Goal: Transaction & Acquisition: Download file/media

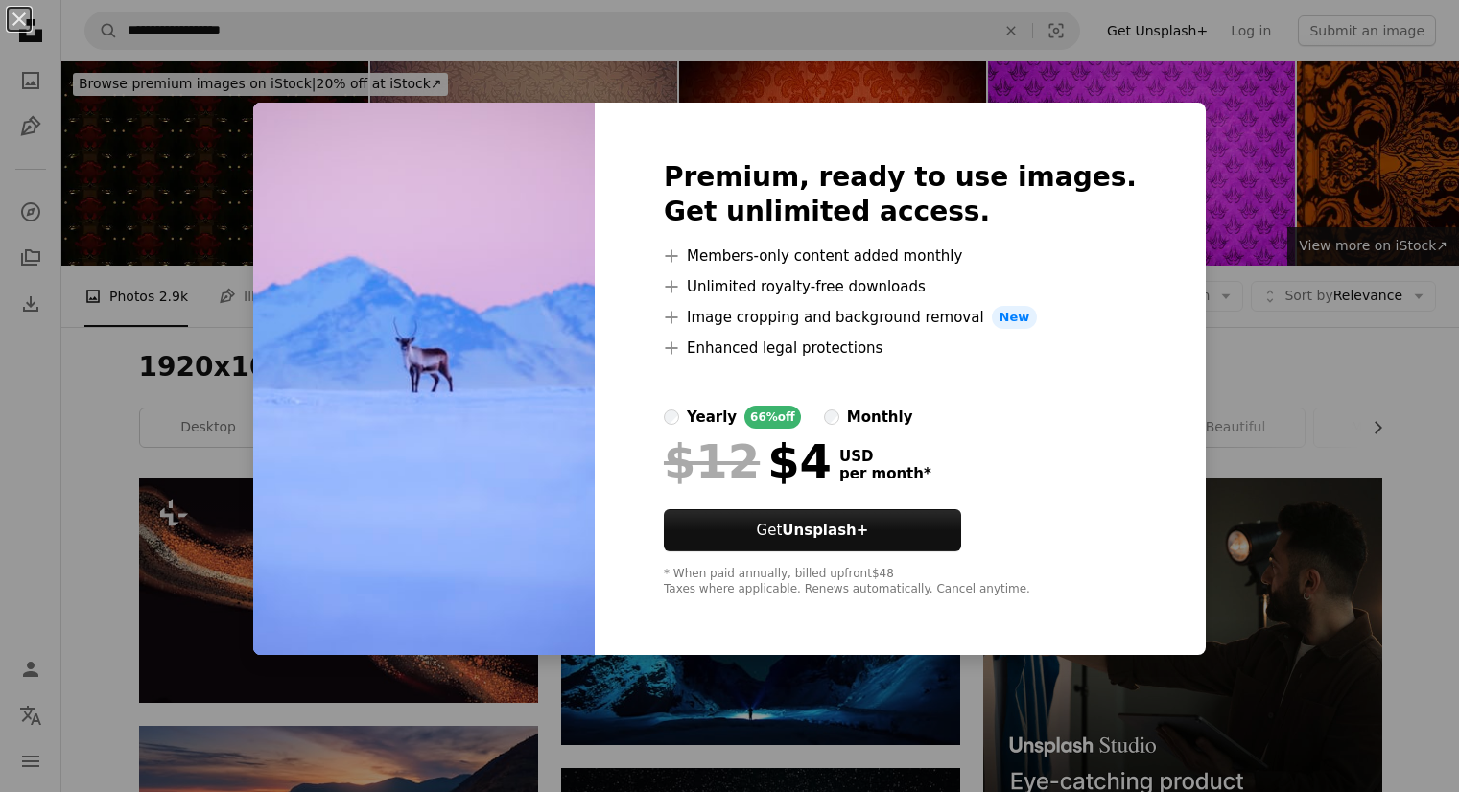
scroll to position [3453, 0]
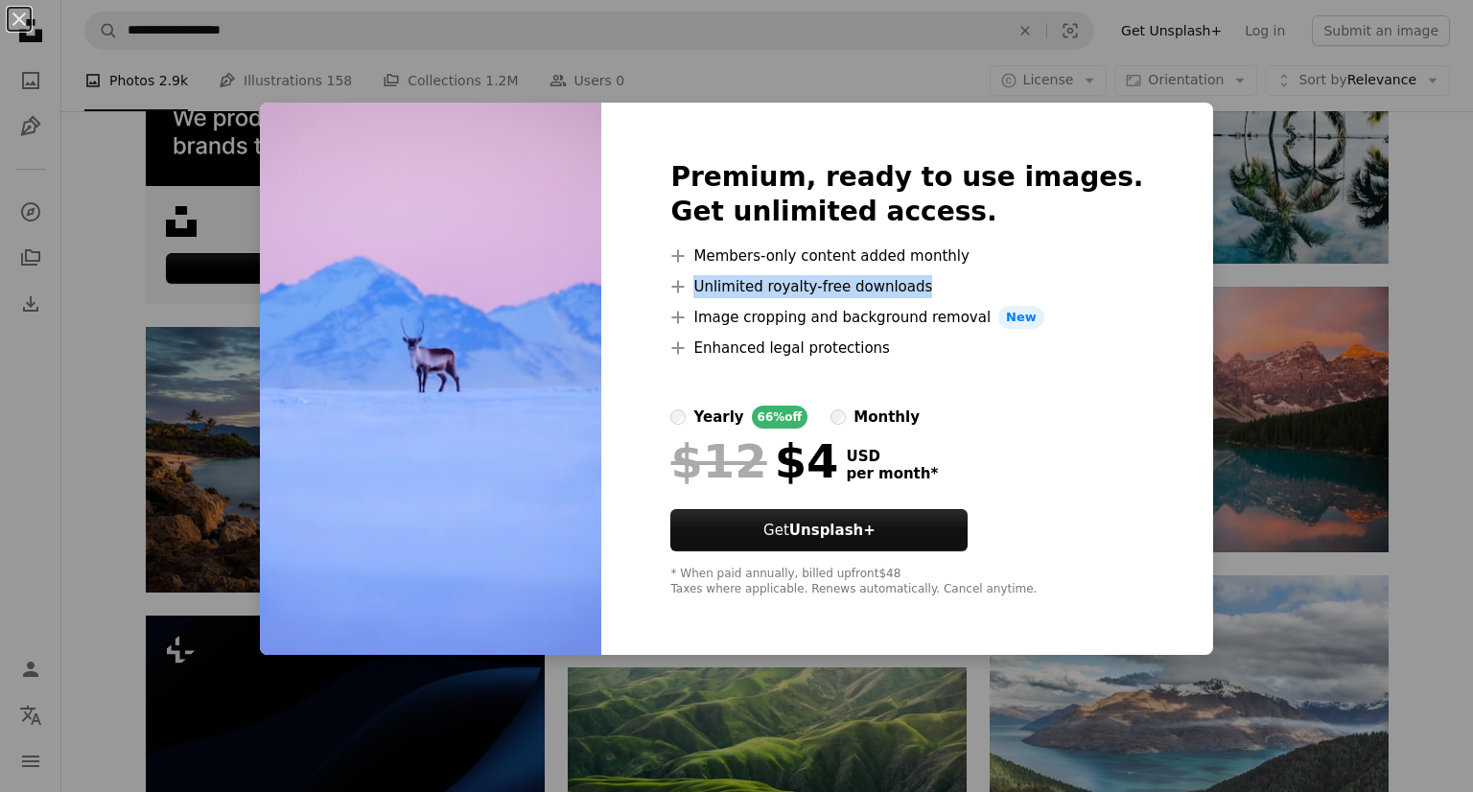
click at [1434, 294] on div "An X shape Premium, ready to use images. Get unlimited access. A plus sign Memb…" at bounding box center [736, 396] width 1473 height 792
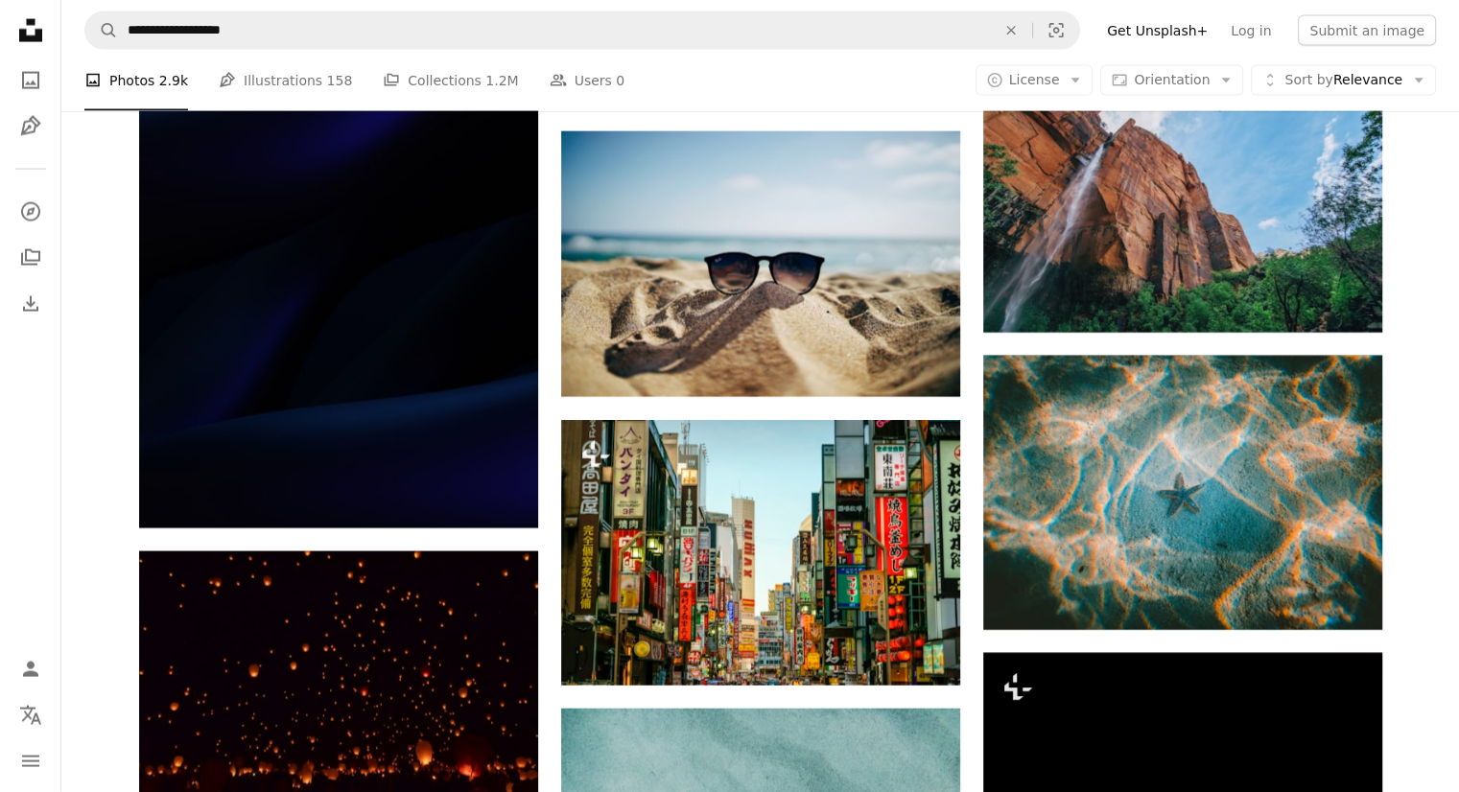
scroll to position [4508, 0]
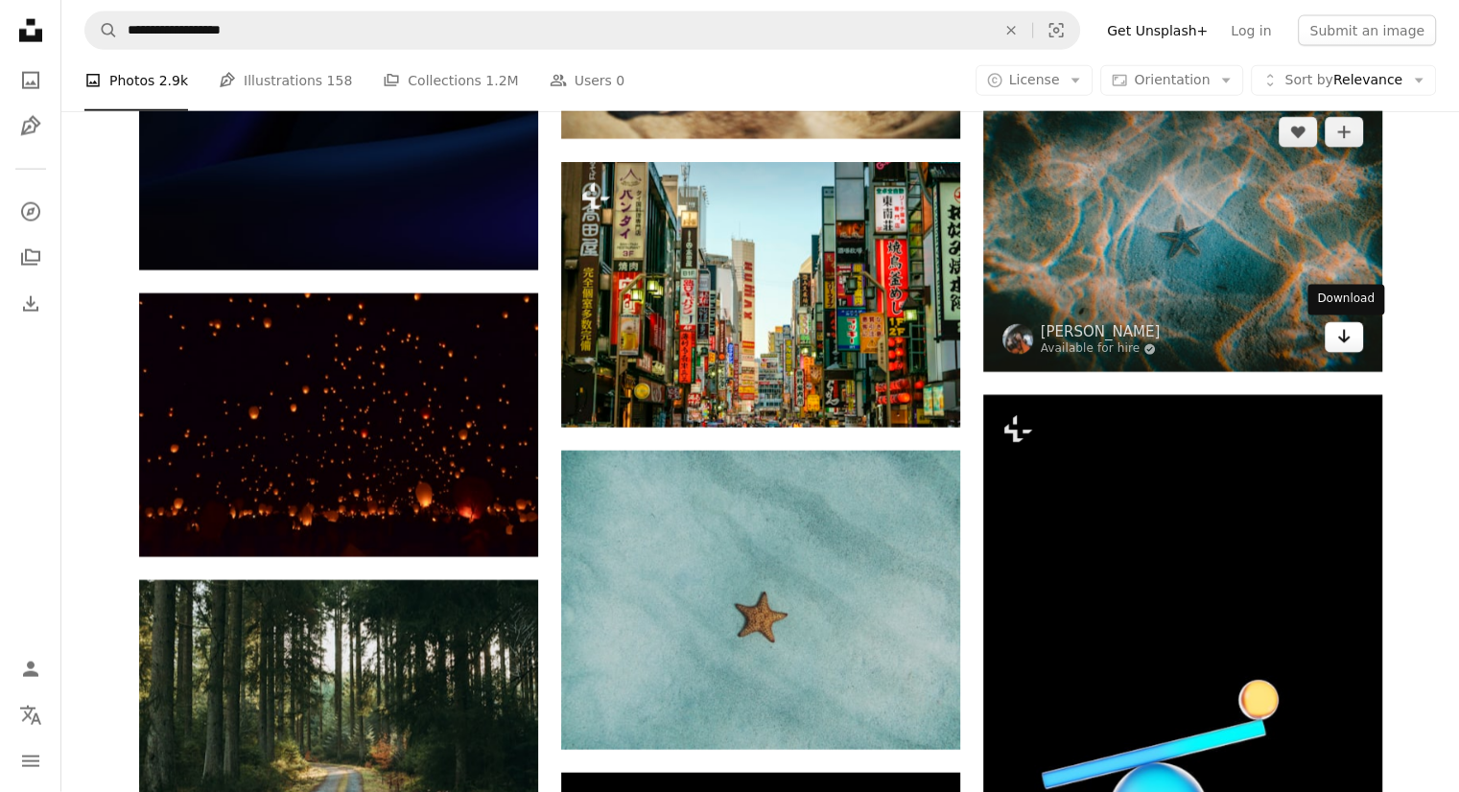
click at [1336, 345] on icon "Arrow pointing down" at bounding box center [1343, 336] width 15 height 23
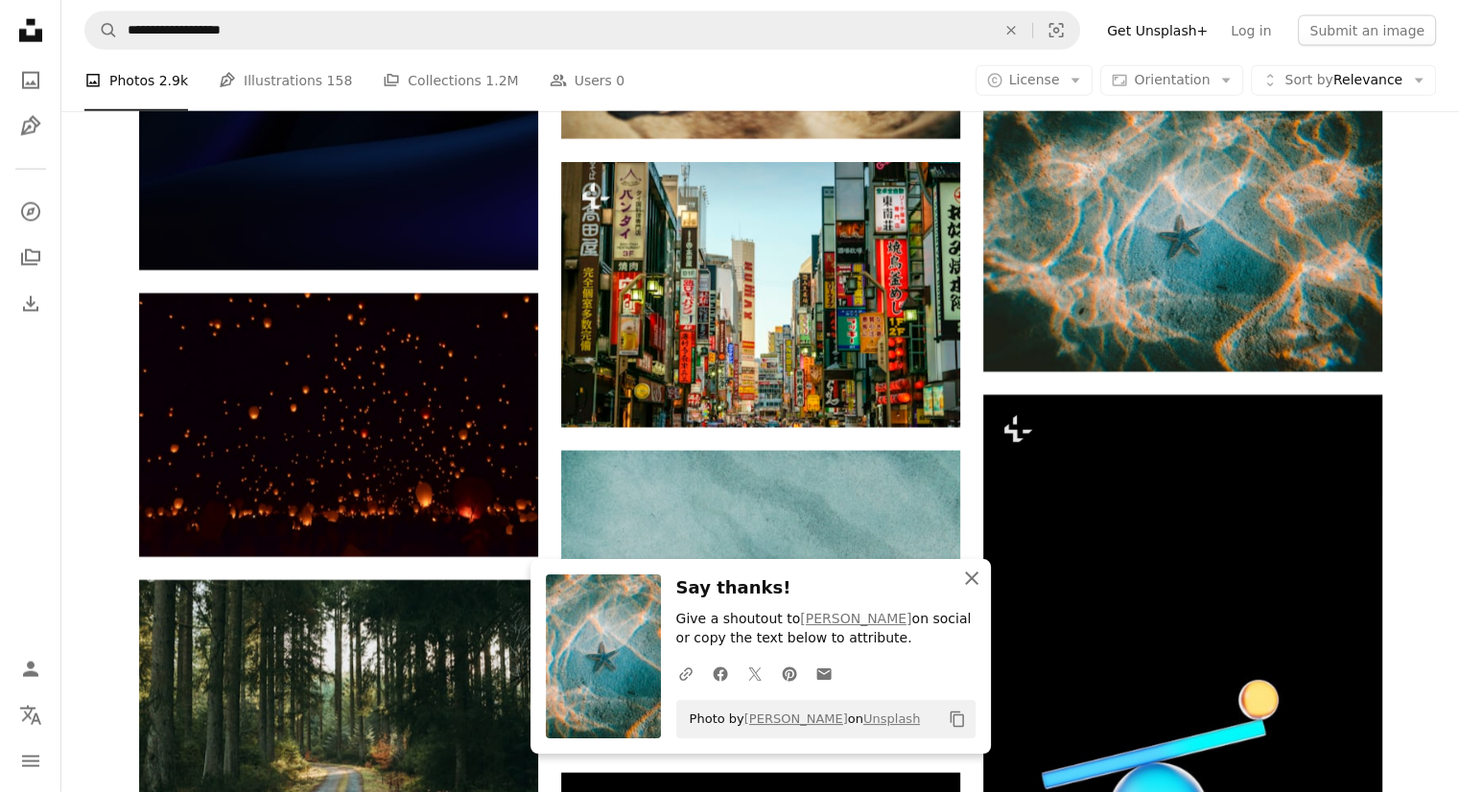
click at [971, 584] on icon "An X shape" at bounding box center [971, 578] width 23 height 23
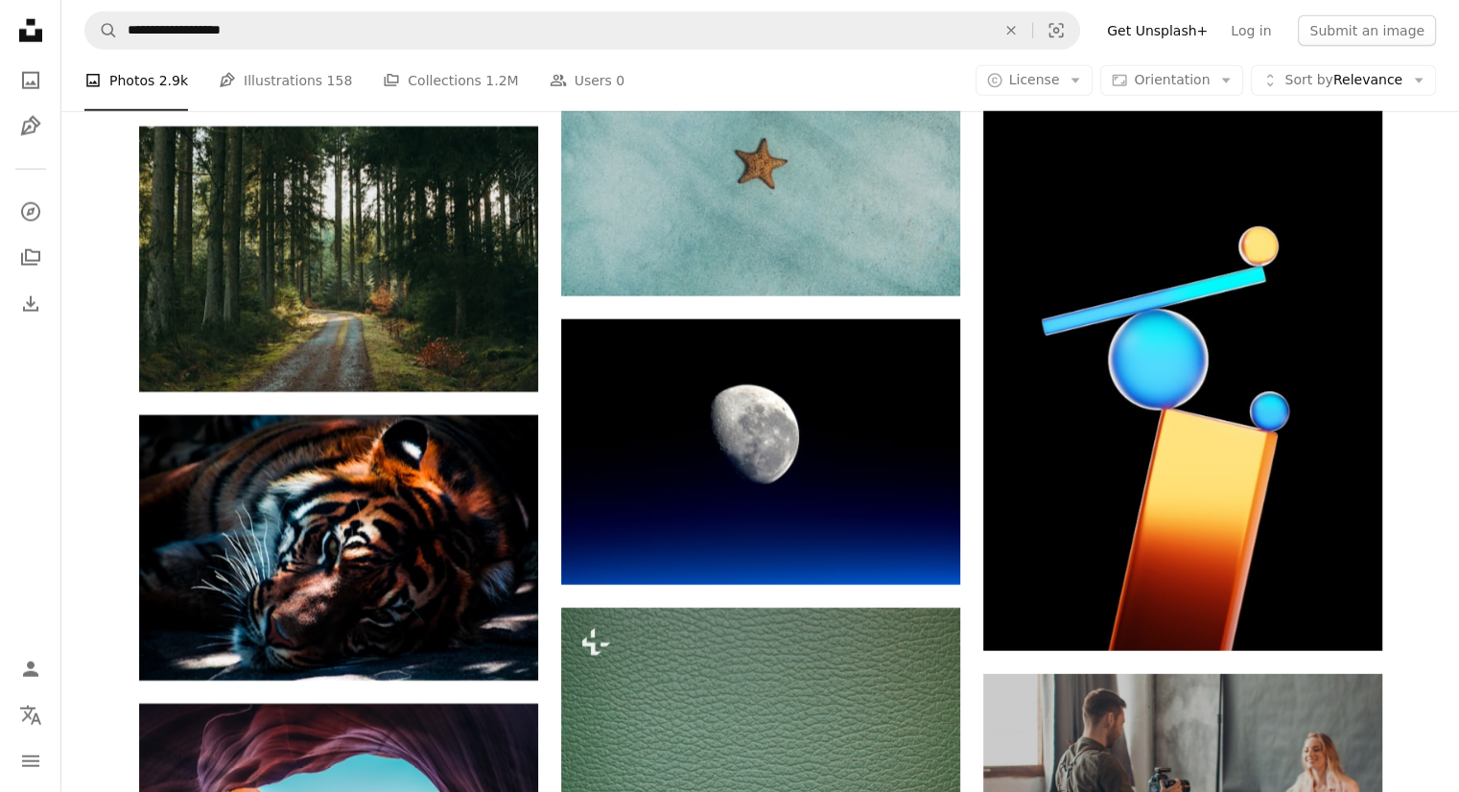
scroll to position [4988, 0]
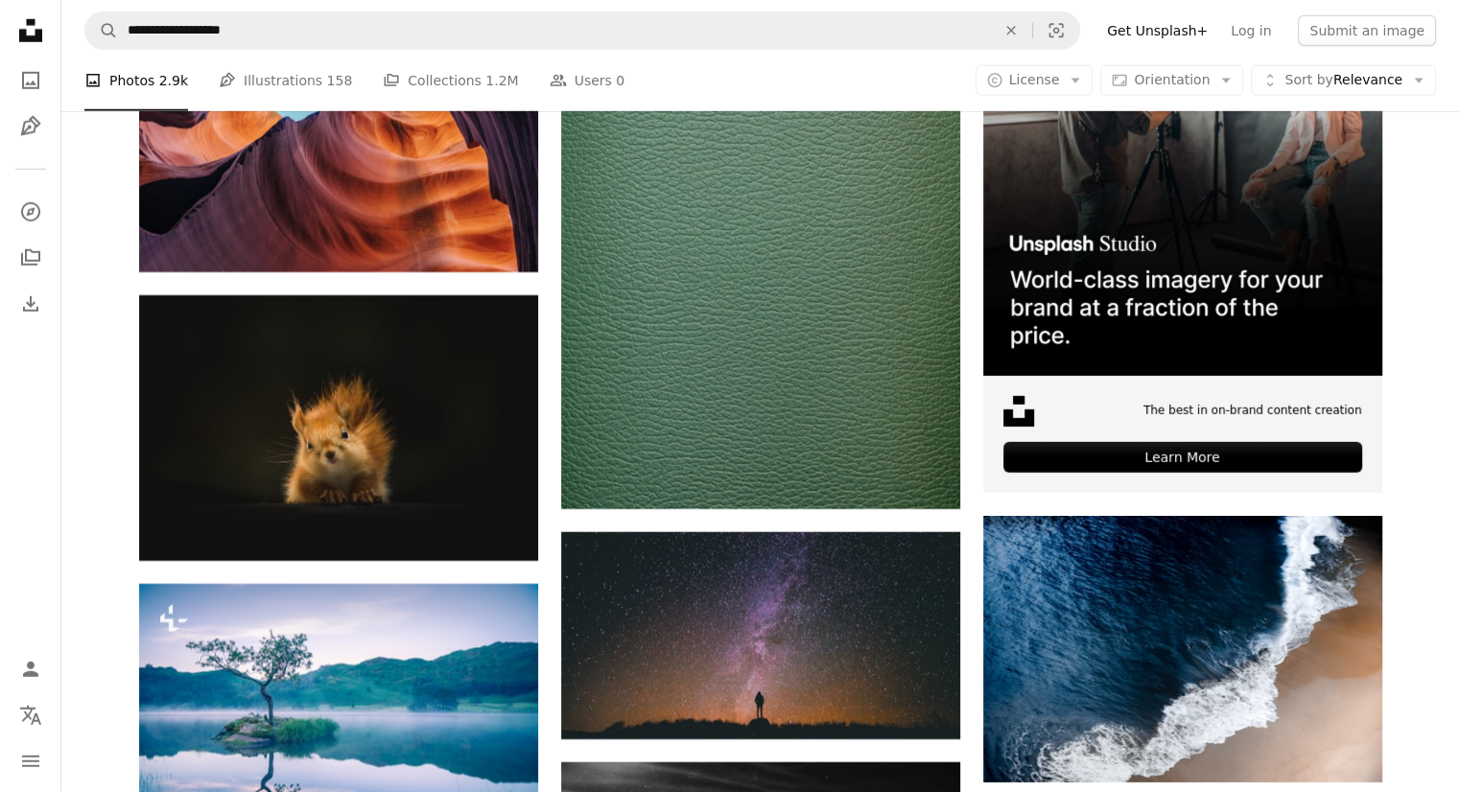
scroll to position [5563, 0]
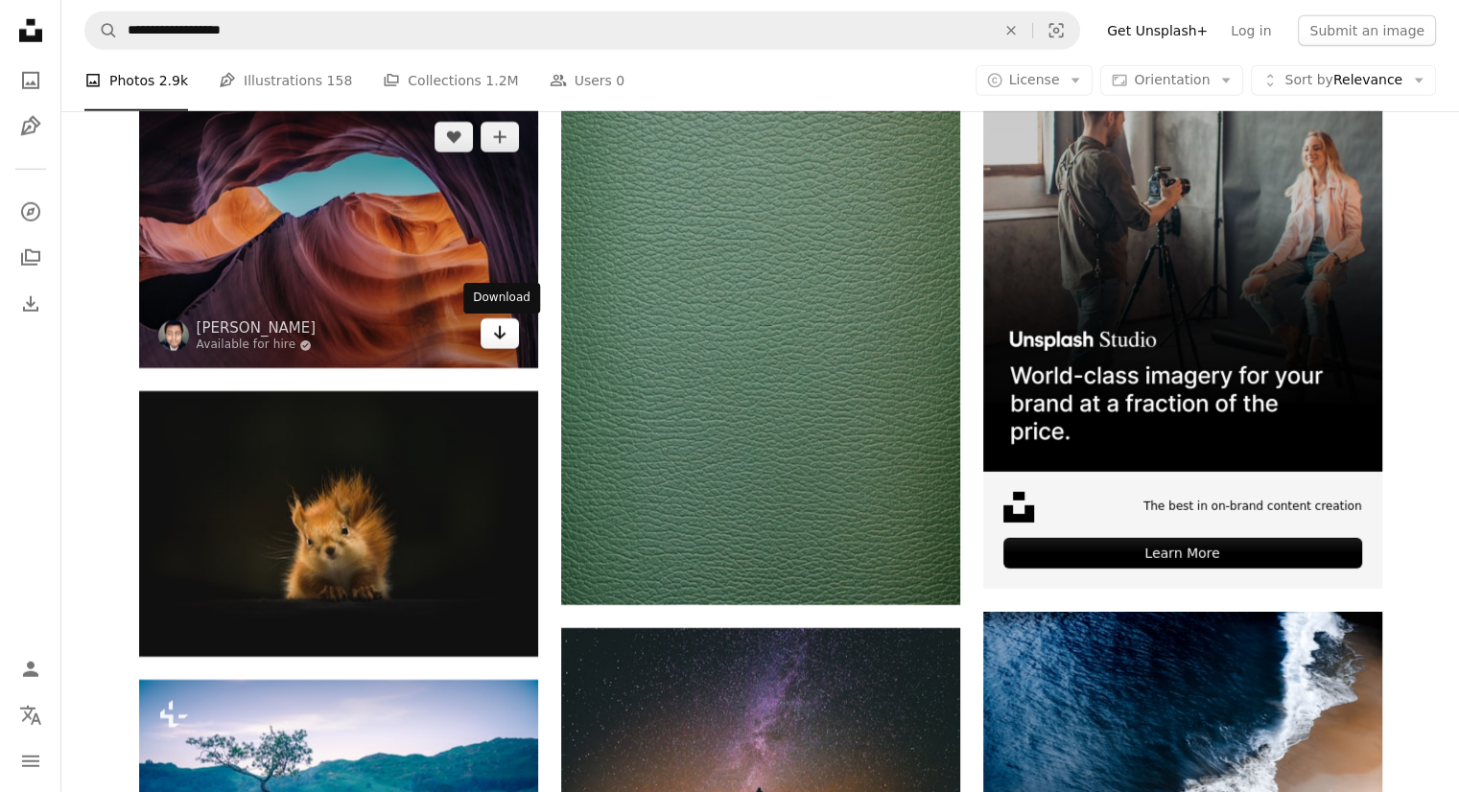
click at [503, 328] on icon "Arrow pointing down" at bounding box center [499, 332] width 15 height 23
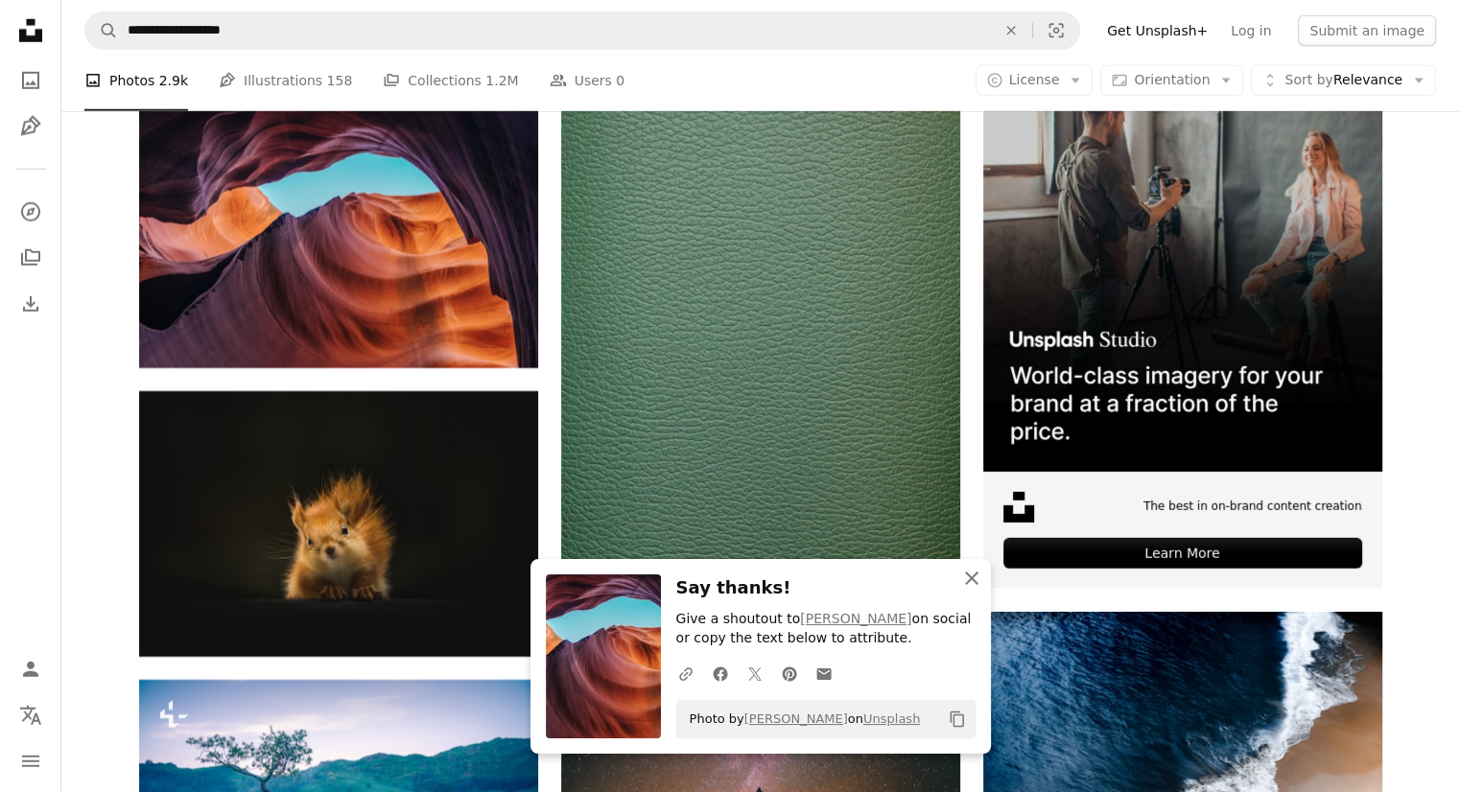
click at [972, 583] on icon "An X shape" at bounding box center [971, 578] width 23 height 23
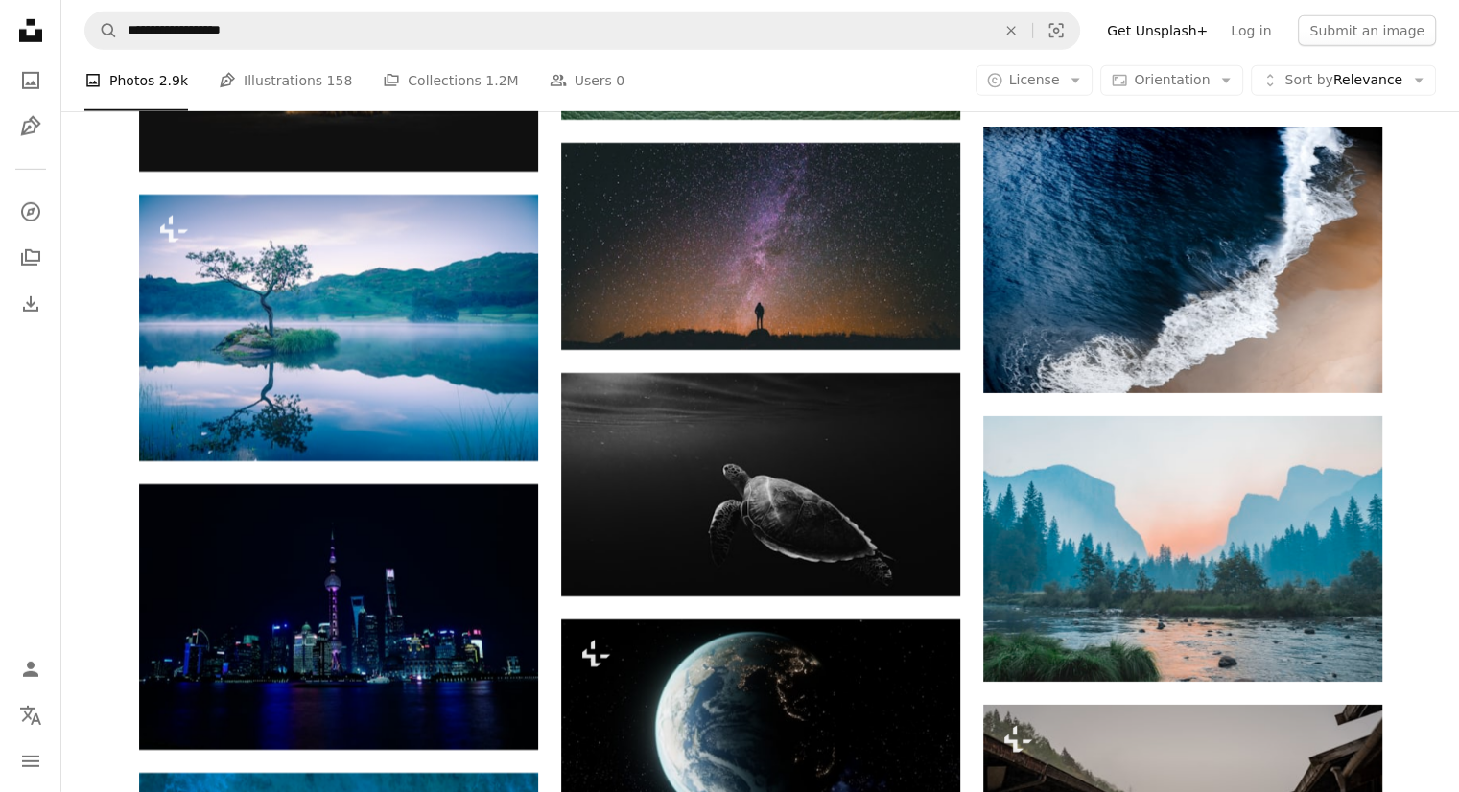
scroll to position [6234, 0]
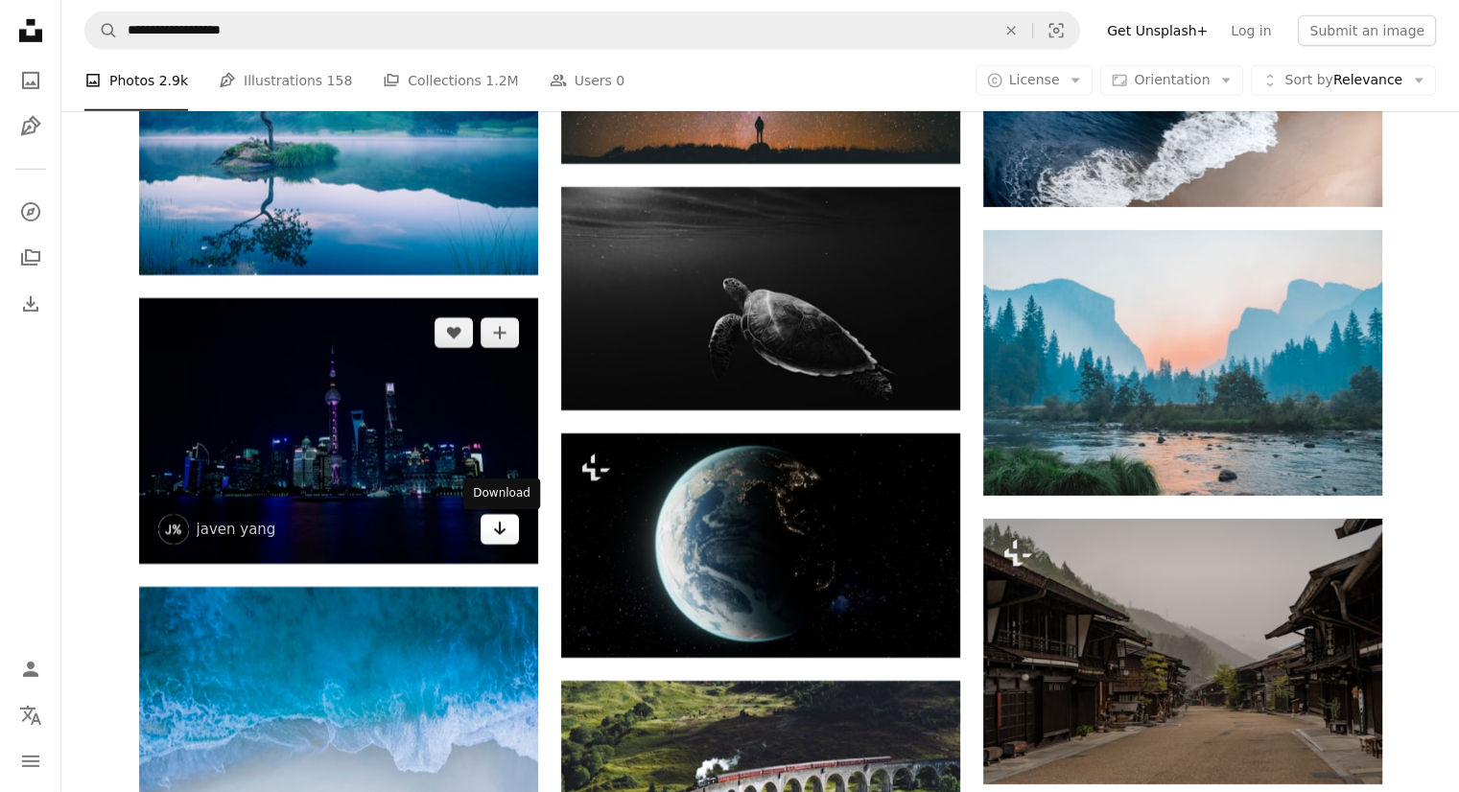
click at [498, 529] on icon "Arrow pointing down" at bounding box center [499, 528] width 15 height 23
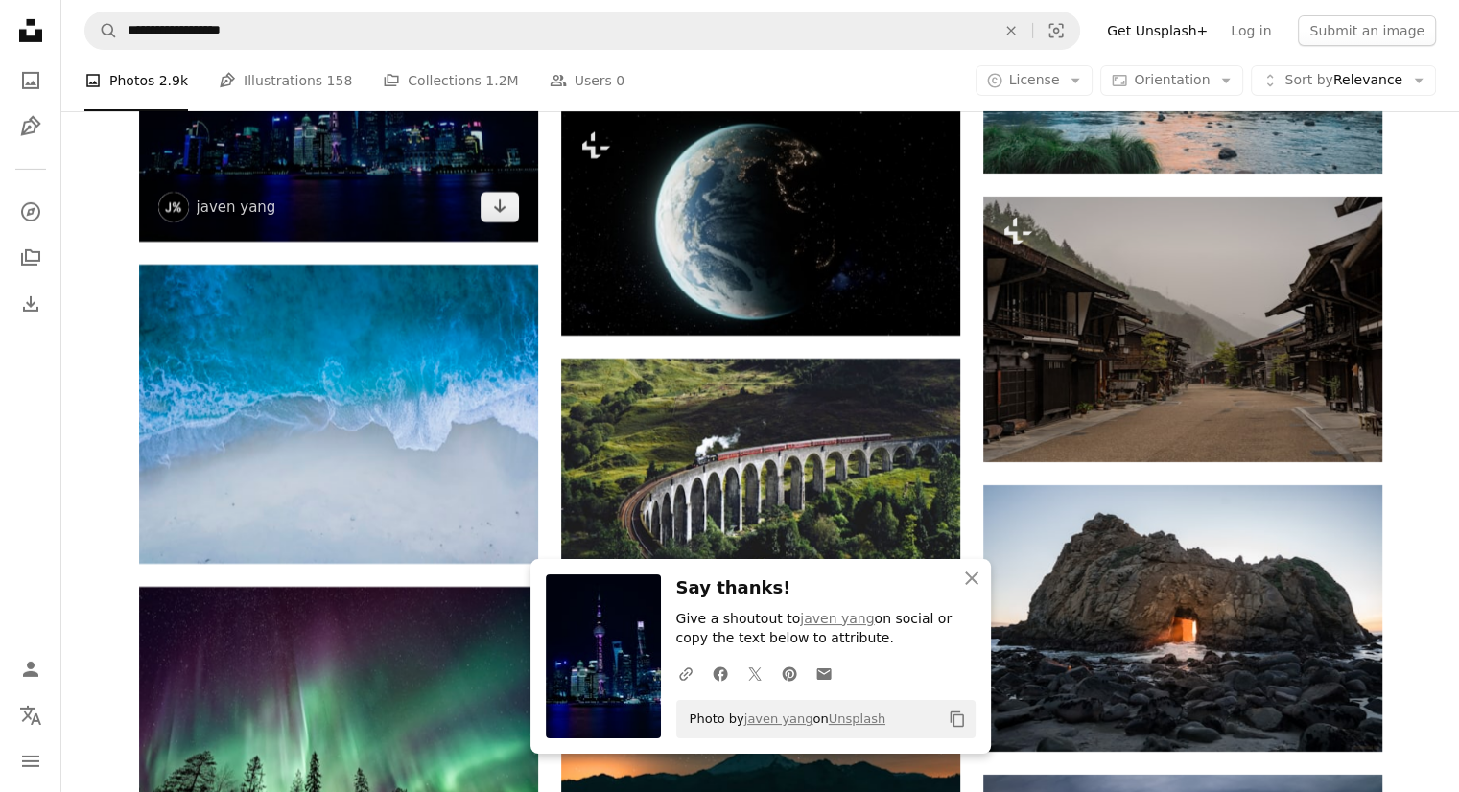
scroll to position [6618, 0]
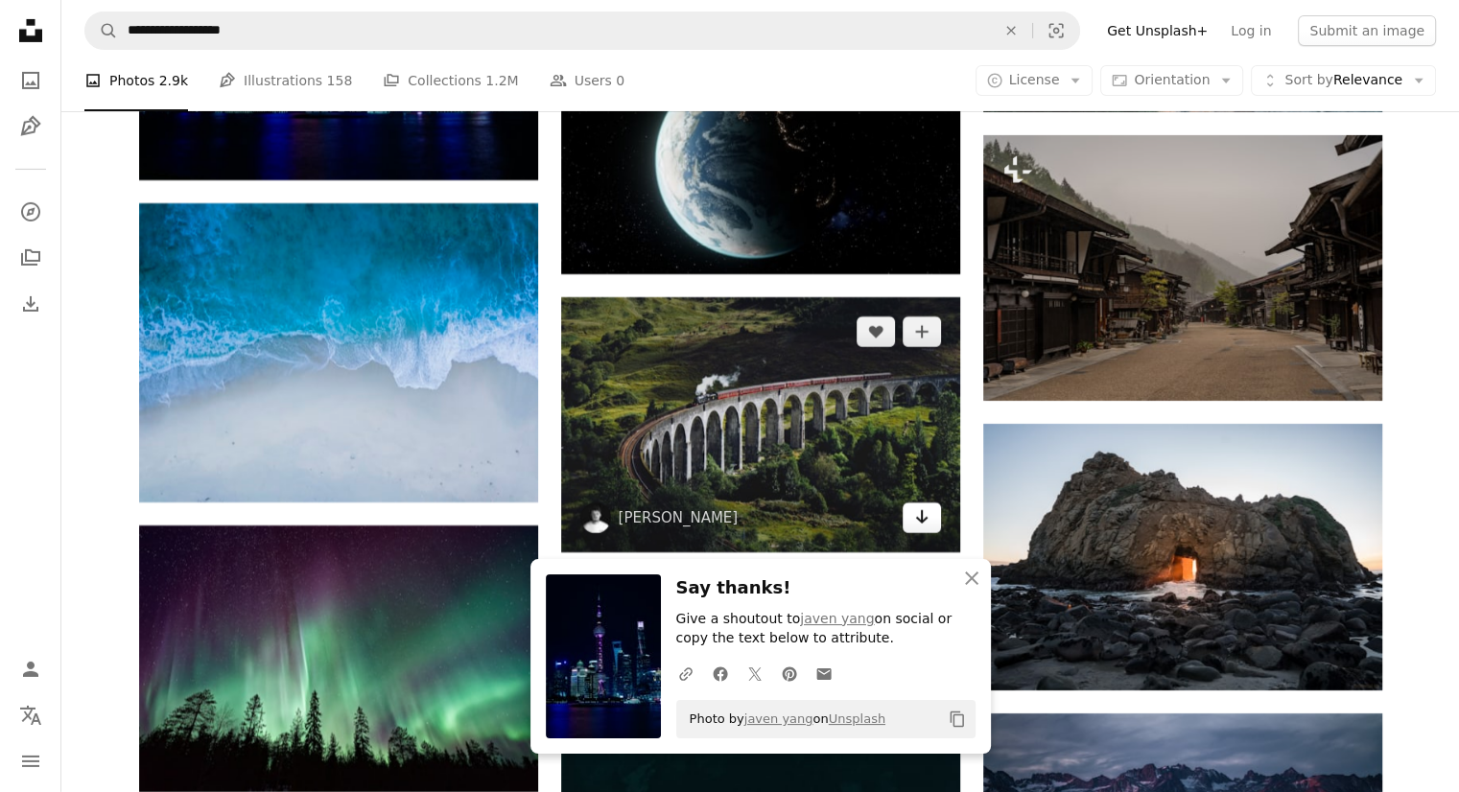
click at [922, 518] on icon "Arrow pointing down" at bounding box center [921, 516] width 15 height 23
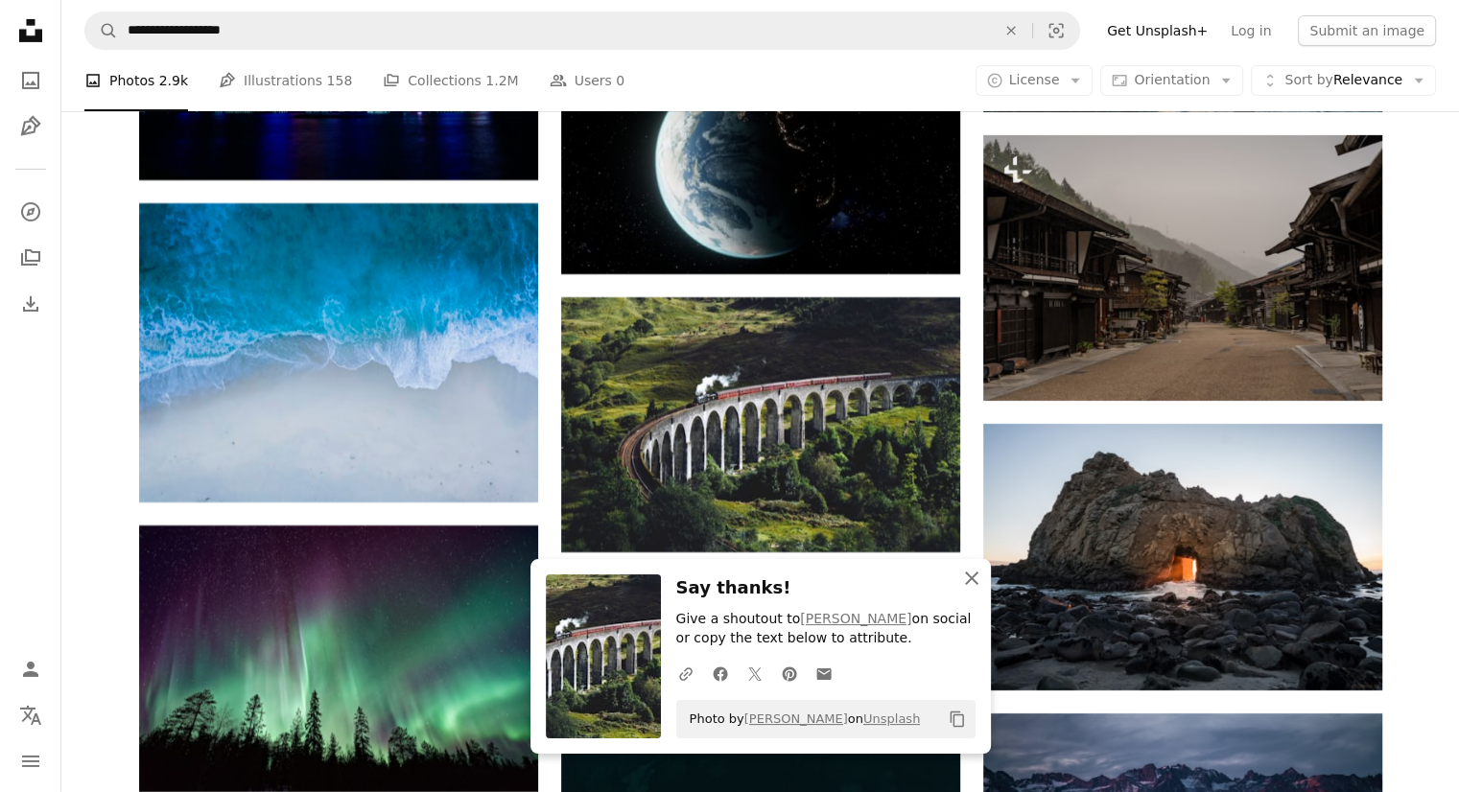
click at [979, 579] on icon "An X shape" at bounding box center [971, 578] width 23 height 23
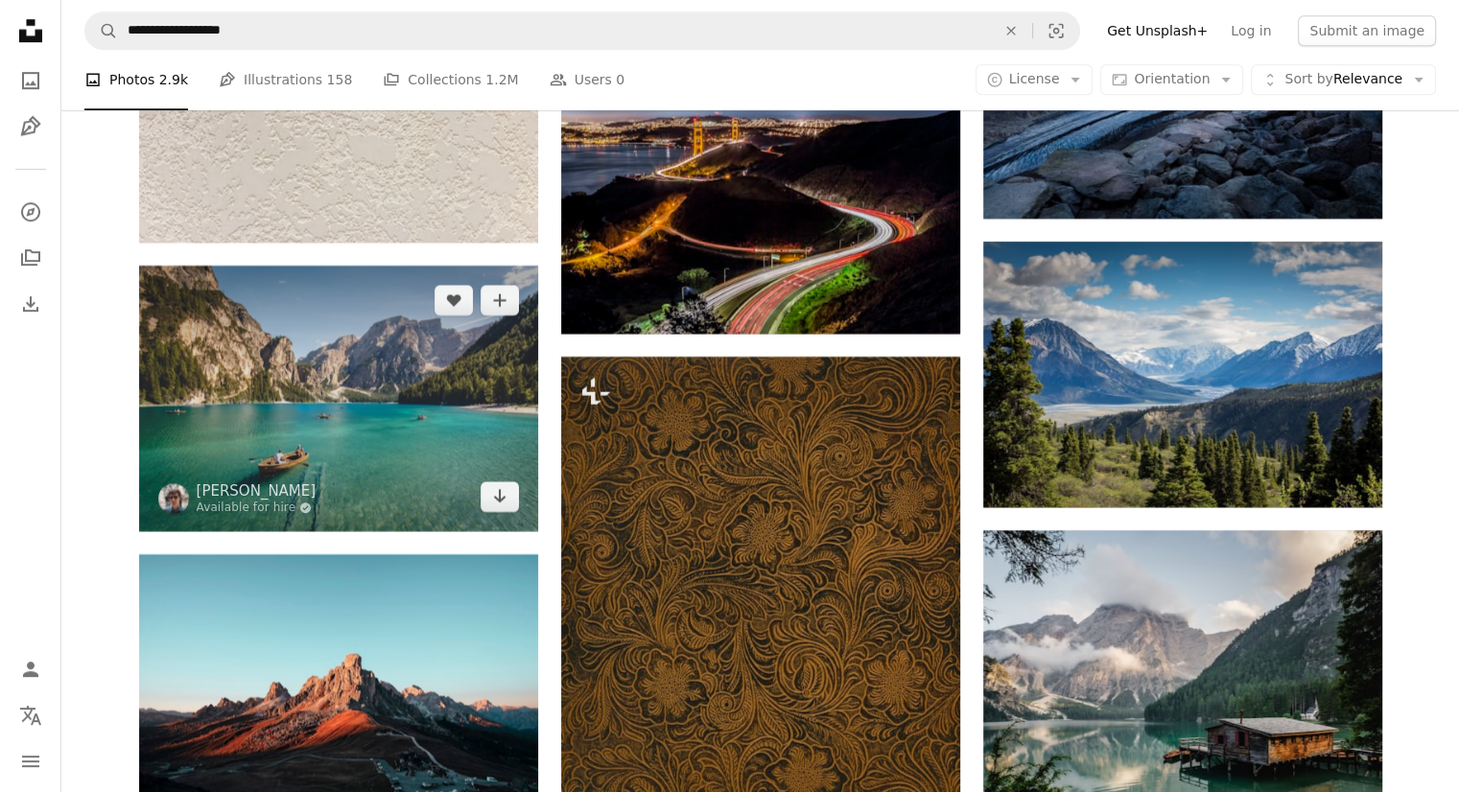
scroll to position [8632, 0]
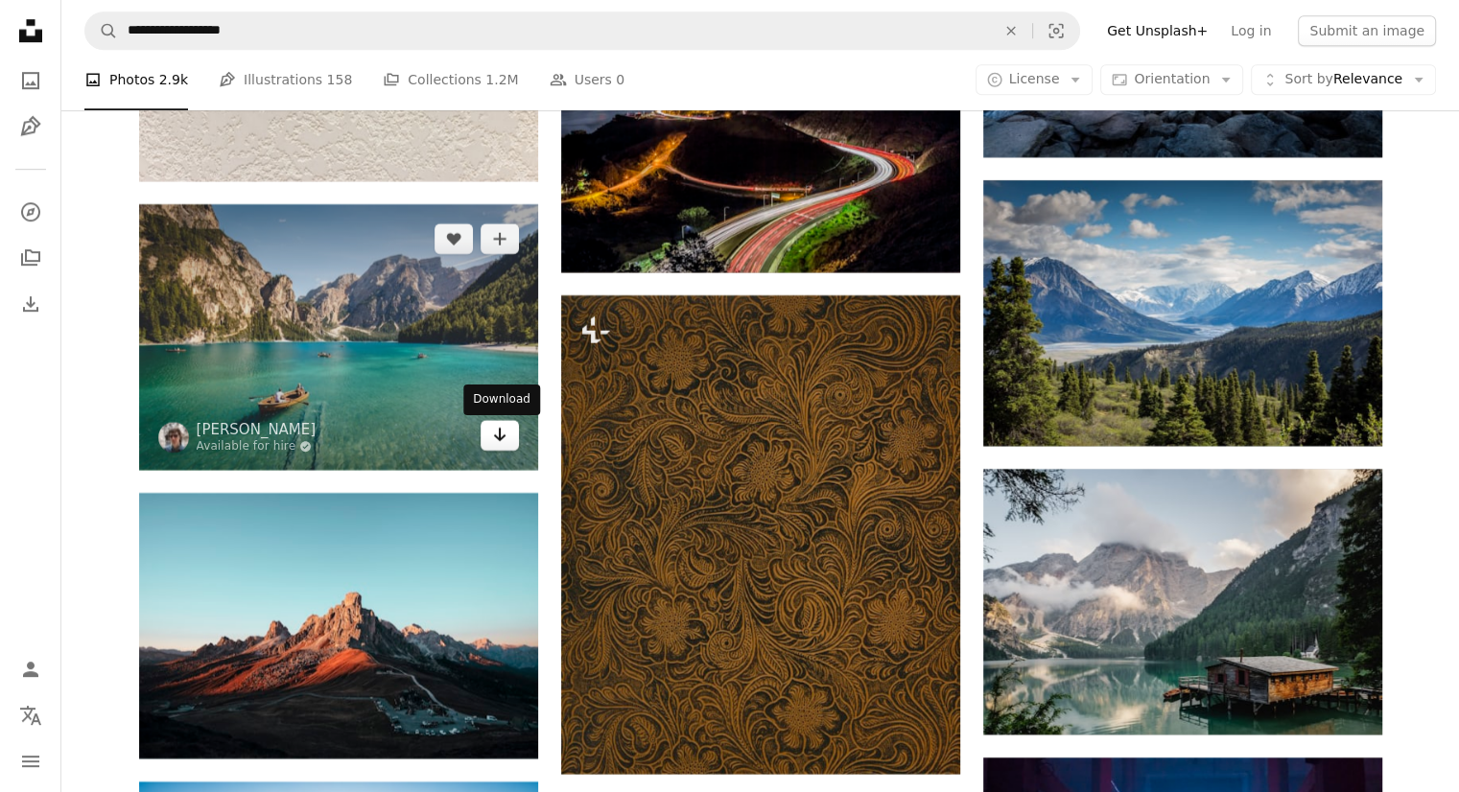
click at [503, 439] on icon "Download" at bounding box center [499, 434] width 12 height 13
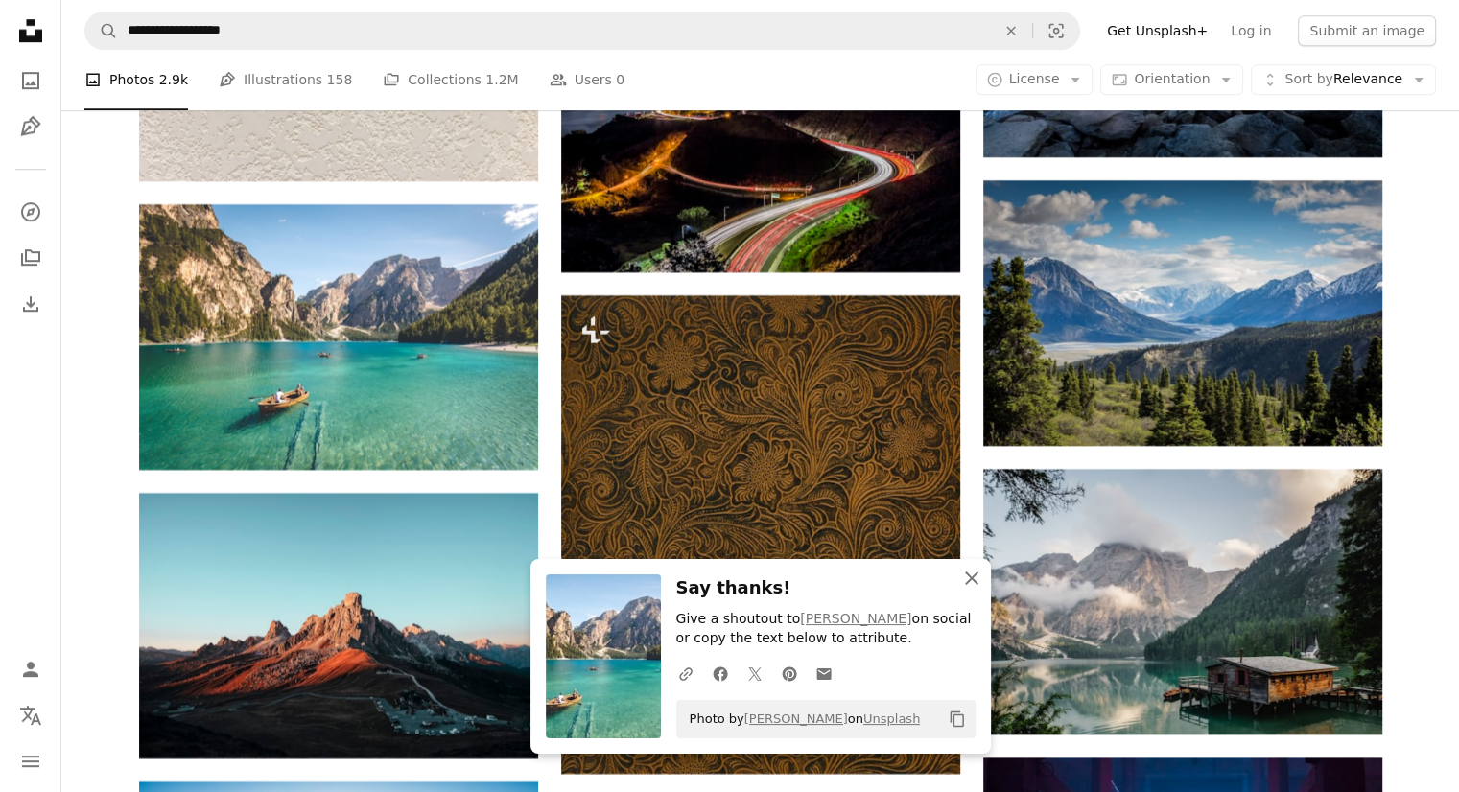
click at [975, 581] on icon "An X shape" at bounding box center [971, 578] width 23 height 23
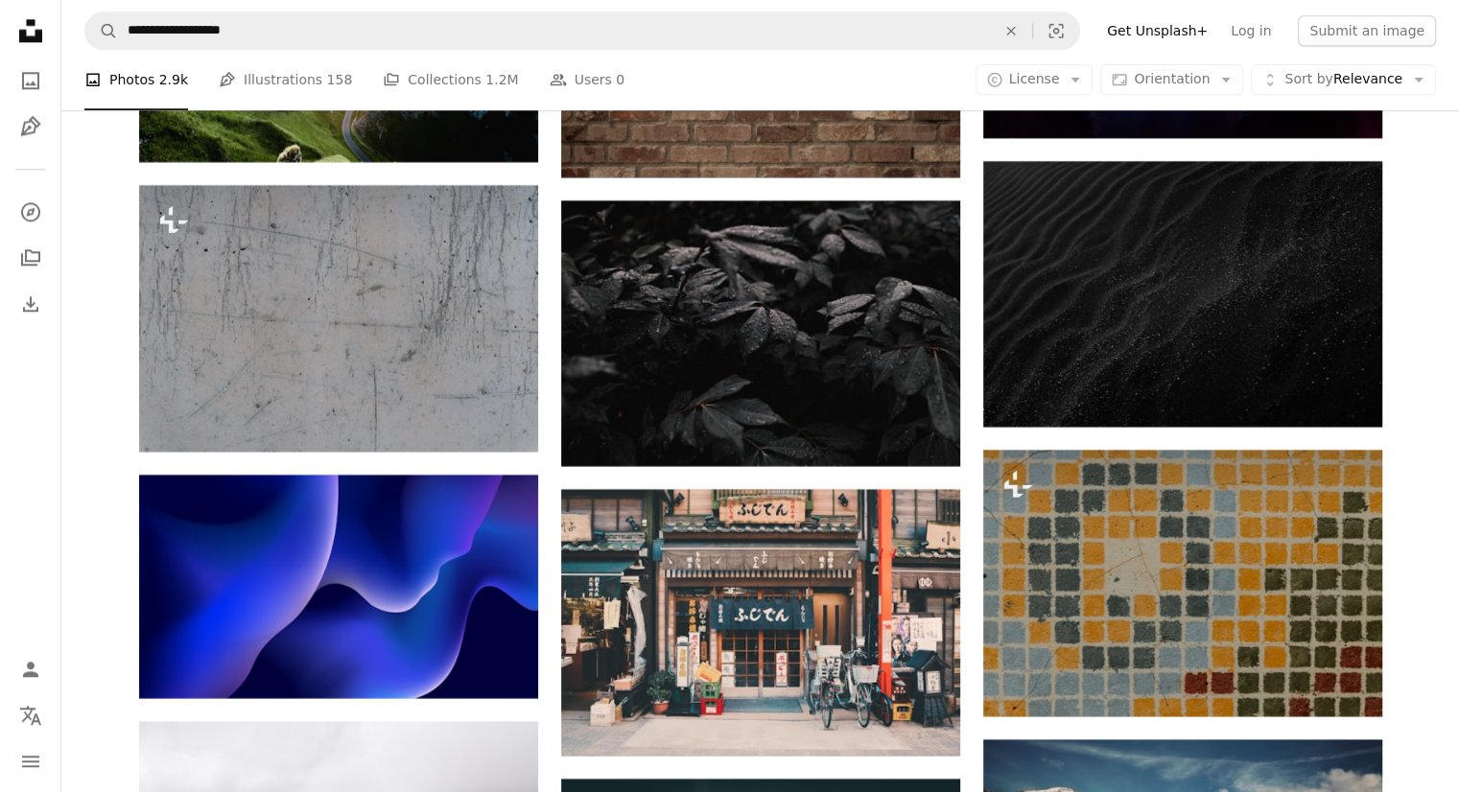
scroll to position [9496, 0]
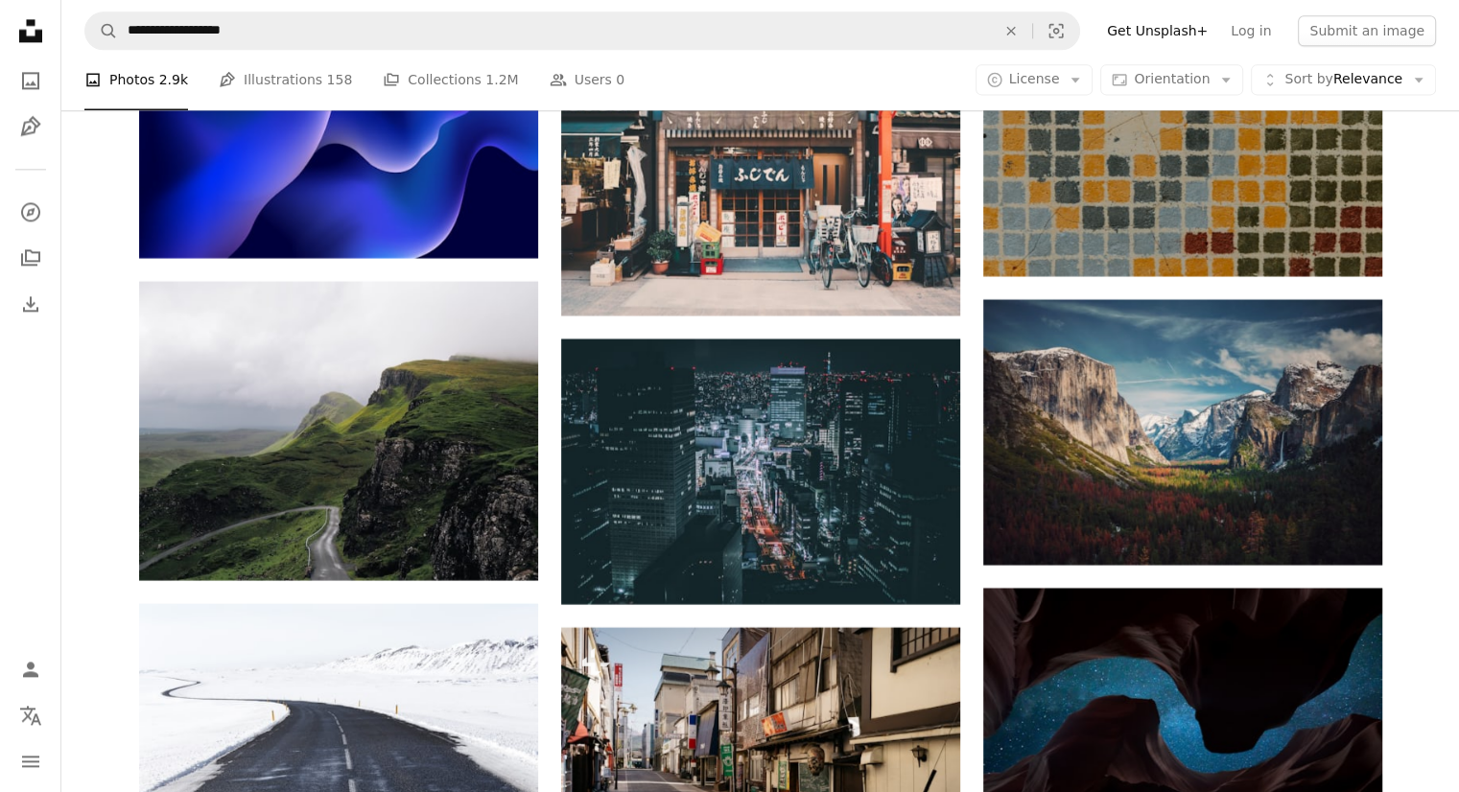
scroll to position [9975, 0]
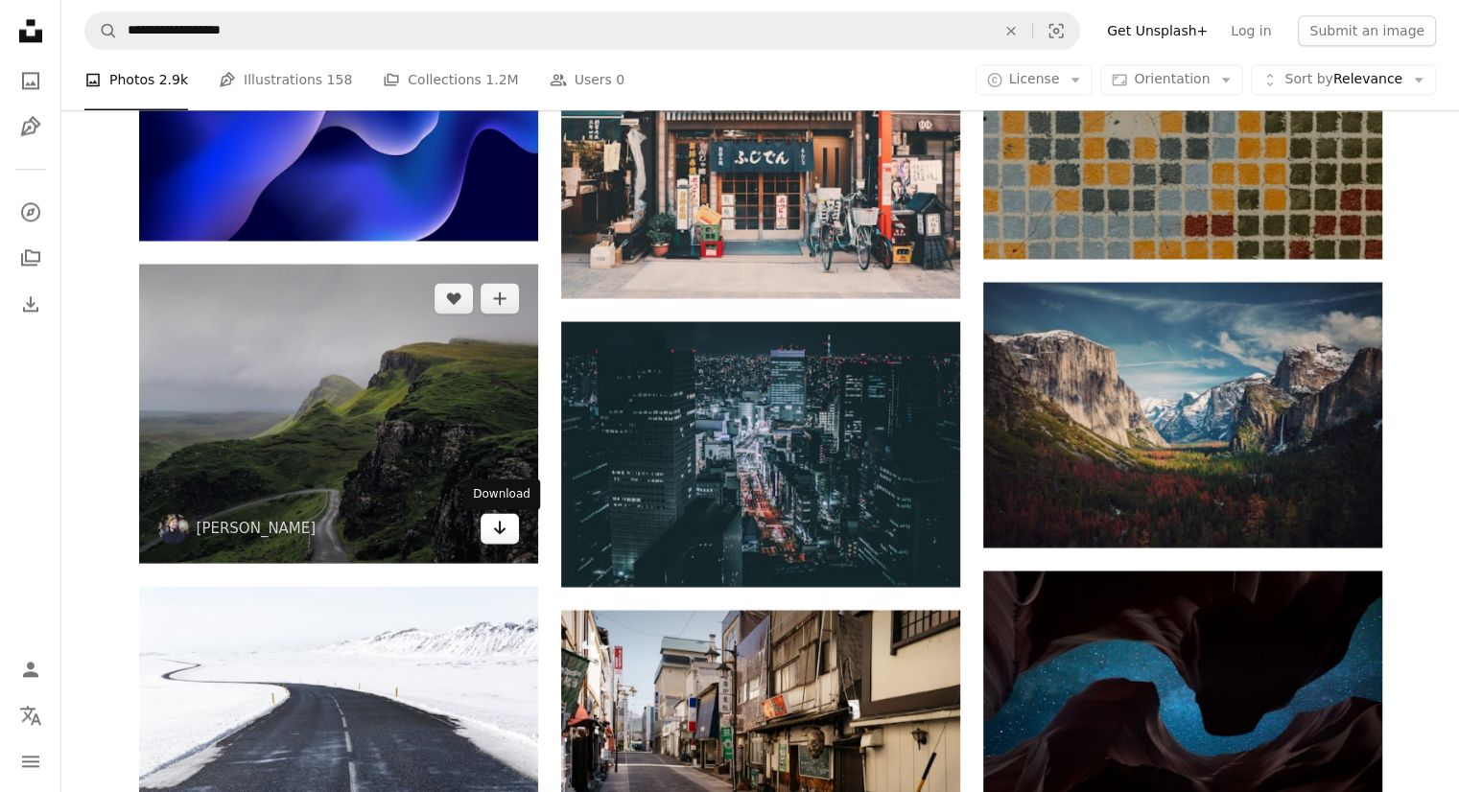
click at [502, 530] on icon "Arrow pointing down" at bounding box center [499, 527] width 15 height 23
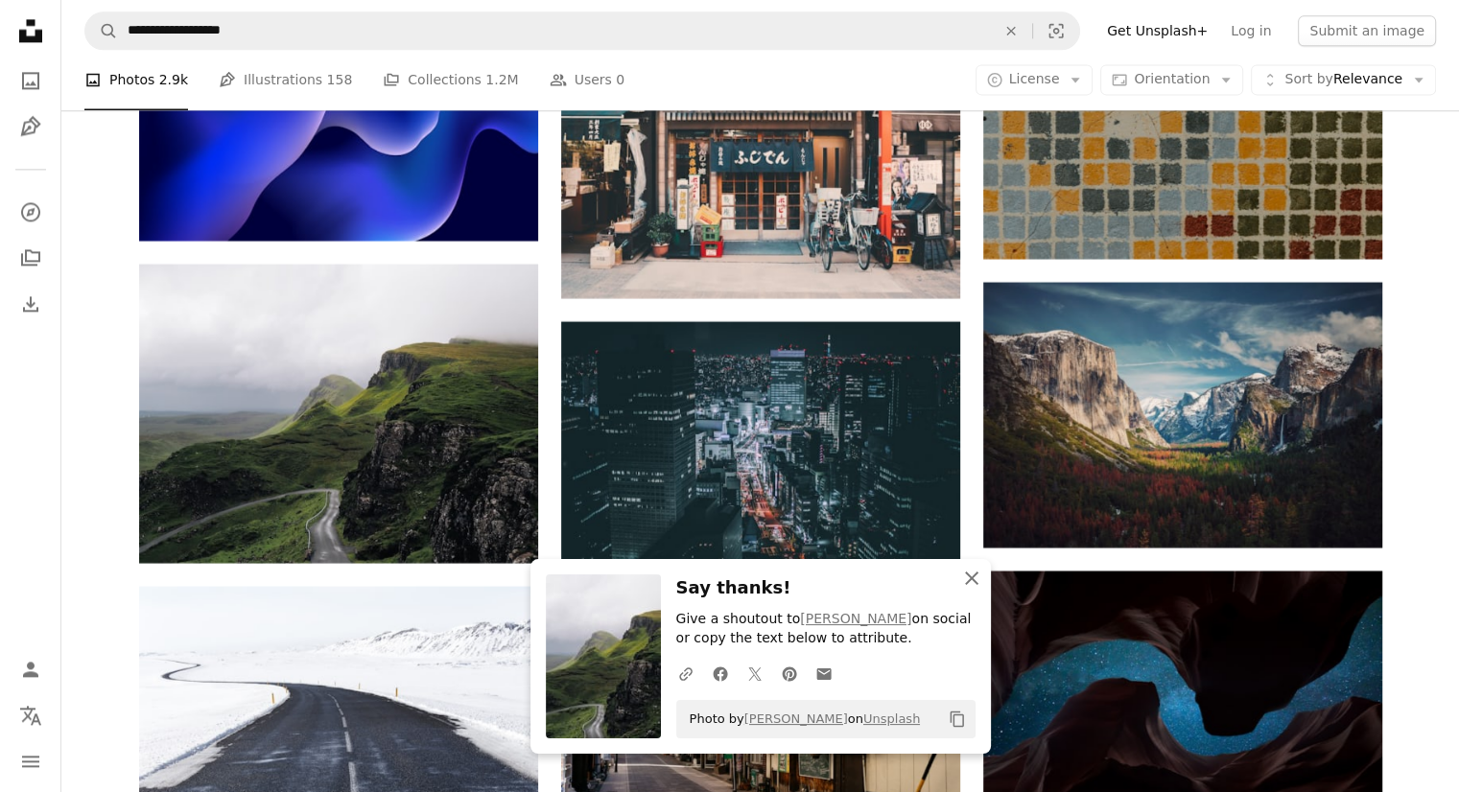
click at [972, 573] on icon "An X shape" at bounding box center [971, 578] width 23 height 23
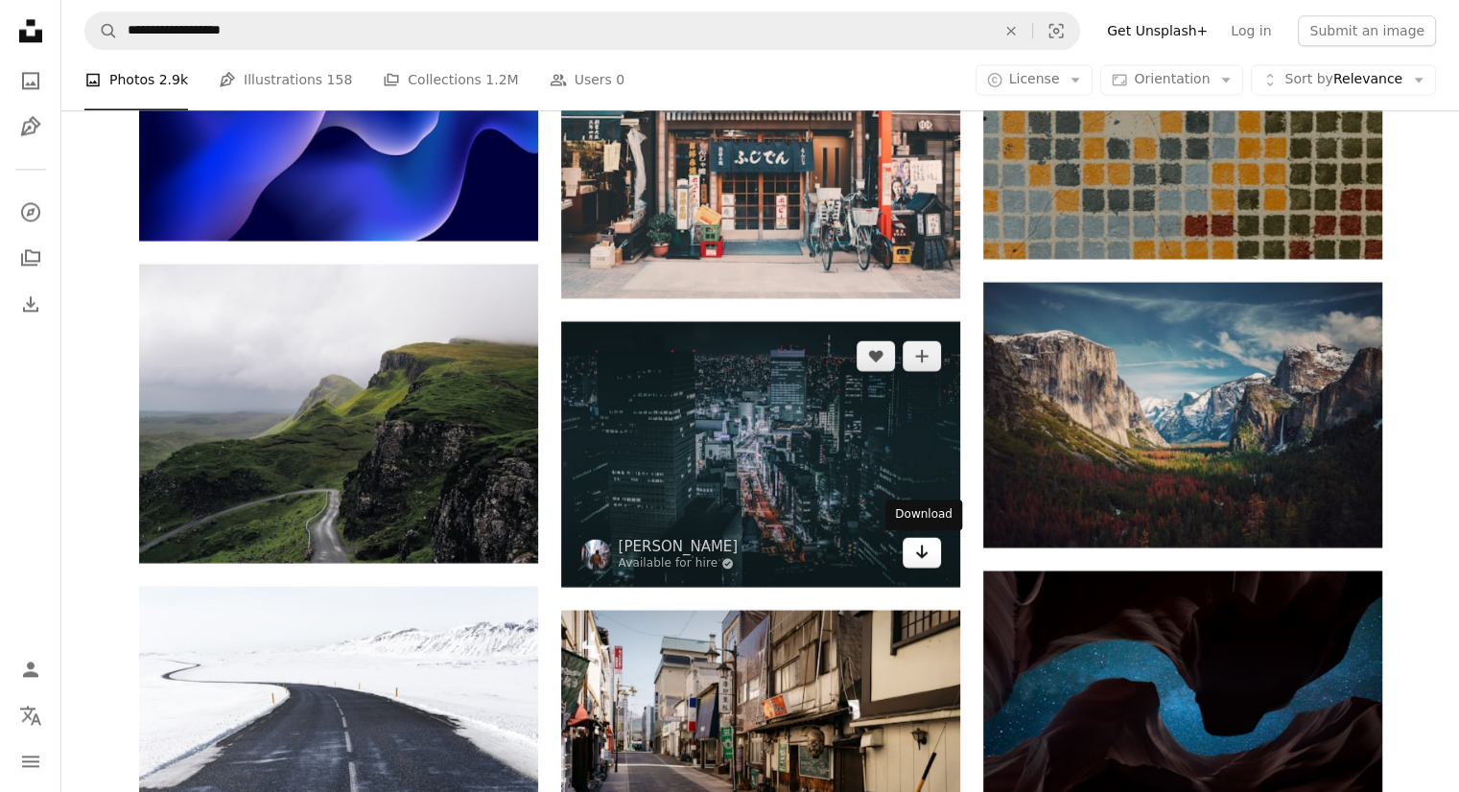
click at [923, 550] on icon "Arrow pointing down" at bounding box center [921, 551] width 15 height 23
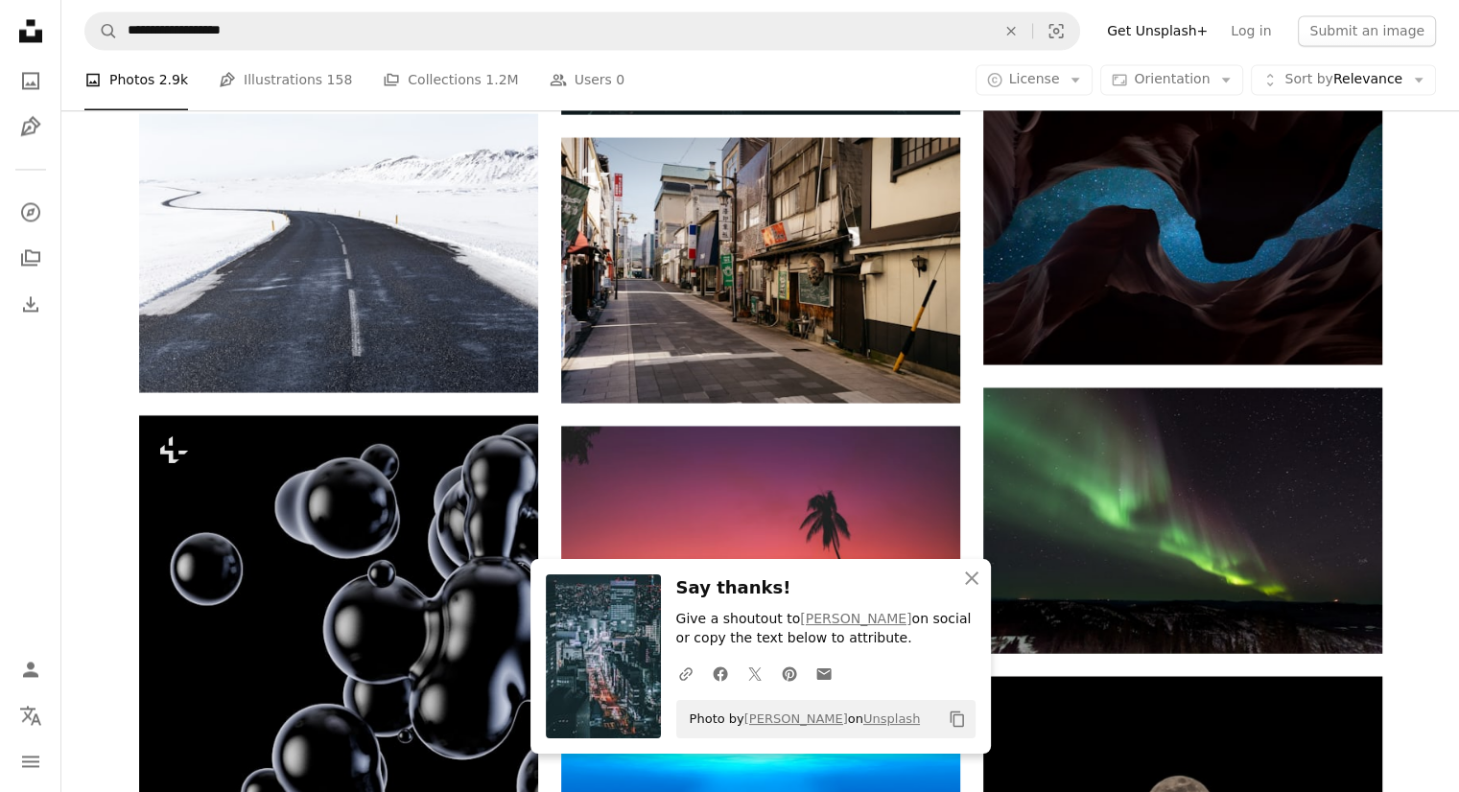
scroll to position [10455, 0]
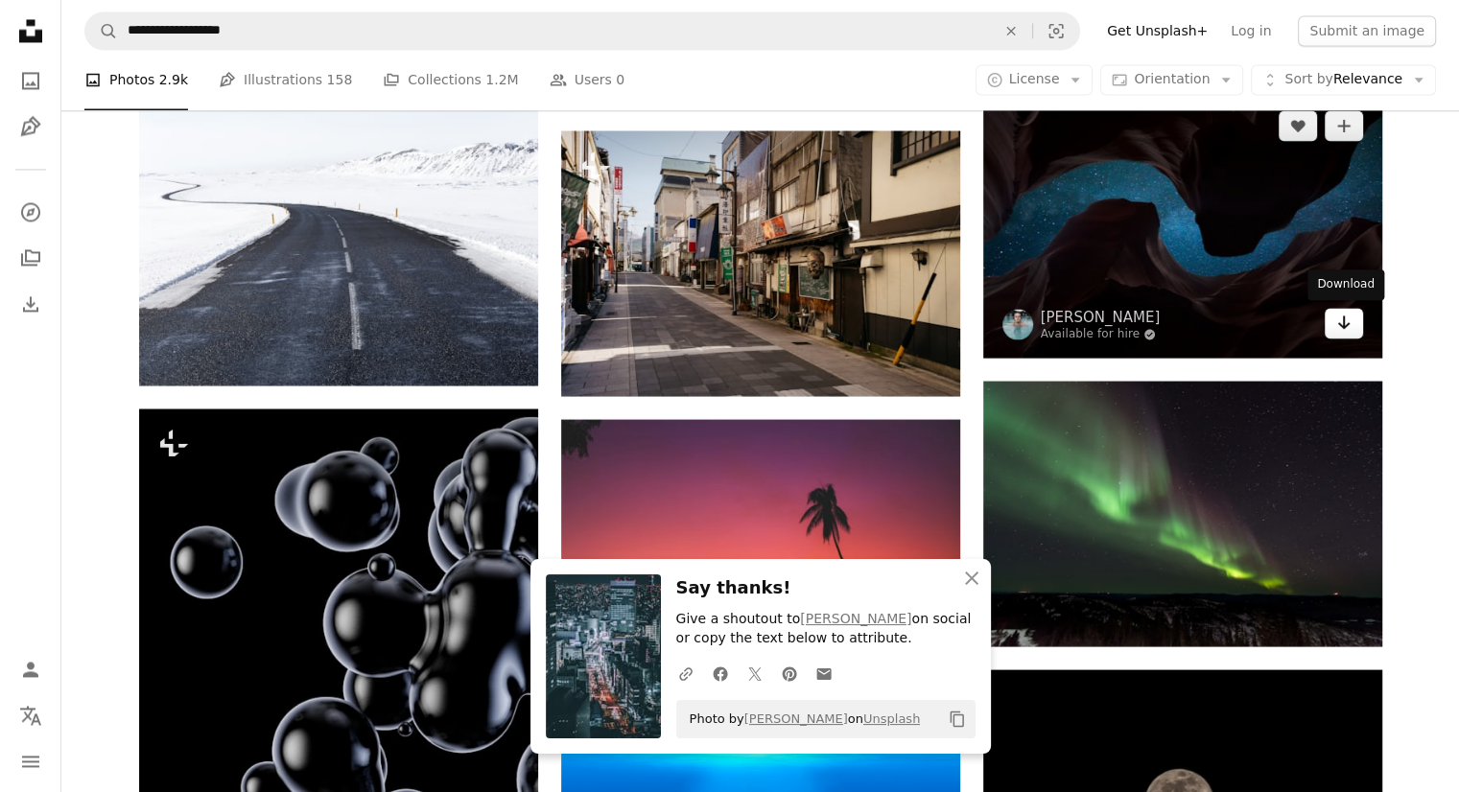
click at [1358, 327] on link "Arrow pointing down" at bounding box center [1344, 323] width 38 height 31
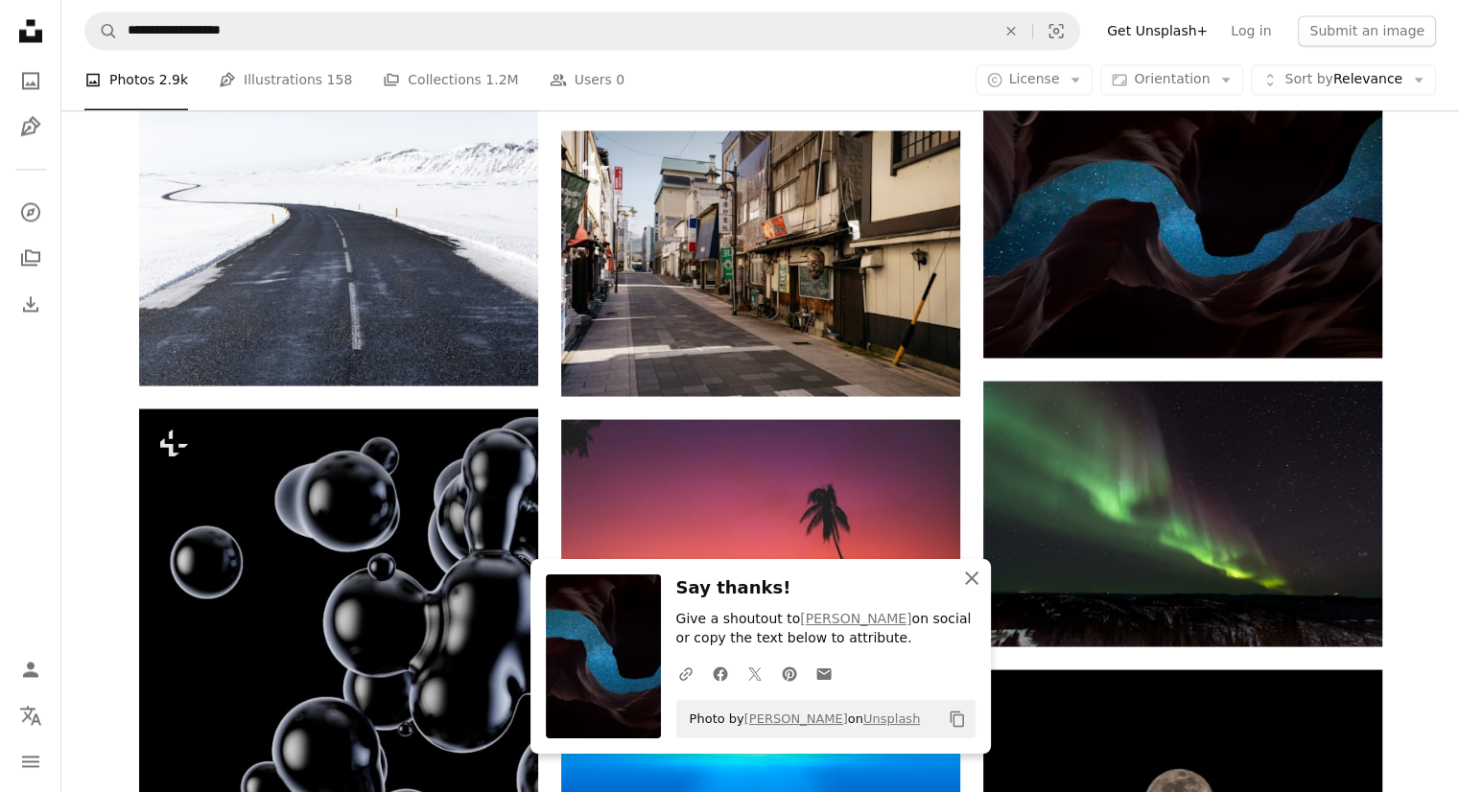
click at [976, 578] on icon "An X shape" at bounding box center [971, 578] width 23 height 23
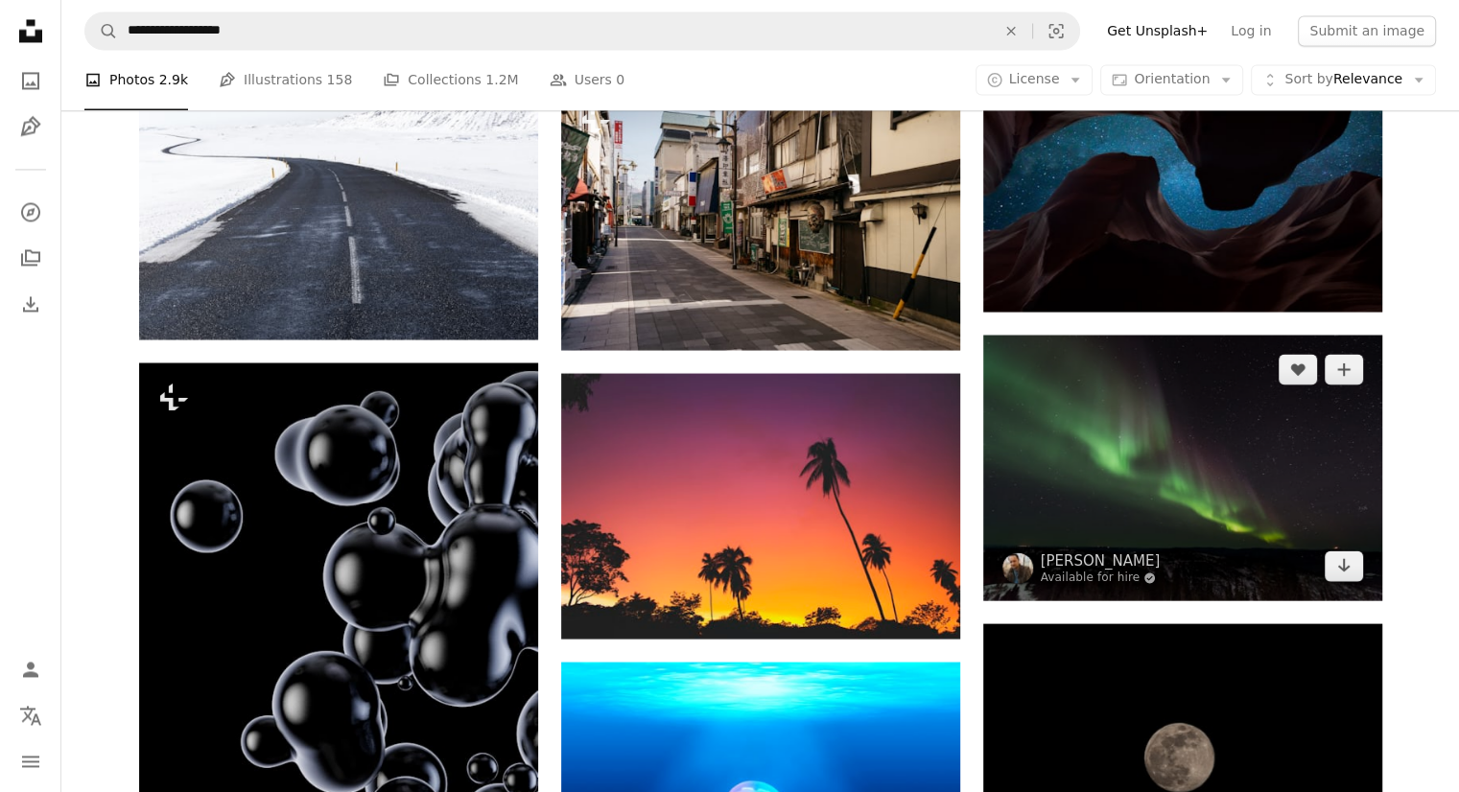
scroll to position [10743, 0]
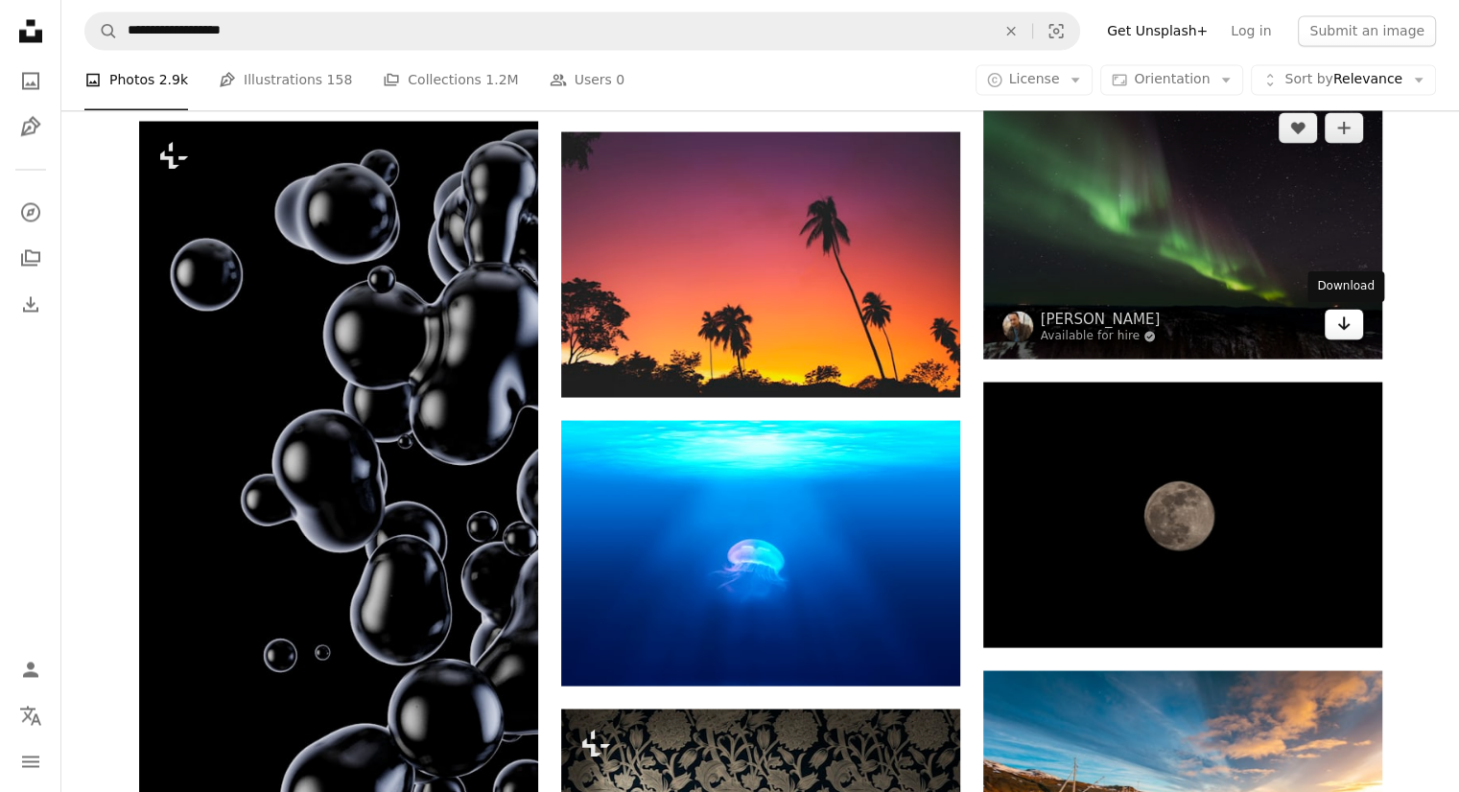
click at [1343, 317] on icon "Download" at bounding box center [1343, 323] width 12 height 13
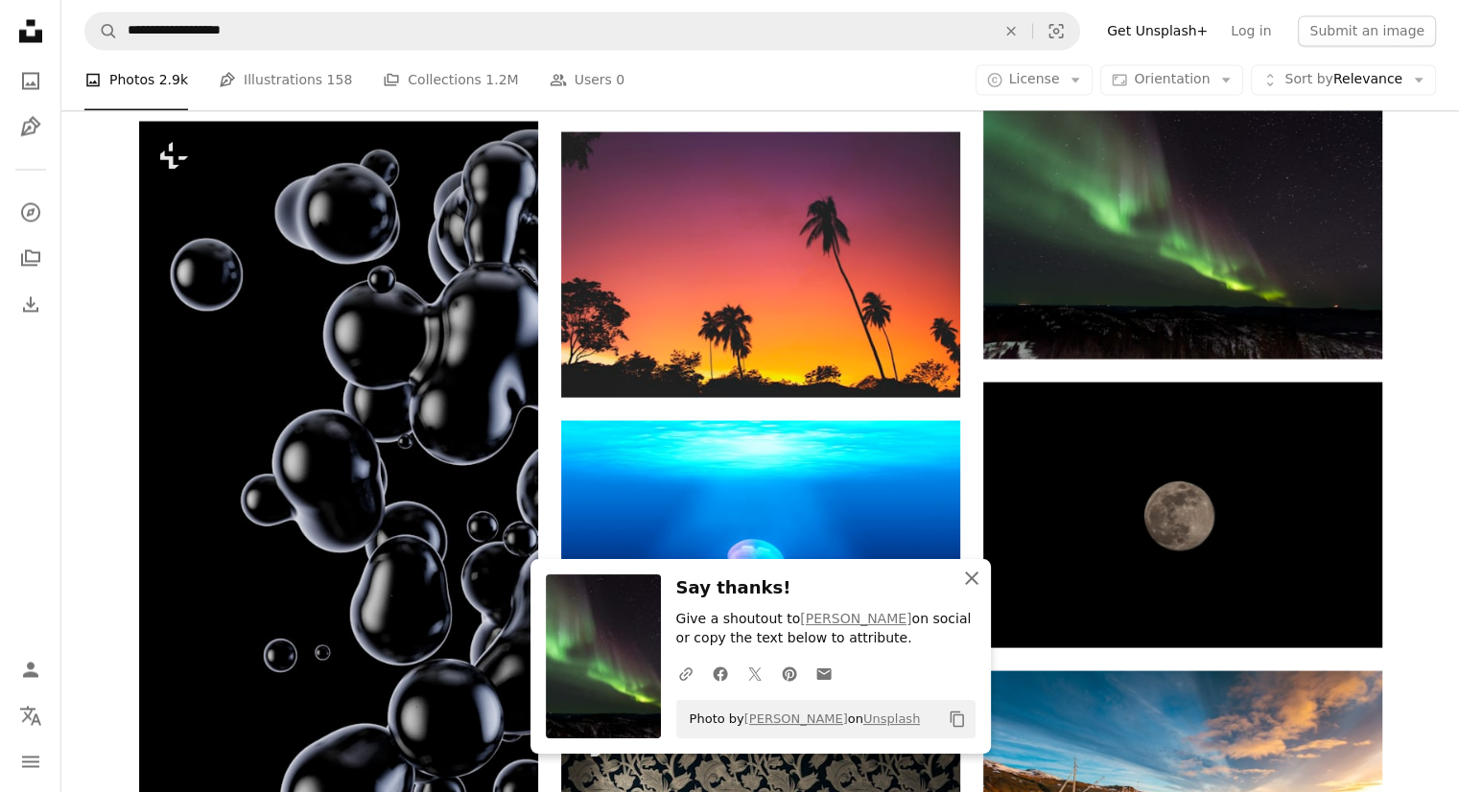
click at [963, 584] on icon "An X shape" at bounding box center [971, 578] width 23 height 23
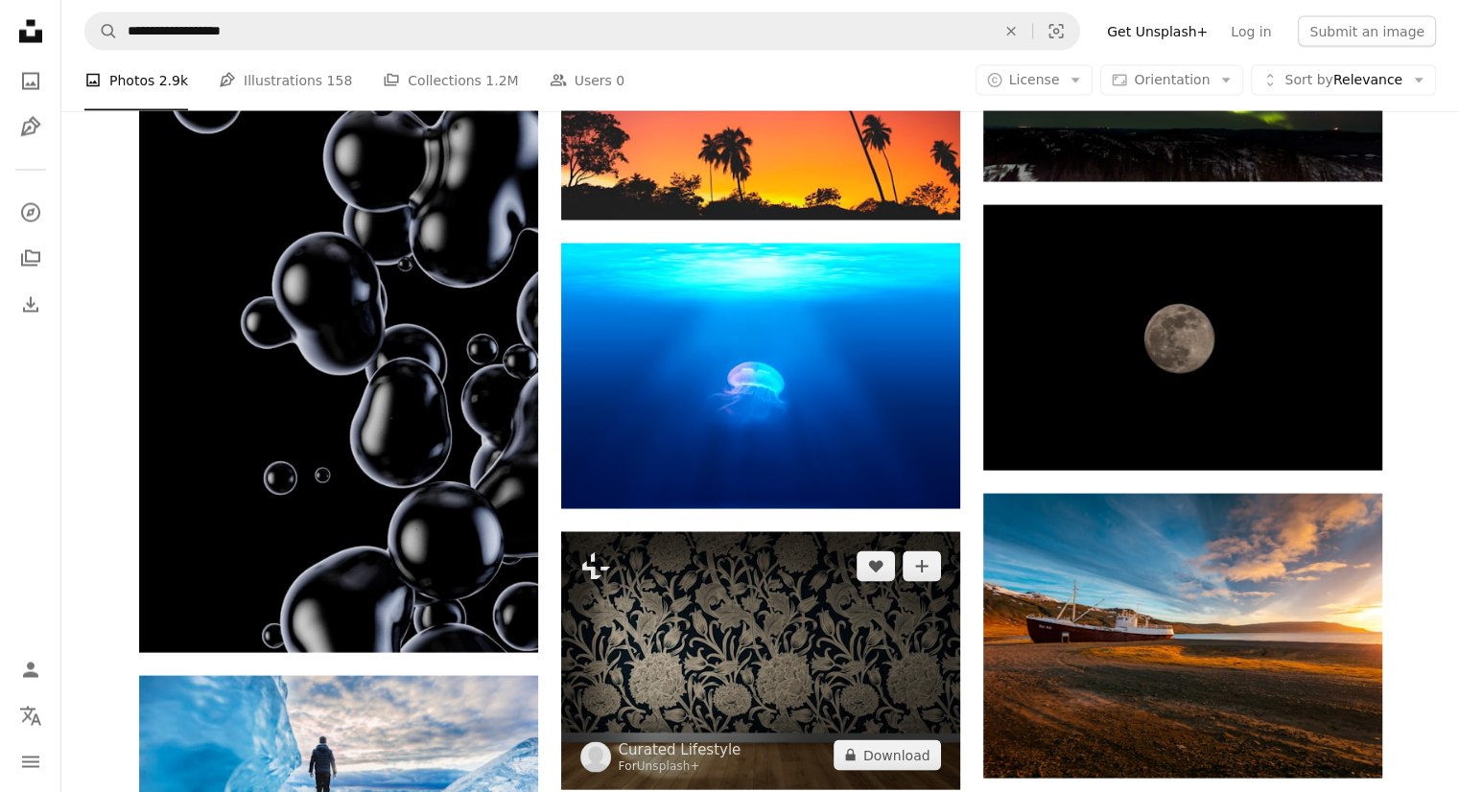
scroll to position [11030, 0]
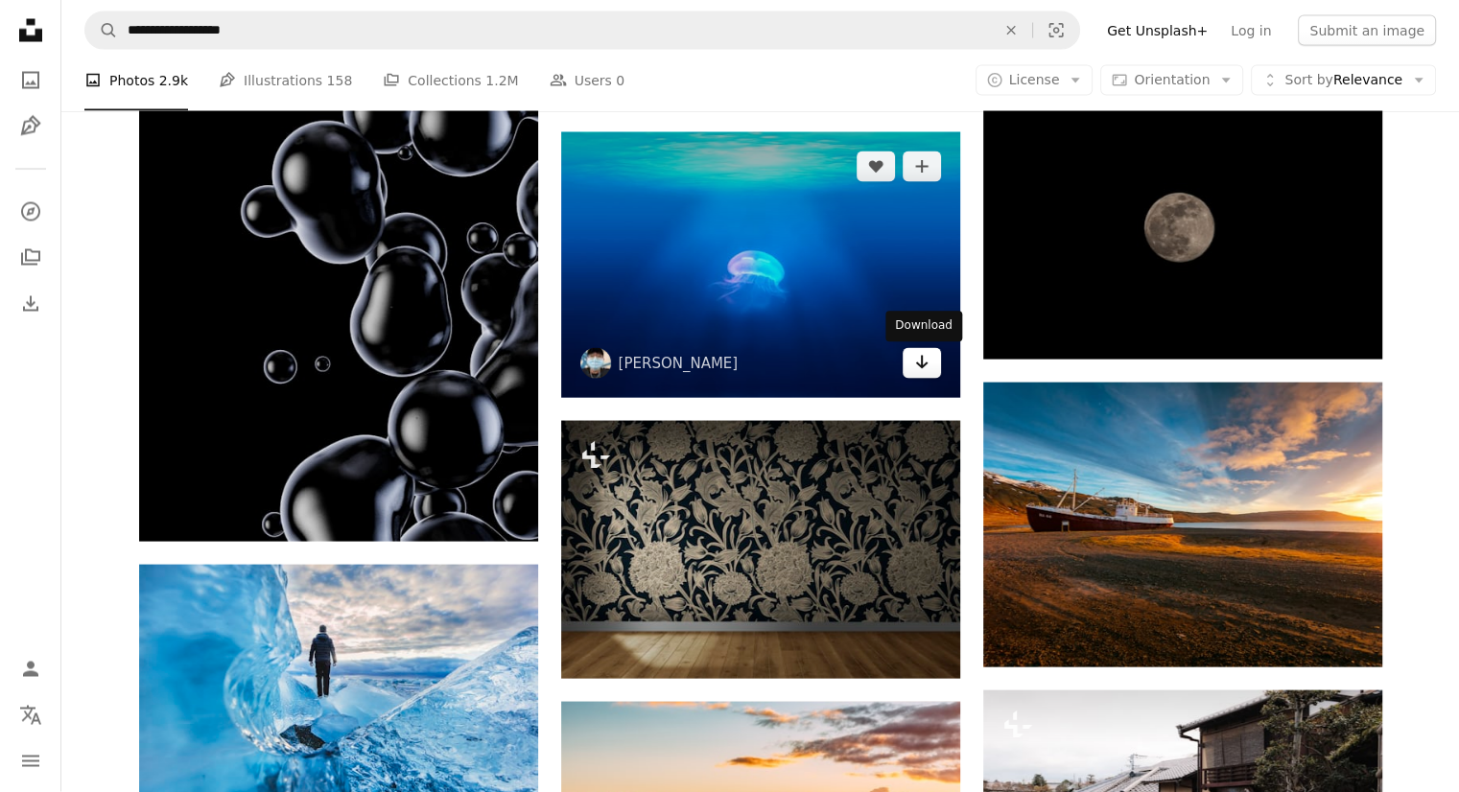
click at [927, 366] on icon "Arrow pointing down" at bounding box center [921, 362] width 15 height 23
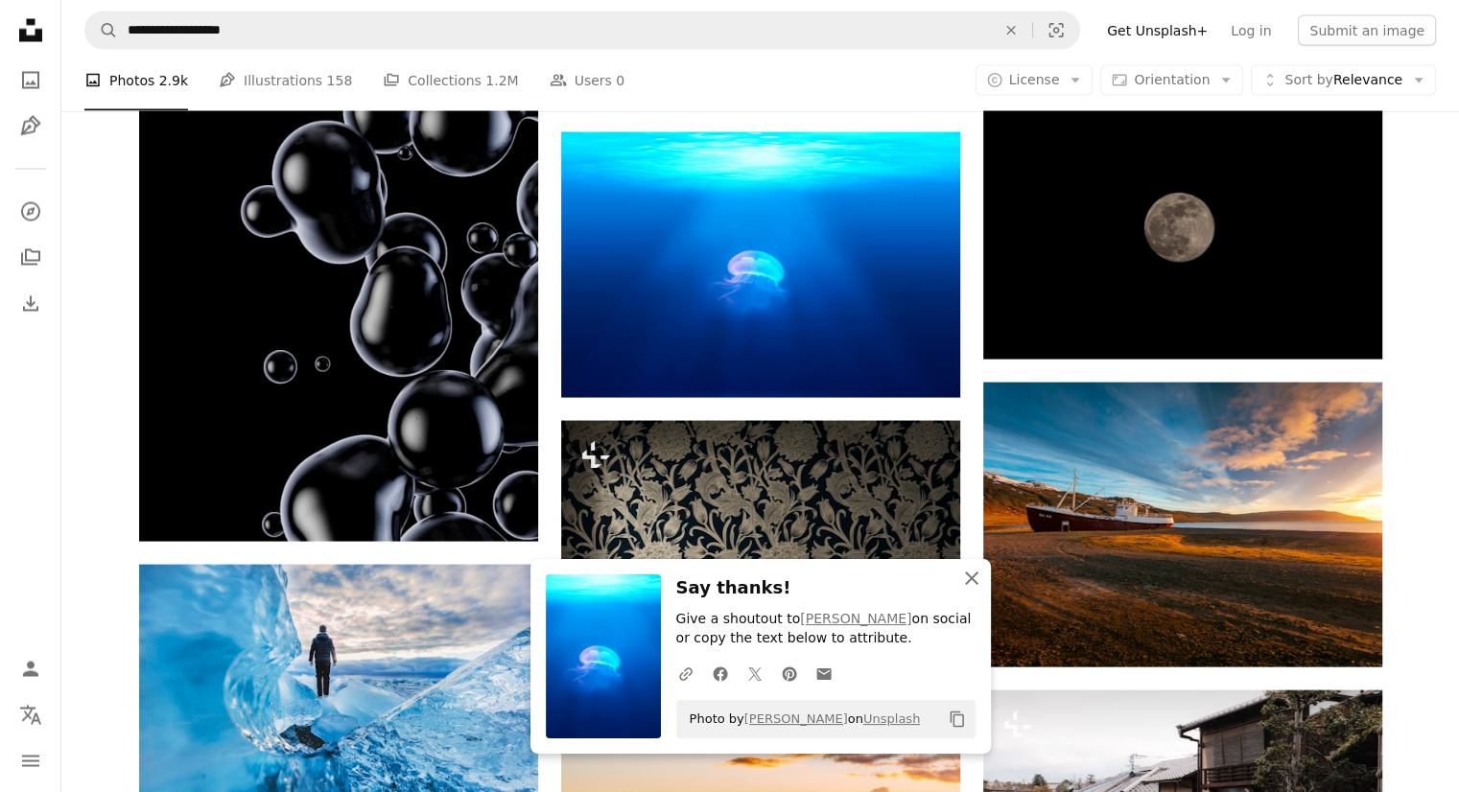
click at [975, 586] on icon "An X shape" at bounding box center [971, 578] width 23 height 23
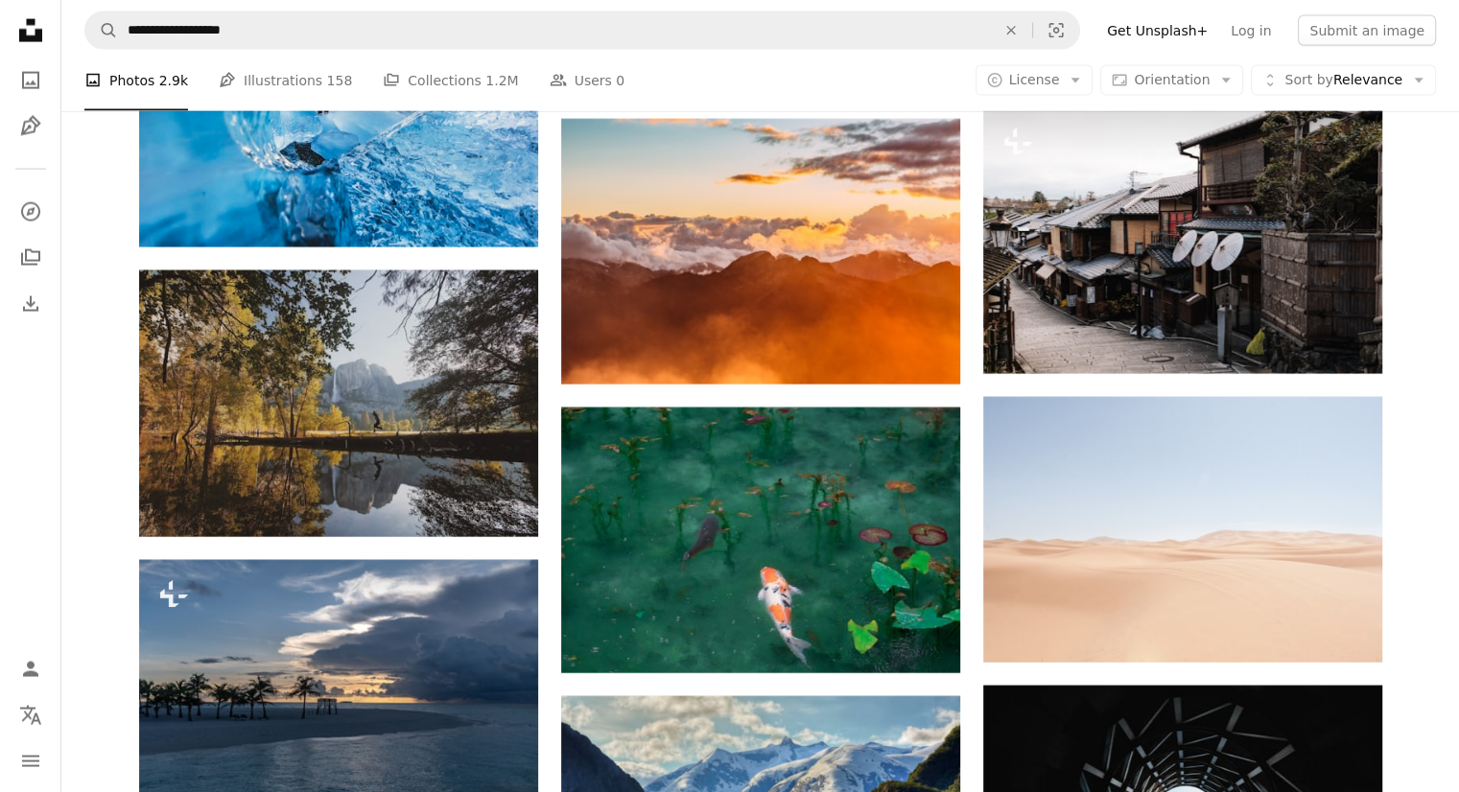
scroll to position [11702, 0]
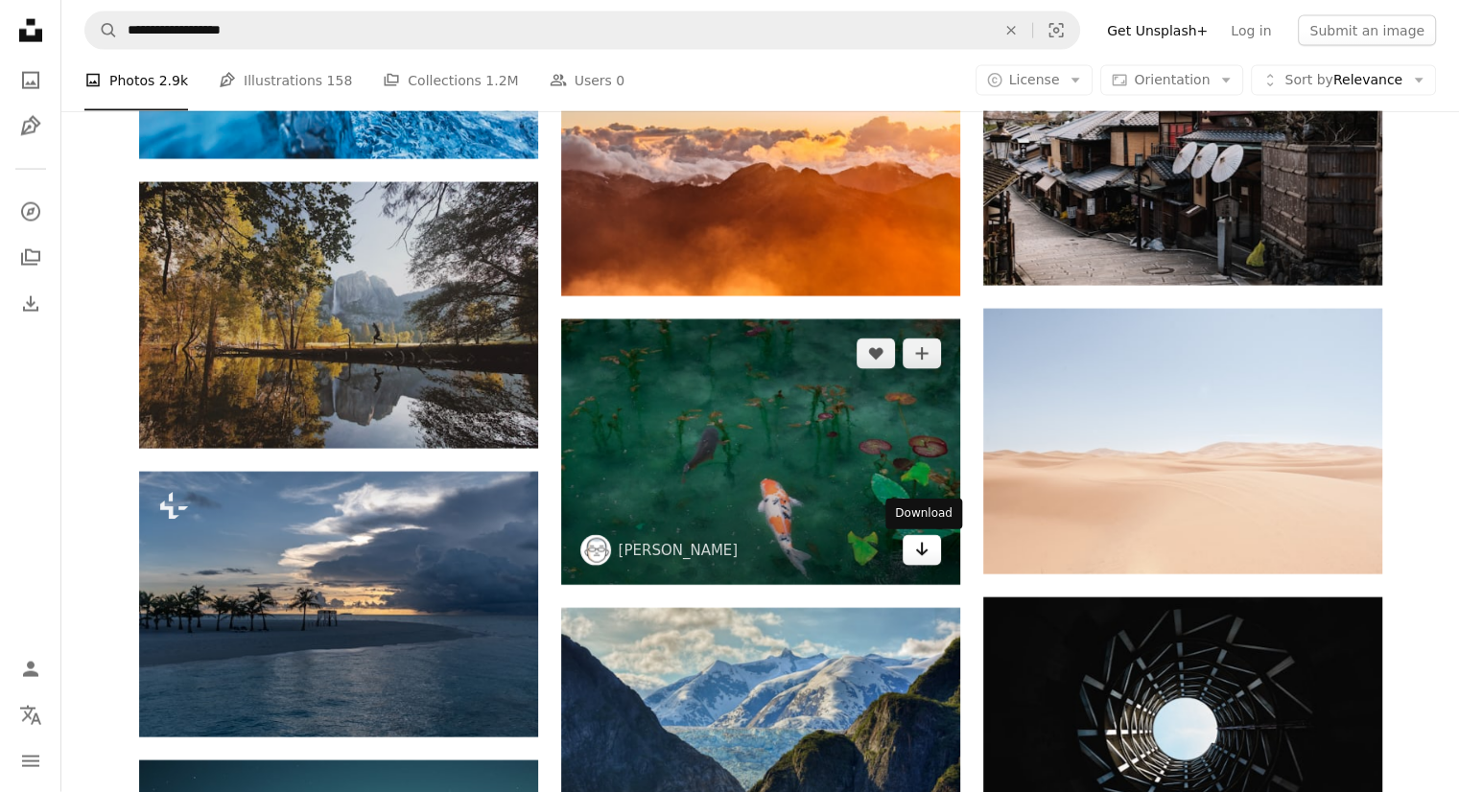
click at [914, 556] on icon "Arrow pointing down" at bounding box center [921, 549] width 15 height 23
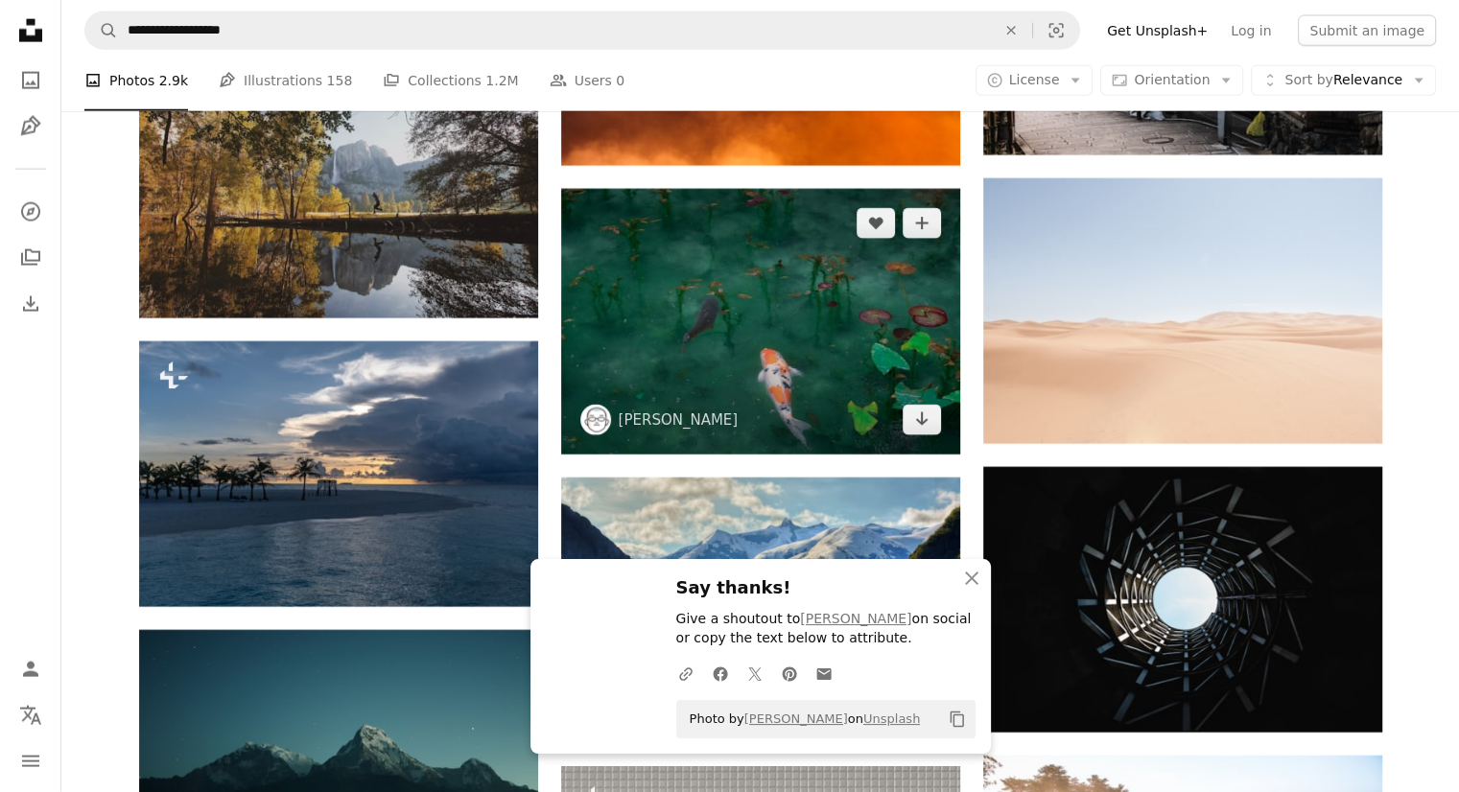
scroll to position [11989, 0]
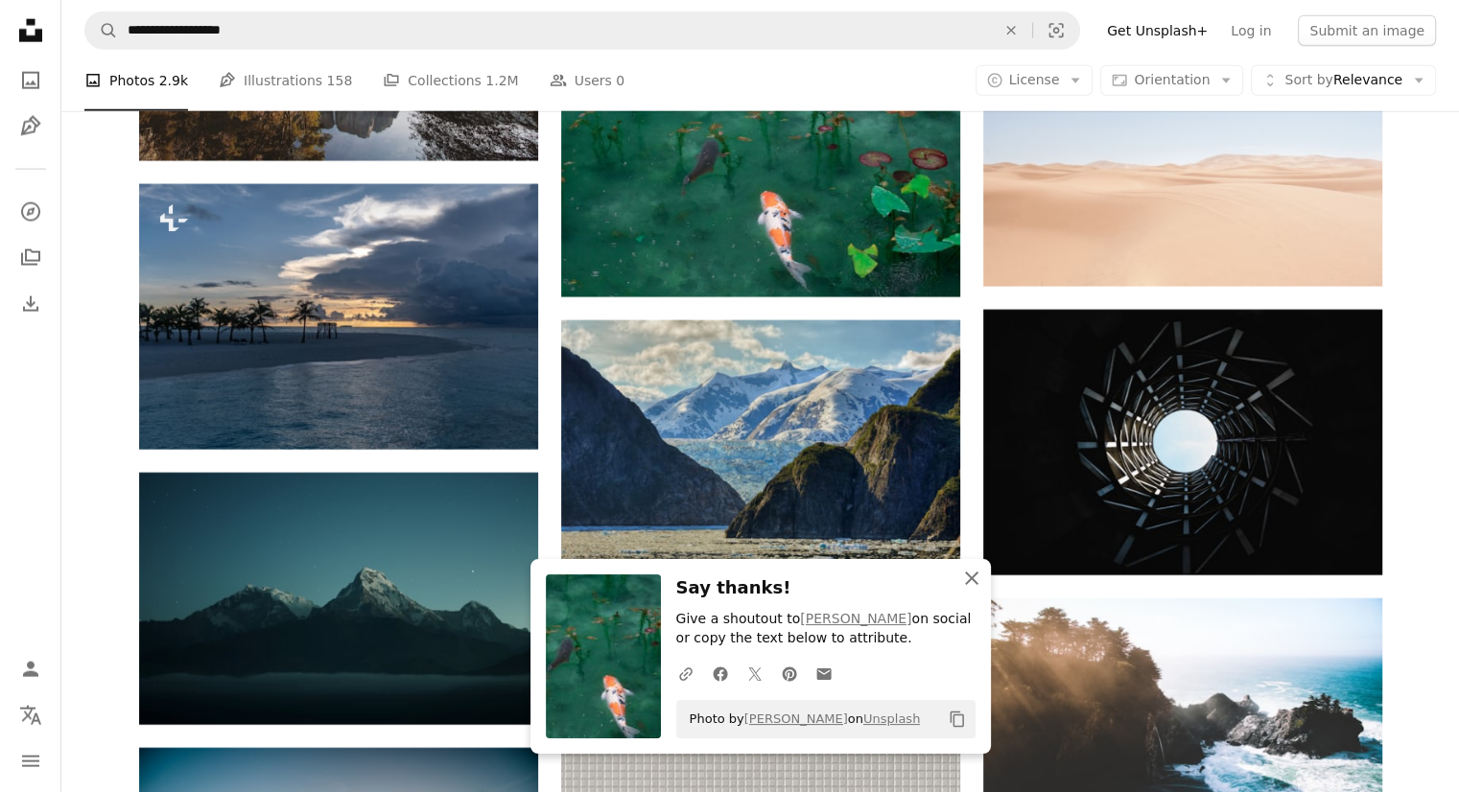
click at [974, 581] on icon "button" at bounding box center [971, 578] width 13 height 13
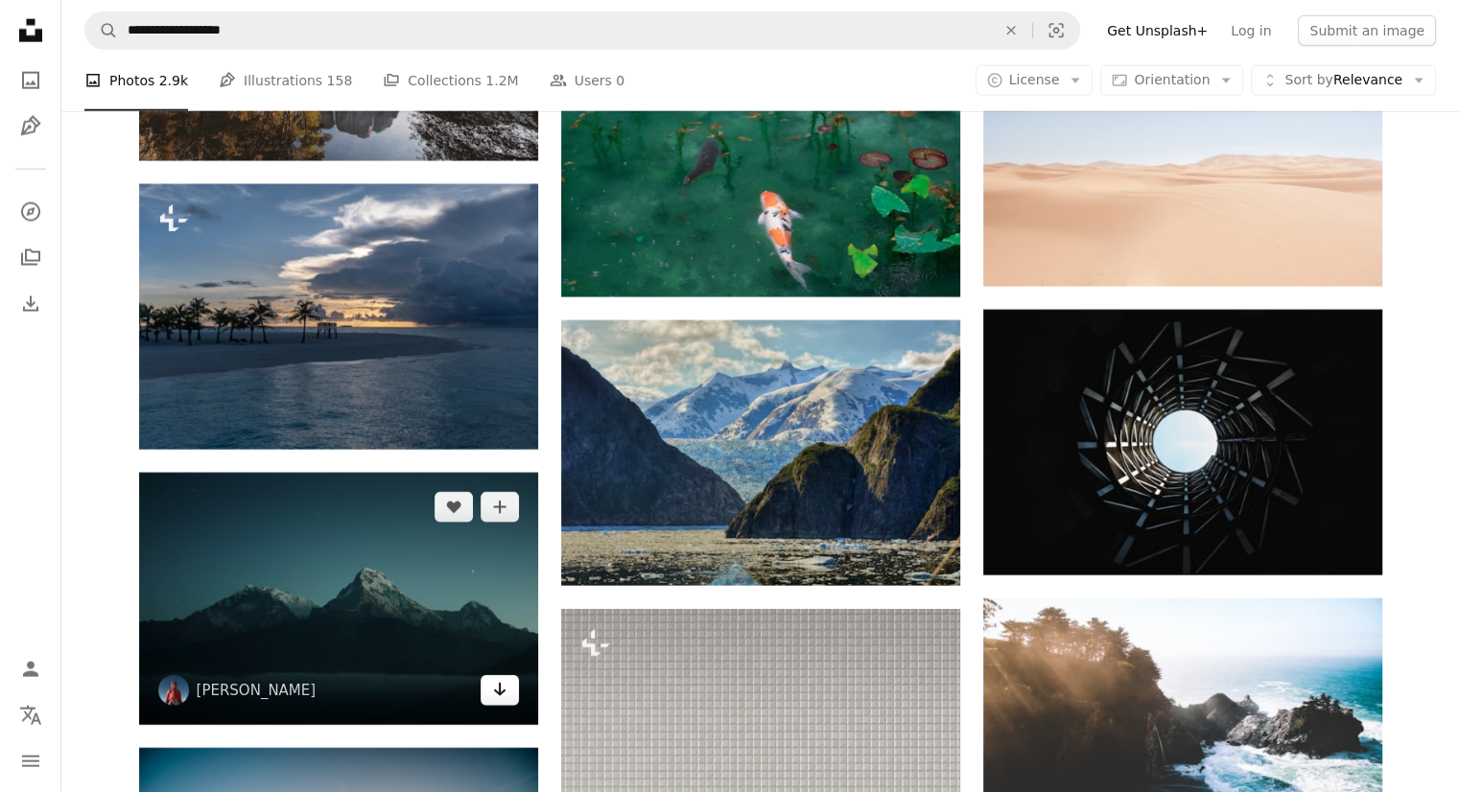
click at [504, 699] on icon "Arrow pointing down" at bounding box center [499, 689] width 15 height 23
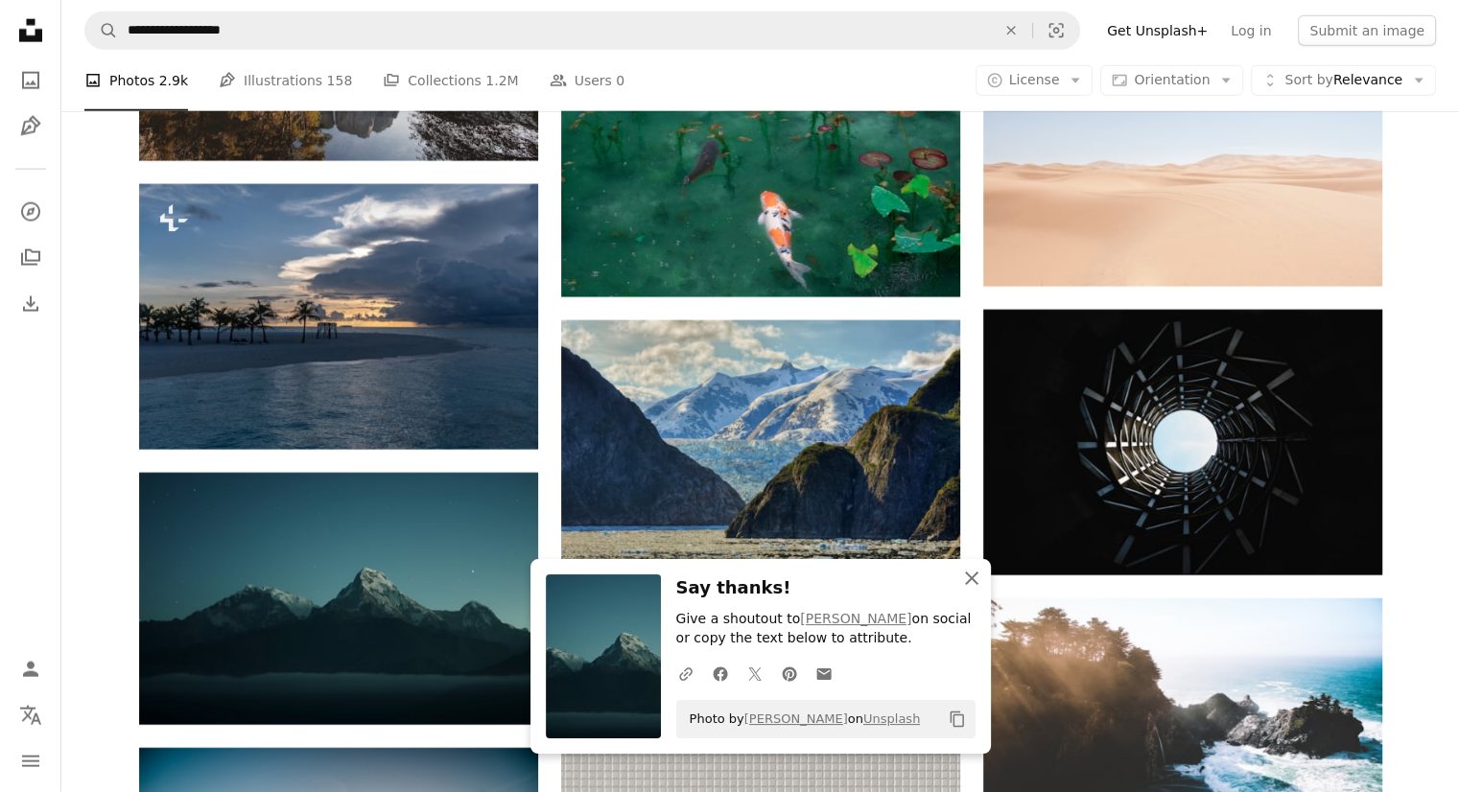
click at [967, 574] on icon "button" at bounding box center [971, 578] width 13 height 13
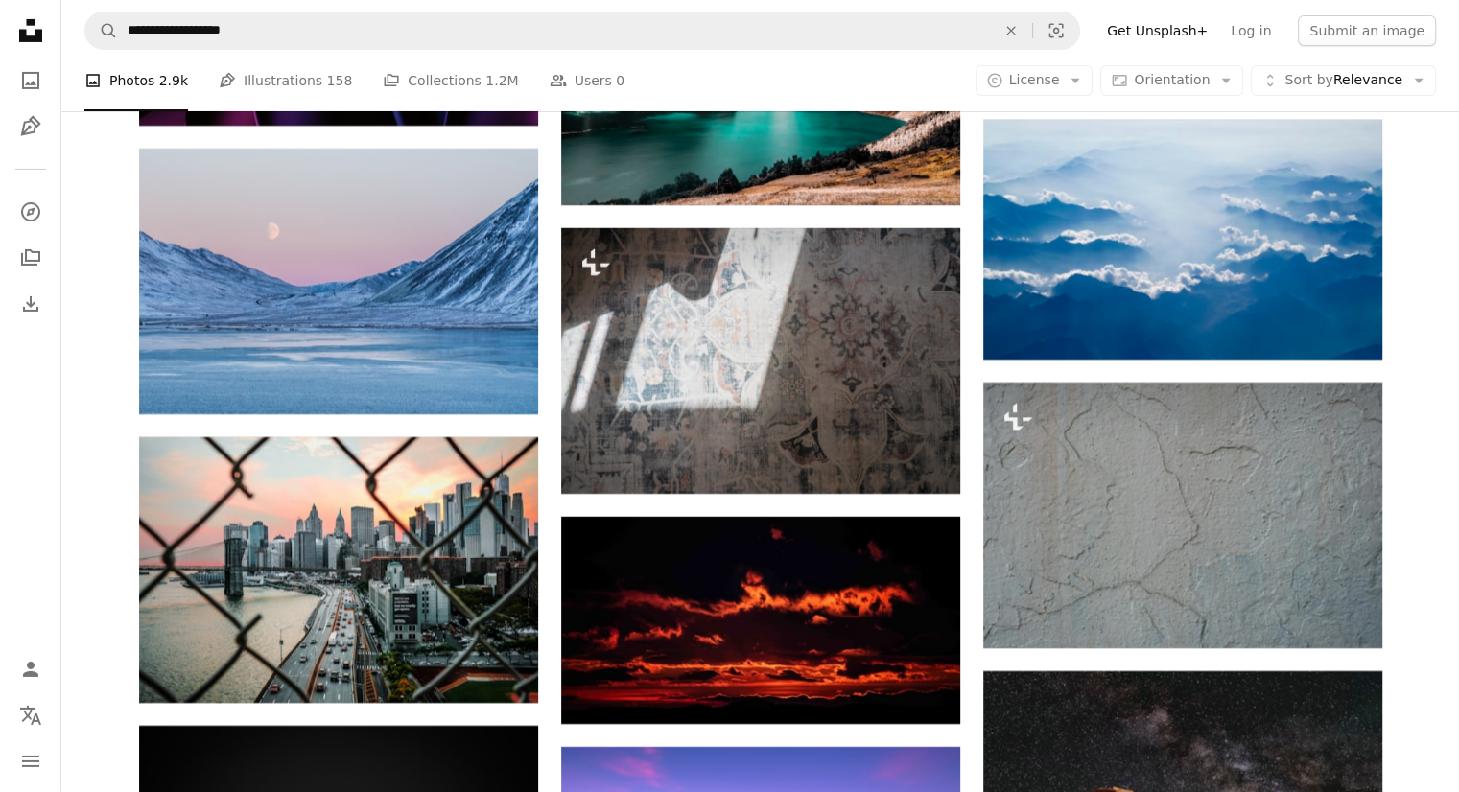
scroll to position [14100, 0]
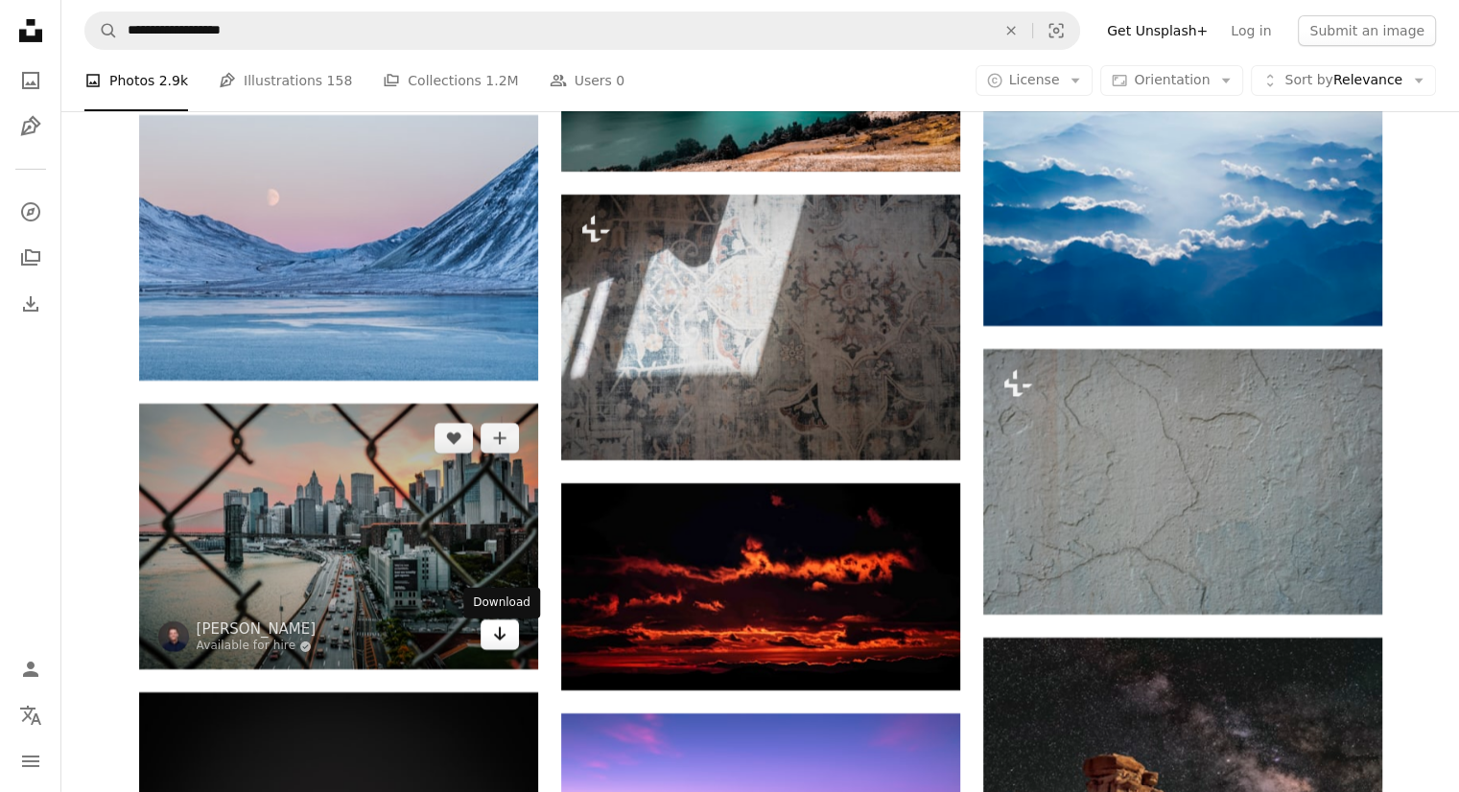
click at [486, 643] on link "Arrow pointing down" at bounding box center [500, 635] width 38 height 31
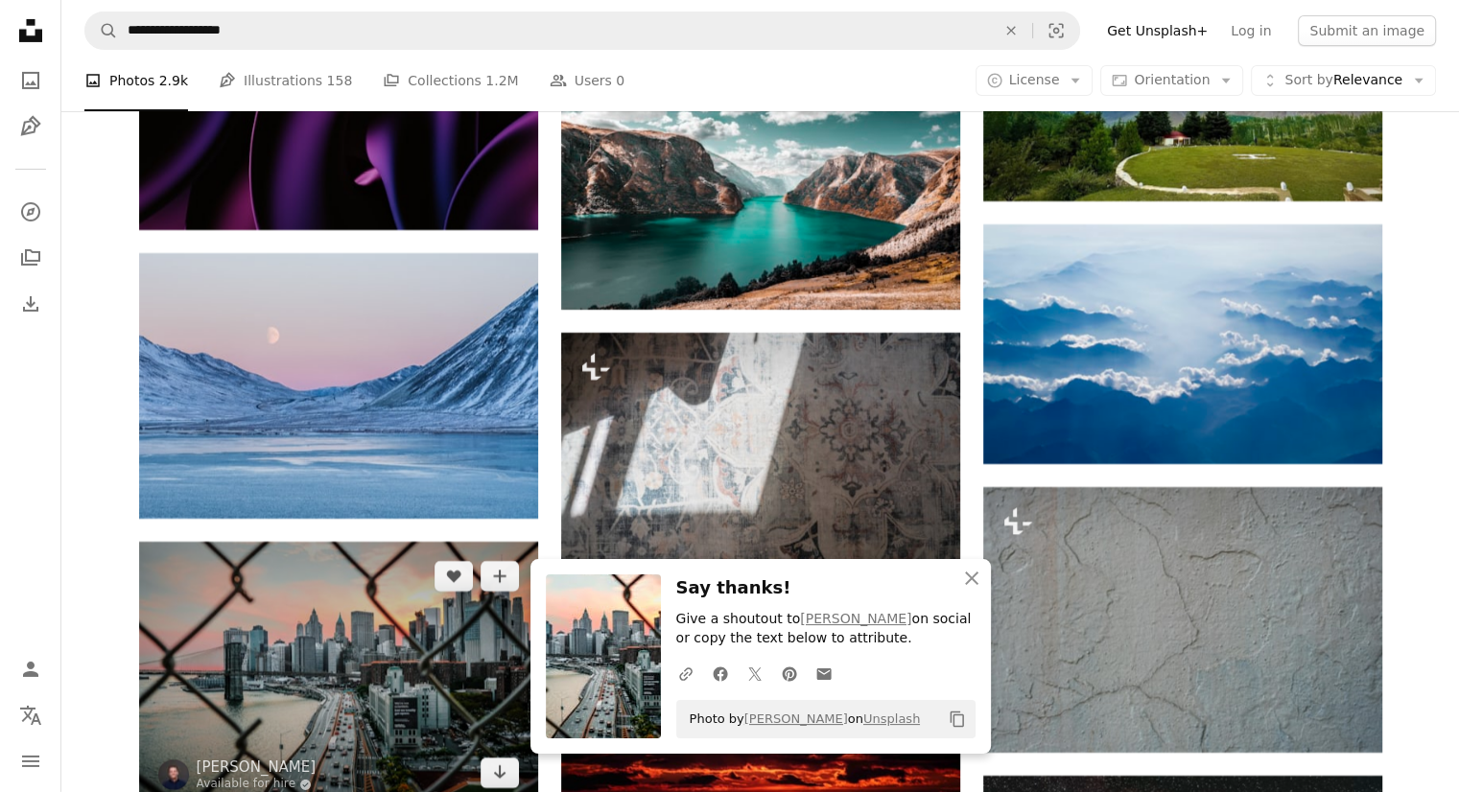
scroll to position [13908, 0]
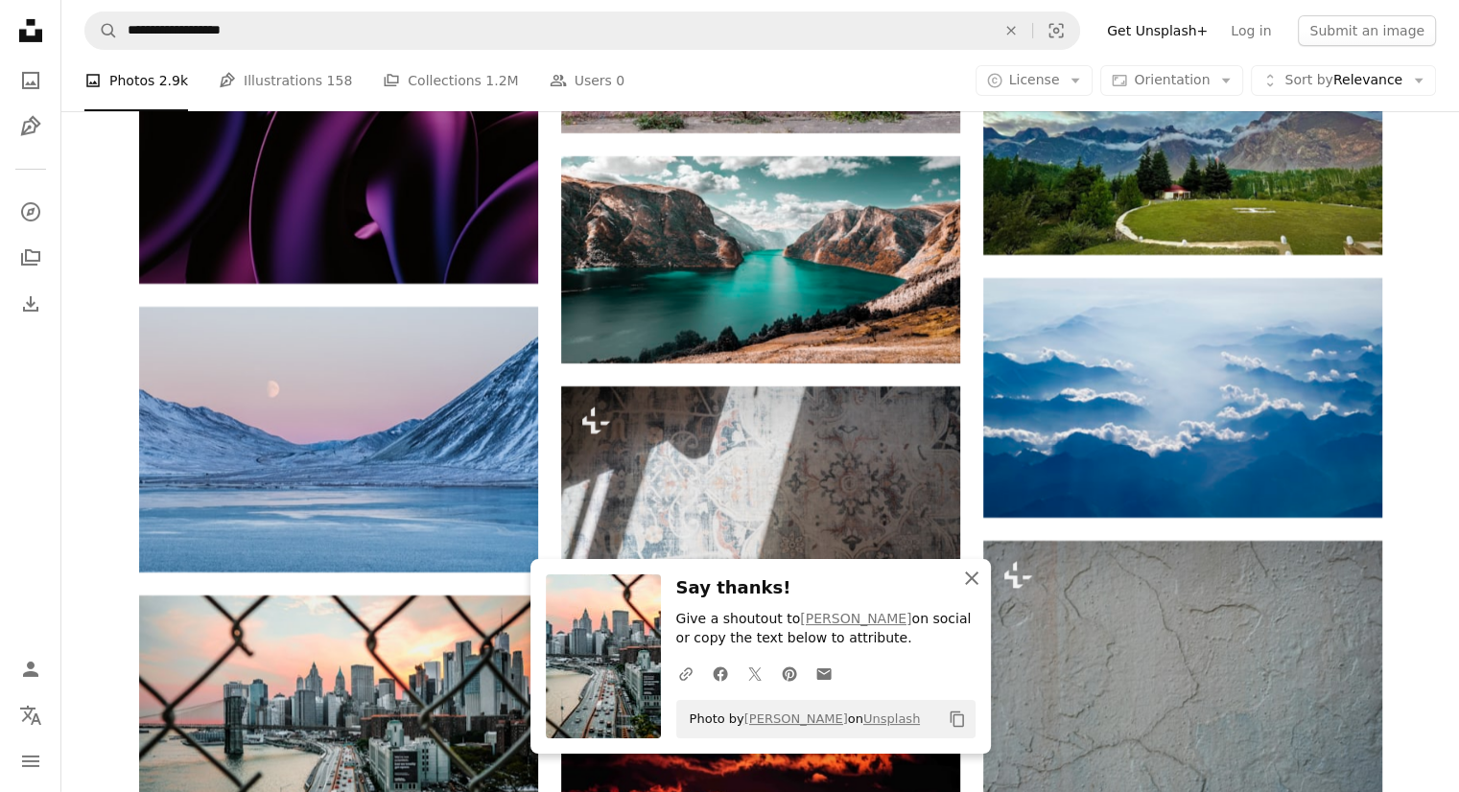
click at [967, 576] on icon "An X shape" at bounding box center [971, 578] width 23 height 23
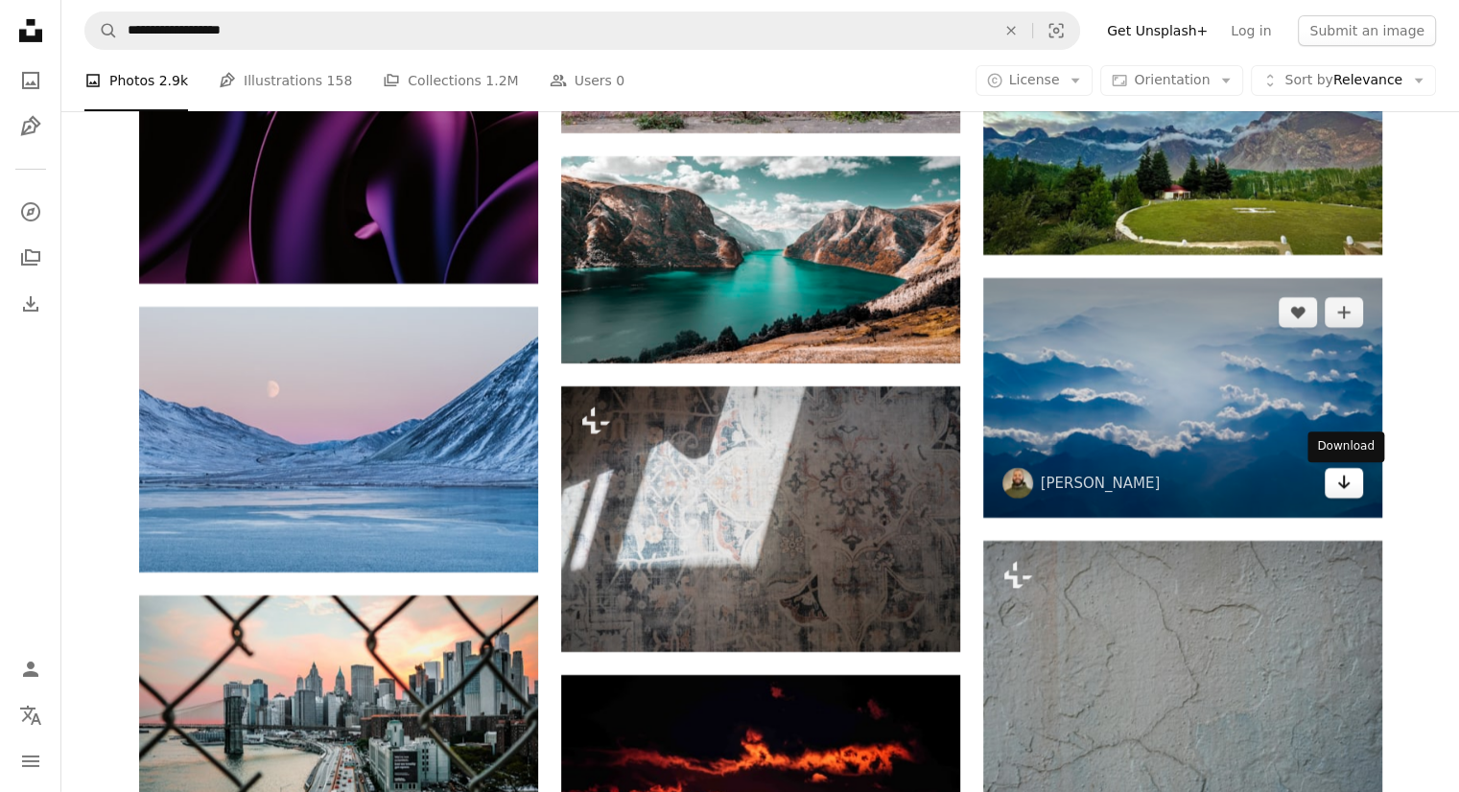
click at [1333, 481] on link "Arrow pointing down" at bounding box center [1344, 483] width 38 height 31
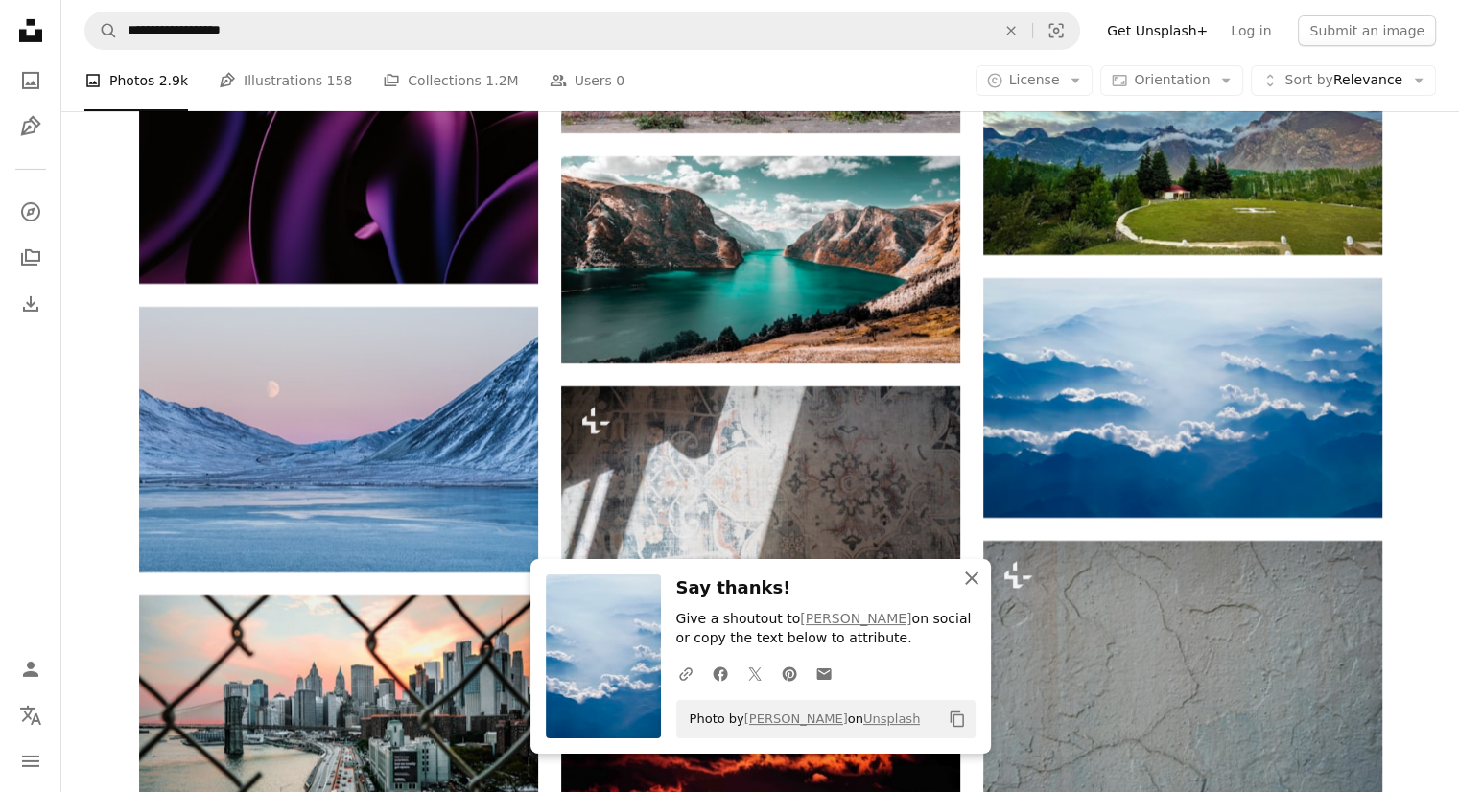
click at [974, 578] on icon "An X shape" at bounding box center [971, 578] width 23 height 23
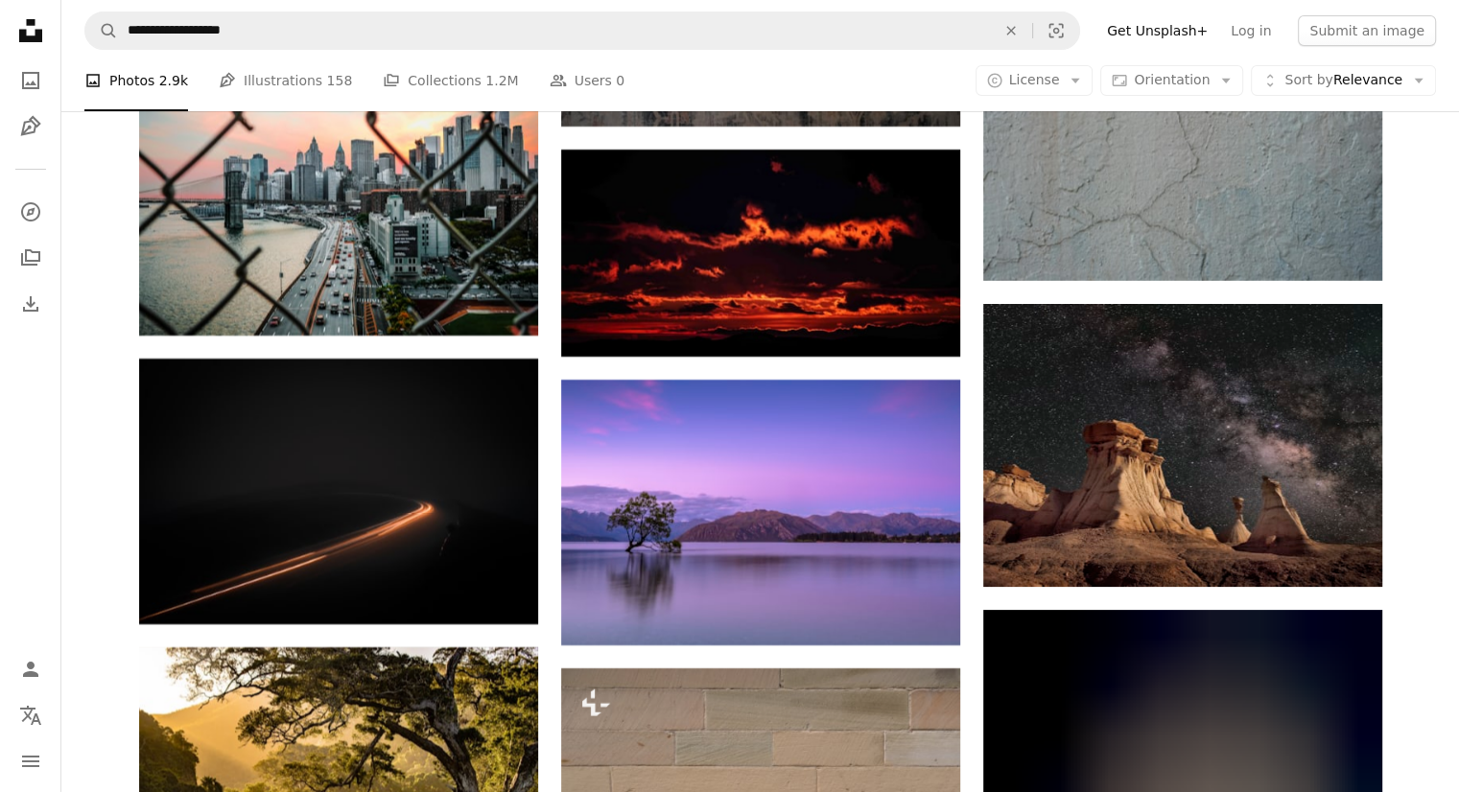
scroll to position [14579, 0]
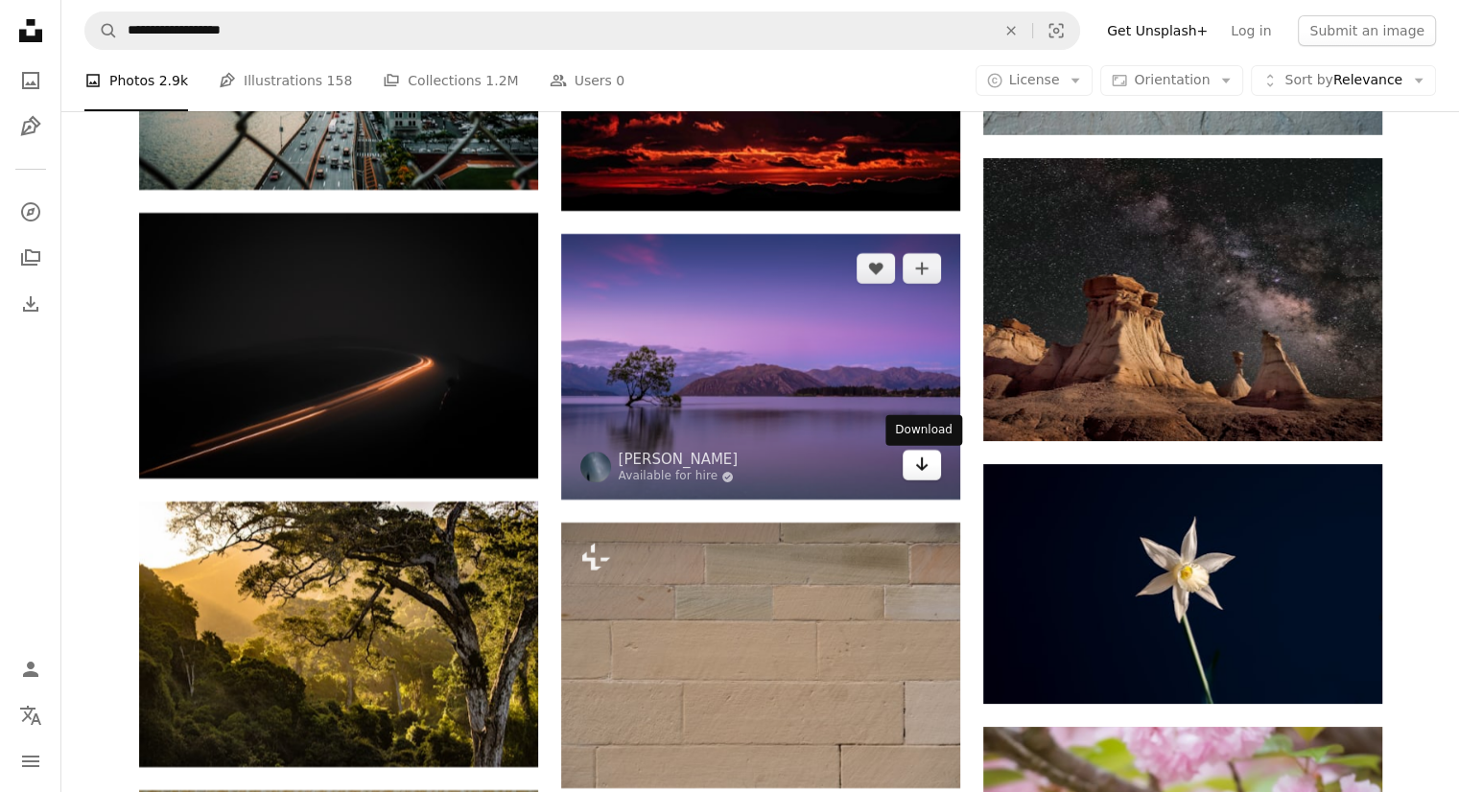
click at [919, 468] on icon "Arrow pointing down" at bounding box center [921, 464] width 15 height 23
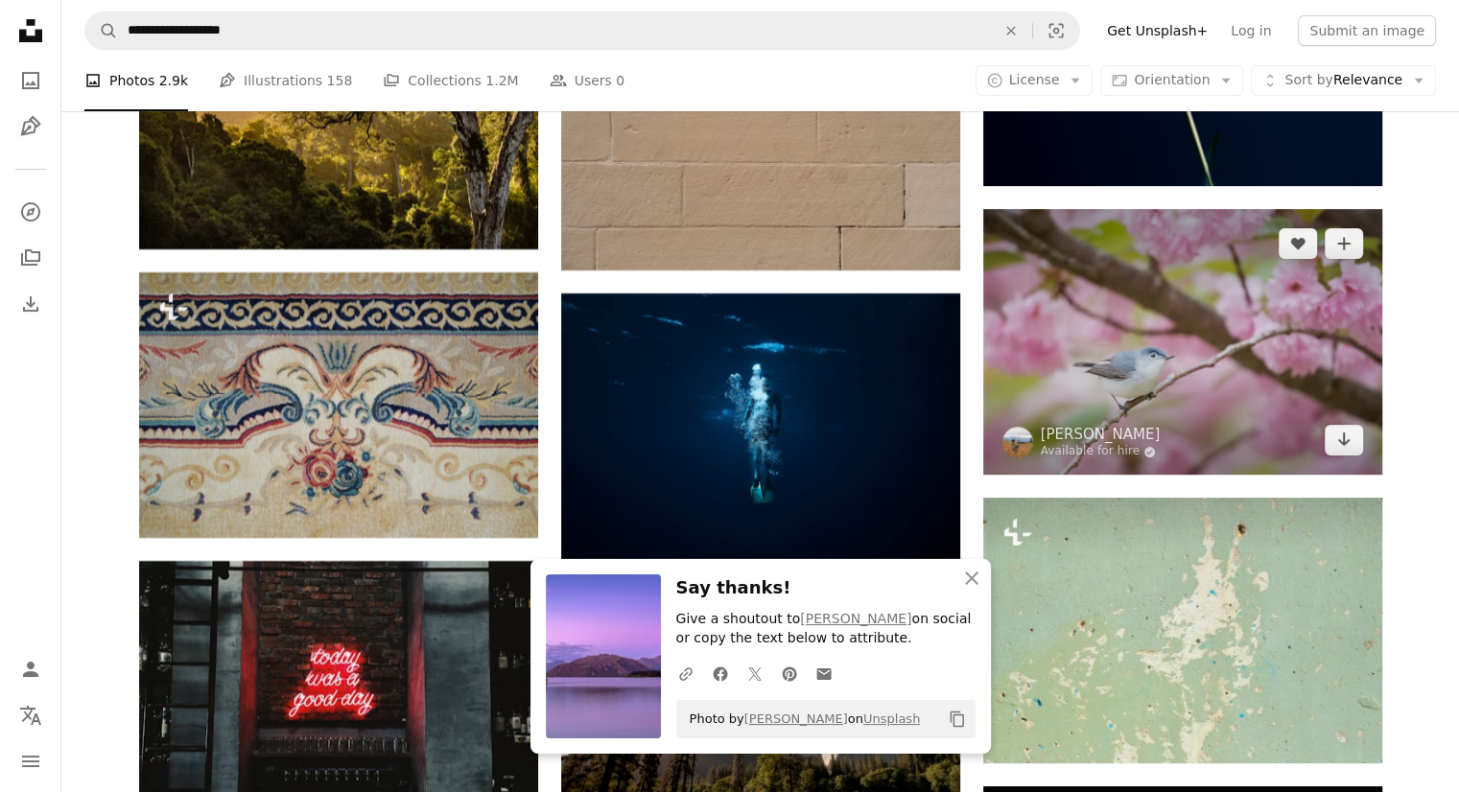
scroll to position [15155, 0]
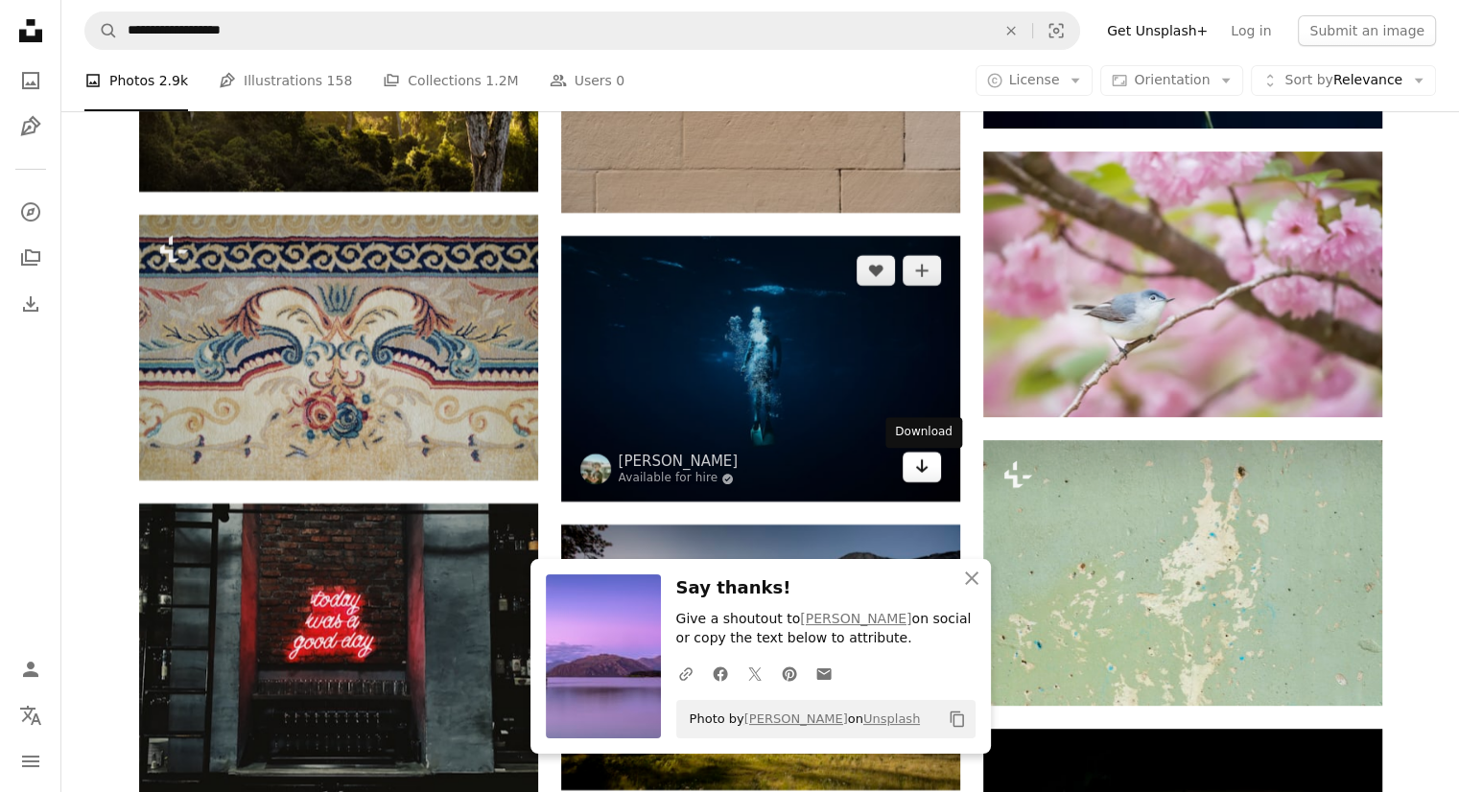
click at [917, 475] on icon "Arrow pointing down" at bounding box center [921, 466] width 15 height 23
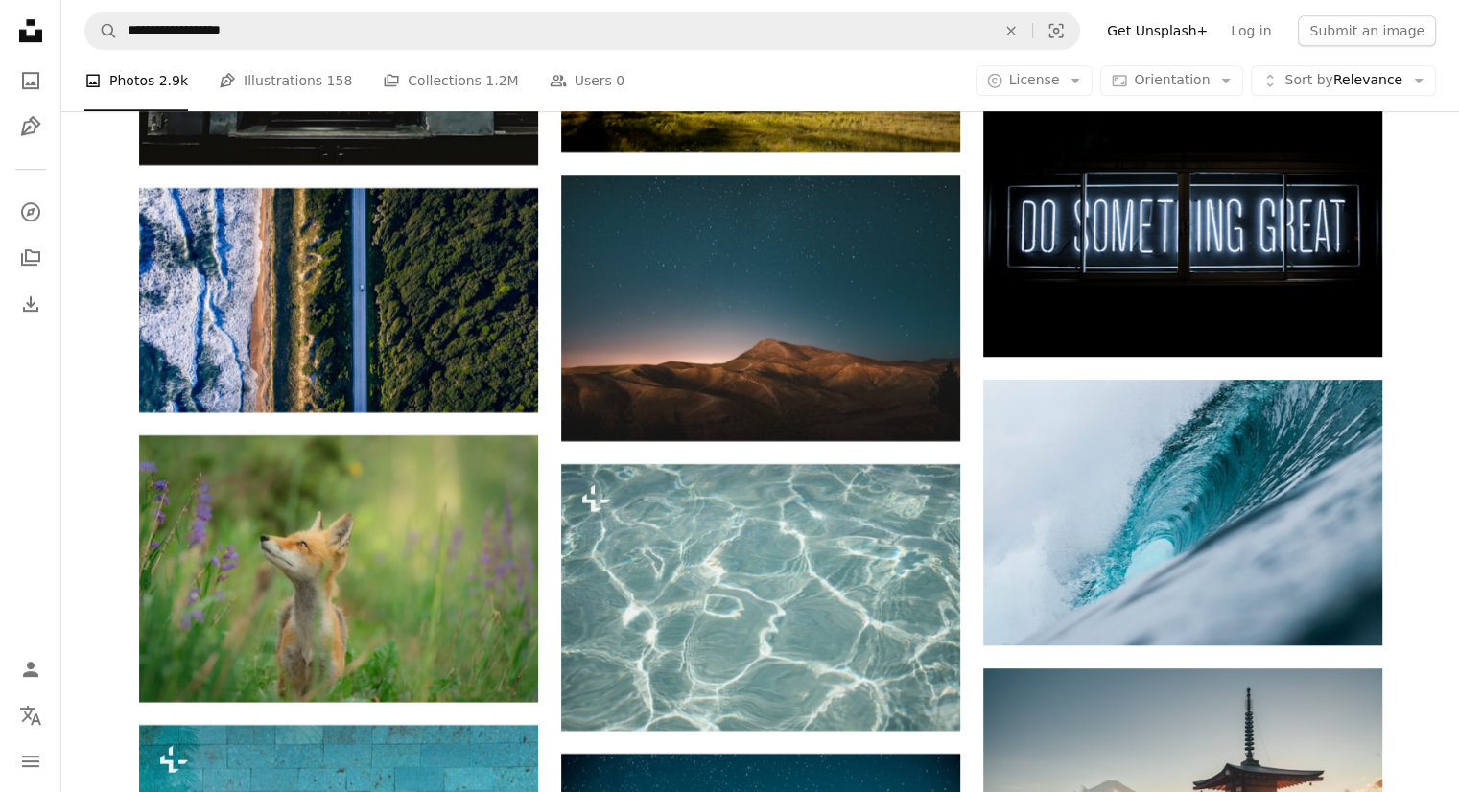
scroll to position [15826, 0]
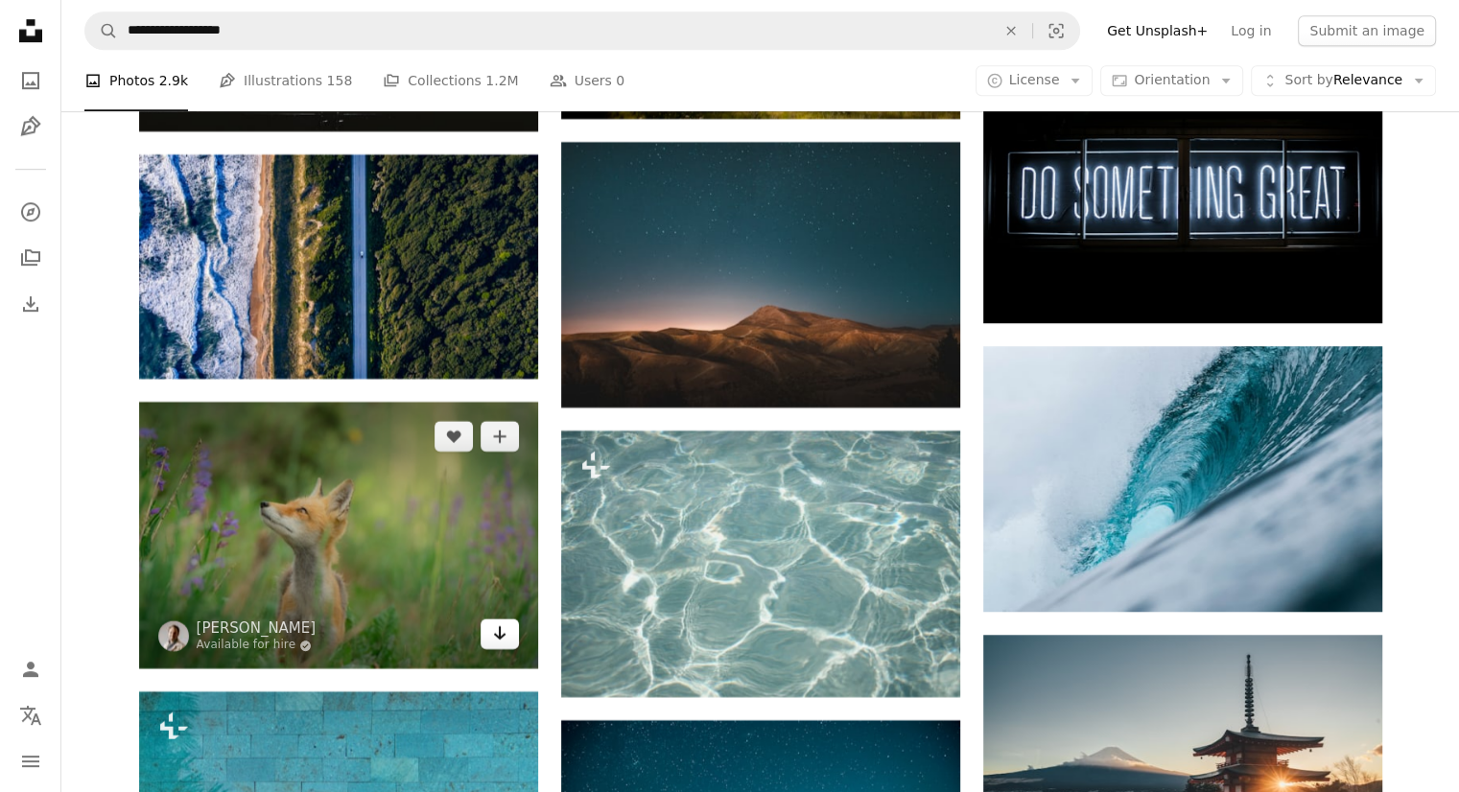
click at [506, 645] on icon "Arrow pointing down" at bounding box center [499, 633] width 15 height 23
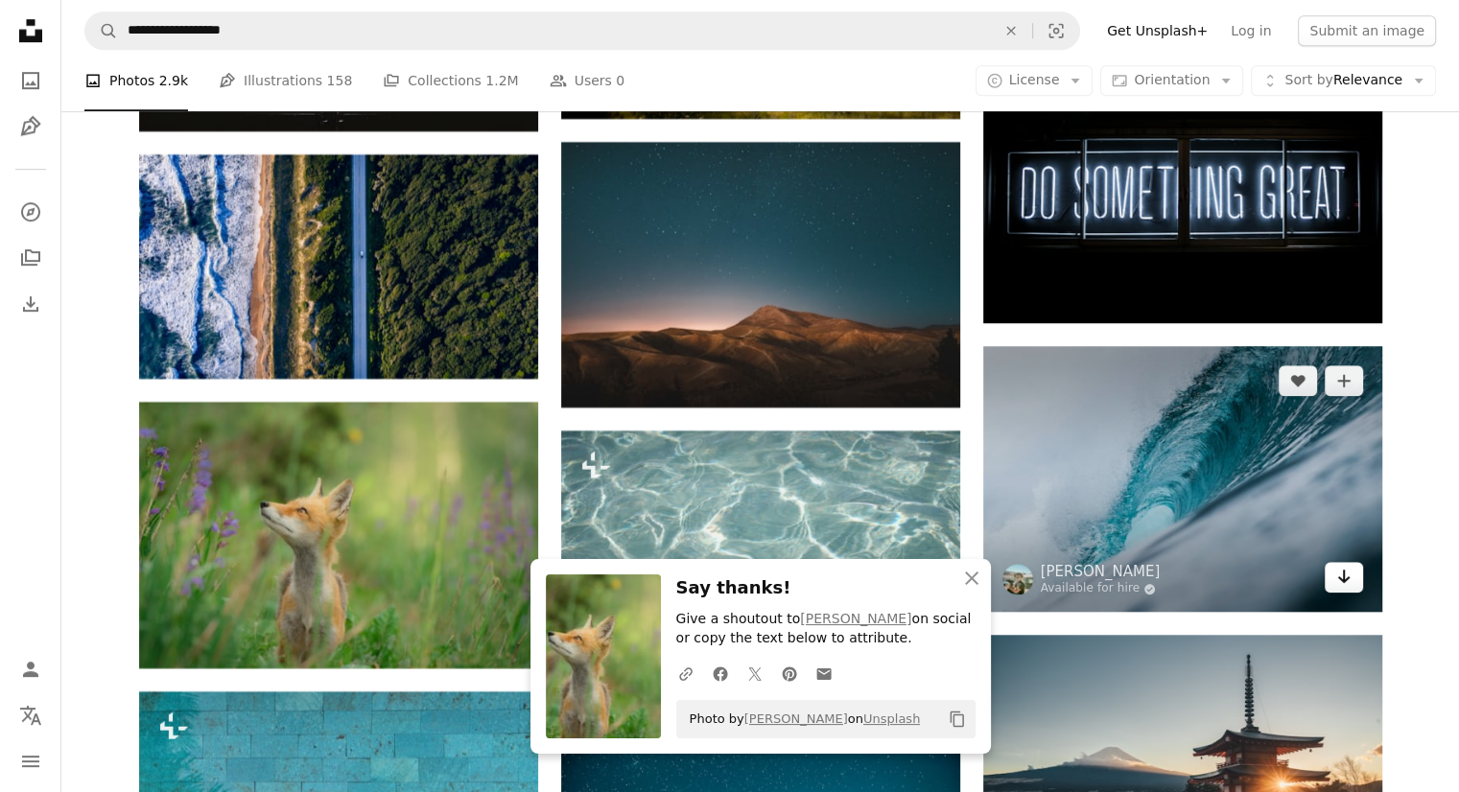
click at [1343, 580] on icon "Download" at bounding box center [1343, 576] width 12 height 13
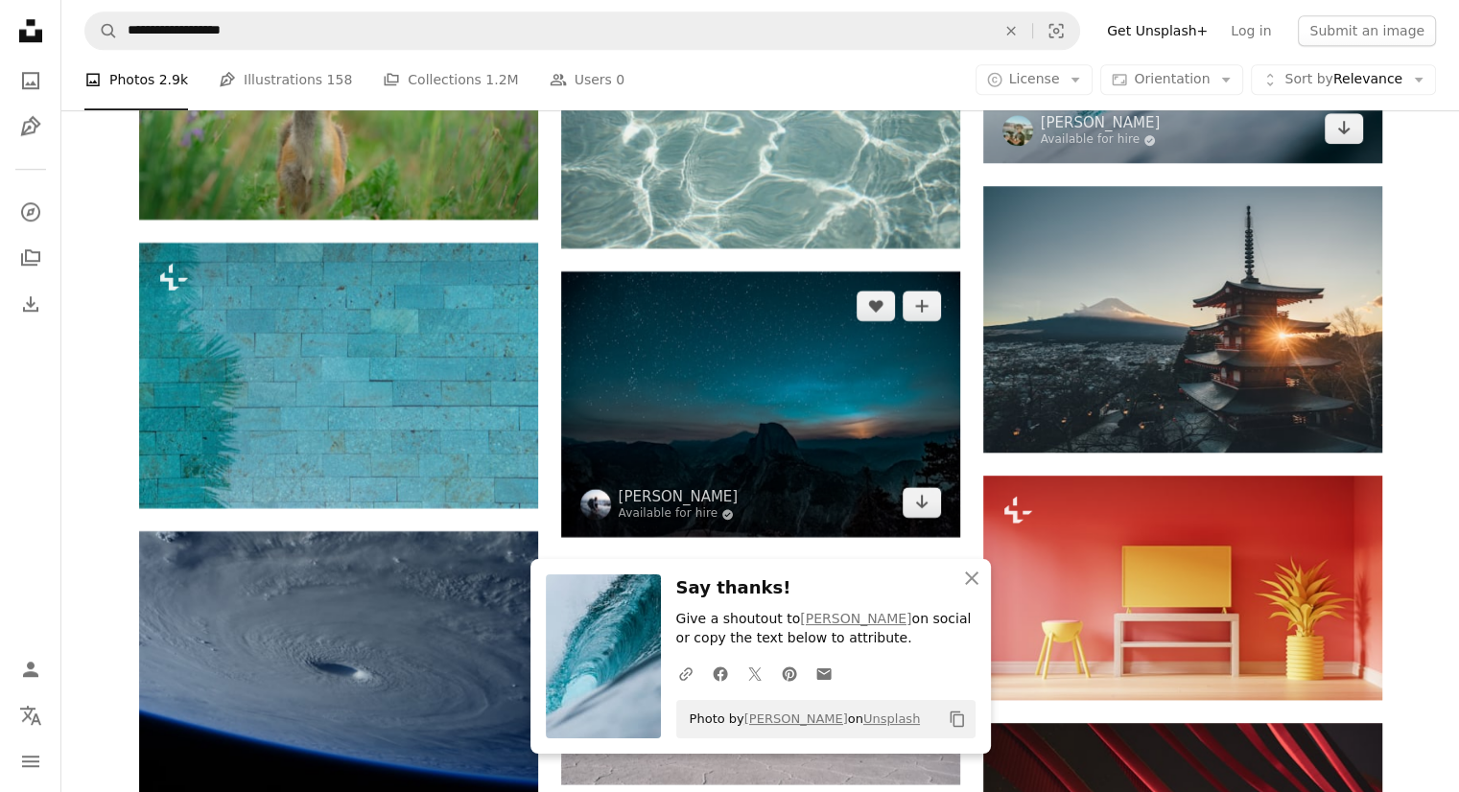
scroll to position [16306, 0]
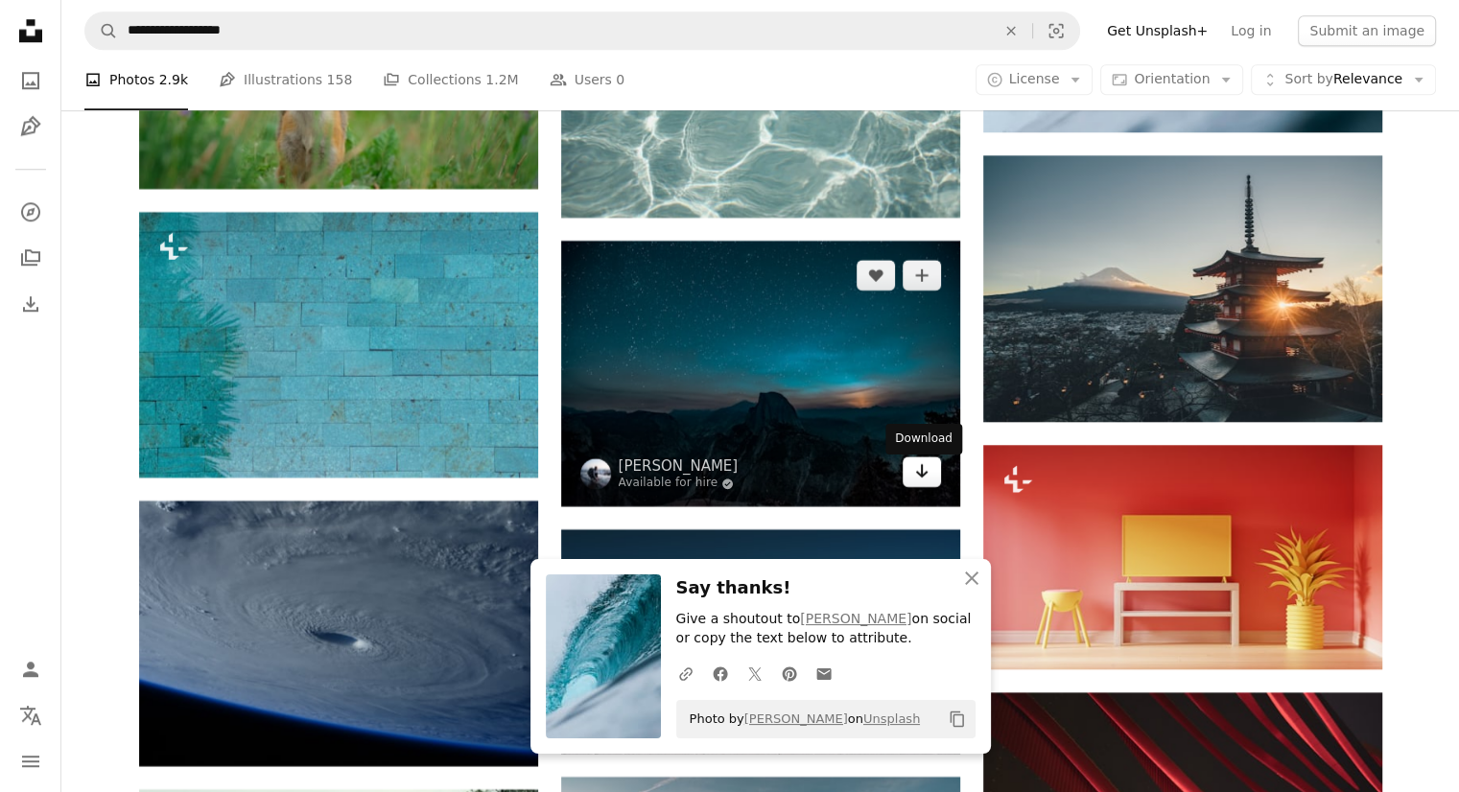
click at [918, 472] on icon "Arrow pointing down" at bounding box center [921, 470] width 15 height 23
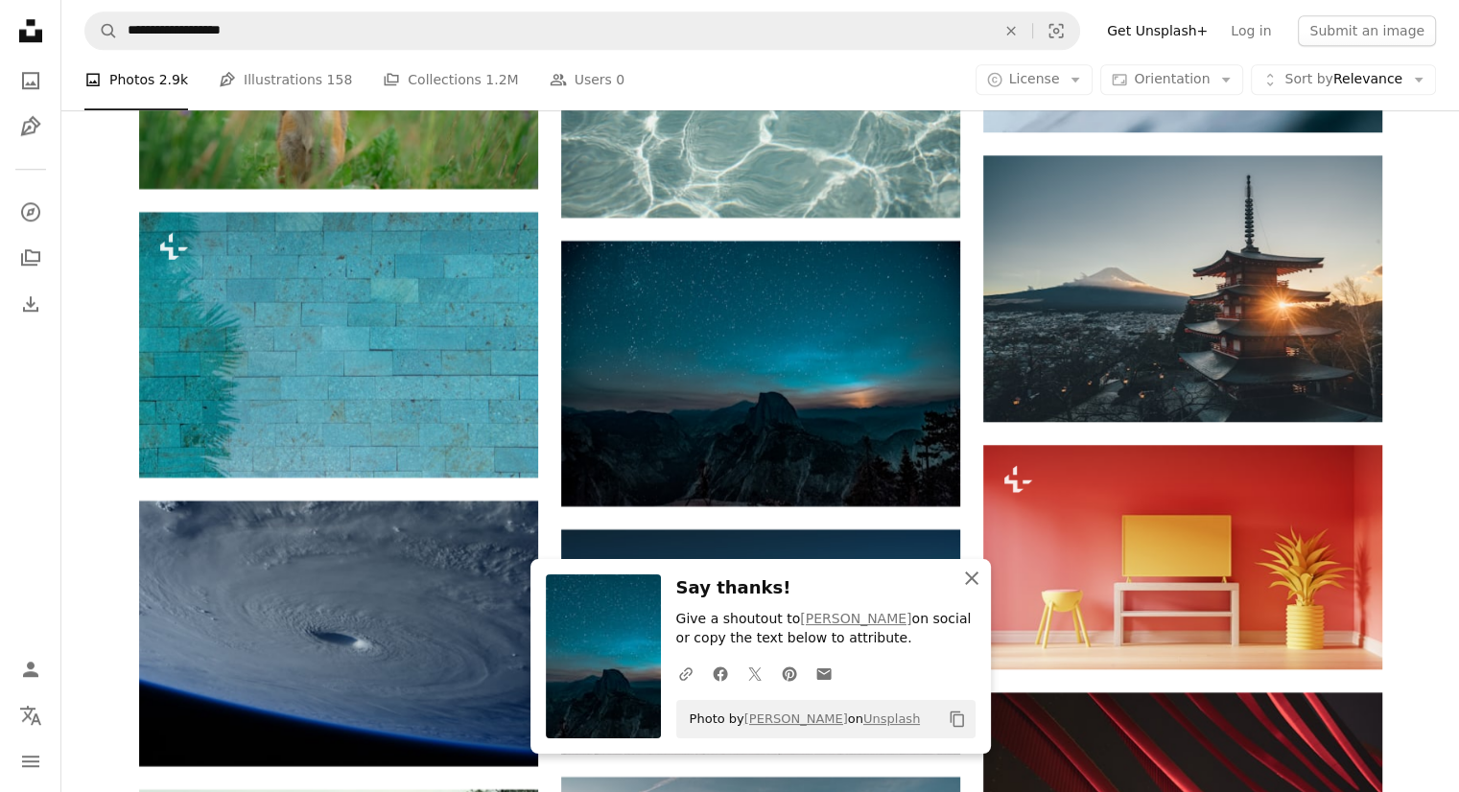
click at [974, 573] on icon "An X shape" at bounding box center [971, 578] width 23 height 23
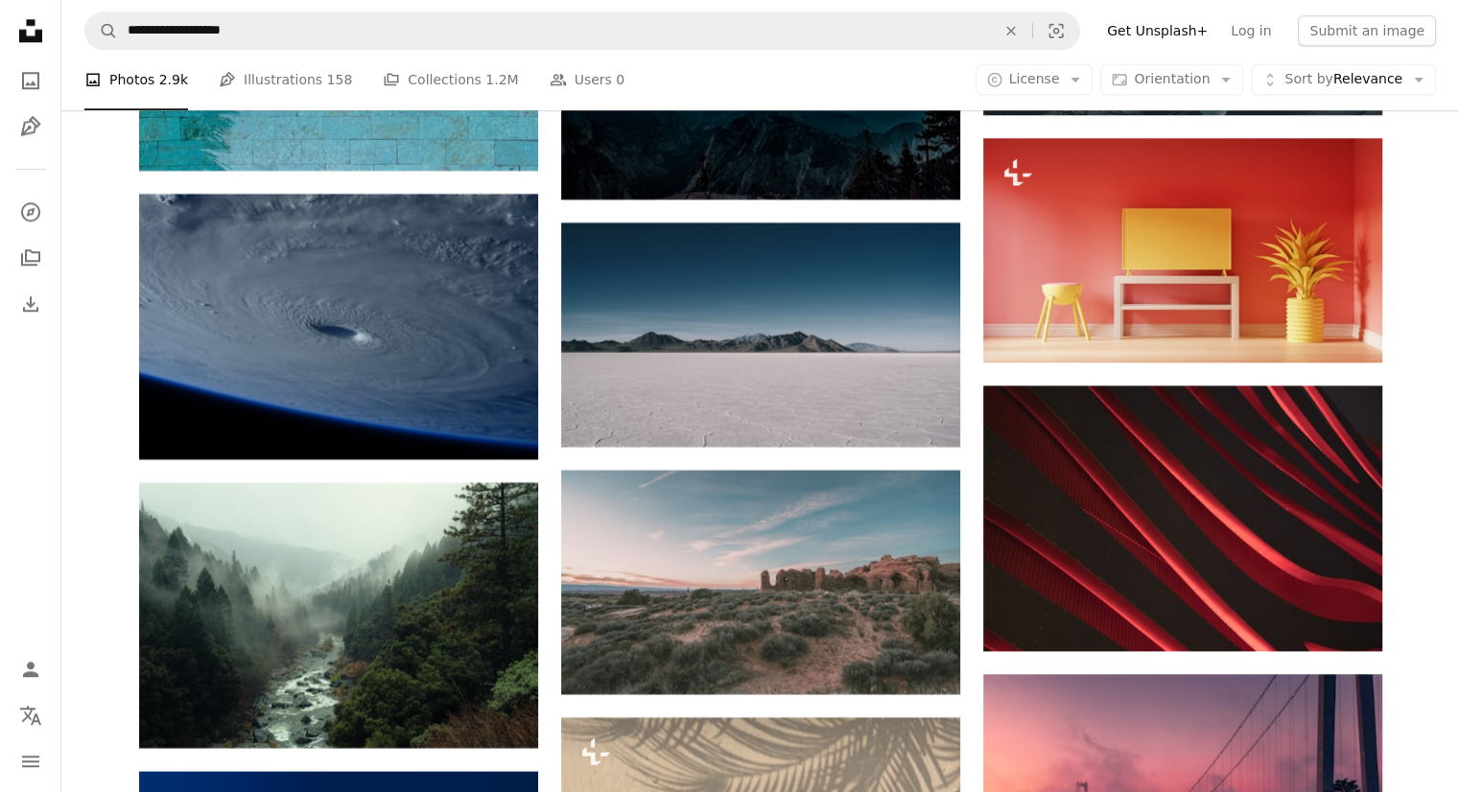
scroll to position [16689, 0]
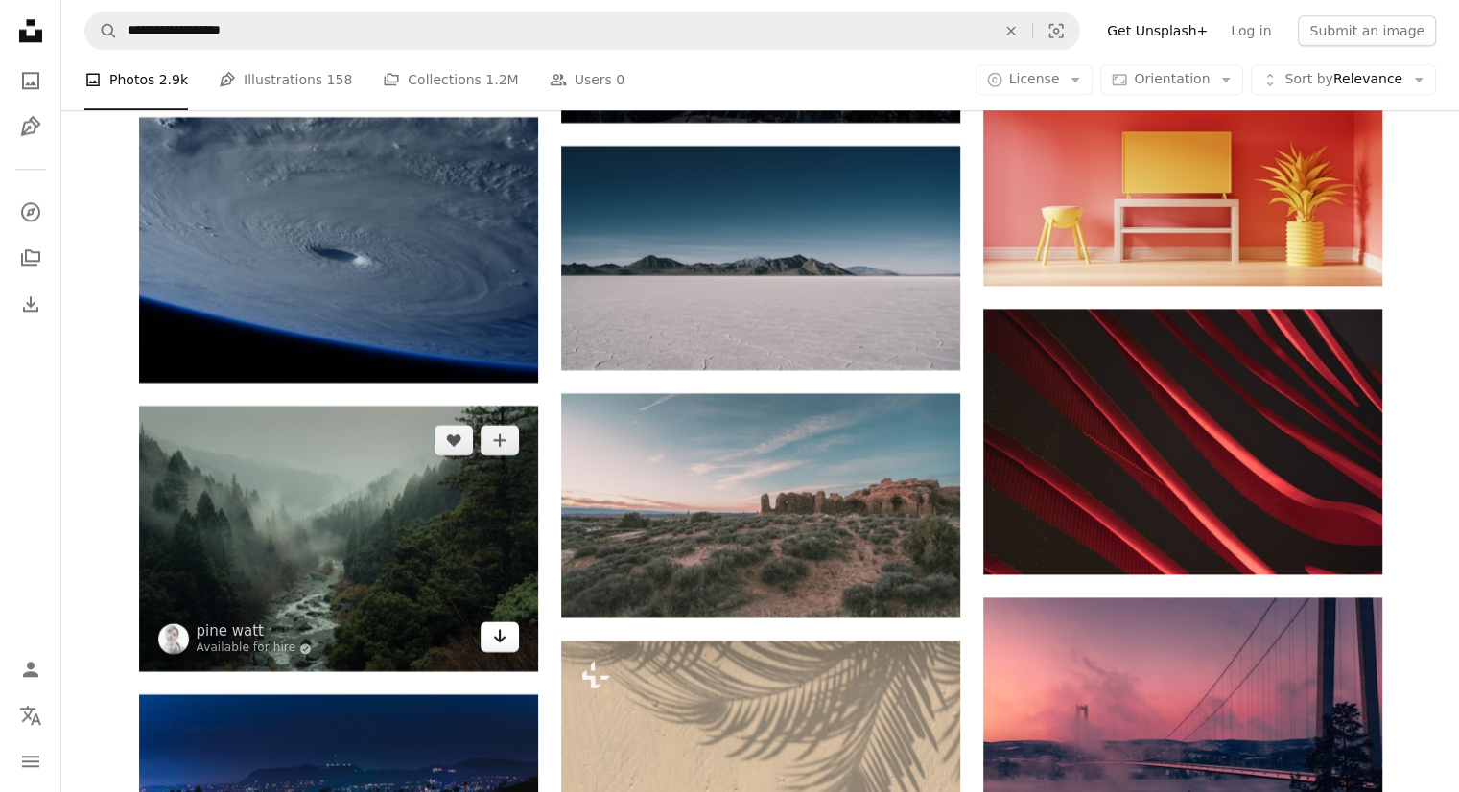
click at [503, 639] on icon "Arrow pointing down" at bounding box center [499, 635] width 15 height 23
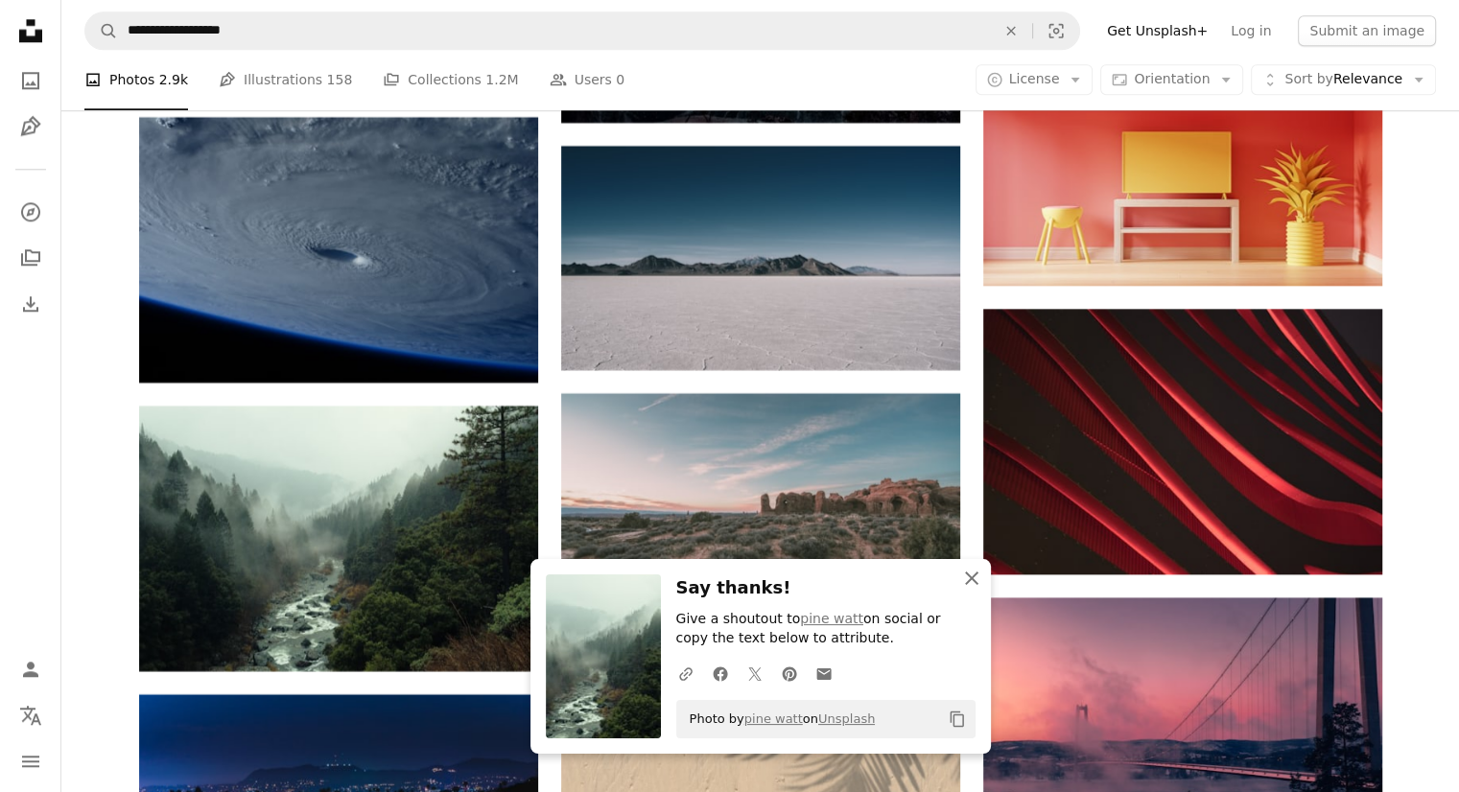
click at [971, 579] on icon "button" at bounding box center [971, 578] width 13 height 13
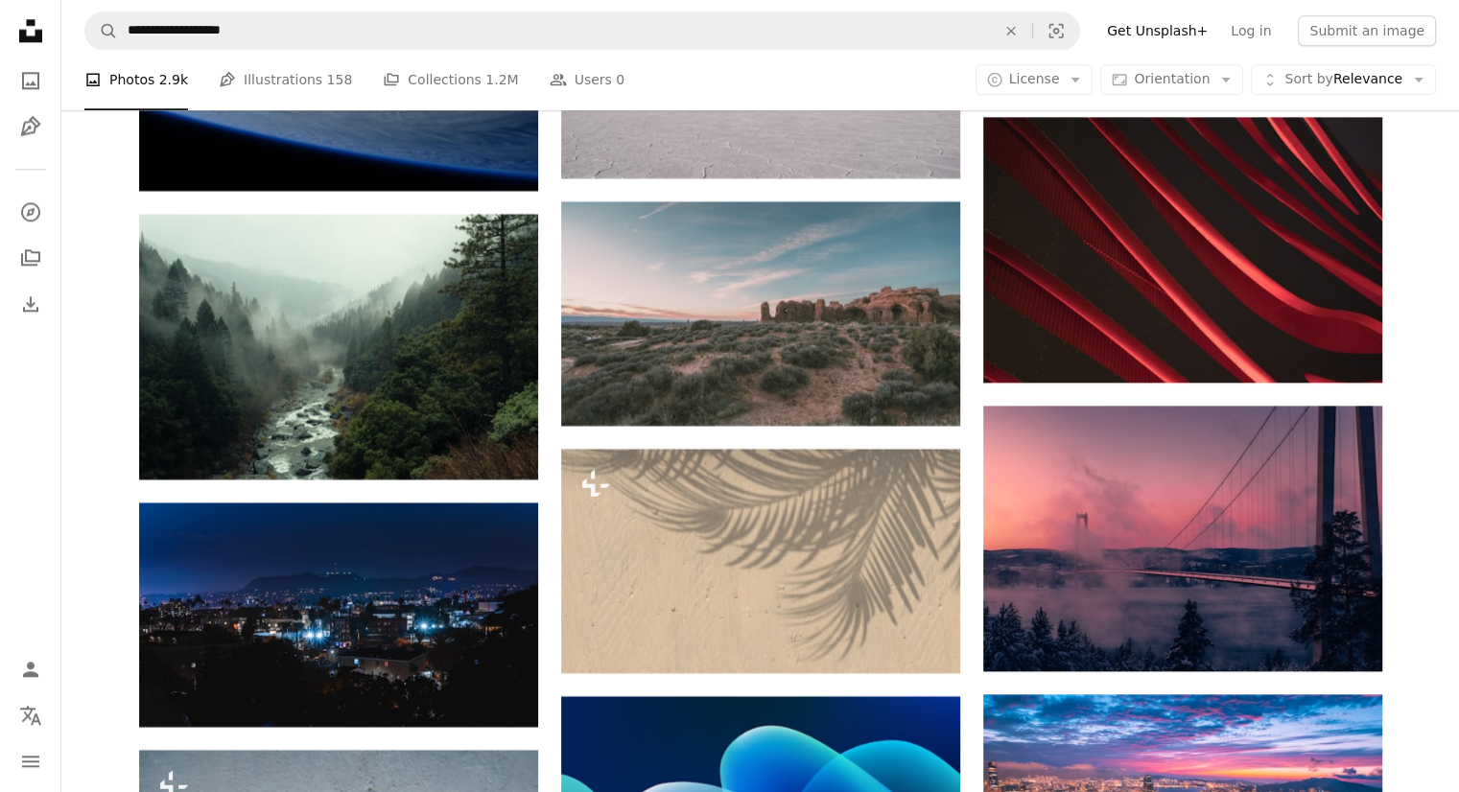
scroll to position [17169, 0]
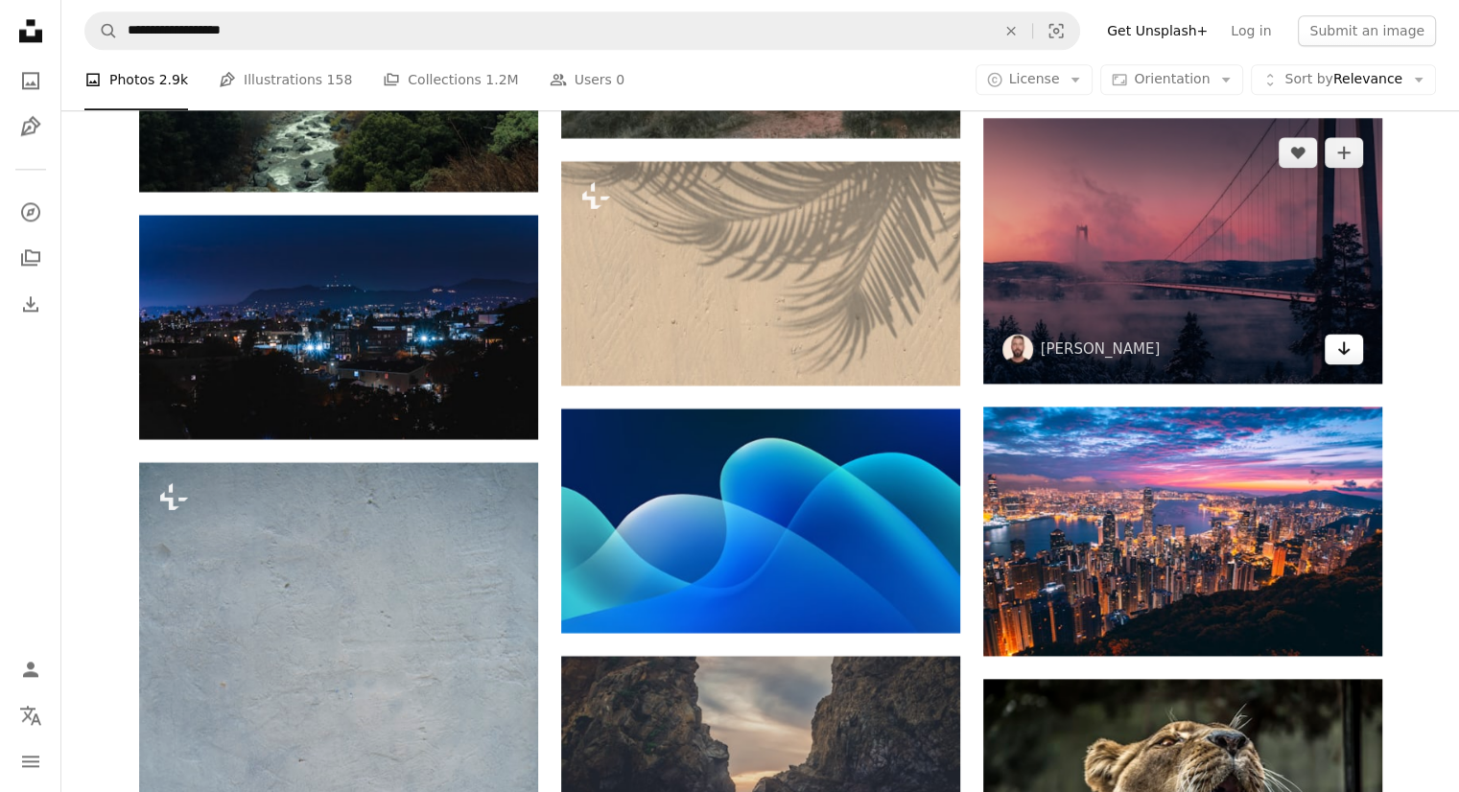
click at [1343, 348] on icon "Download" at bounding box center [1343, 347] width 12 height 13
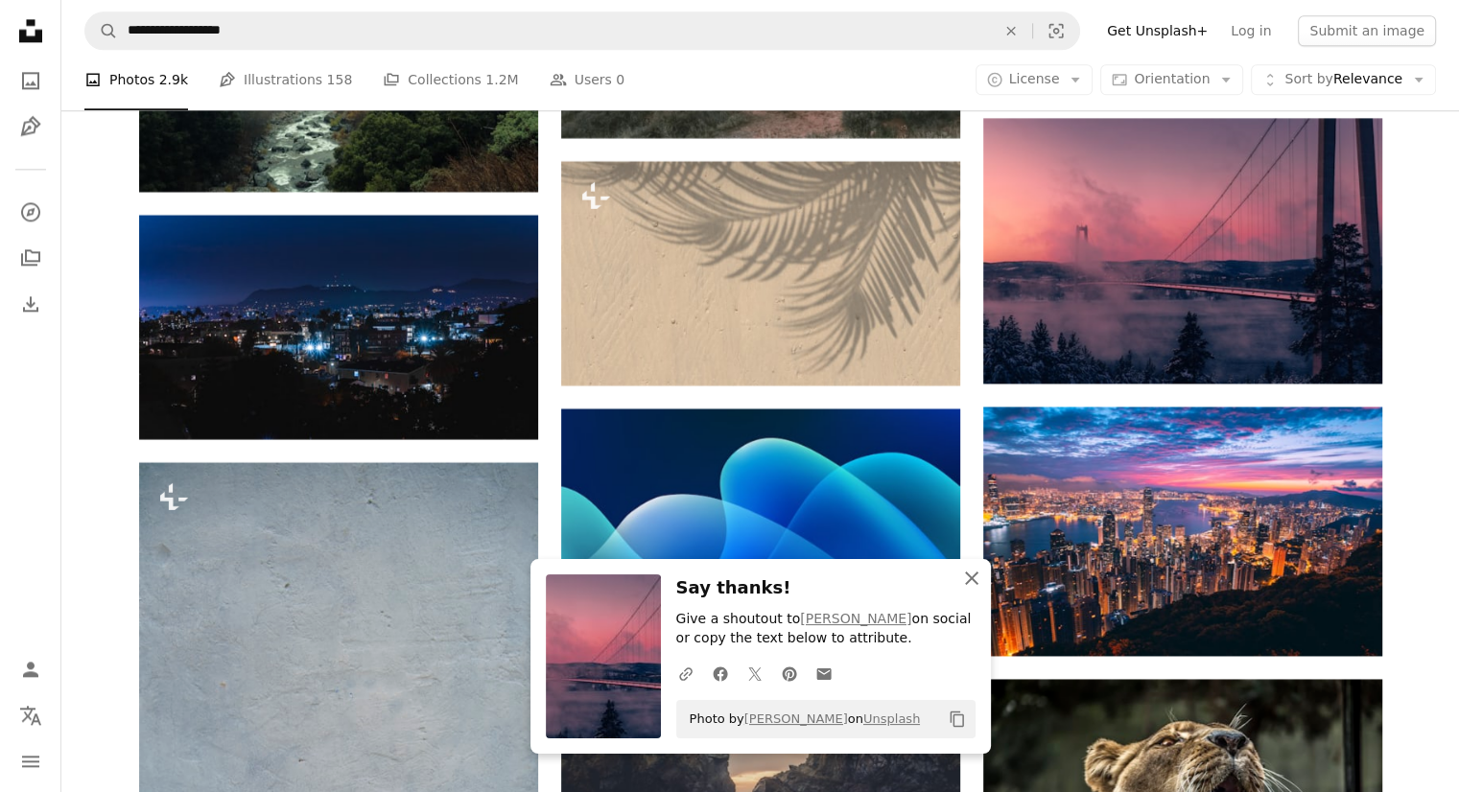
click at [975, 578] on icon "An X shape" at bounding box center [971, 578] width 23 height 23
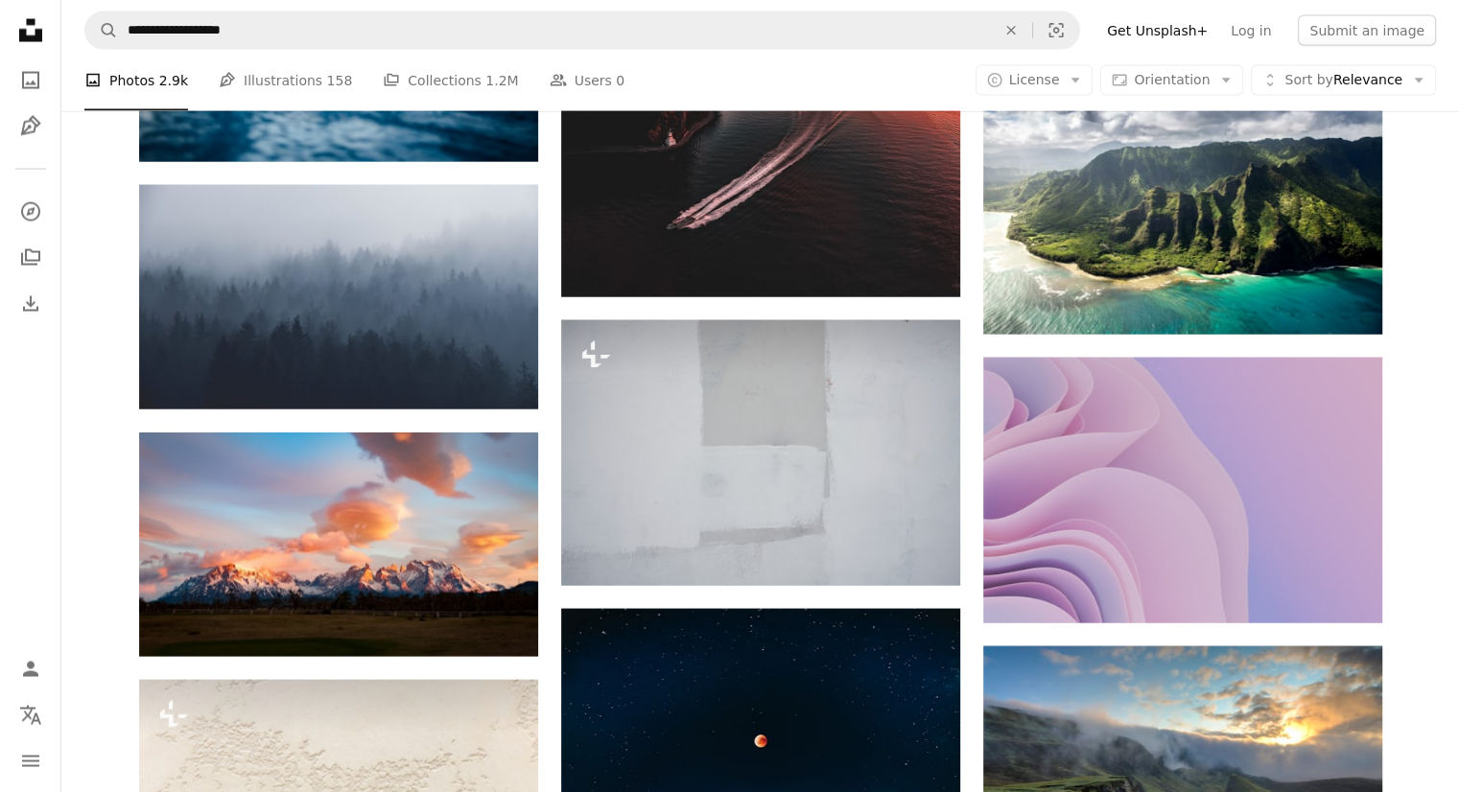
scroll to position [18608, 0]
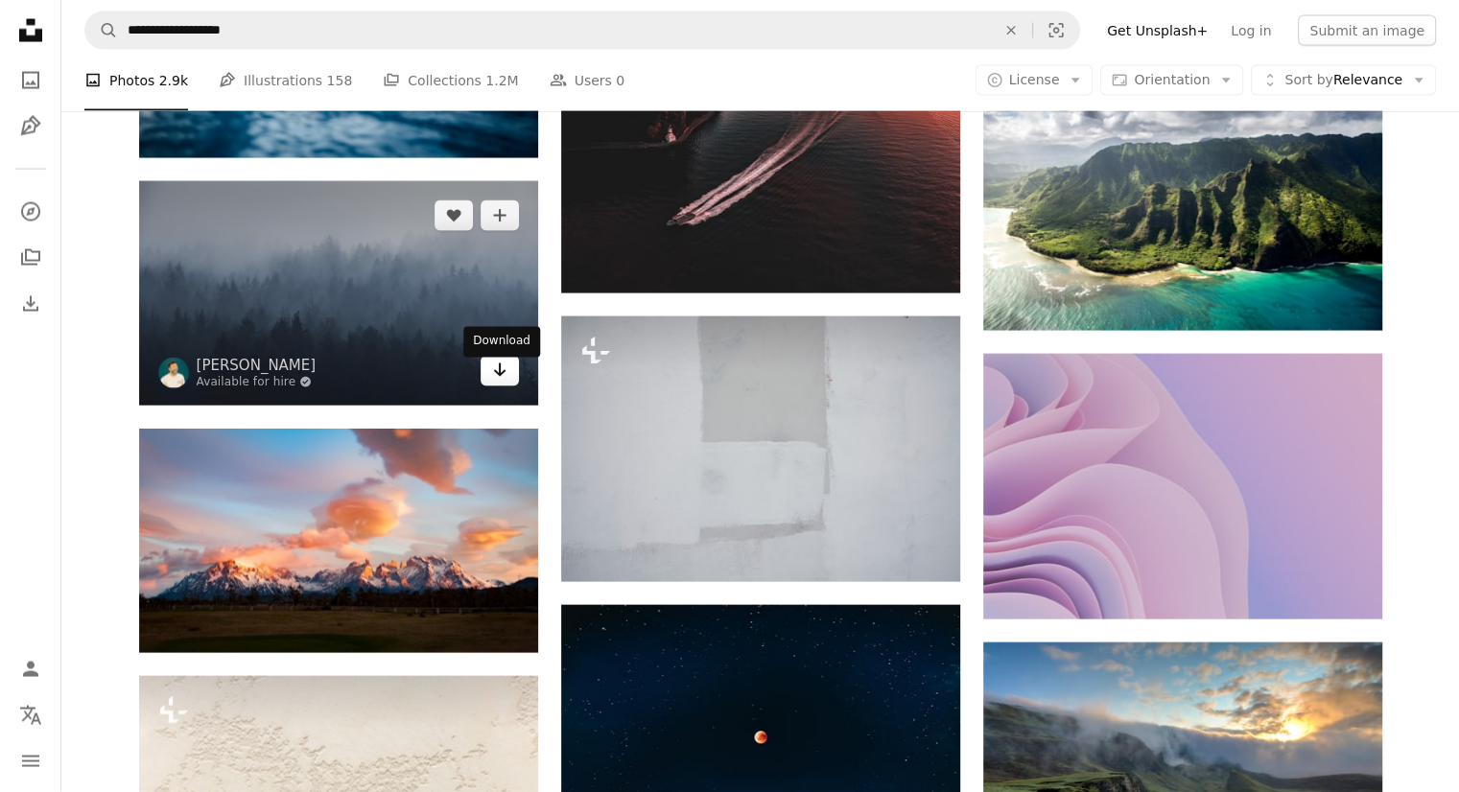
click at [504, 382] on icon "Arrow pointing down" at bounding box center [499, 370] width 15 height 23
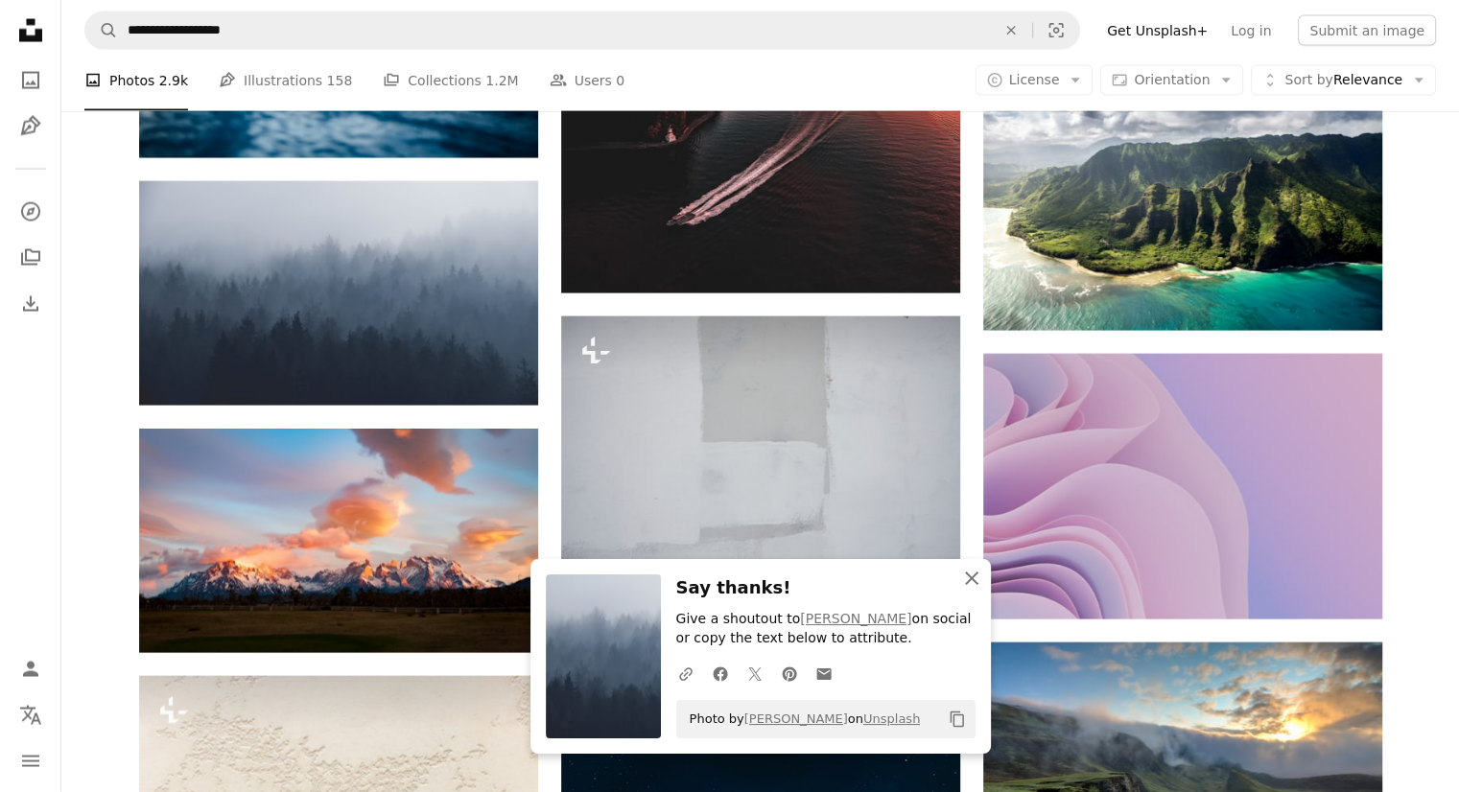
click at [972, 587] on icon "An X shape" at bounding box center [971, 578] width 23 height 23
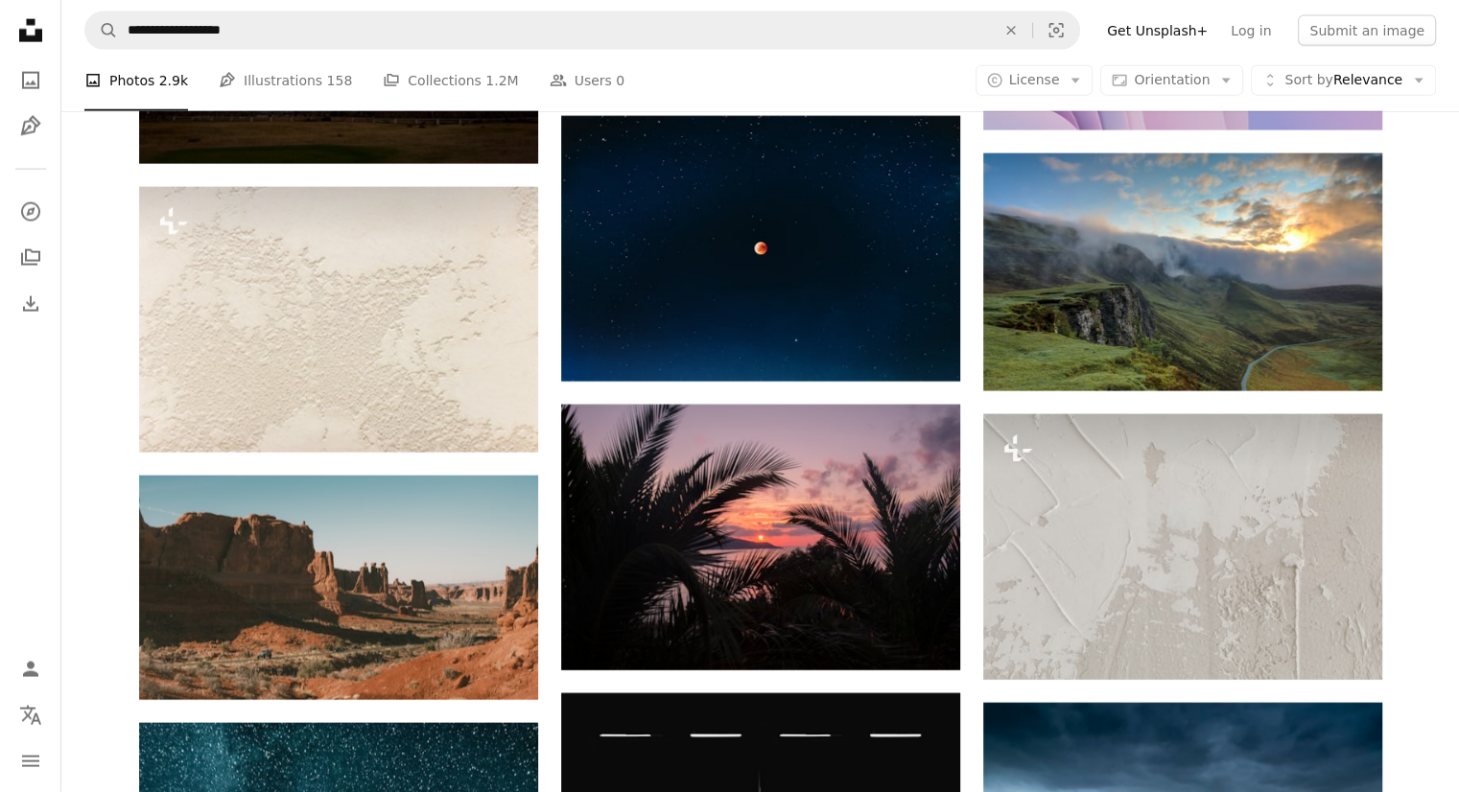
scroll to position [19087, 0]
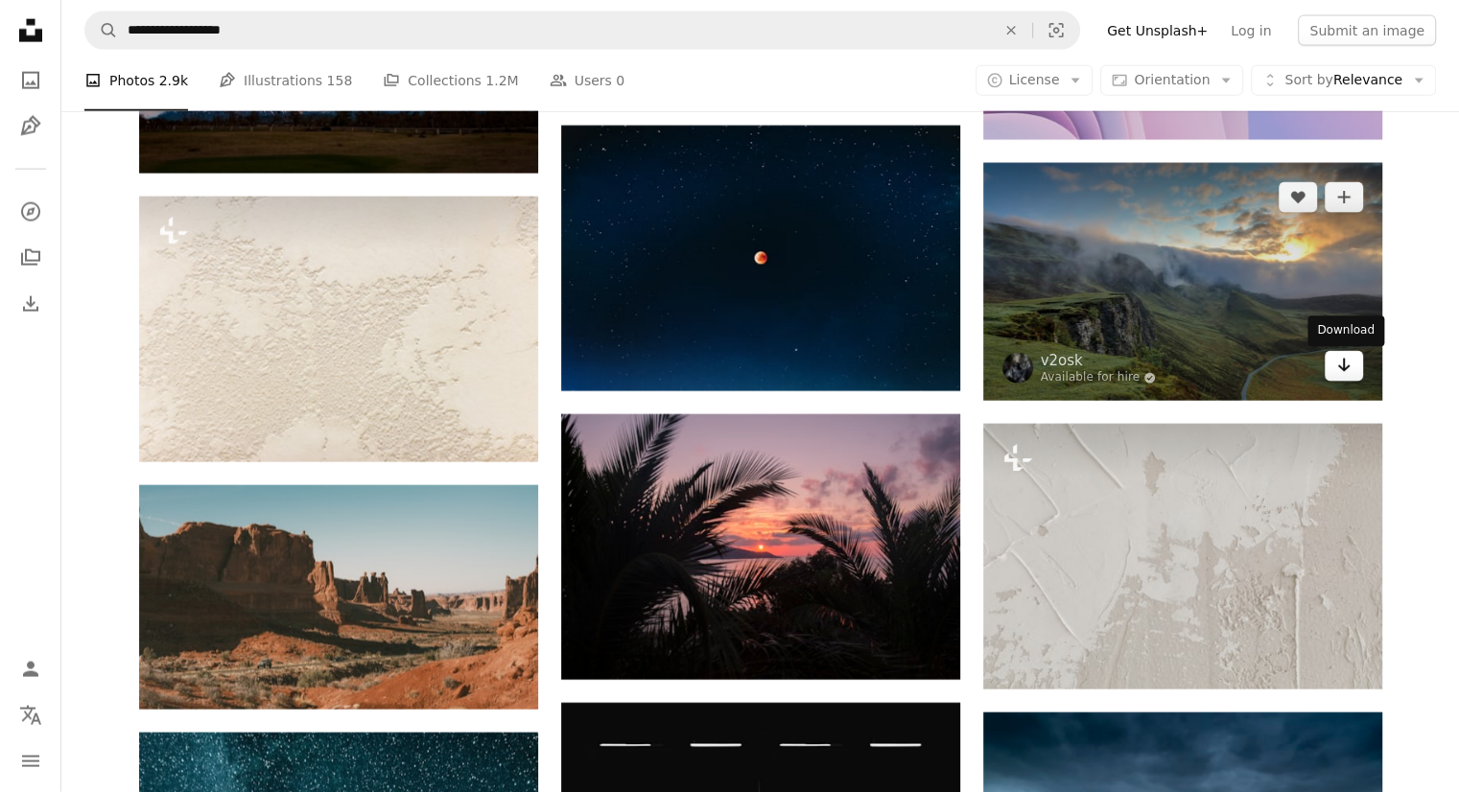
click at [1344, 375] on icon "Arrow pointing down" at bounding box center [1343, 365] width 15 height 23
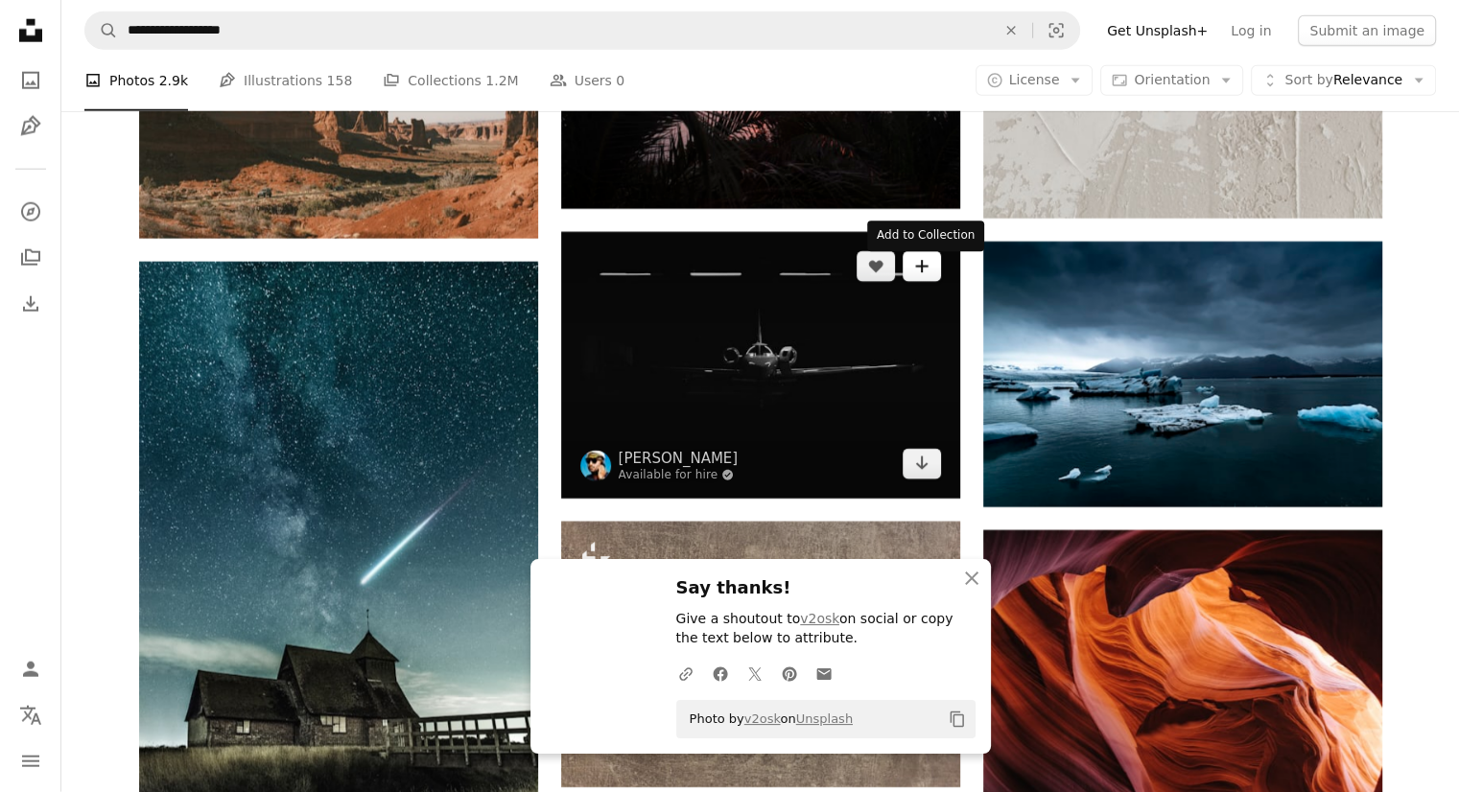
scroll to position [19663, 0]
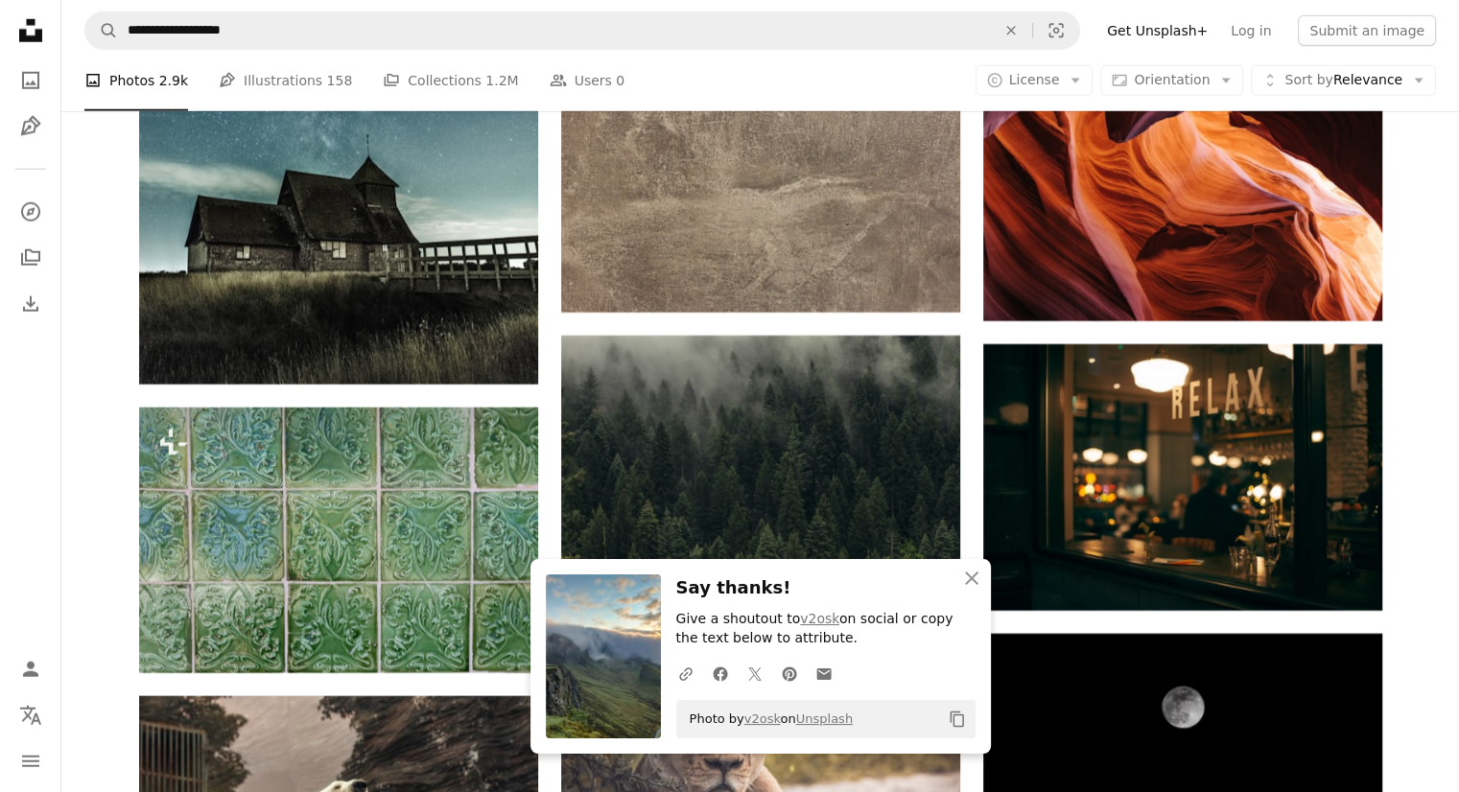
scroll to position [20238, 0]
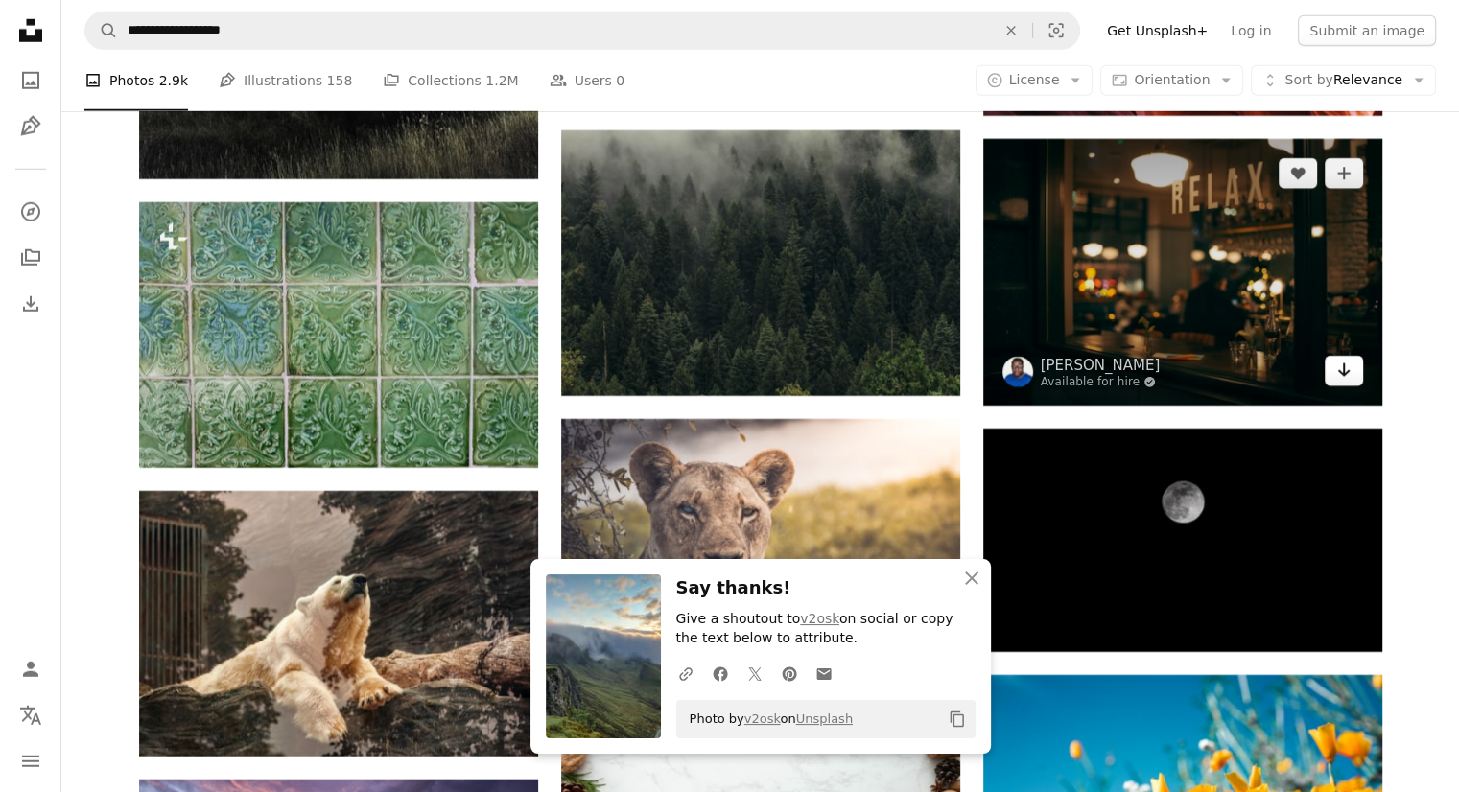
click at [1347, 380] on icon "Arrow pointing down" at bounding box center [1343, 370] width 15 height 23
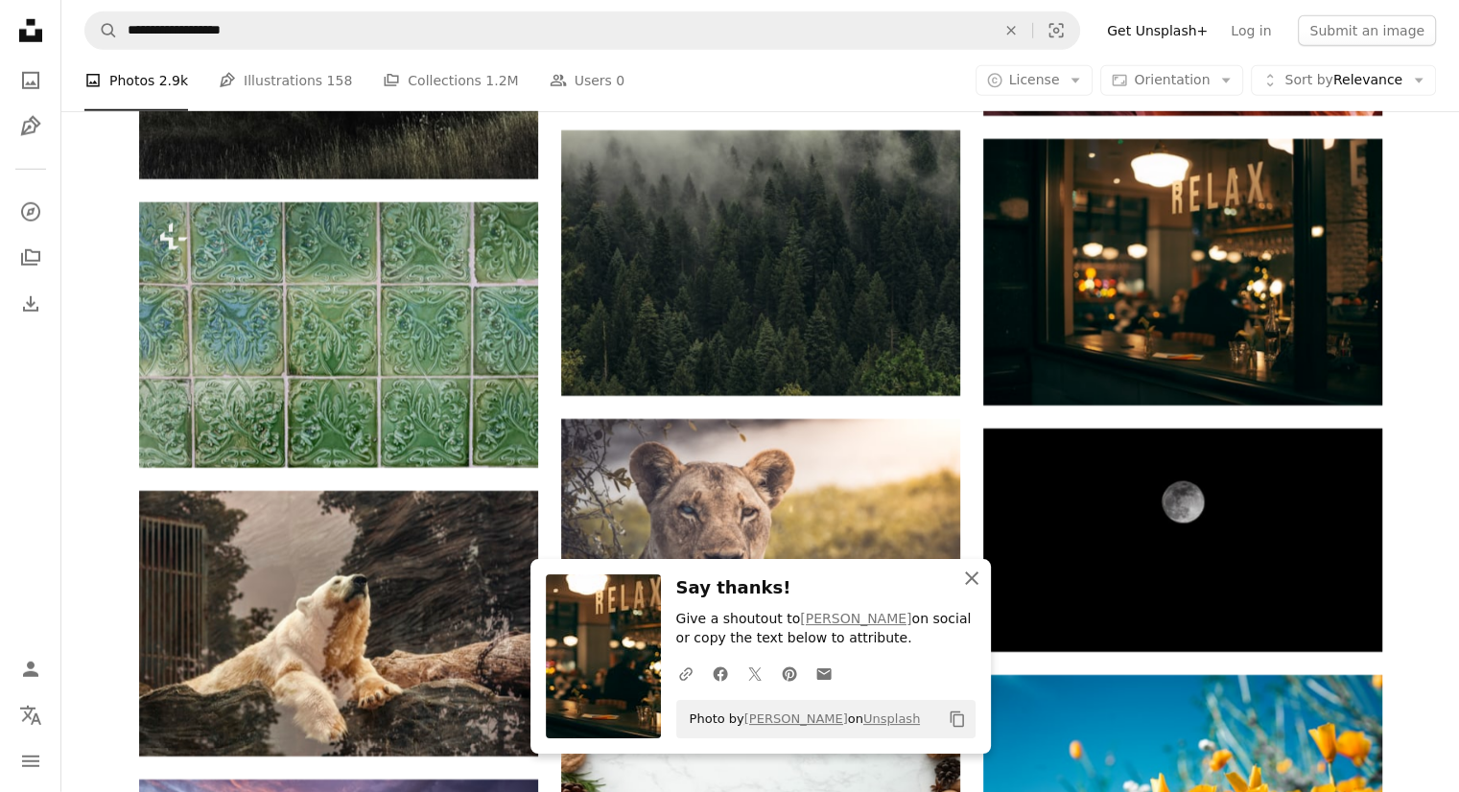
click at [974, 580] on icon "An X shape" at bounding box center [971, 578] width 23 height 23
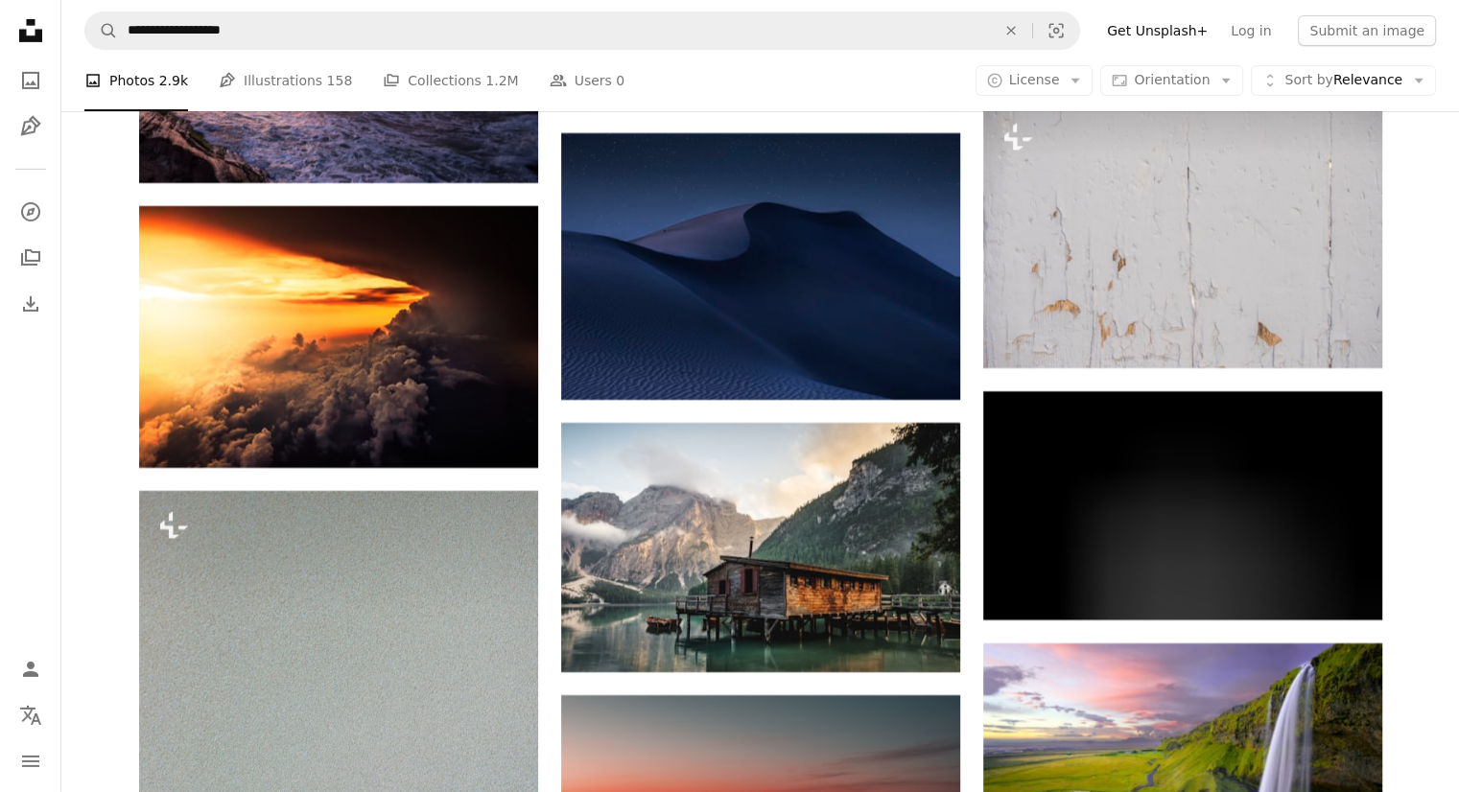
scroll to position [21101, 0]
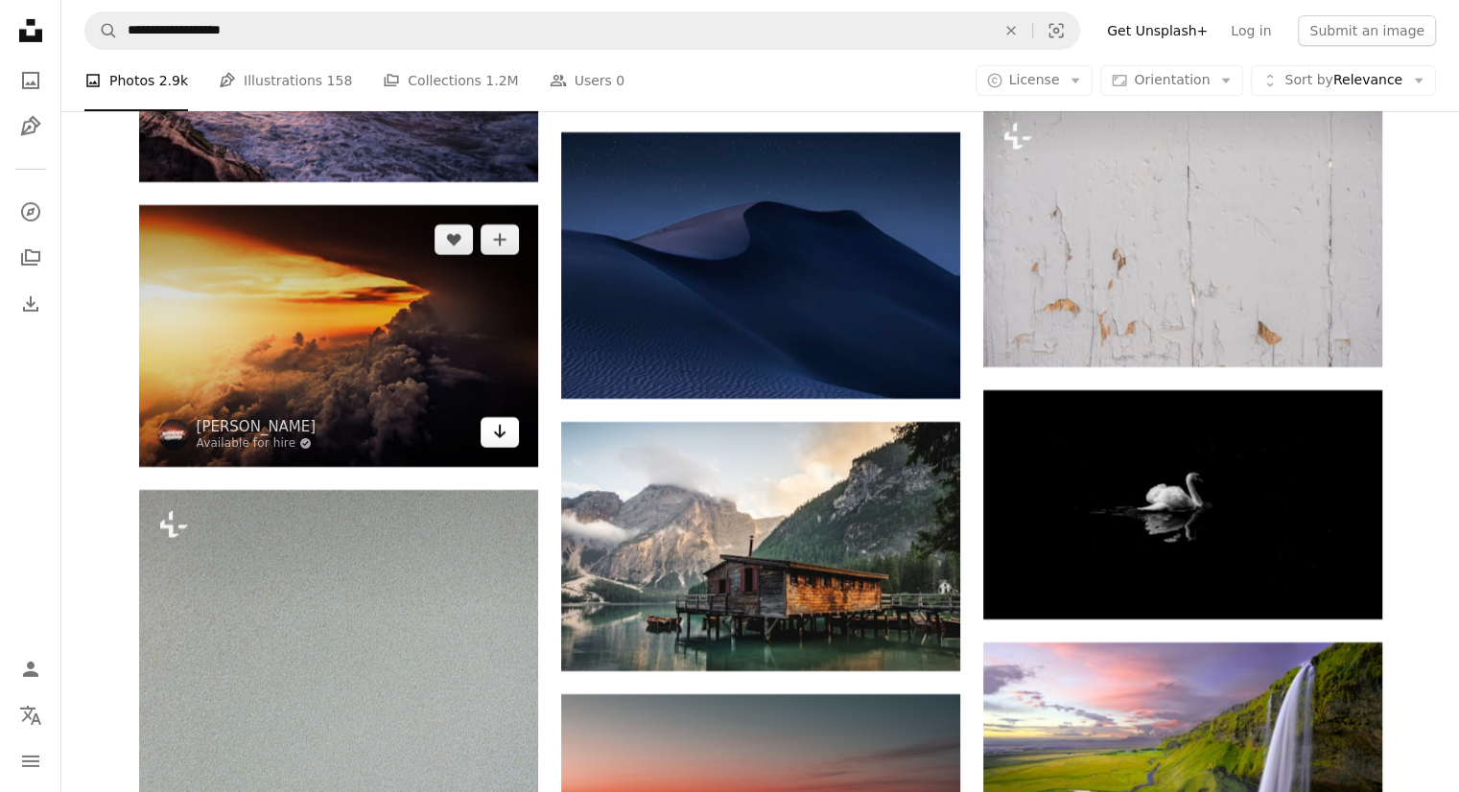
click at [505, 438] on icon "Arrow pointing down" at bounding box center [499, 431] width 15 height 23
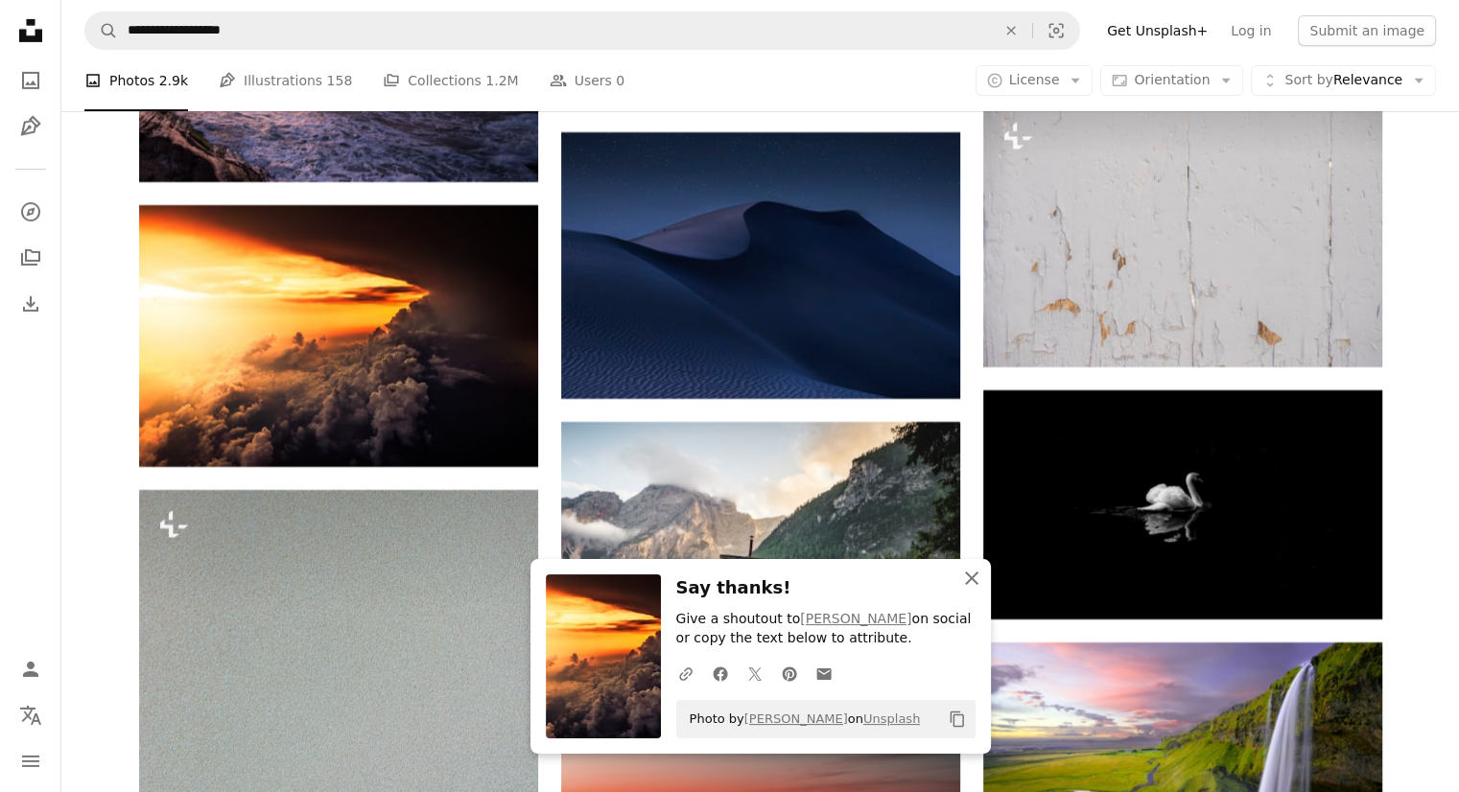
click at [978, 583] on icon "An X shape" at bounding box center [971, 578] width 23 height 23
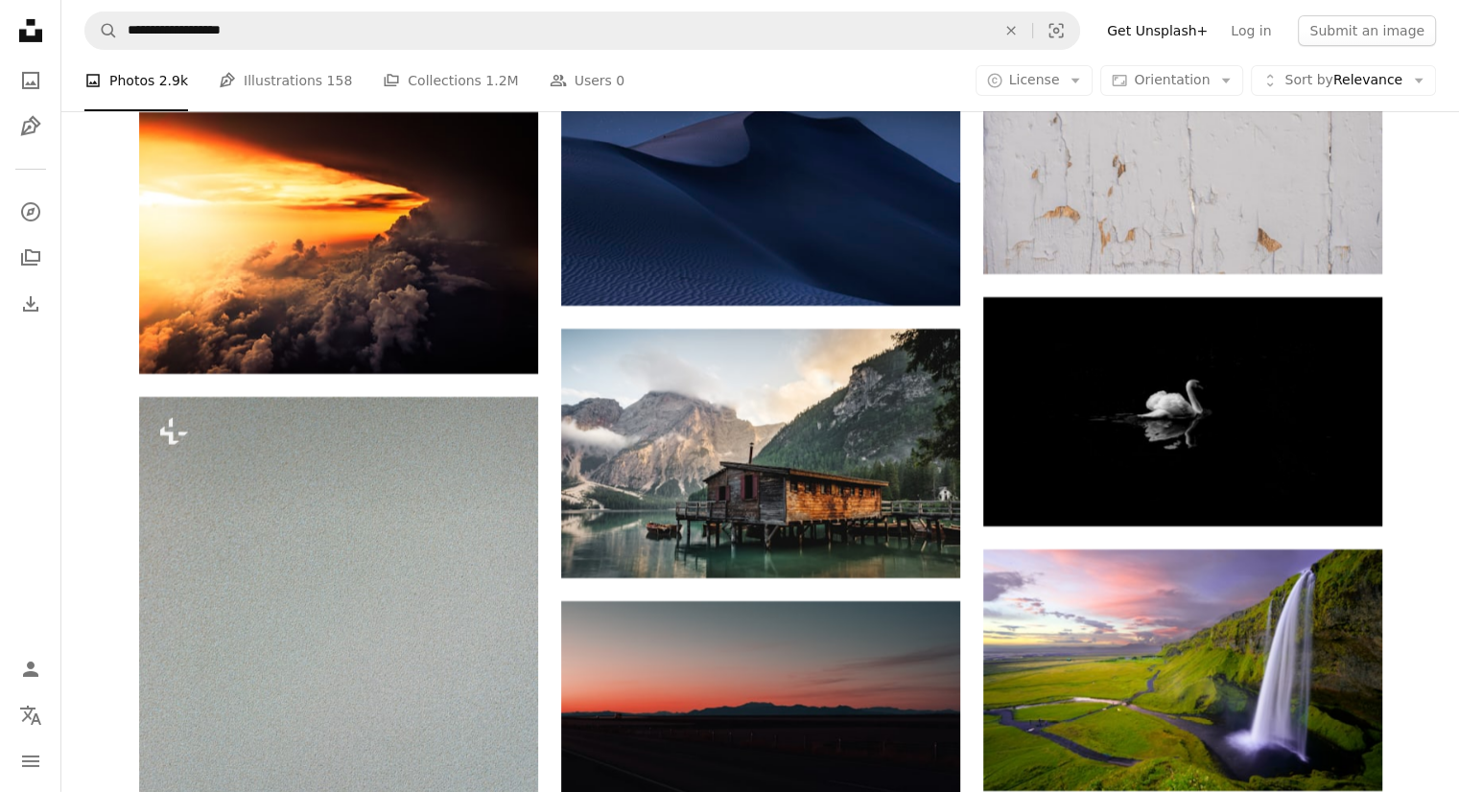
scroll to position [21389, 0]
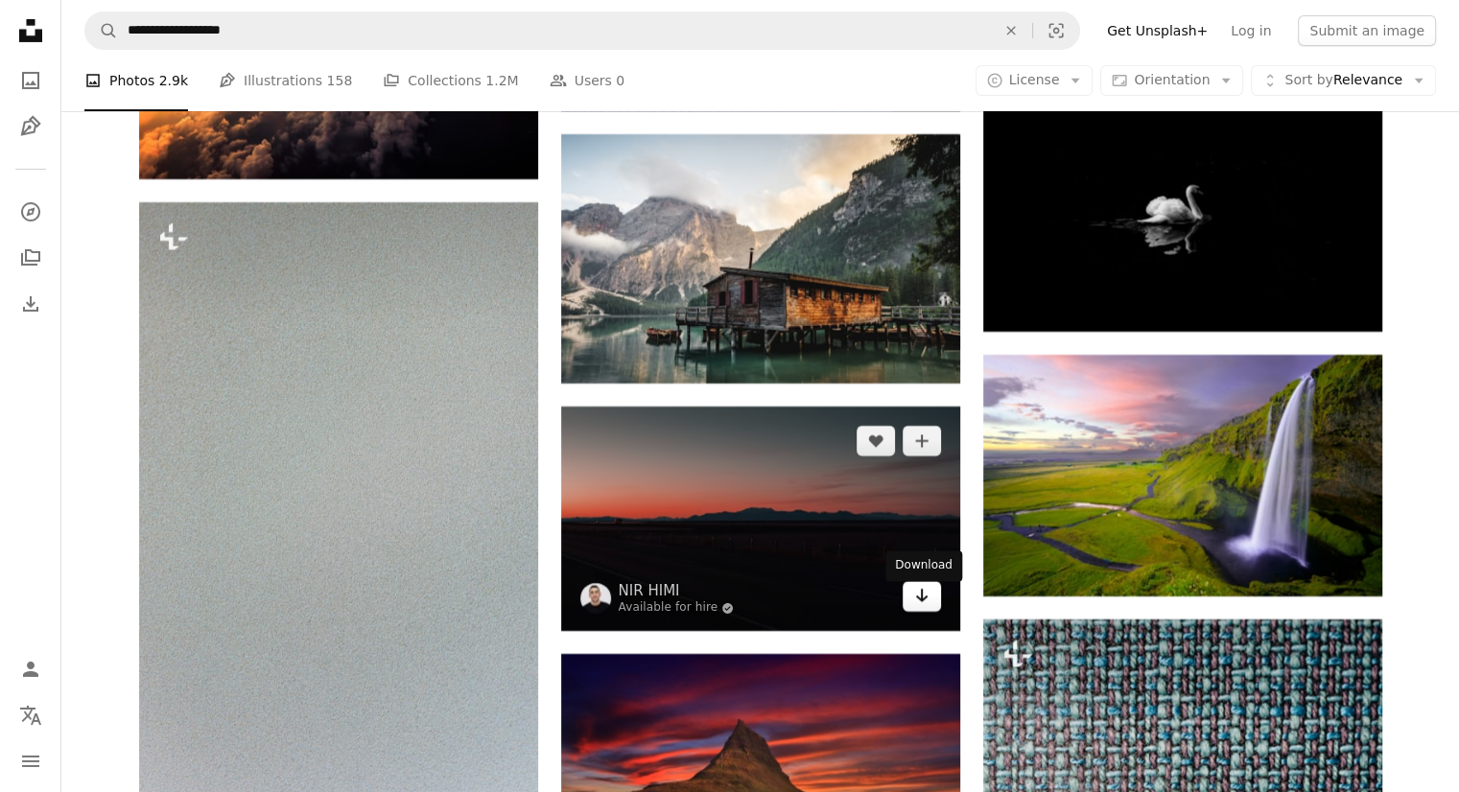
click at [920, 603] on icon "Arrow pointing down" at bounding box center [921, 595] width 15 height 23
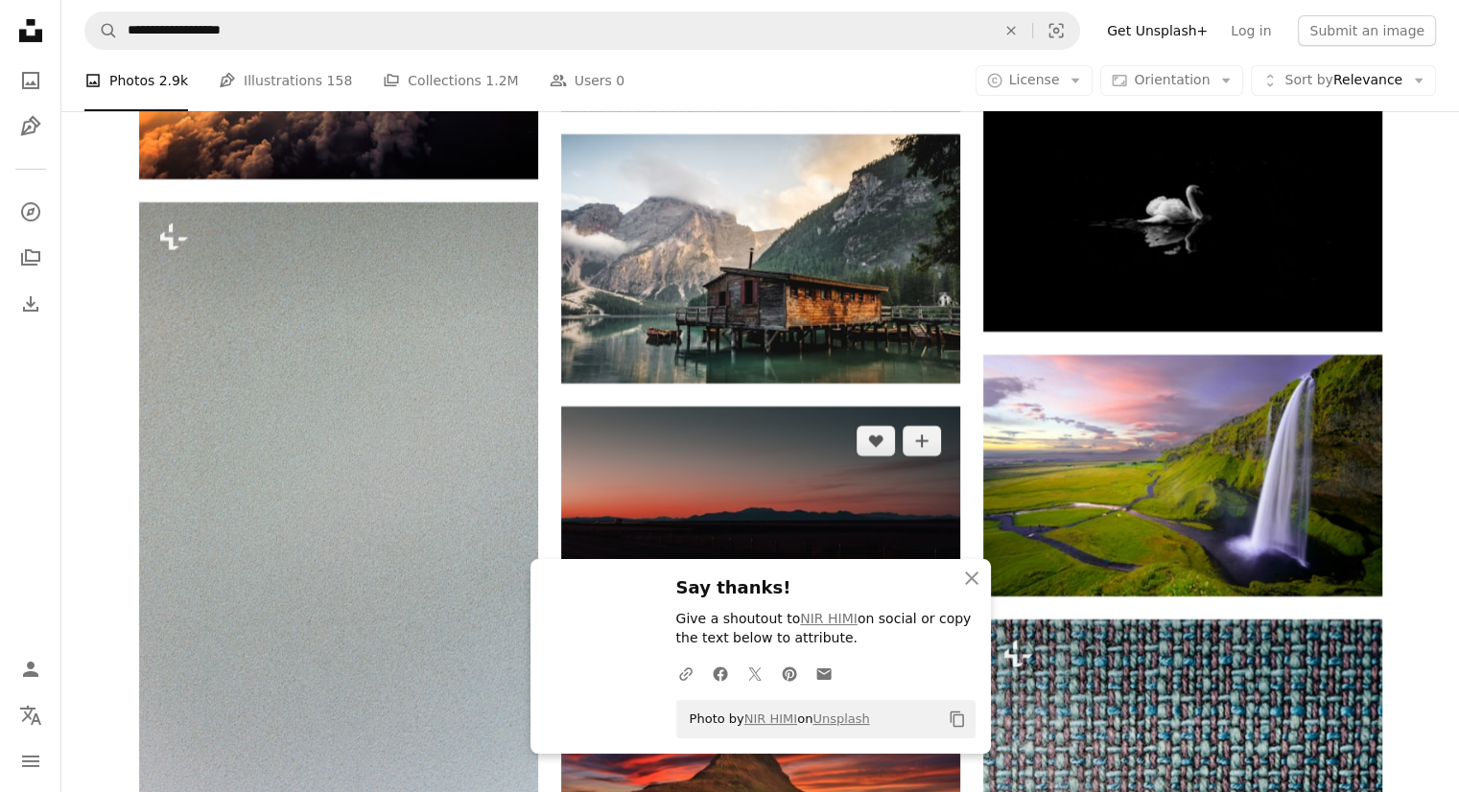
scroll to position [21869, 0]
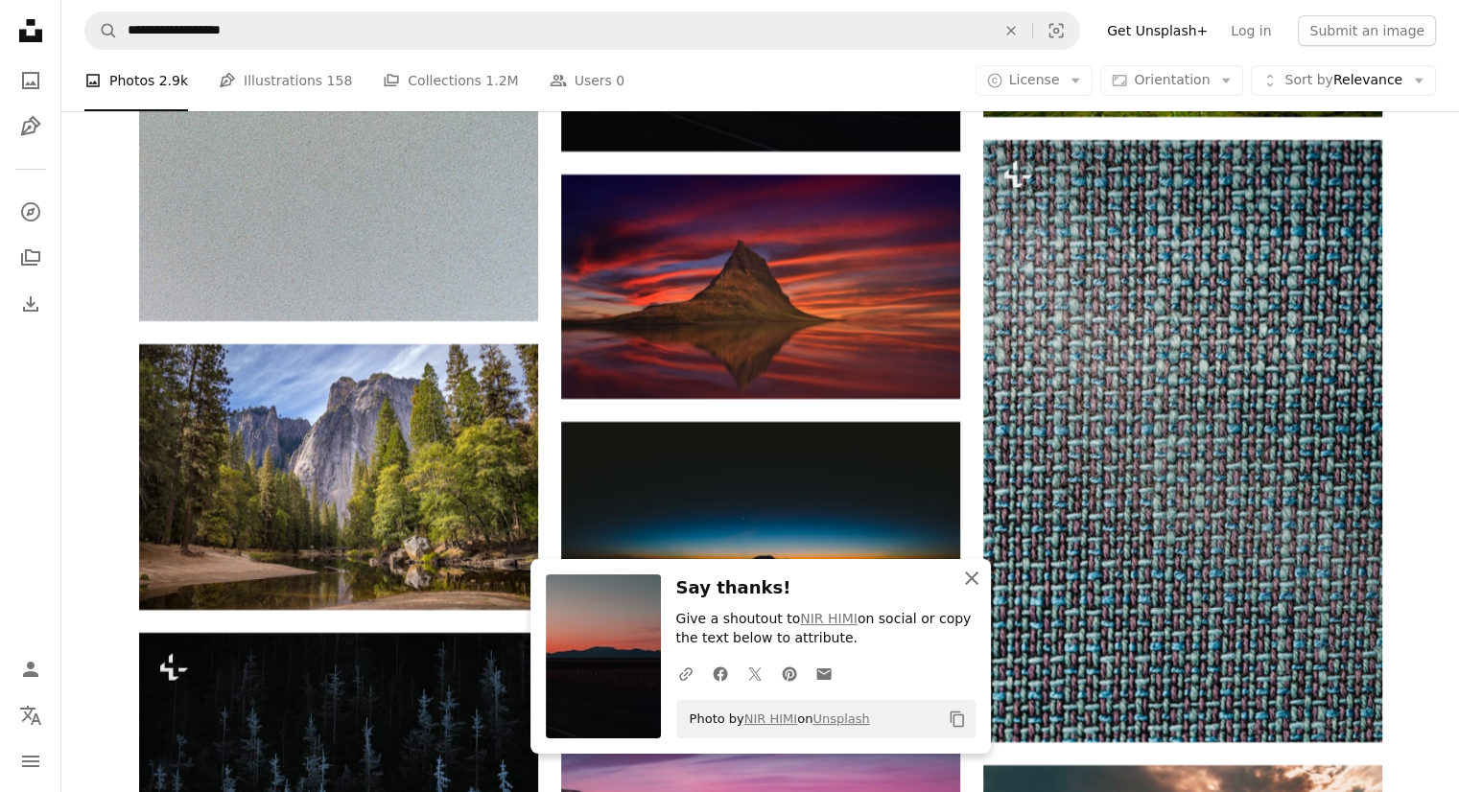
click at [978, 578] on icon "An X shape" at bounding box center [971, 578] width 23 height 23
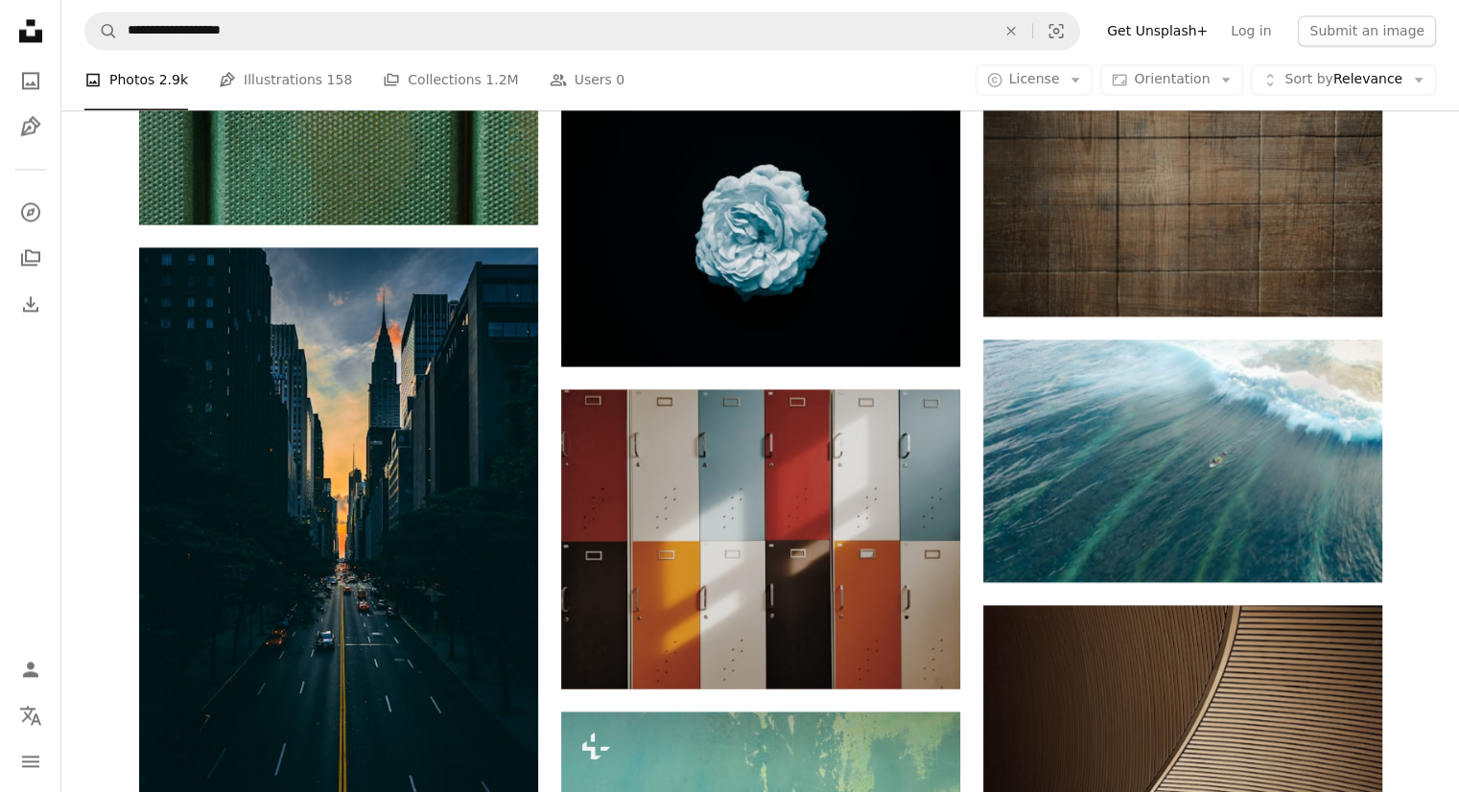
scroll to position [24842, 0]
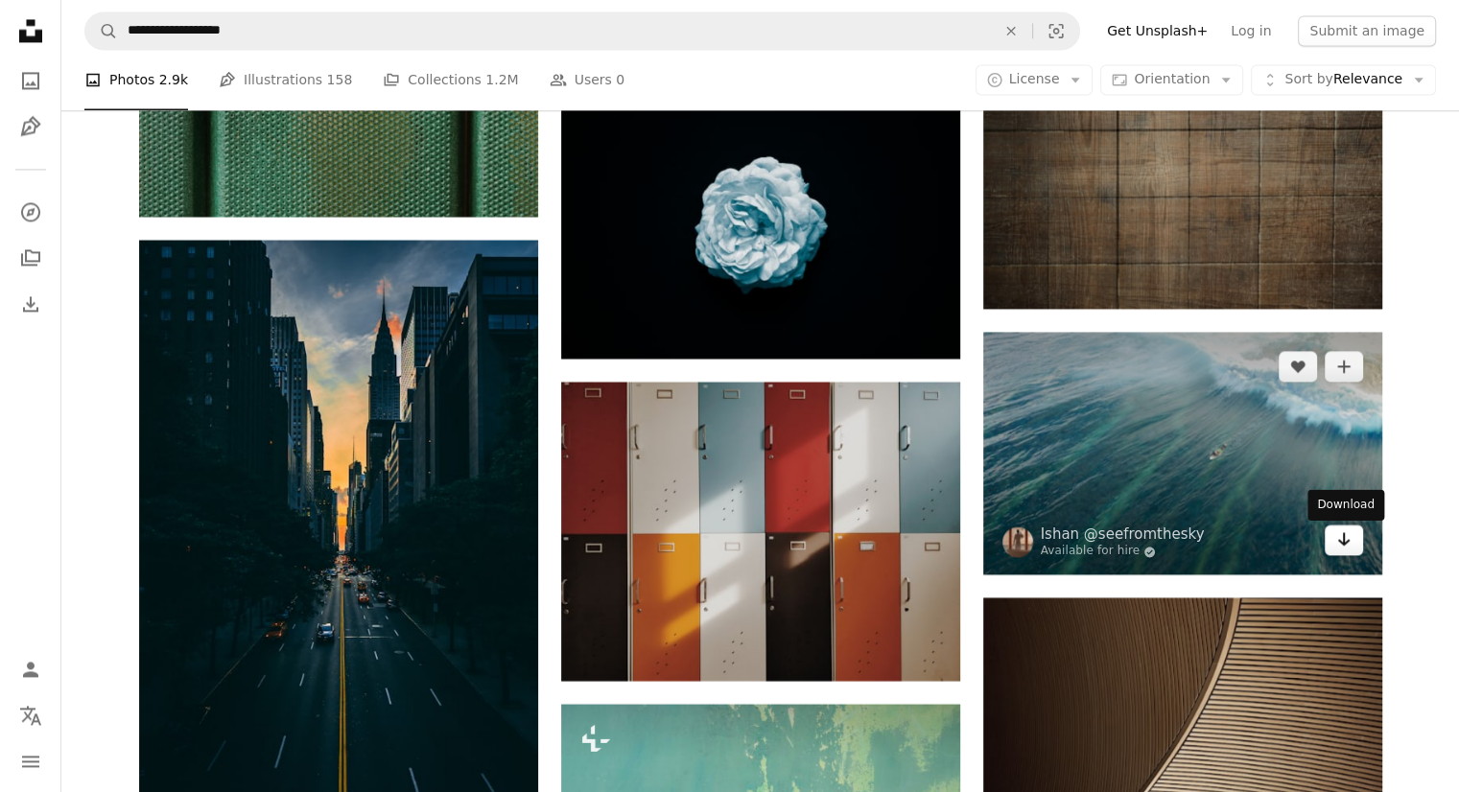
click at [1350, 540] on icon "Arrow pointing down" at bounding box center [1343, 539] width 15 height 23
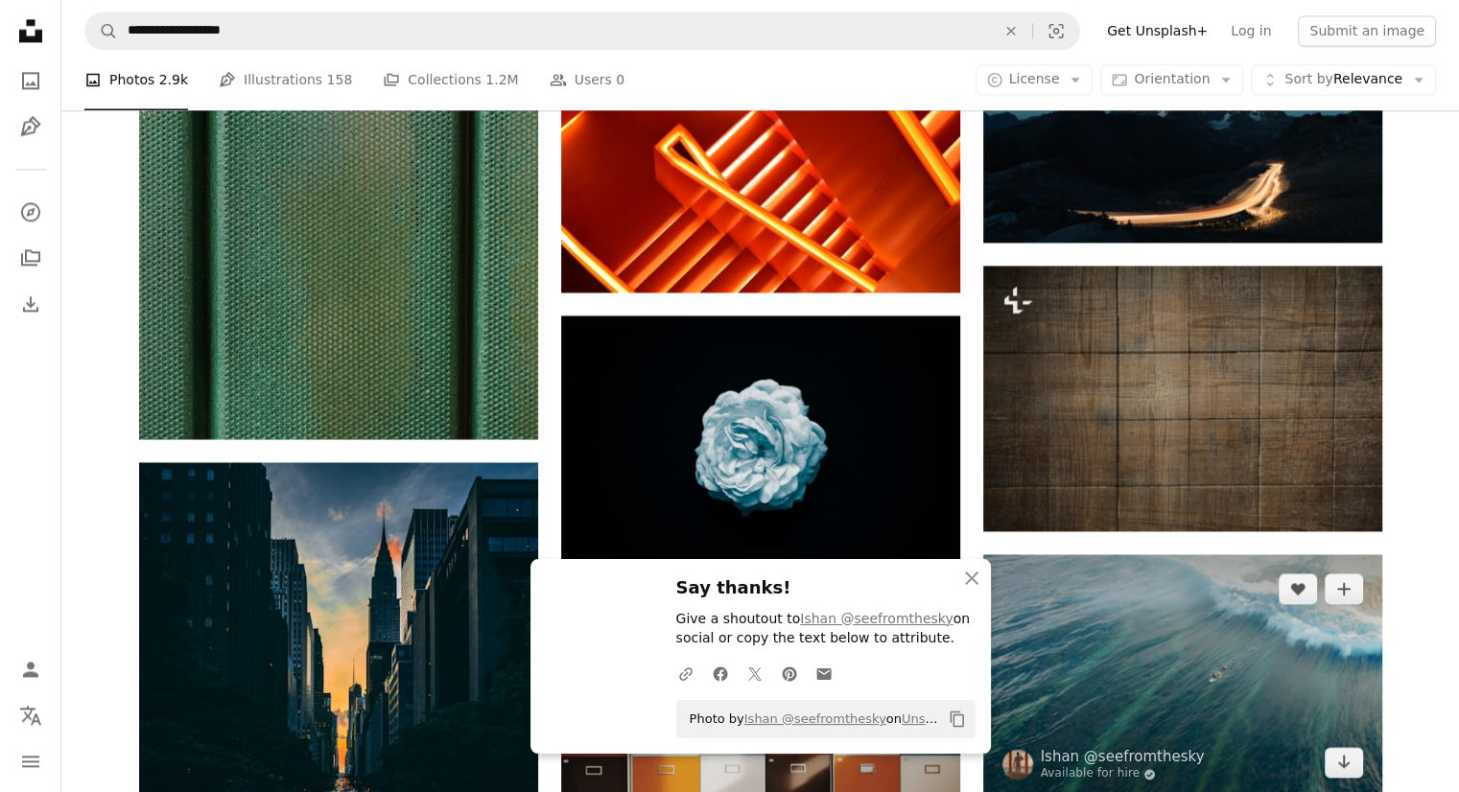
scroll to position [24650, 0]
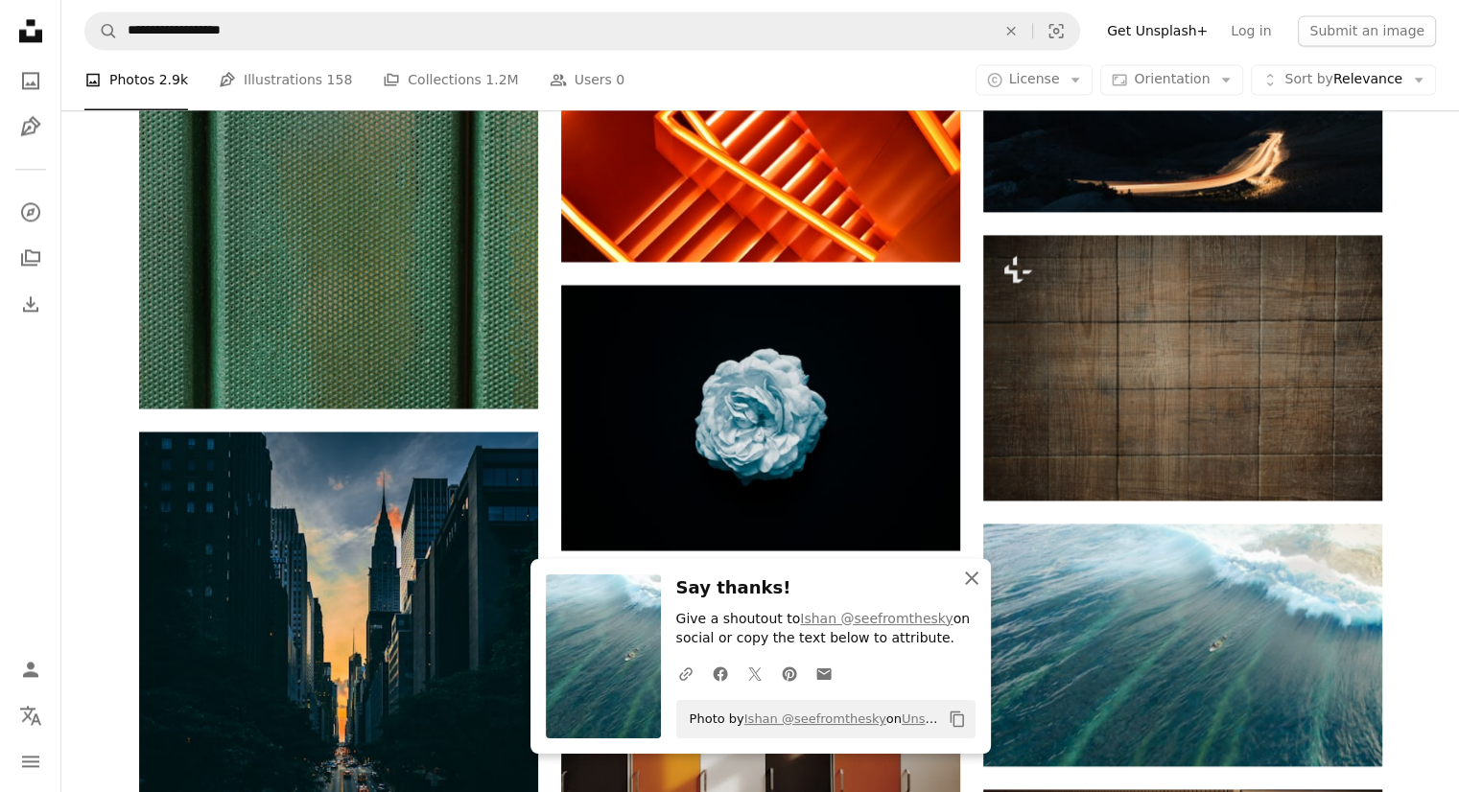
click at [972, 580] on icon "An X shape" at bounding box center [971, 578] width 23 height 23
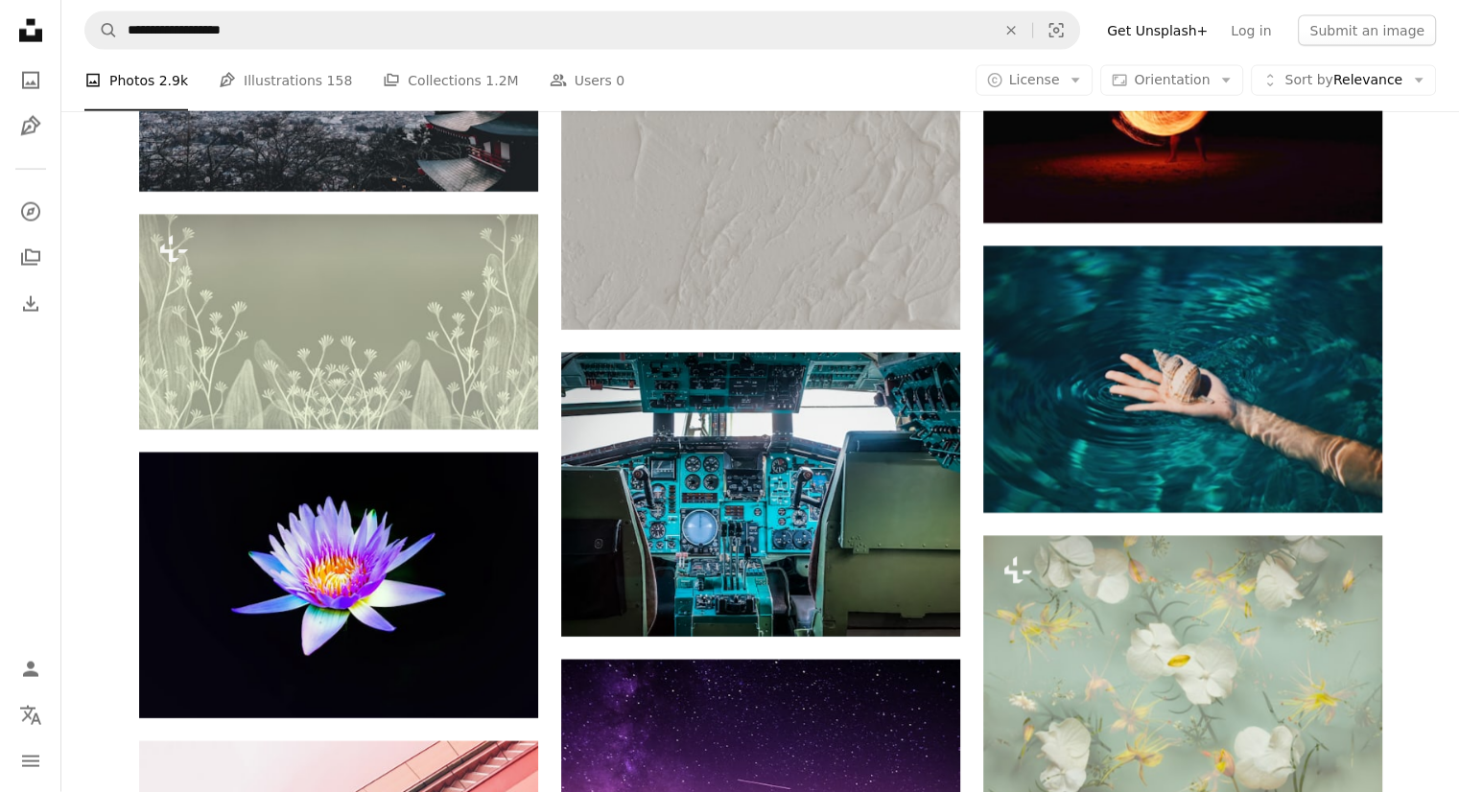
scroll to position [26377, 0]
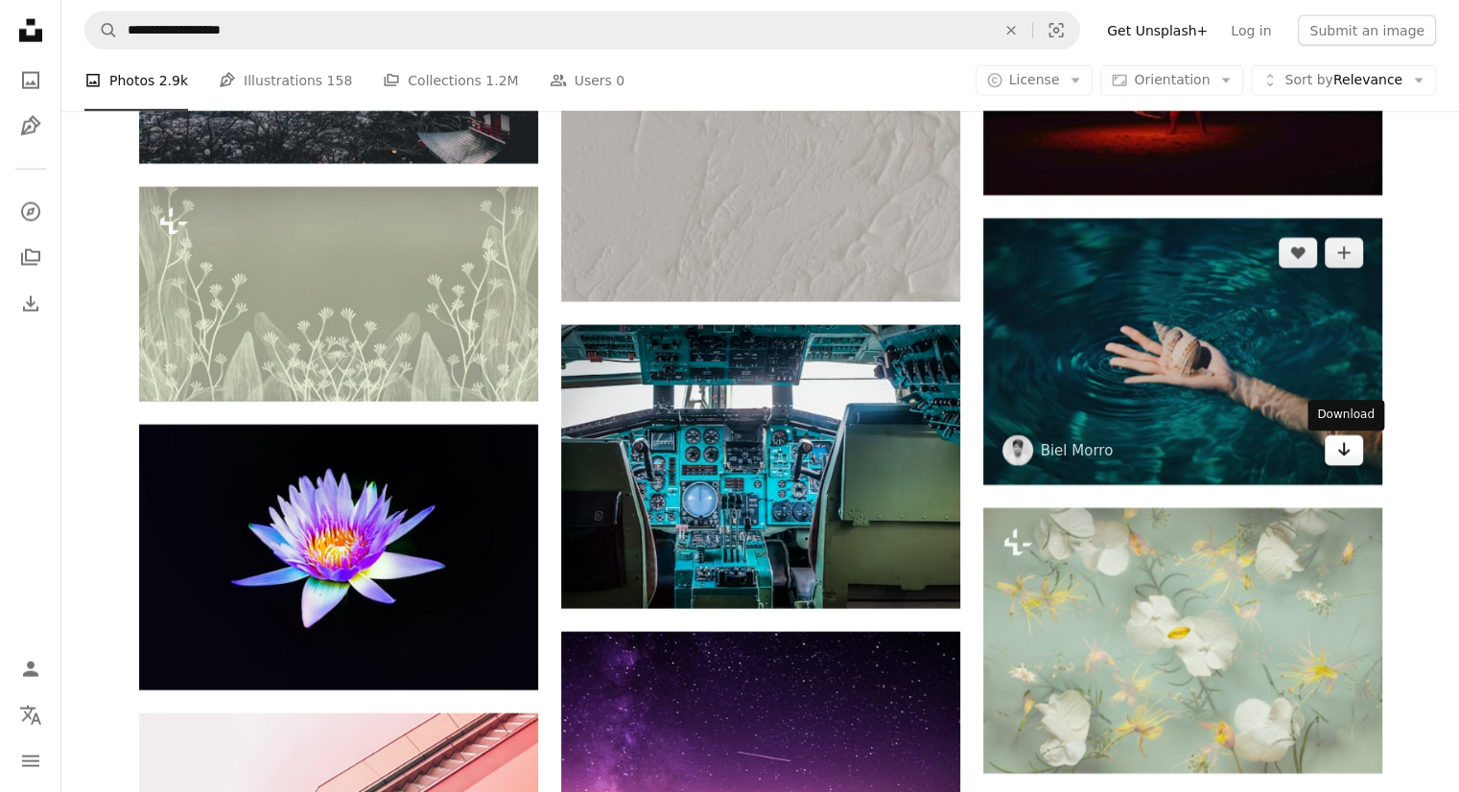
click at [1346, 455] on icon "Download" at bounding box center [1343, 449] width 12 height 13
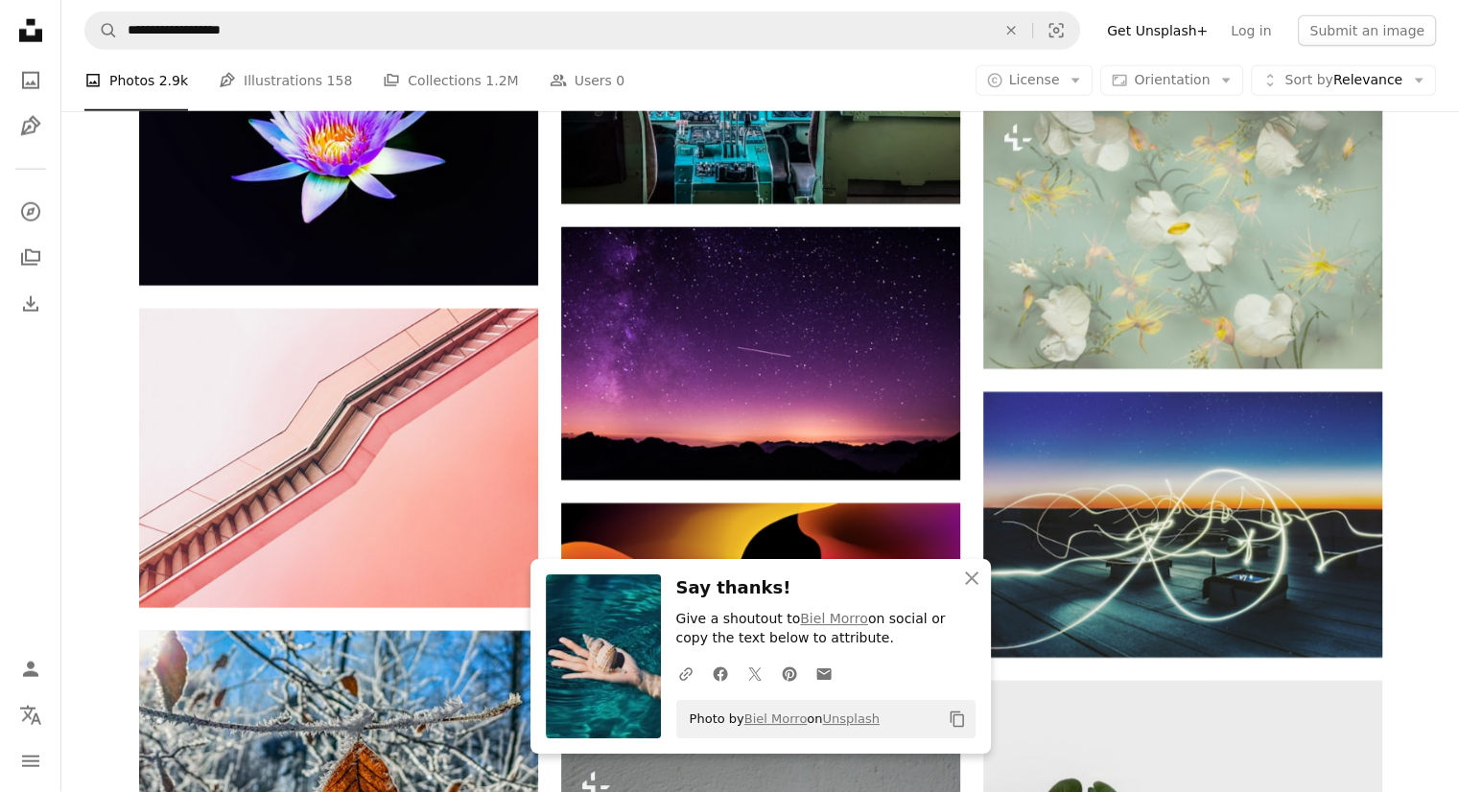
scroll to position [26760, 0]
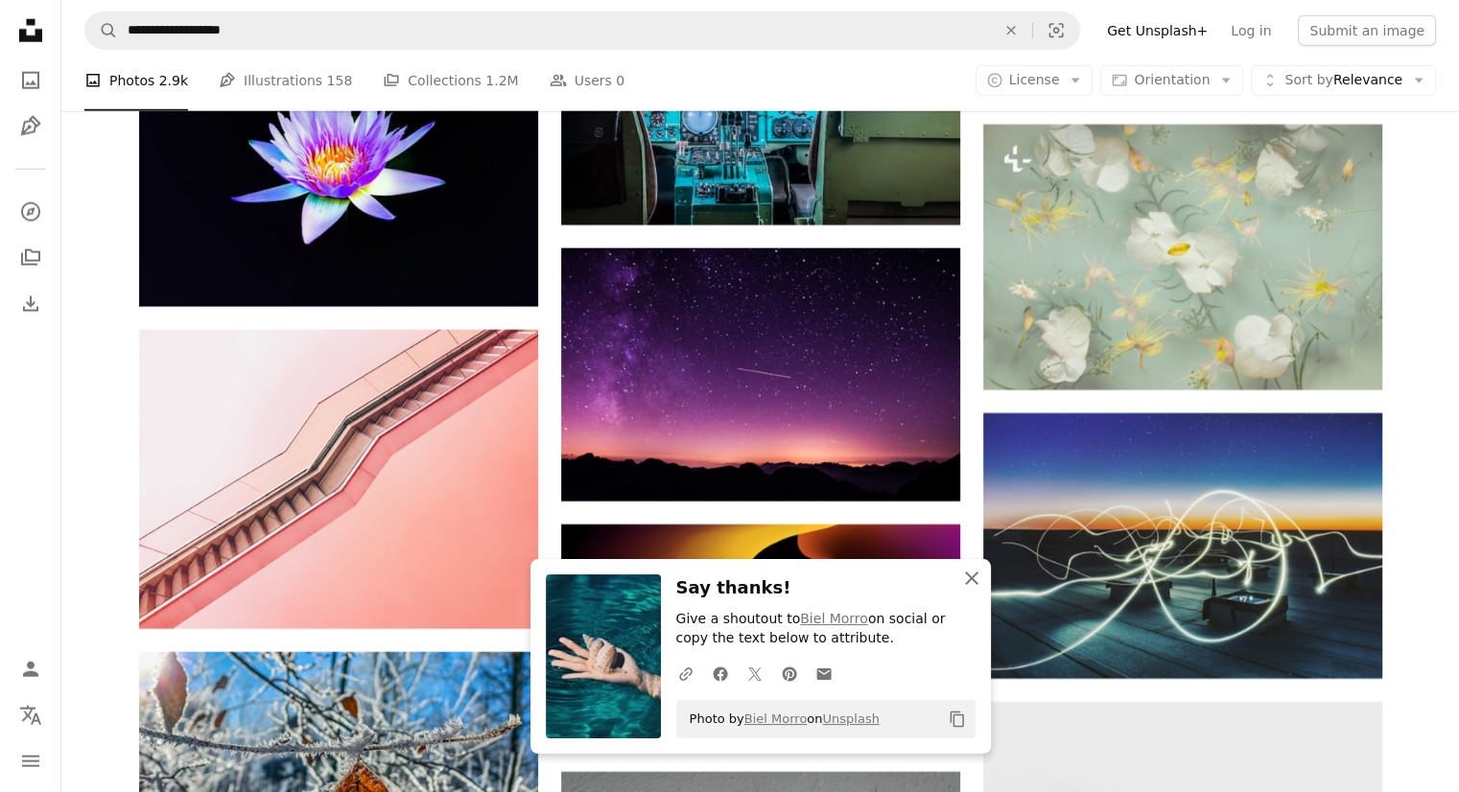
click at [974, 577] on icon "An X shape" at bounding box center [971, 578] width 23 height 23
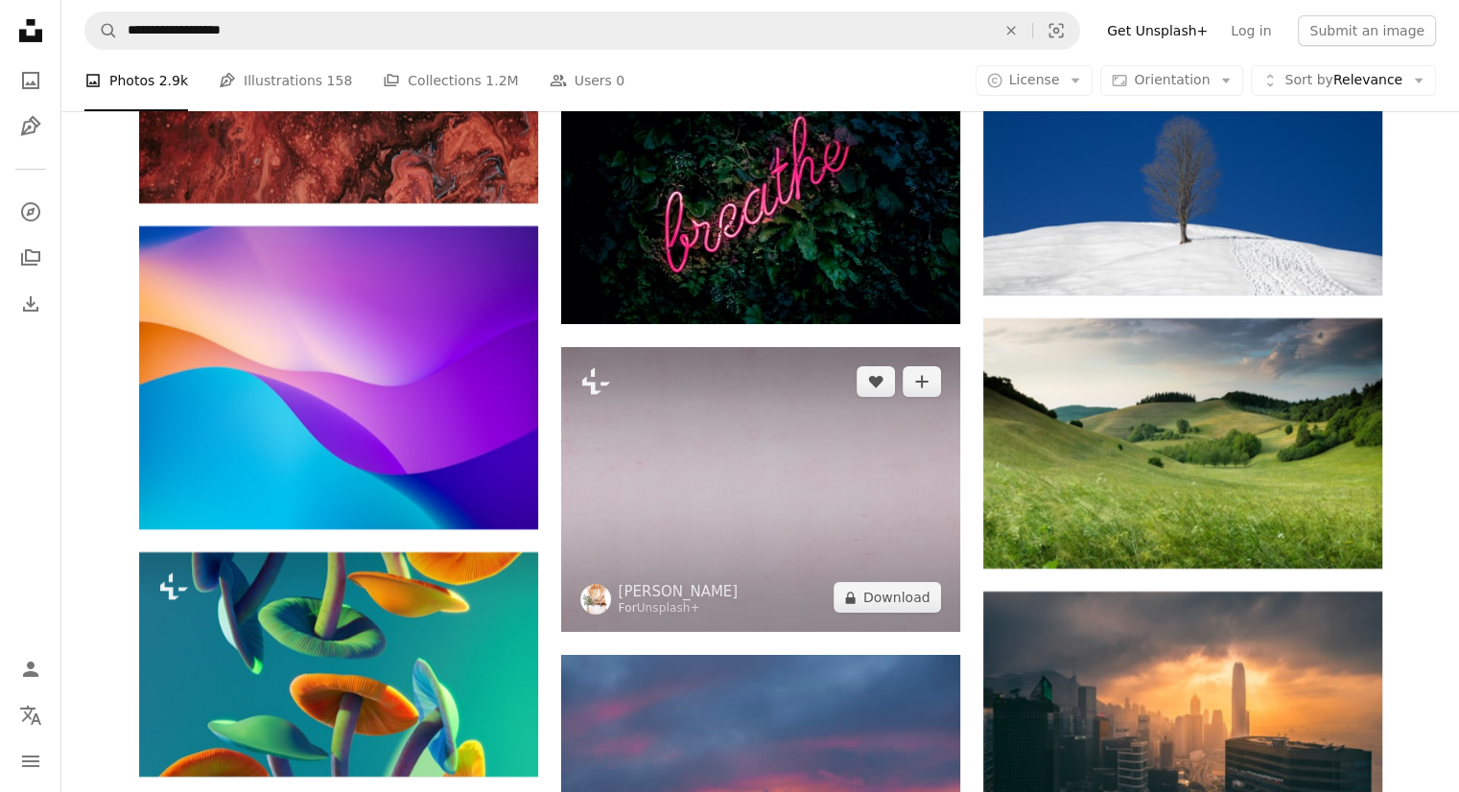
scroll to position [28679, 0]
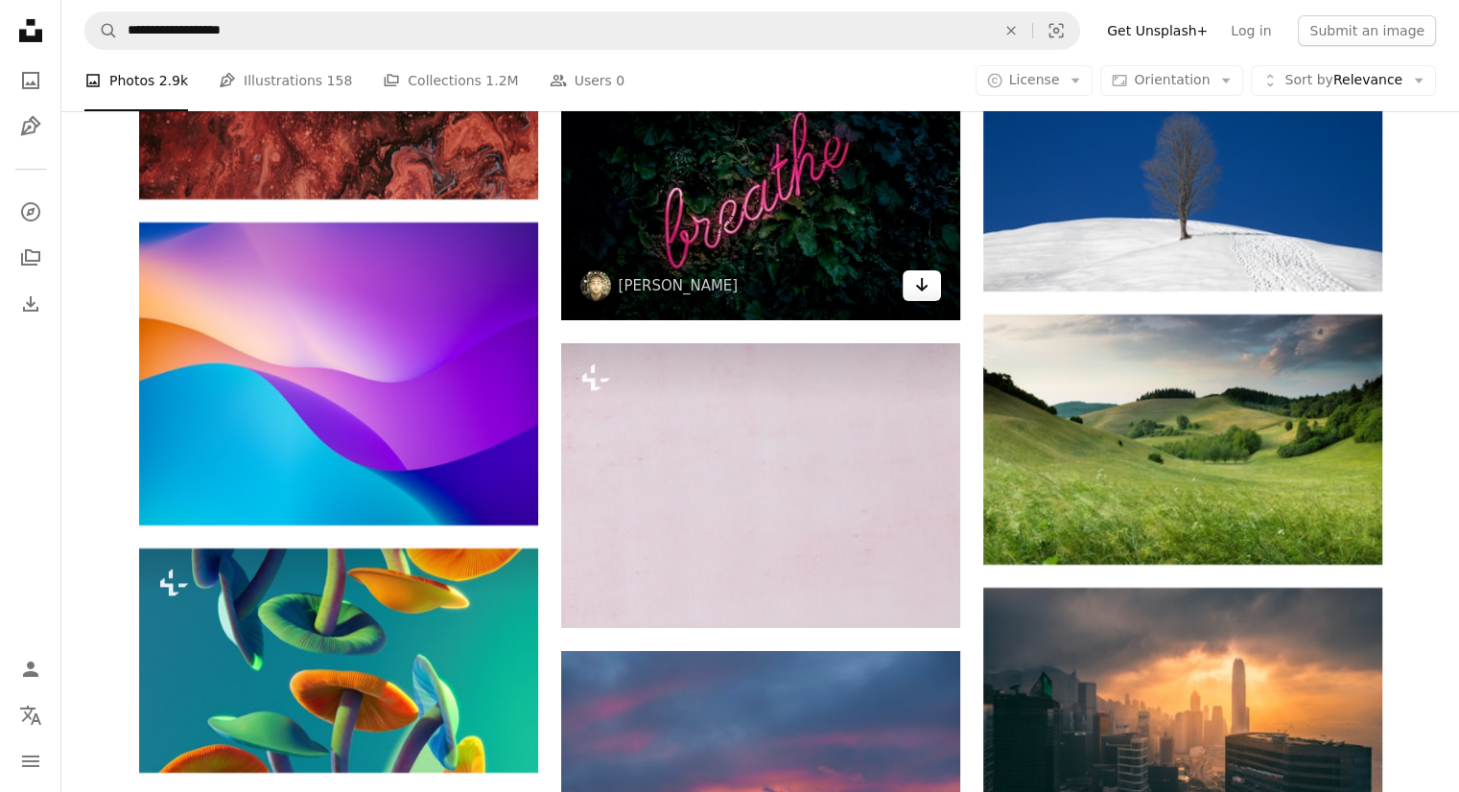
click at [925, 294] on icon "Arrow pointing down" at bounding box center [921, 284] width 15 height 23
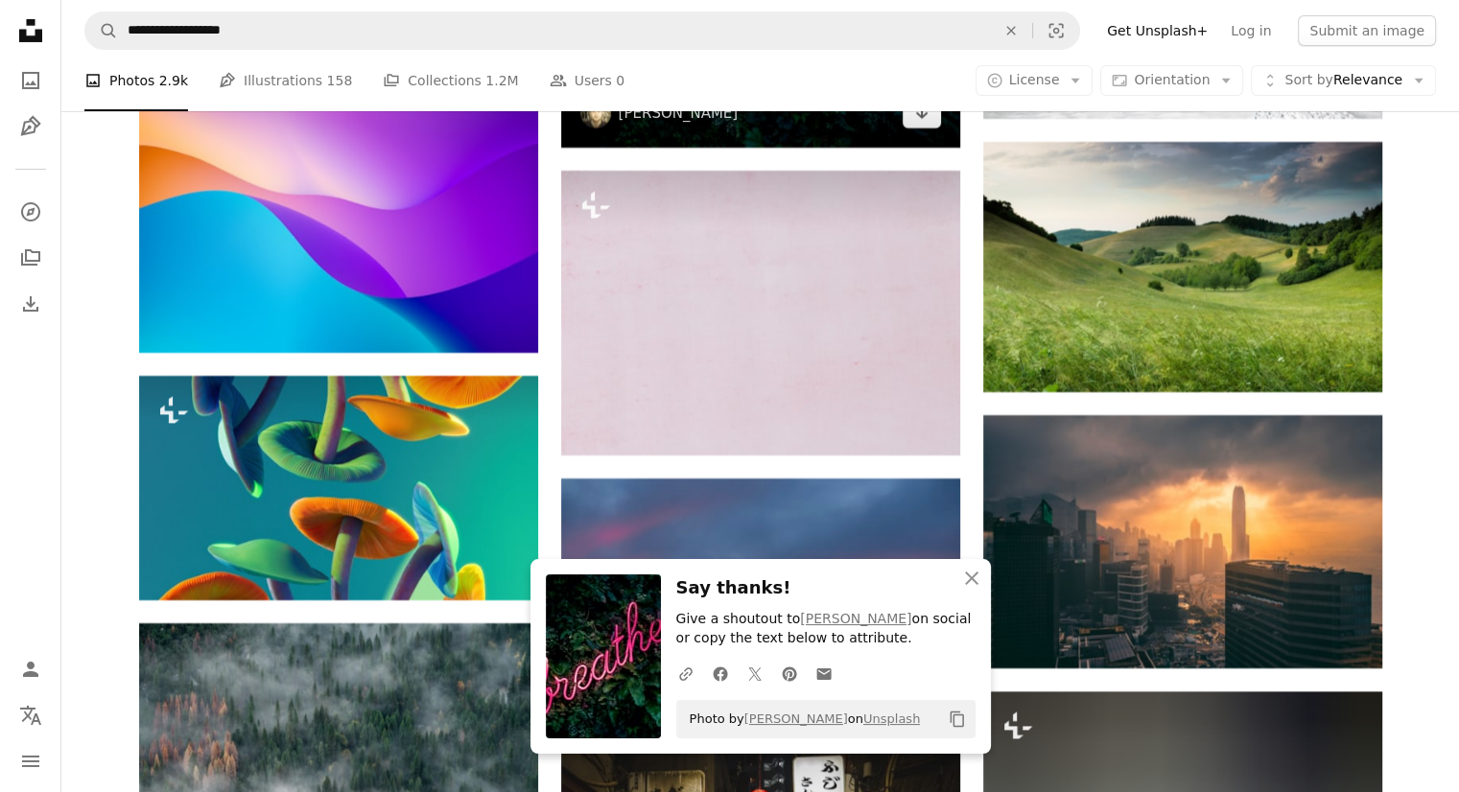
scroll to position [28871, 0]
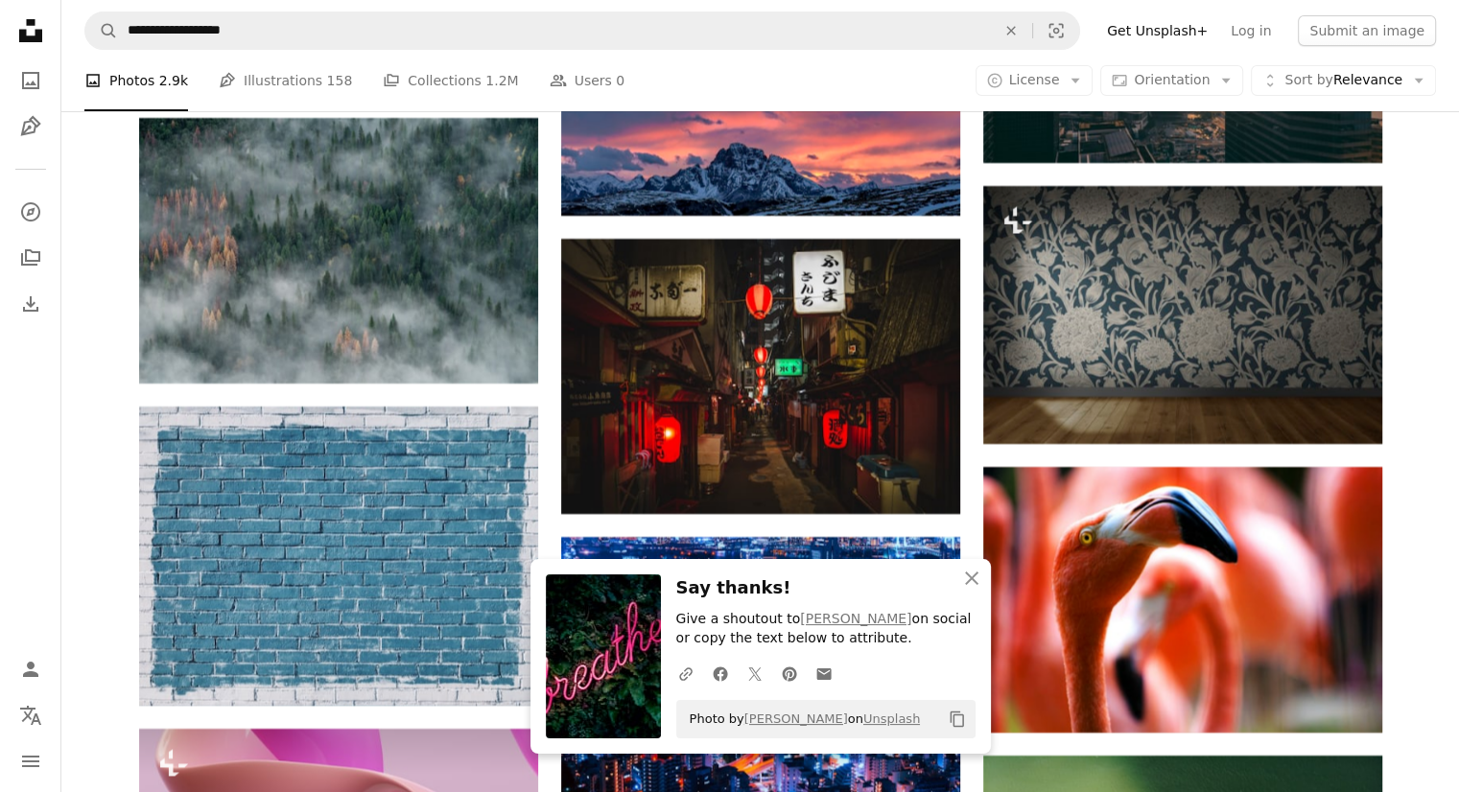
scroll to position [29254, 0]
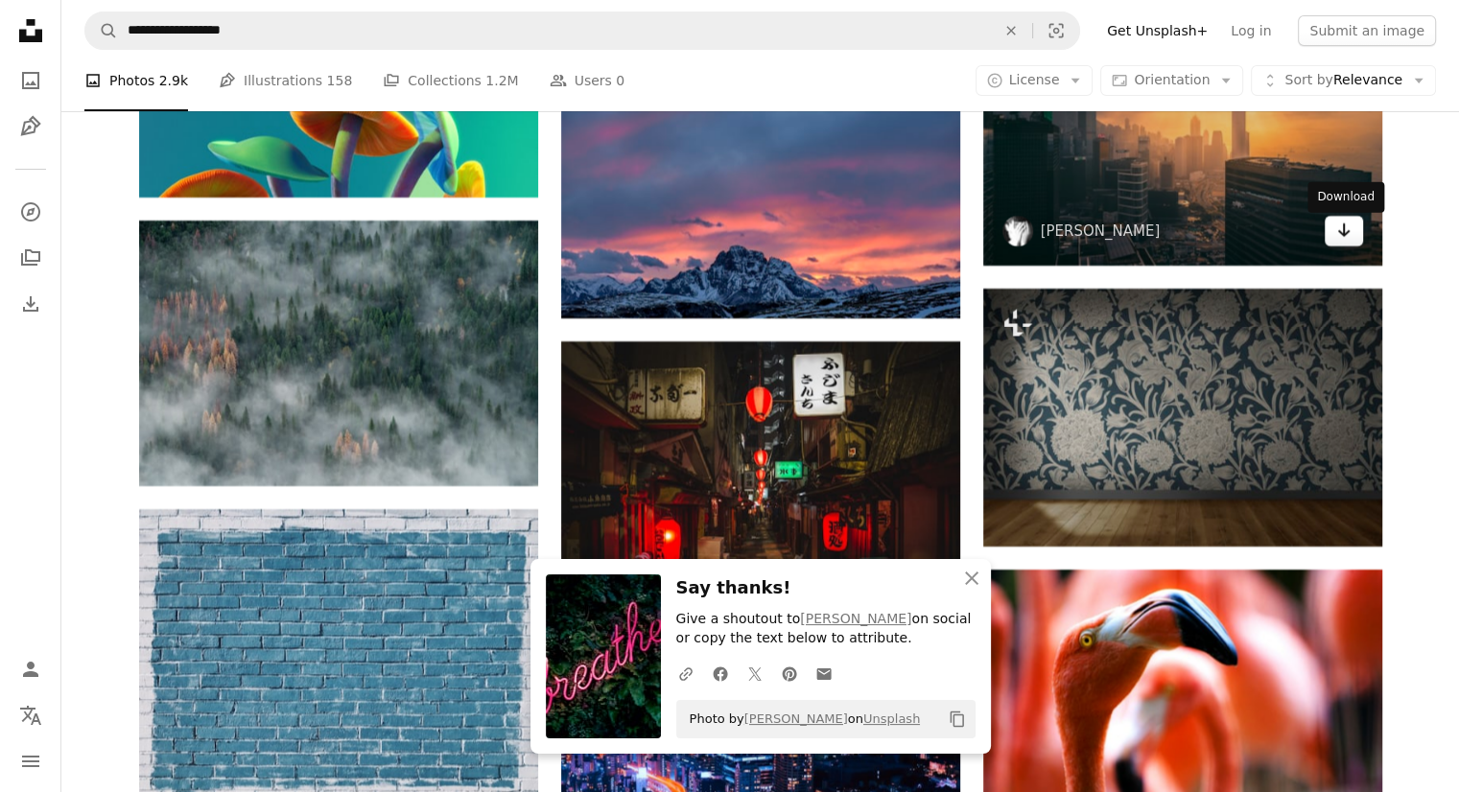
click at [1343, 233] on icon "Download" at bounding box center [1343, 229] width 12 height 13
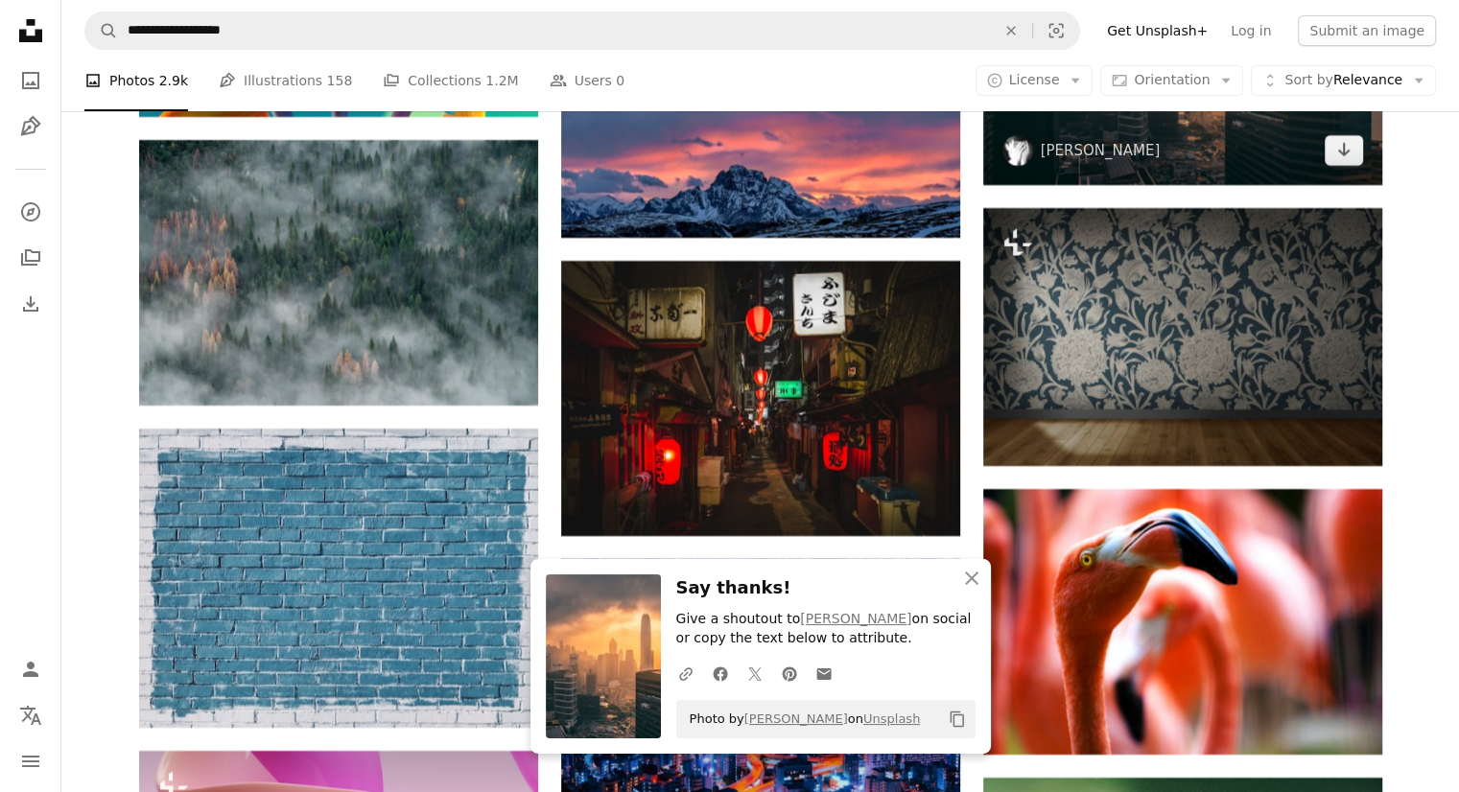
scroll to position [29446, 0]
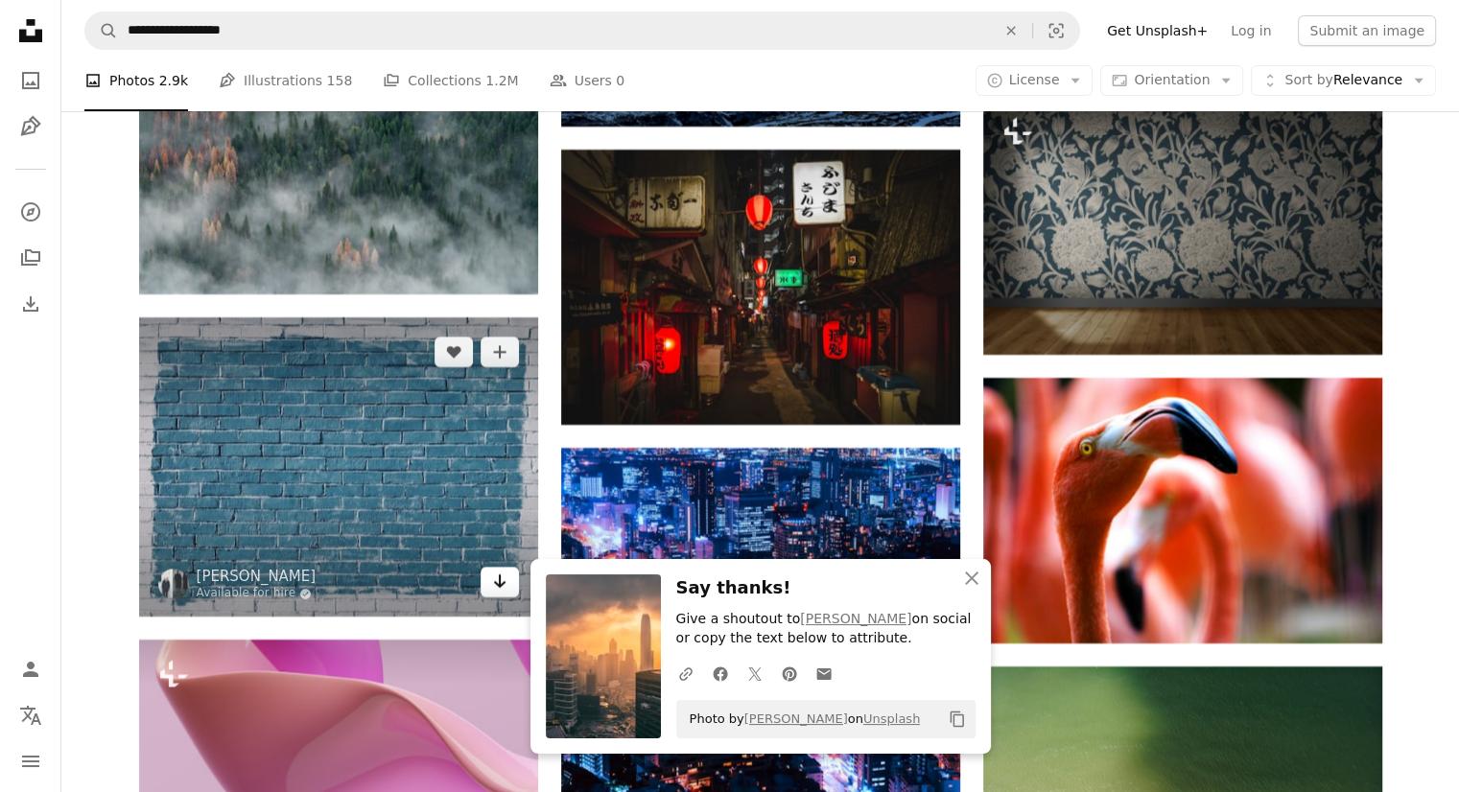
click at [503, 588] on icon "Download" at bounding box center [499, 581] width 12 height 13
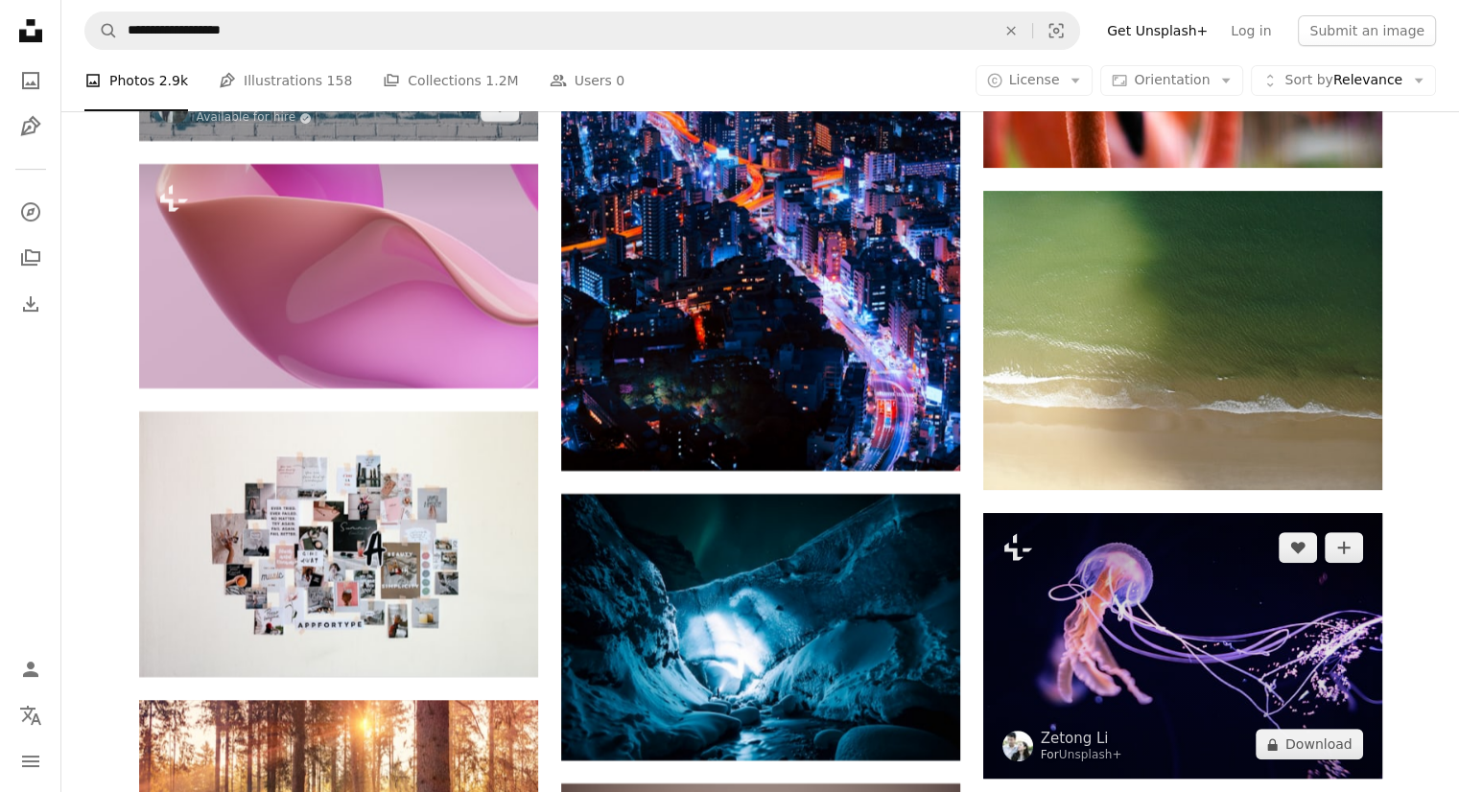
scroll to position [29926, 0]
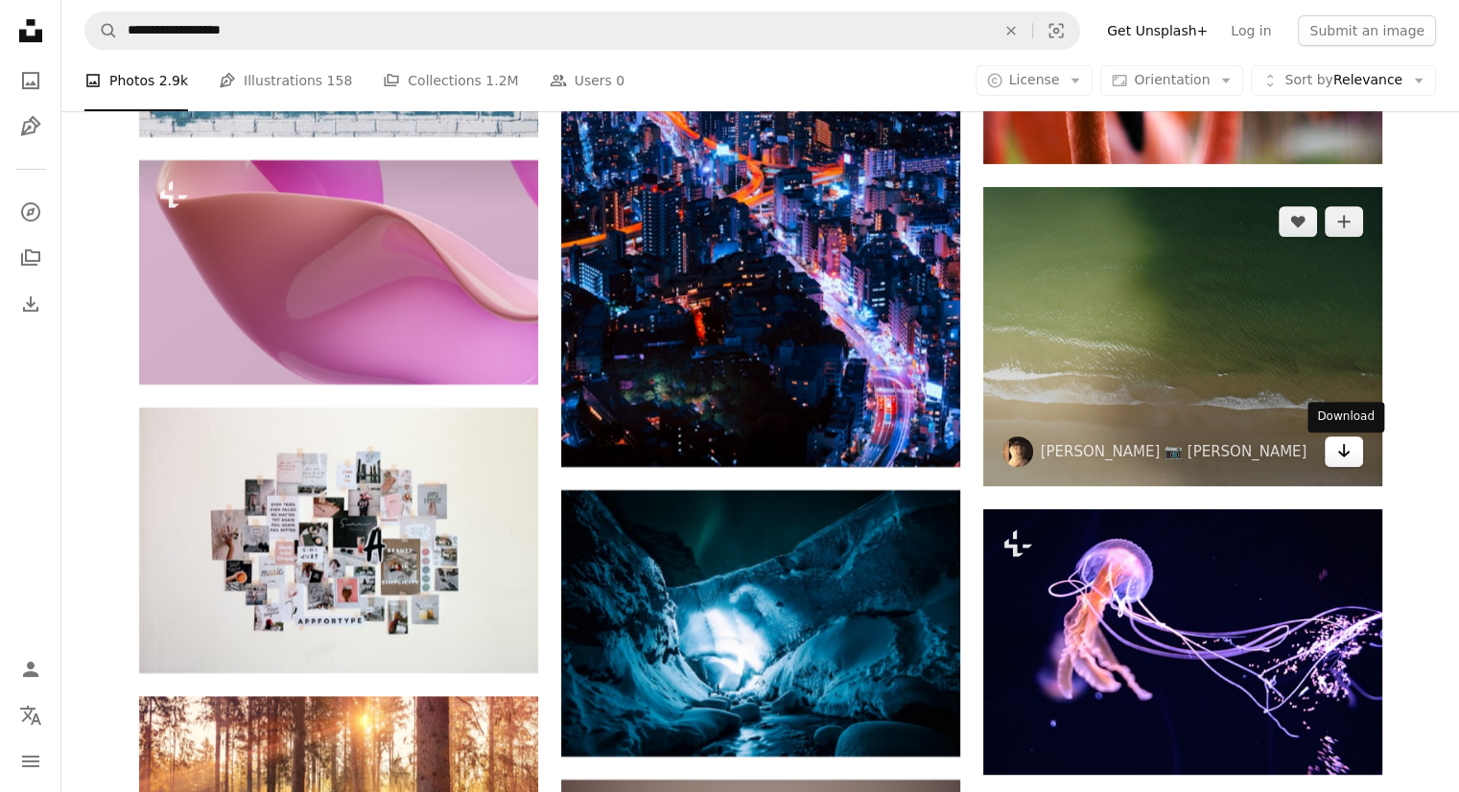
click at [1355, 457] on link "Arrow pointing down" at bounding box center [1344, 451] width 38 height 31
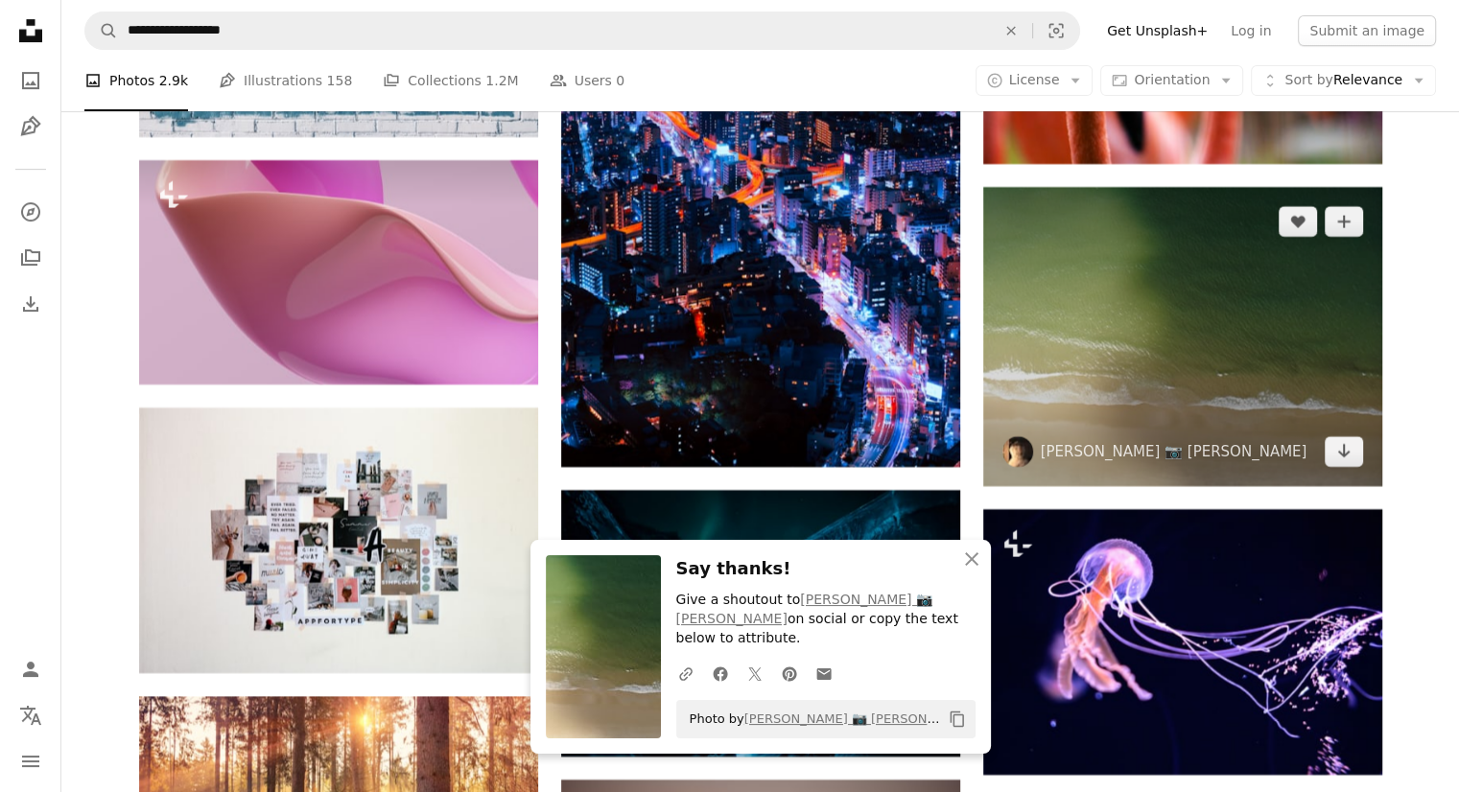
scroll to position [30213, 0]
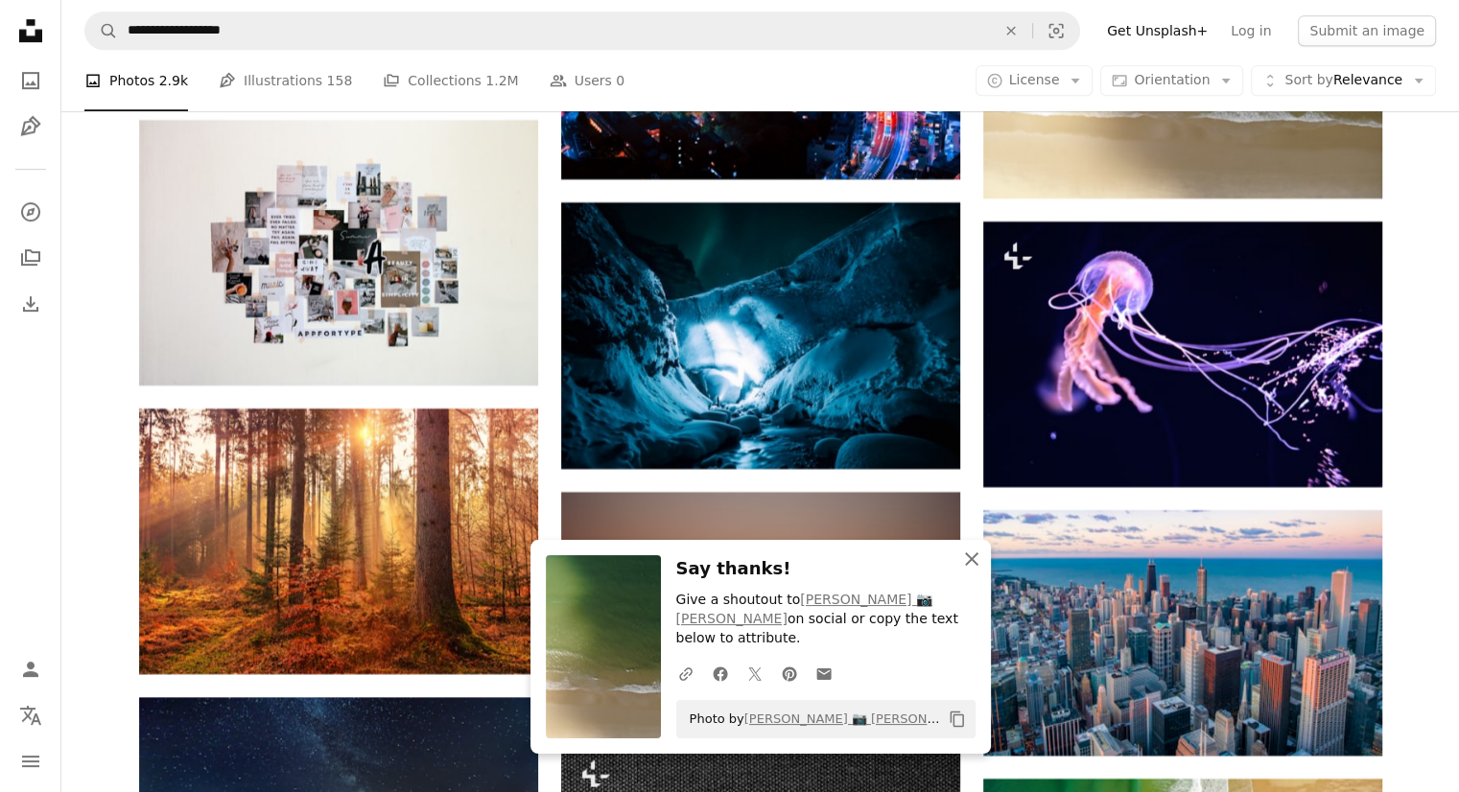
click at [966, 571] on icon "An X shape" at bounding box center [971, 559] width 23 height 23
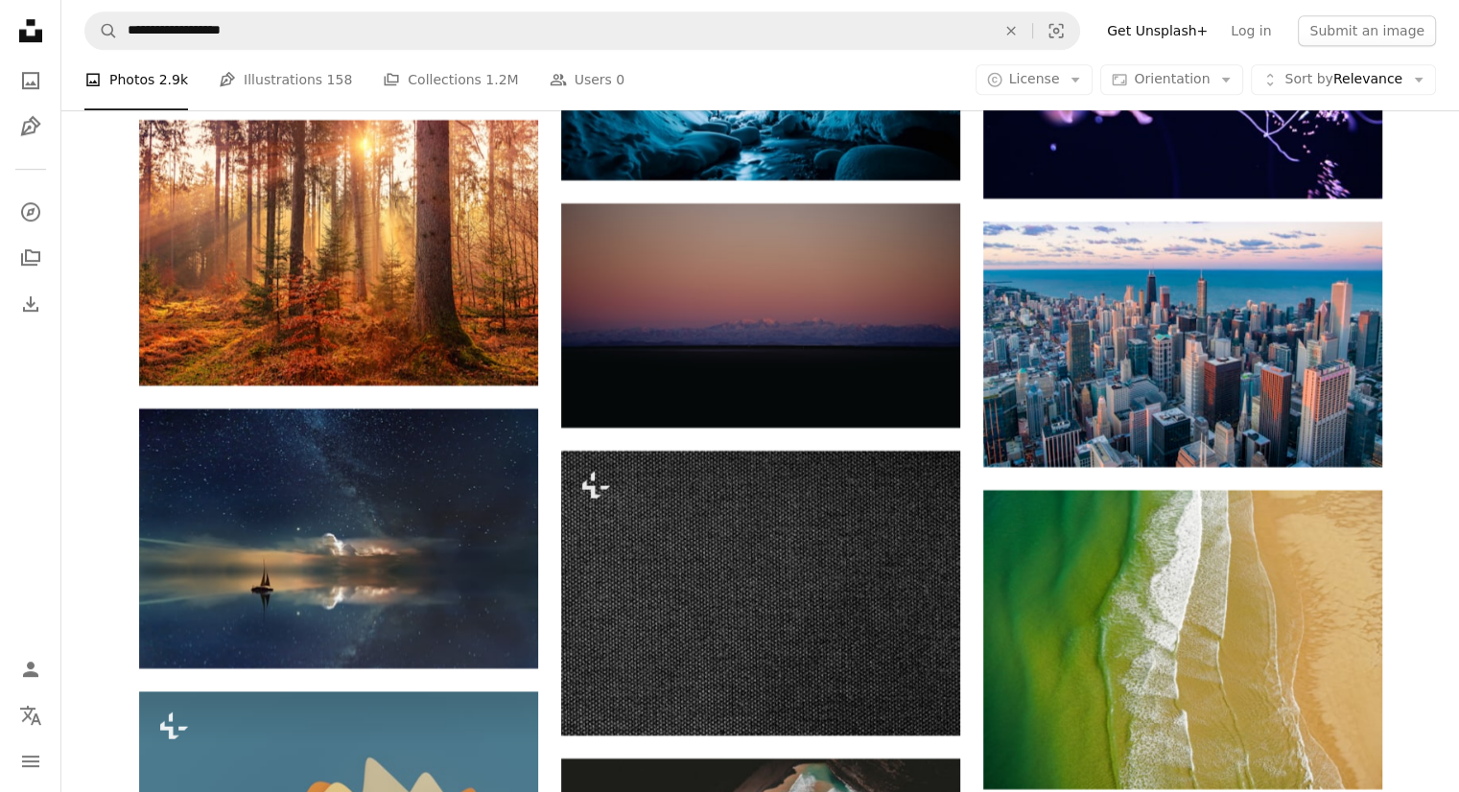
scroll to position [30501, 0]
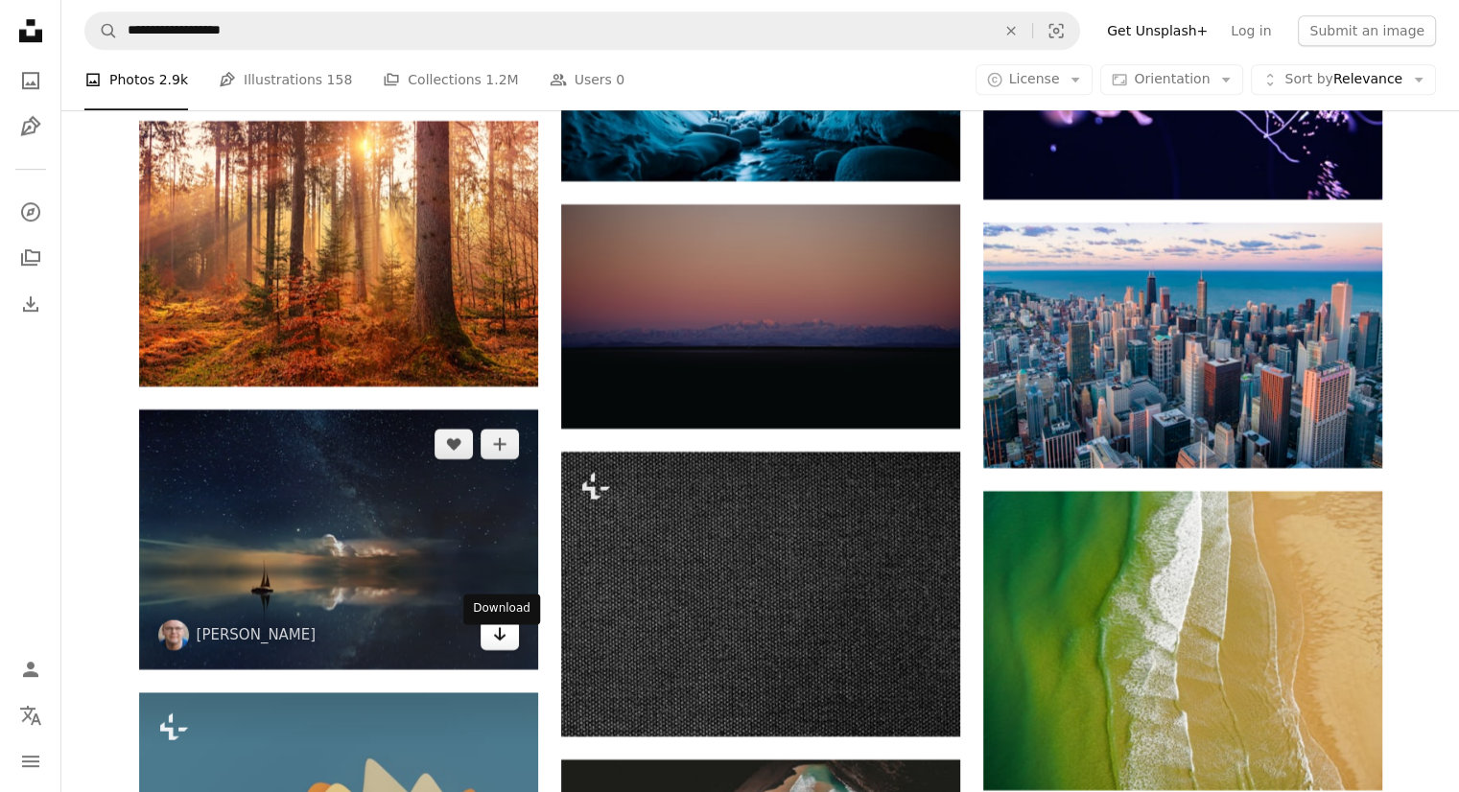
click at [496, 646] on icon "Arrow pointing down" at bounding box center [499, 633] width 15 height 23
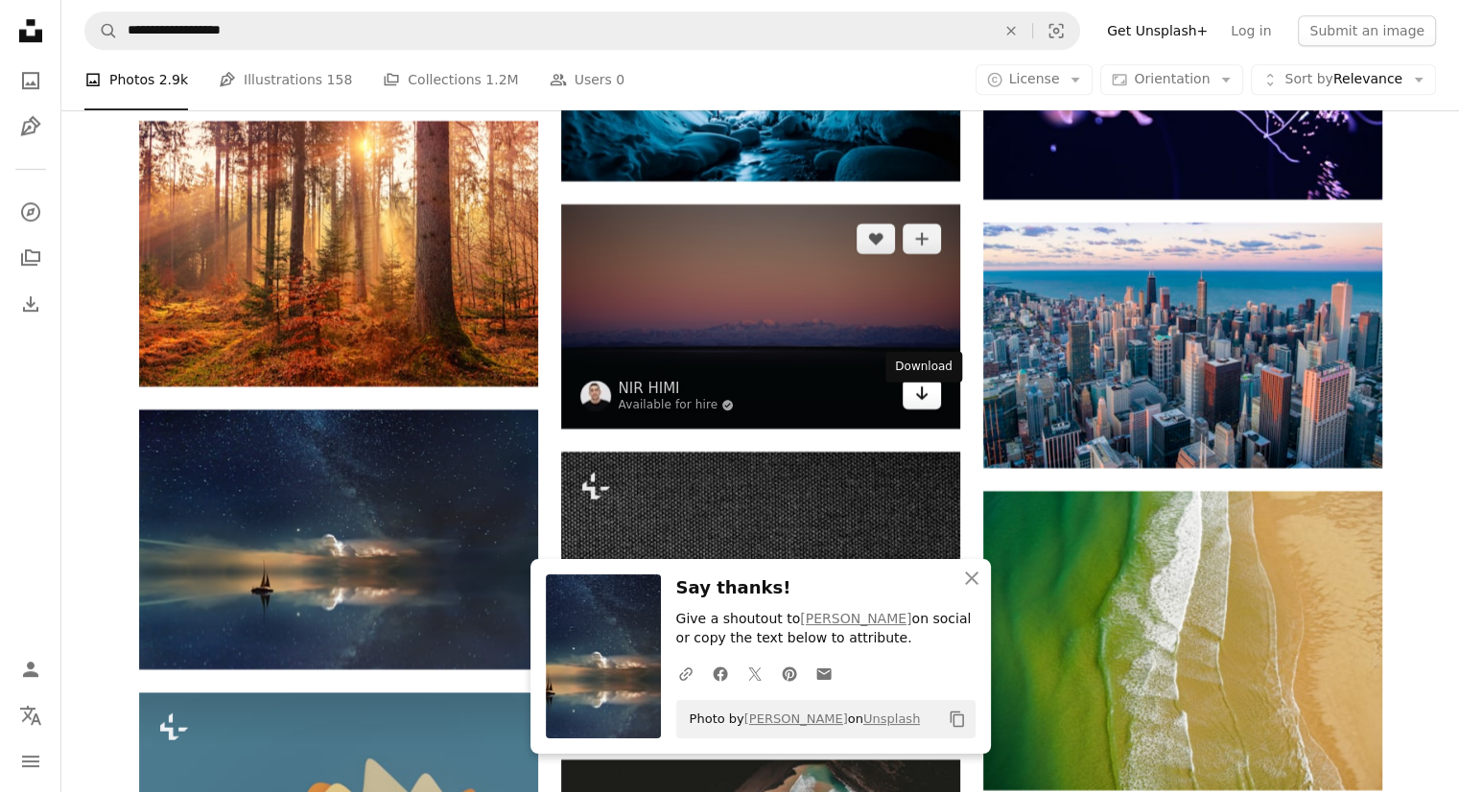
click at [917, 400] on icon "Download" at bounding box center [921, 393] width 12 height 13
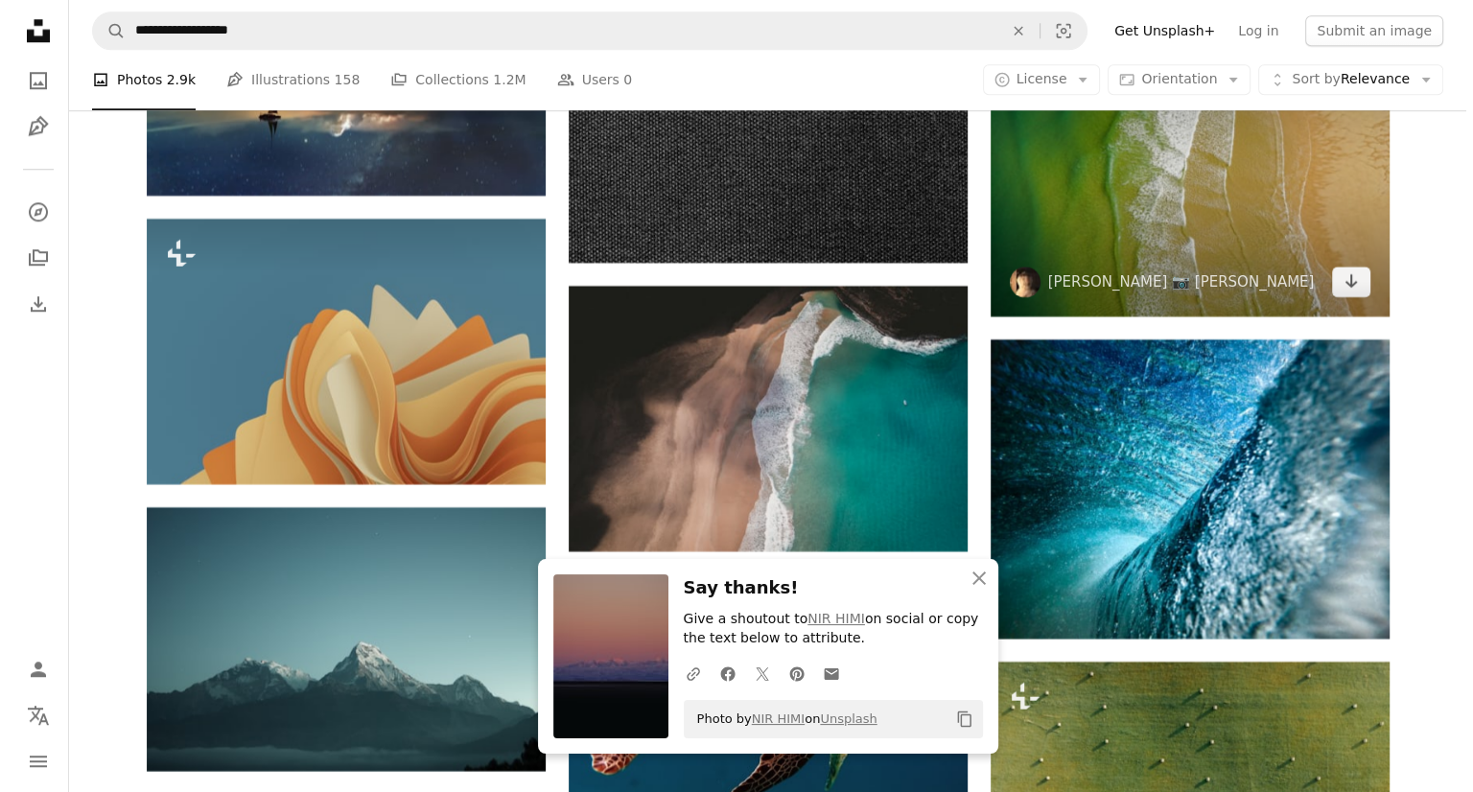
scroll to position [31077, 0]
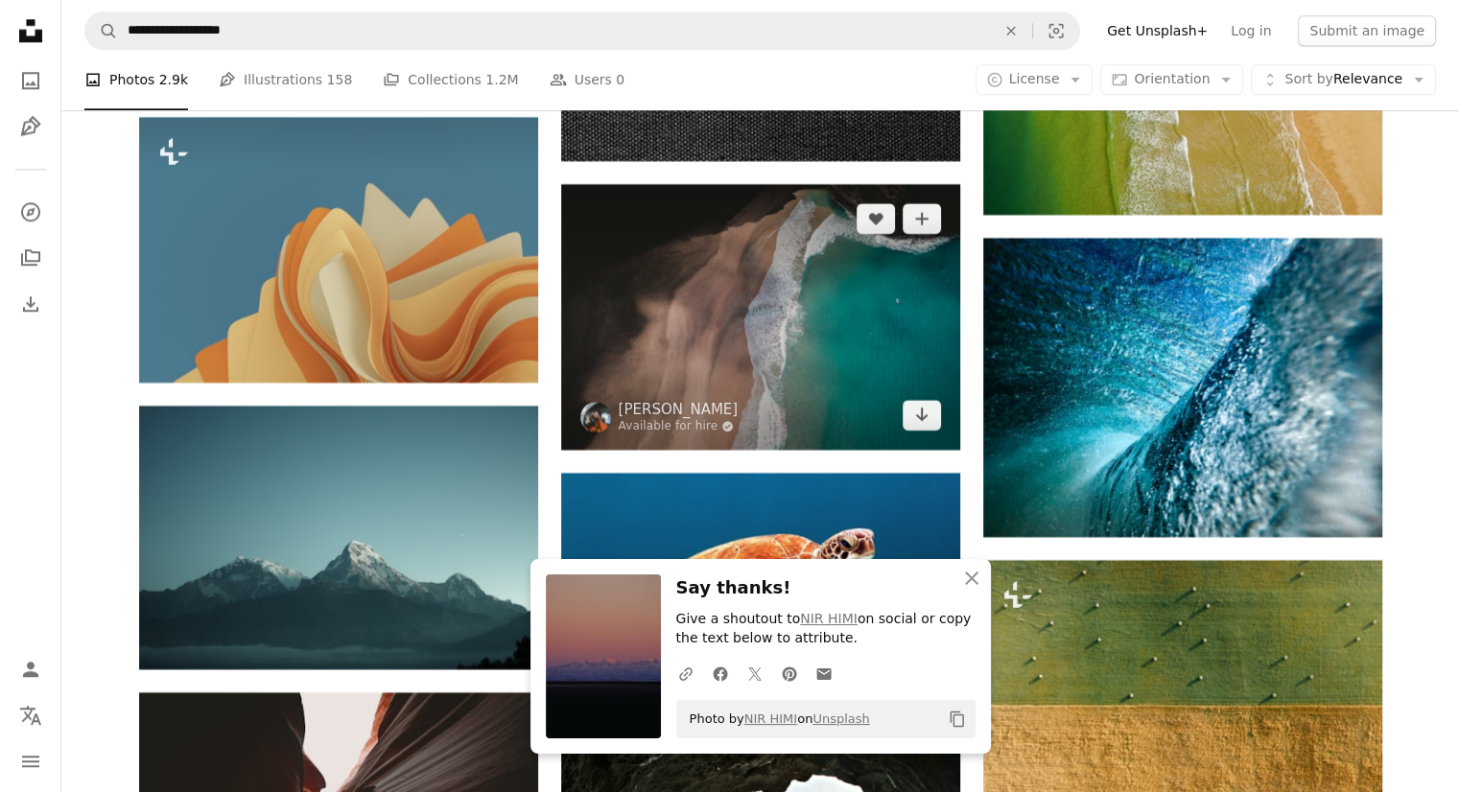
click at [947, 428] on img at bounding box center [760, 317] width 399 height 266
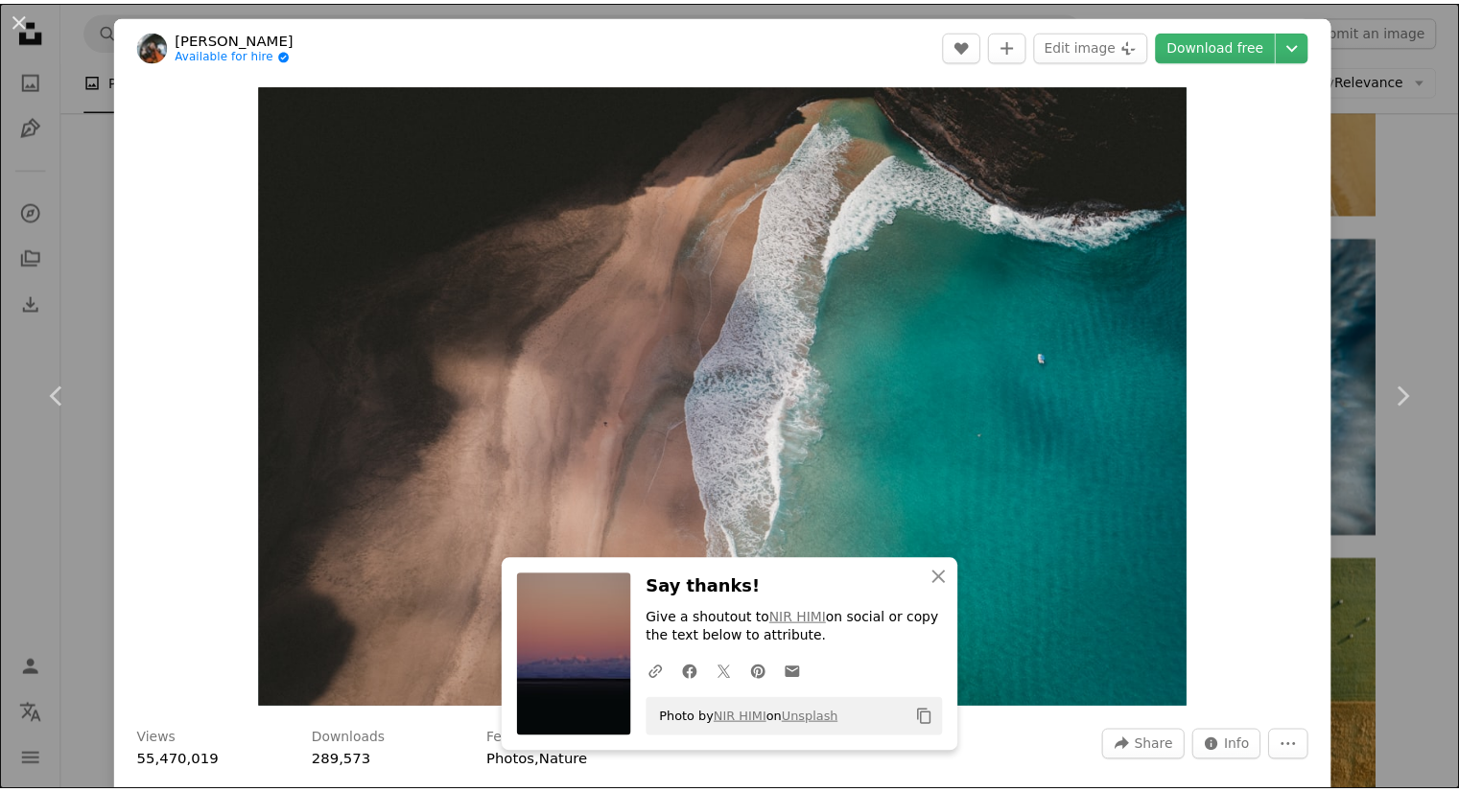
scroll to position [693, 0]
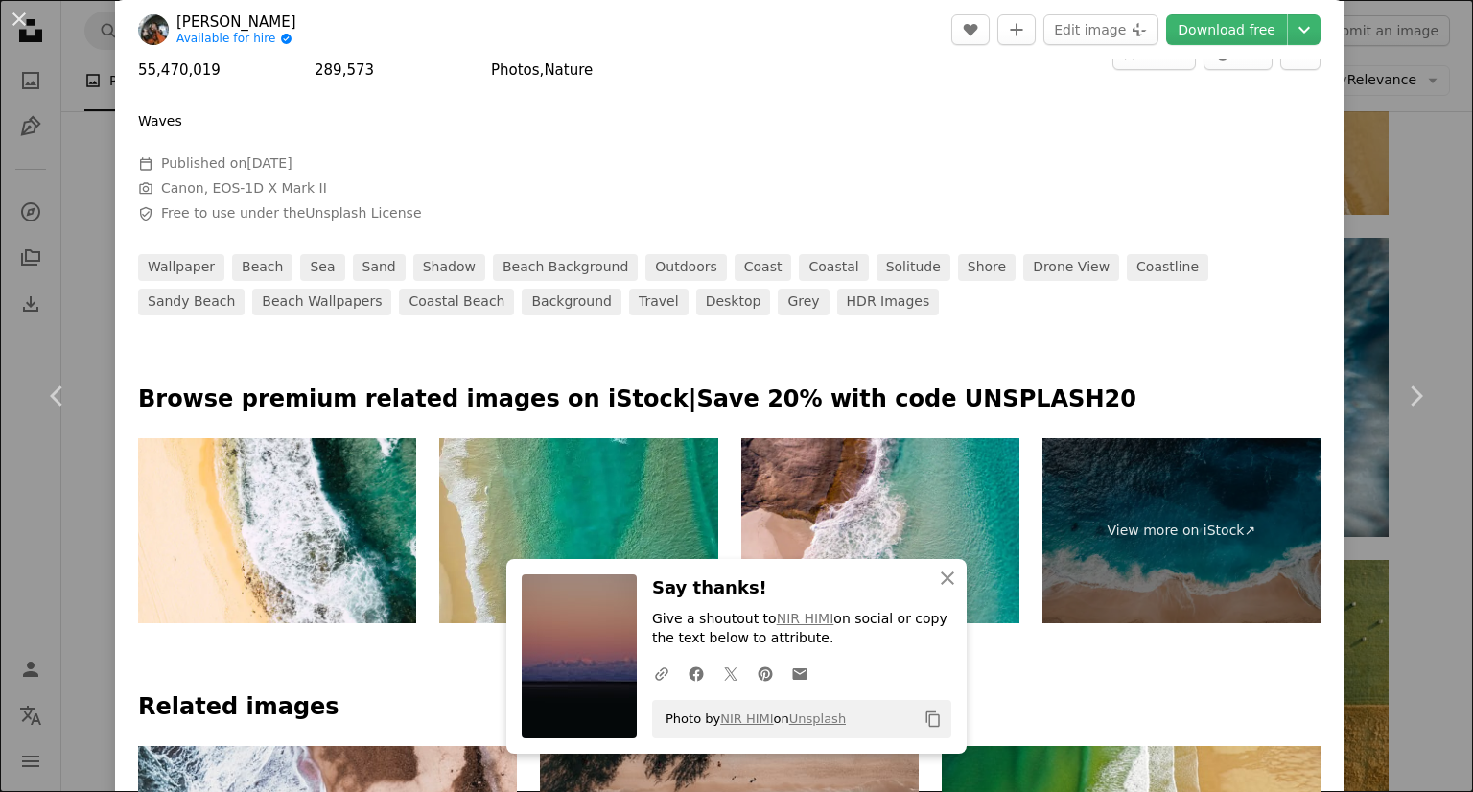
click at [1417, 210] on div "An X shape Chevron left Chevron right [PERSON_NAME] Available for hire A checkm…" at bounding box center [736, 396] width 1473 height 792
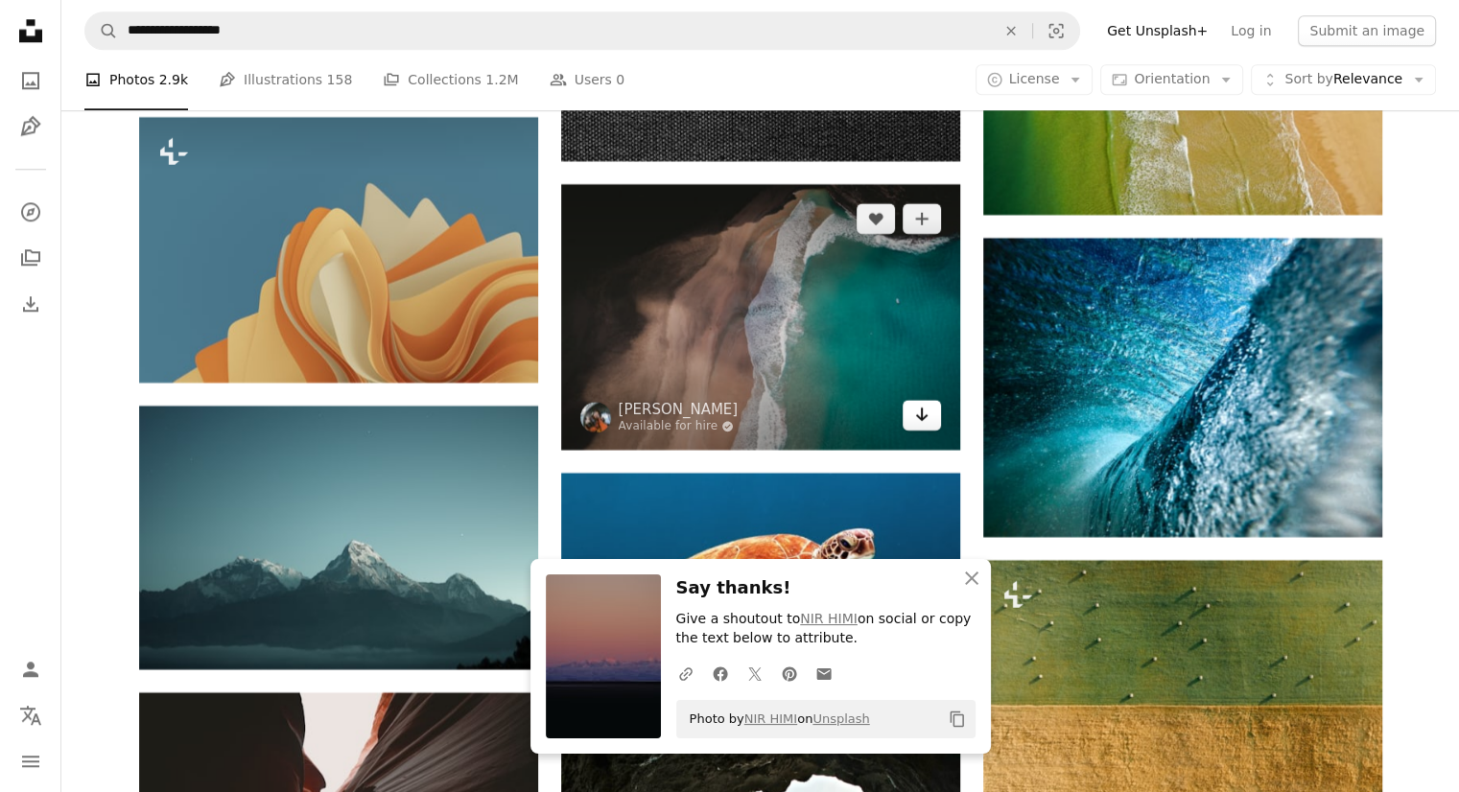
click at [917, 426] on icon "Arrow pointing down" at bounding box center [921, 414] width 15 height 23
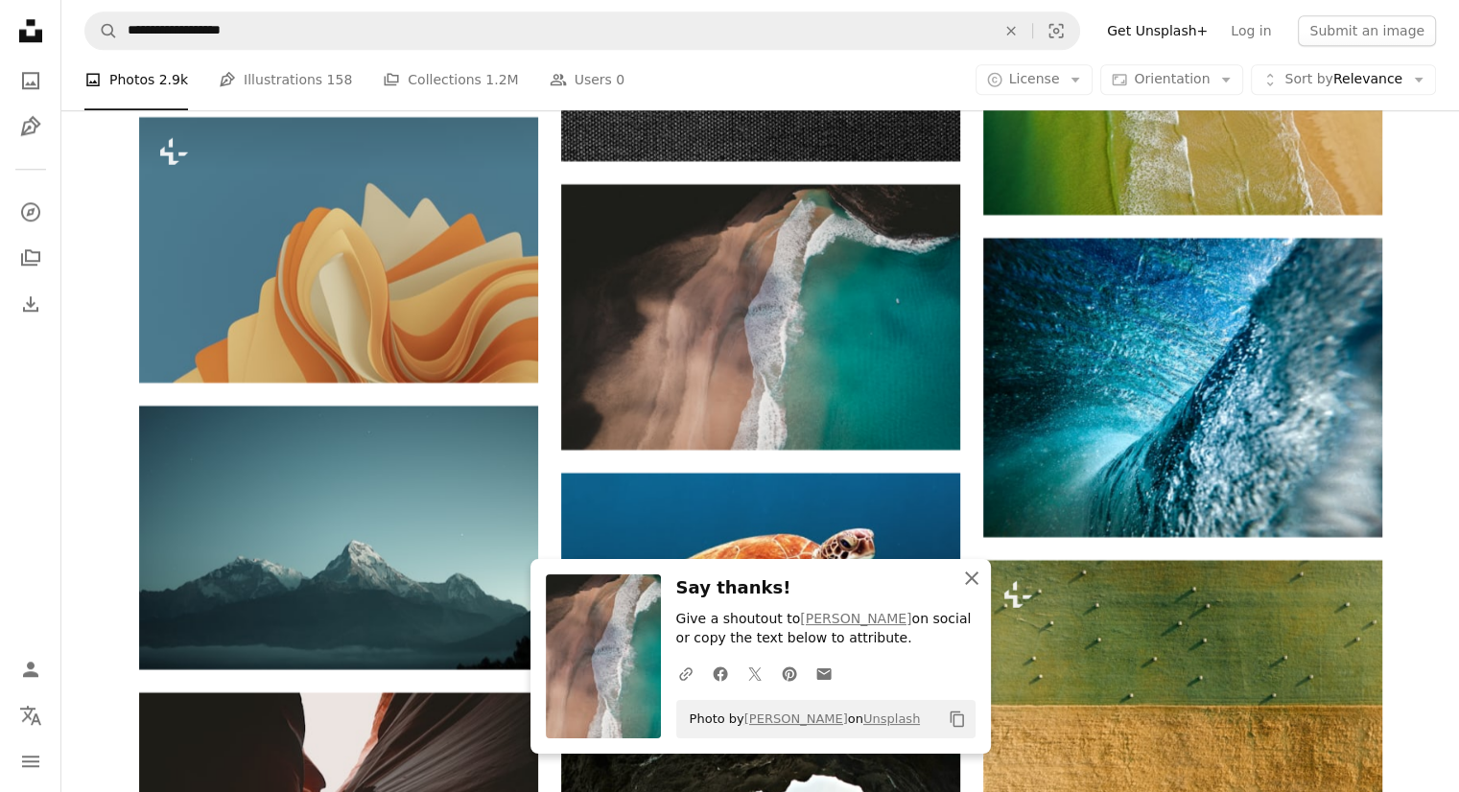
click at [968, 580] on icon "button" at bounding box center [971, 578] width 13 height 13
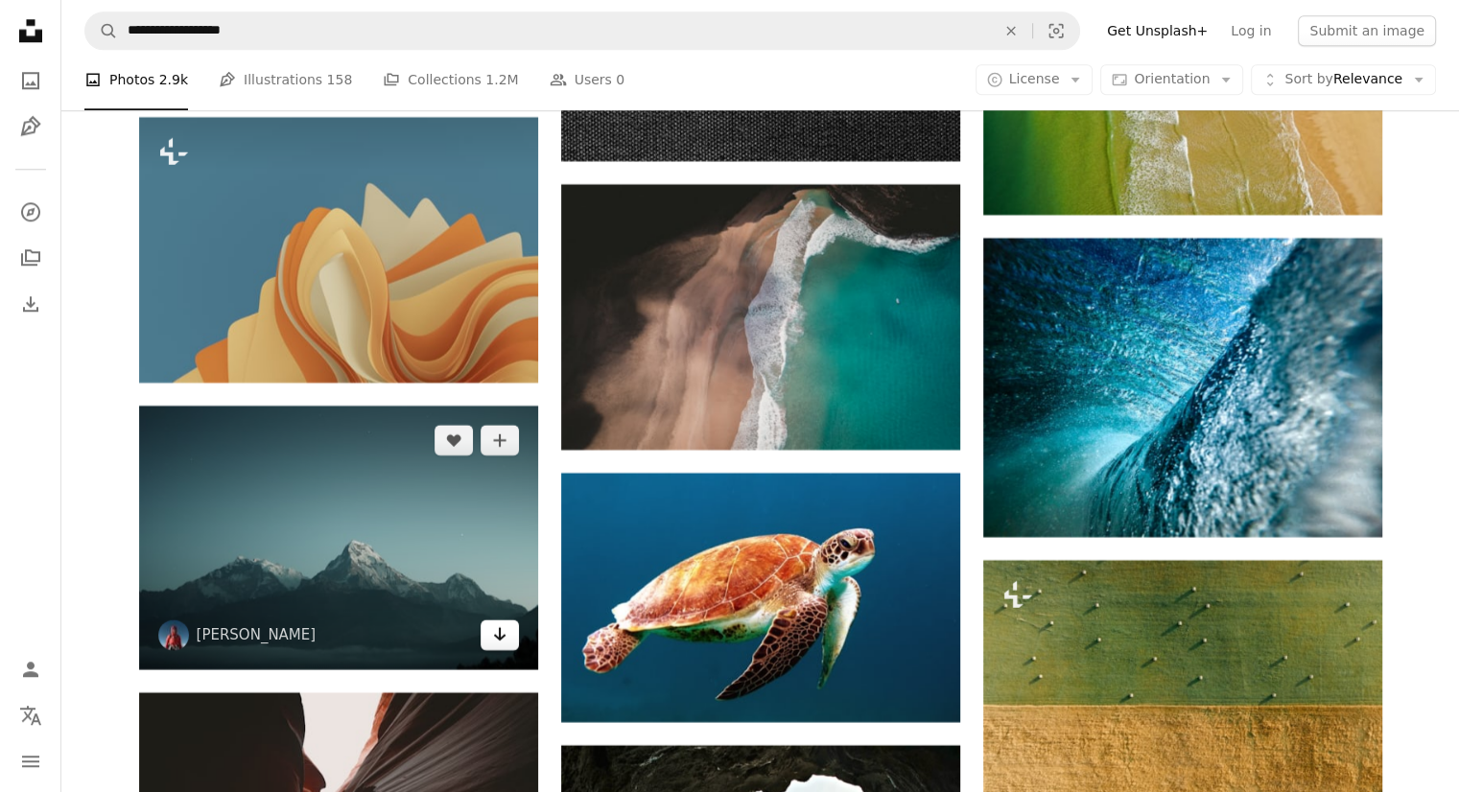
click at [499, 646] on icon "Arrow pointing down" at bounding box center [499, 633] width 15 height 23
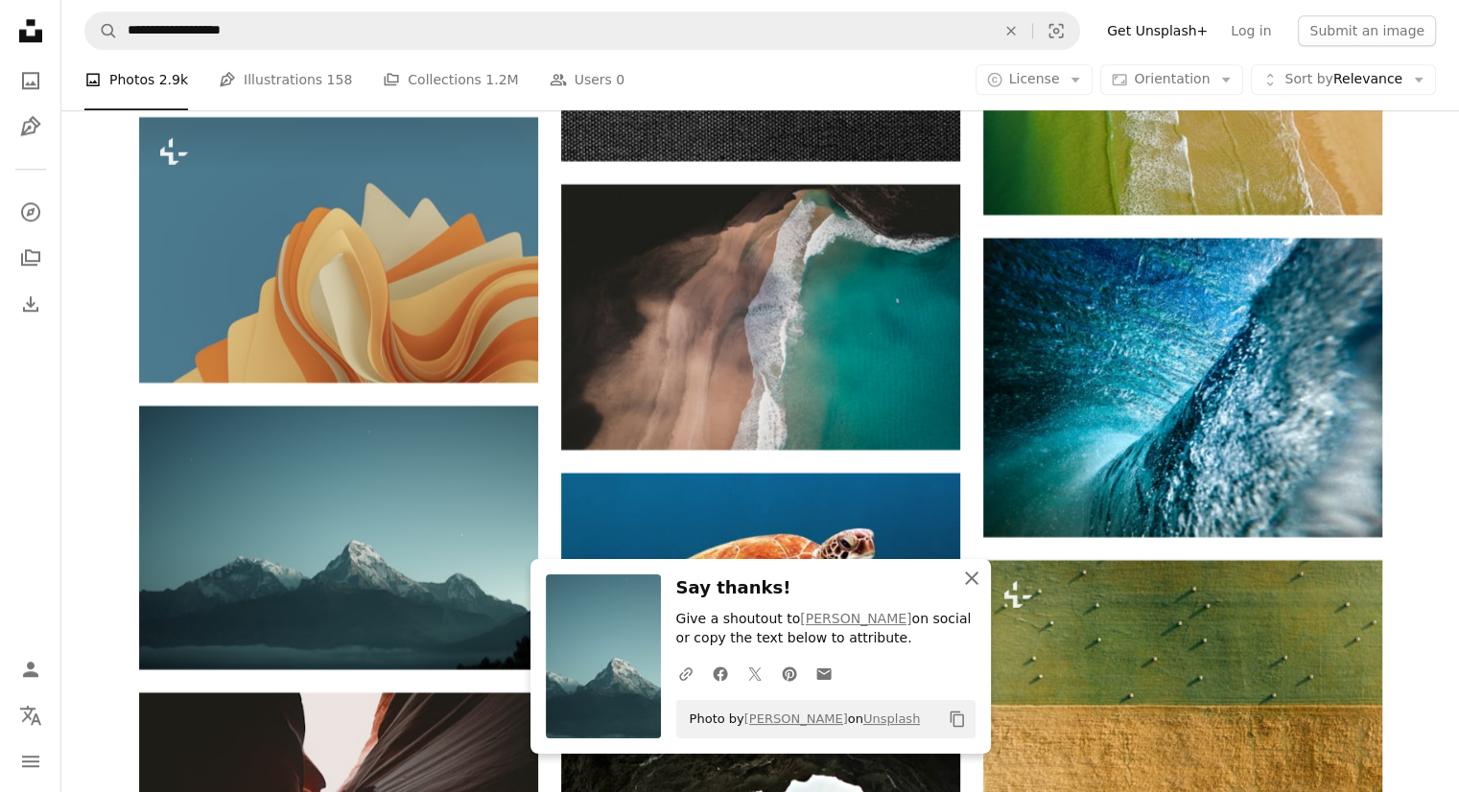
click at [971, 586] on icon "An X shape" at bounding box center [971, 578] width 23 height 23
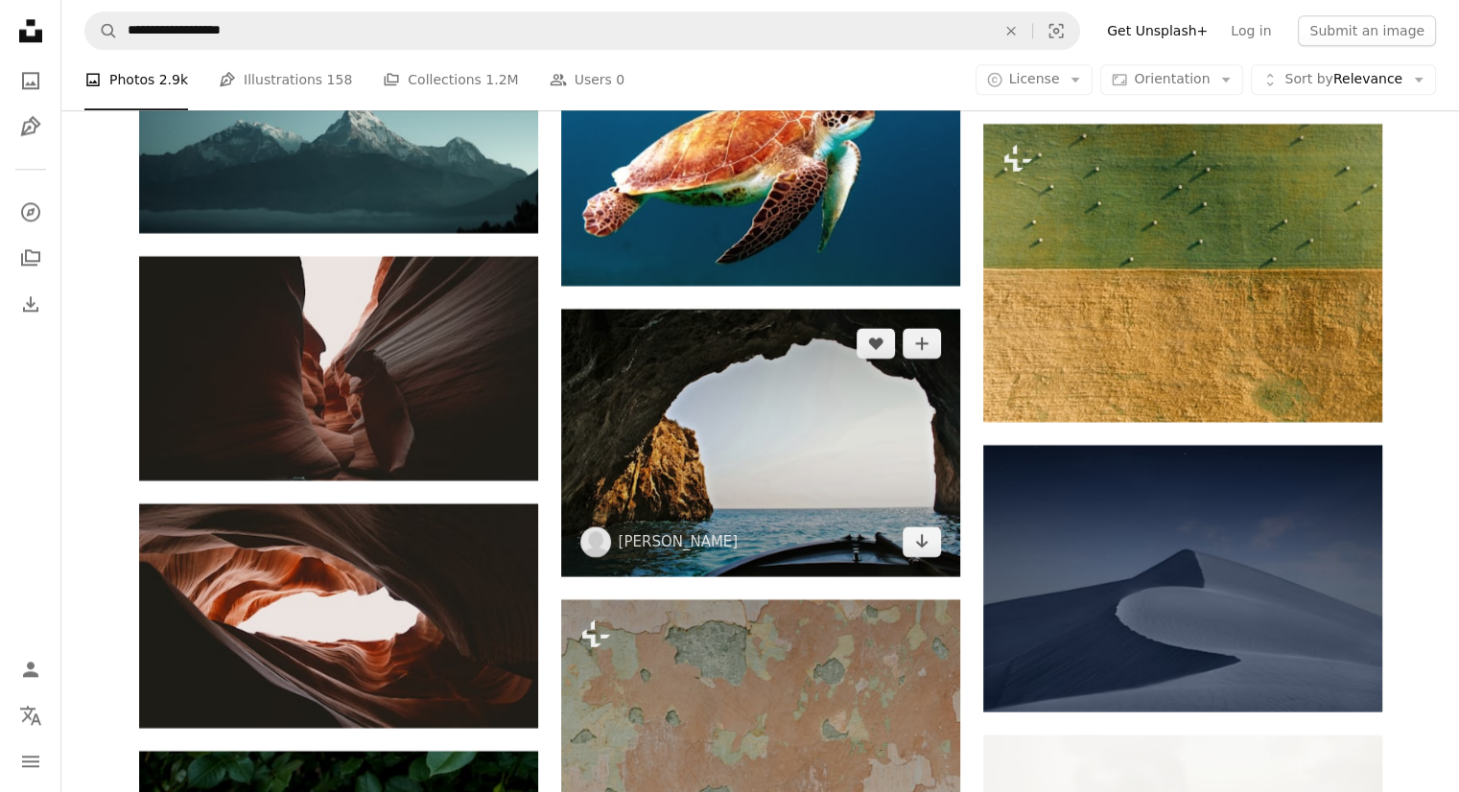
scroll to position [31460, 0]
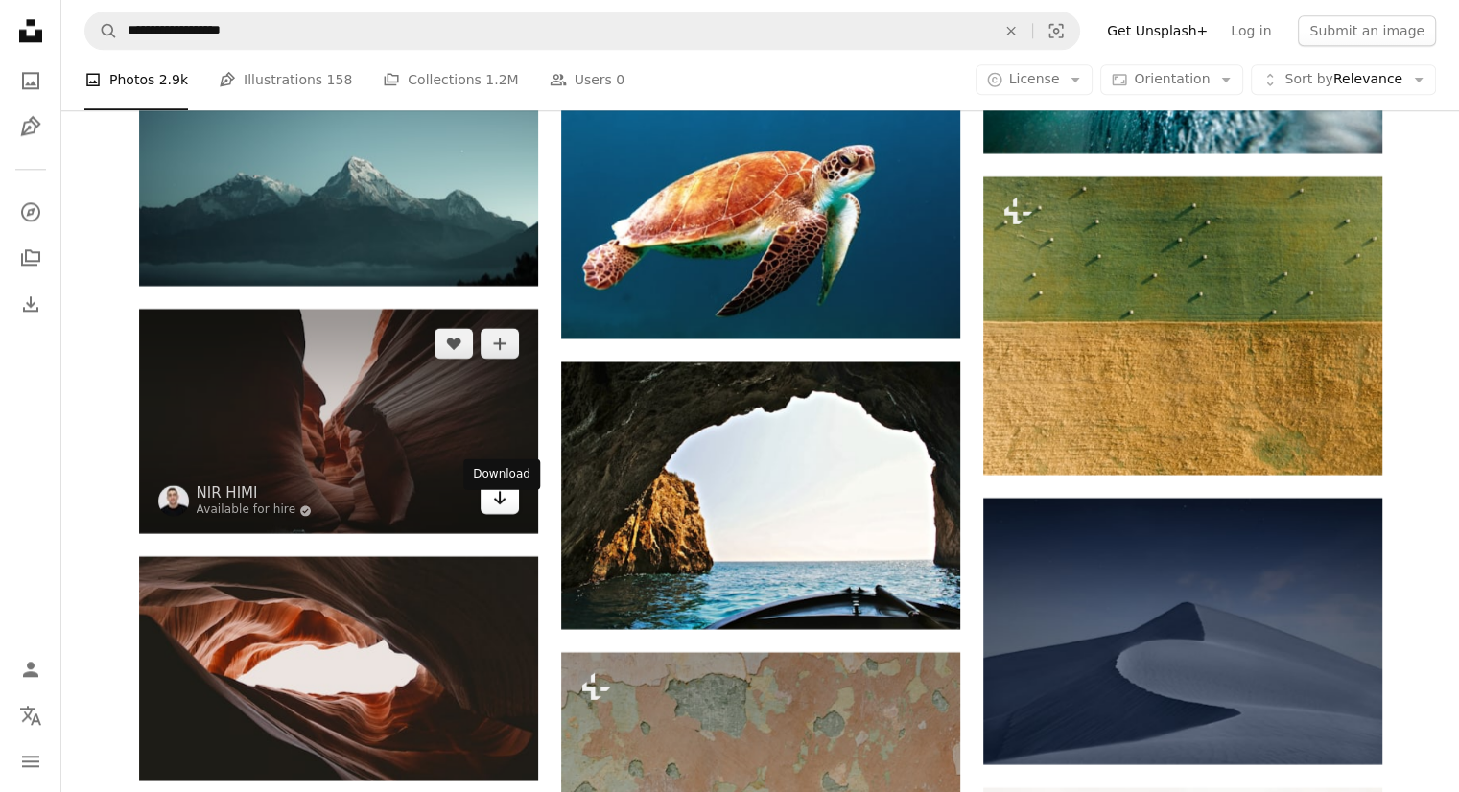
click at [507, 514] on link "Arrow pointing down" at bounding box center [500, 498] width 38 height 31
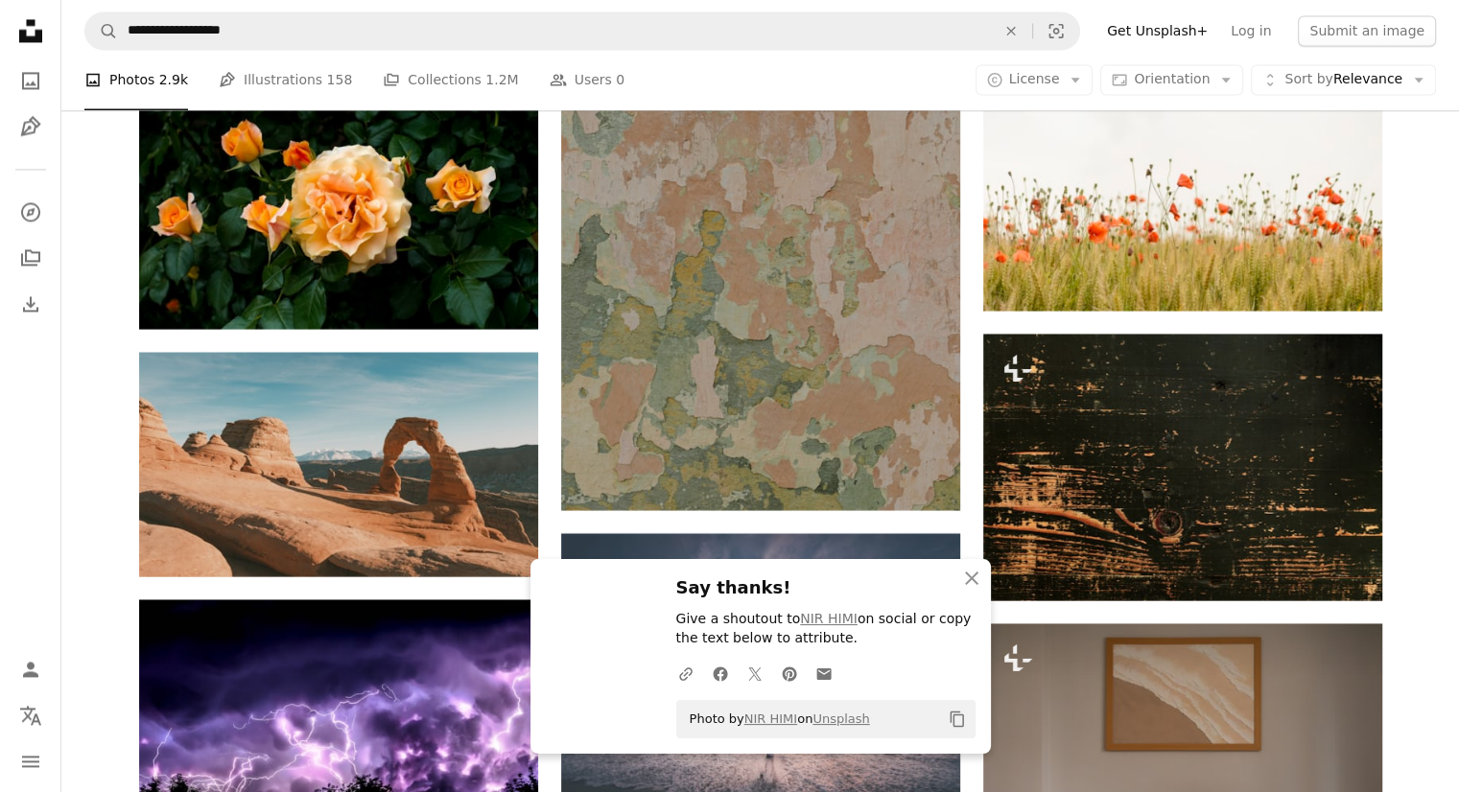
scroll to position [32132, 0]
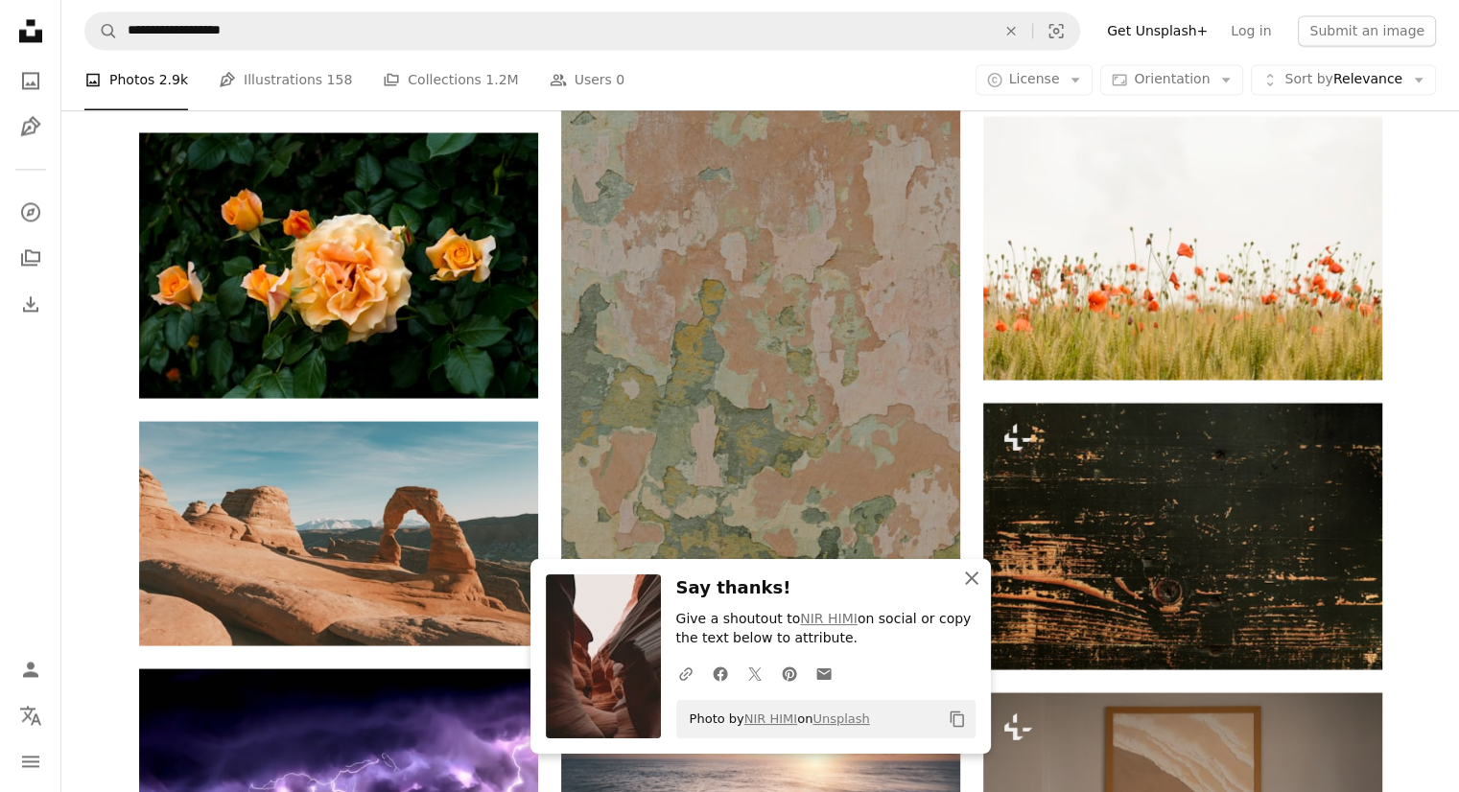
click at [974, 581] on icon "button" at bounding box center [971, 578] width 13 height 13
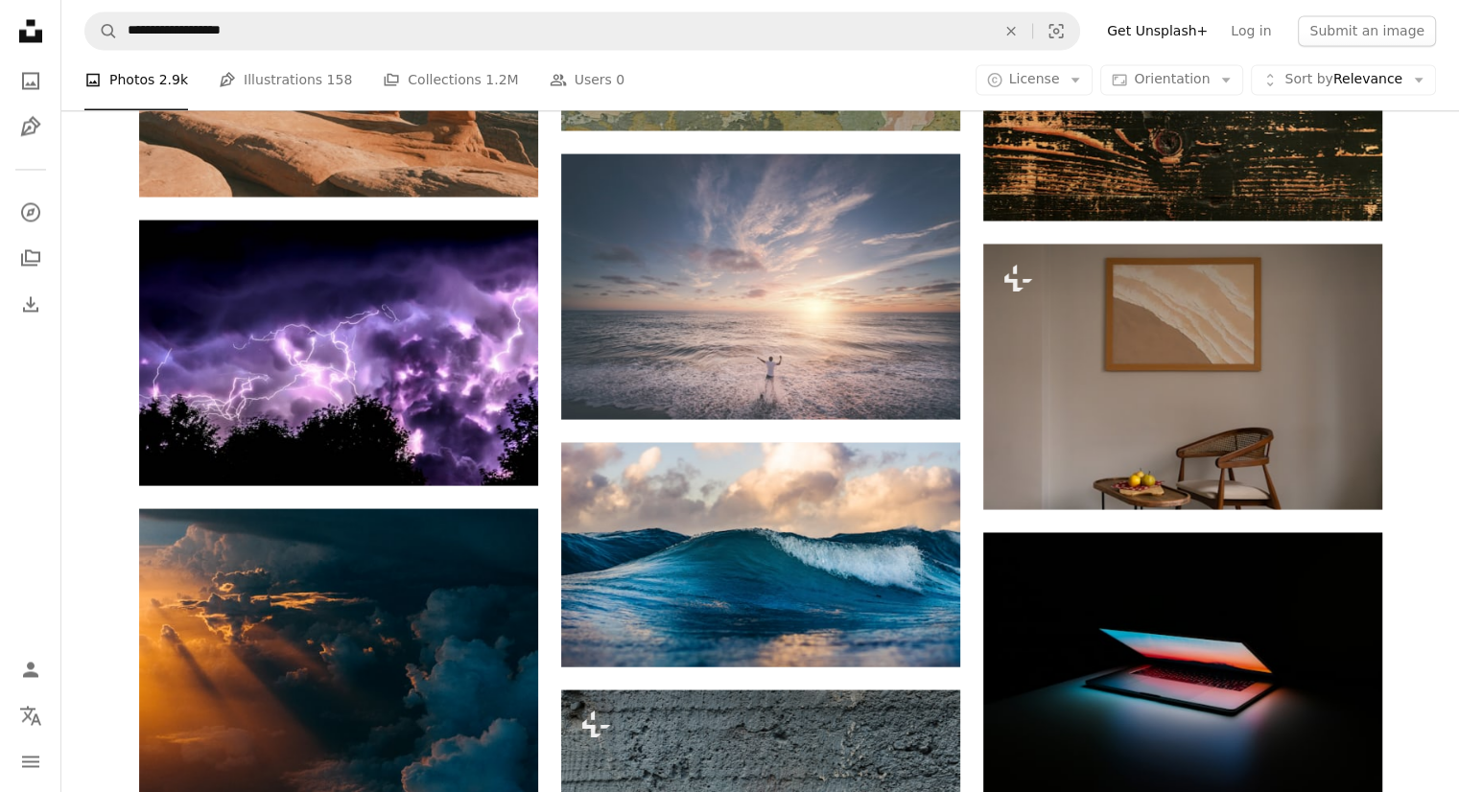
scroll to position [32611, 0]
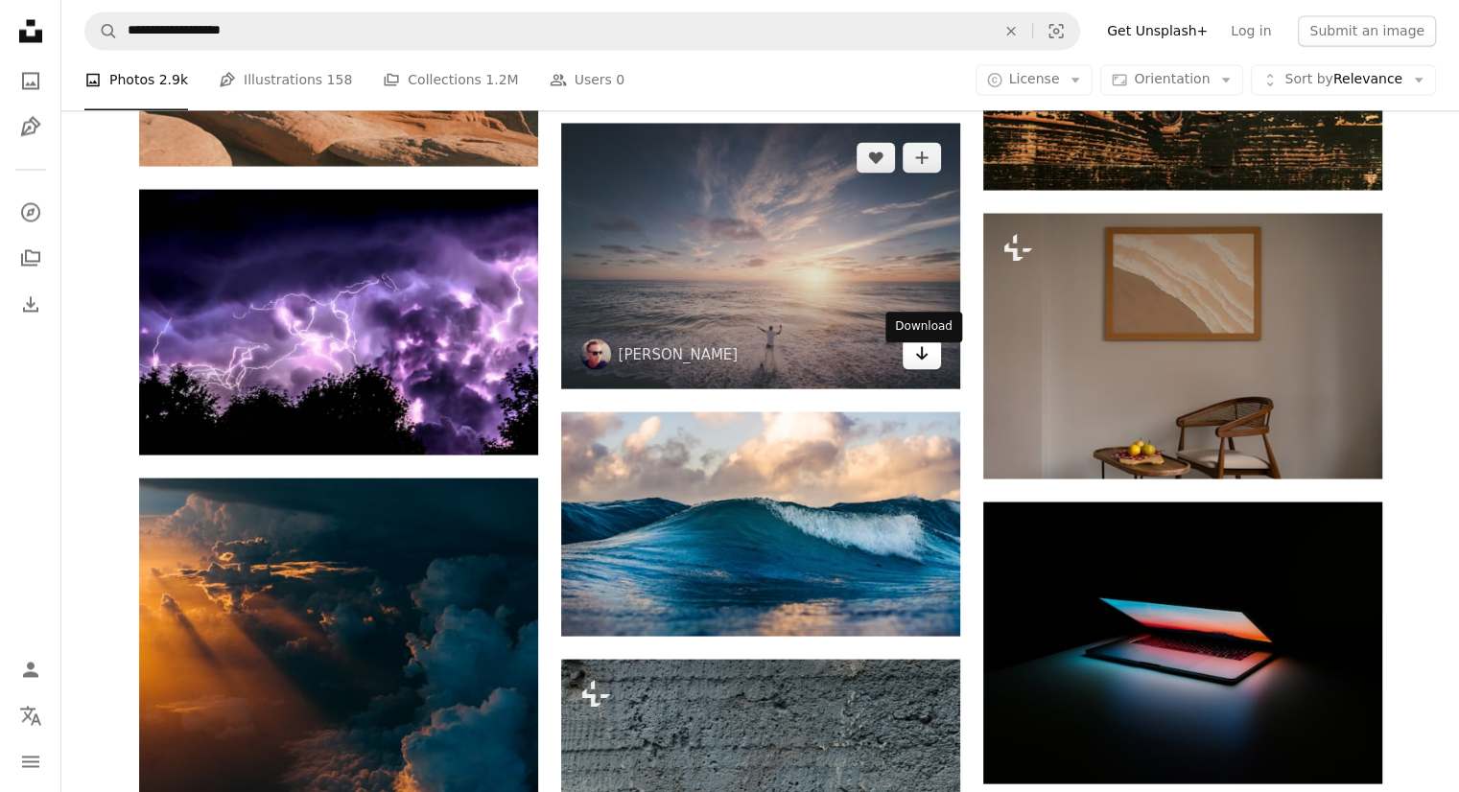
click at [932, 365] on link "Arrow pointing down" at bounding box center [922, 354] width 38 height 31
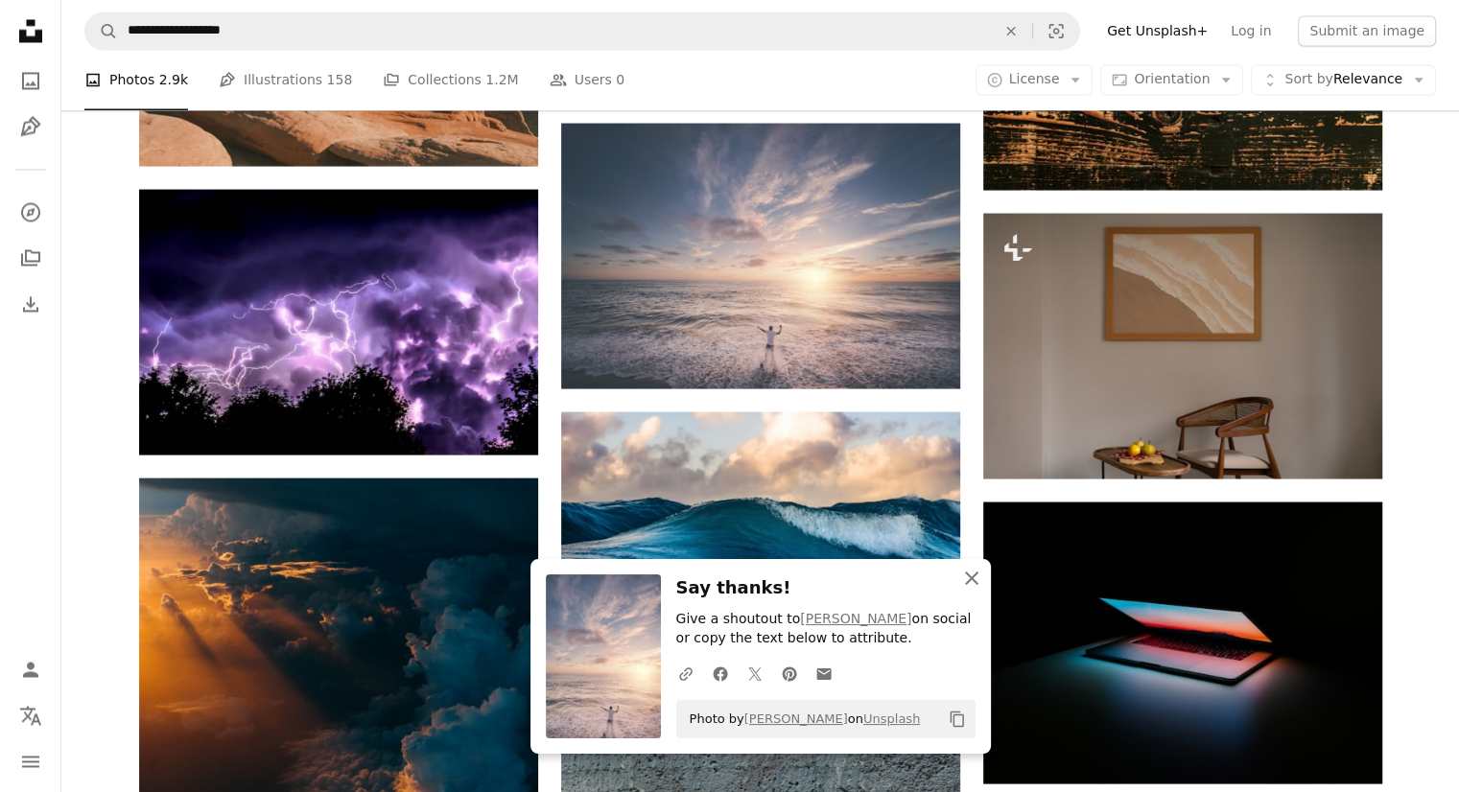
click at [971, 580] on icon "An X shape" at bounding box center [971, 578] width 23 height 23
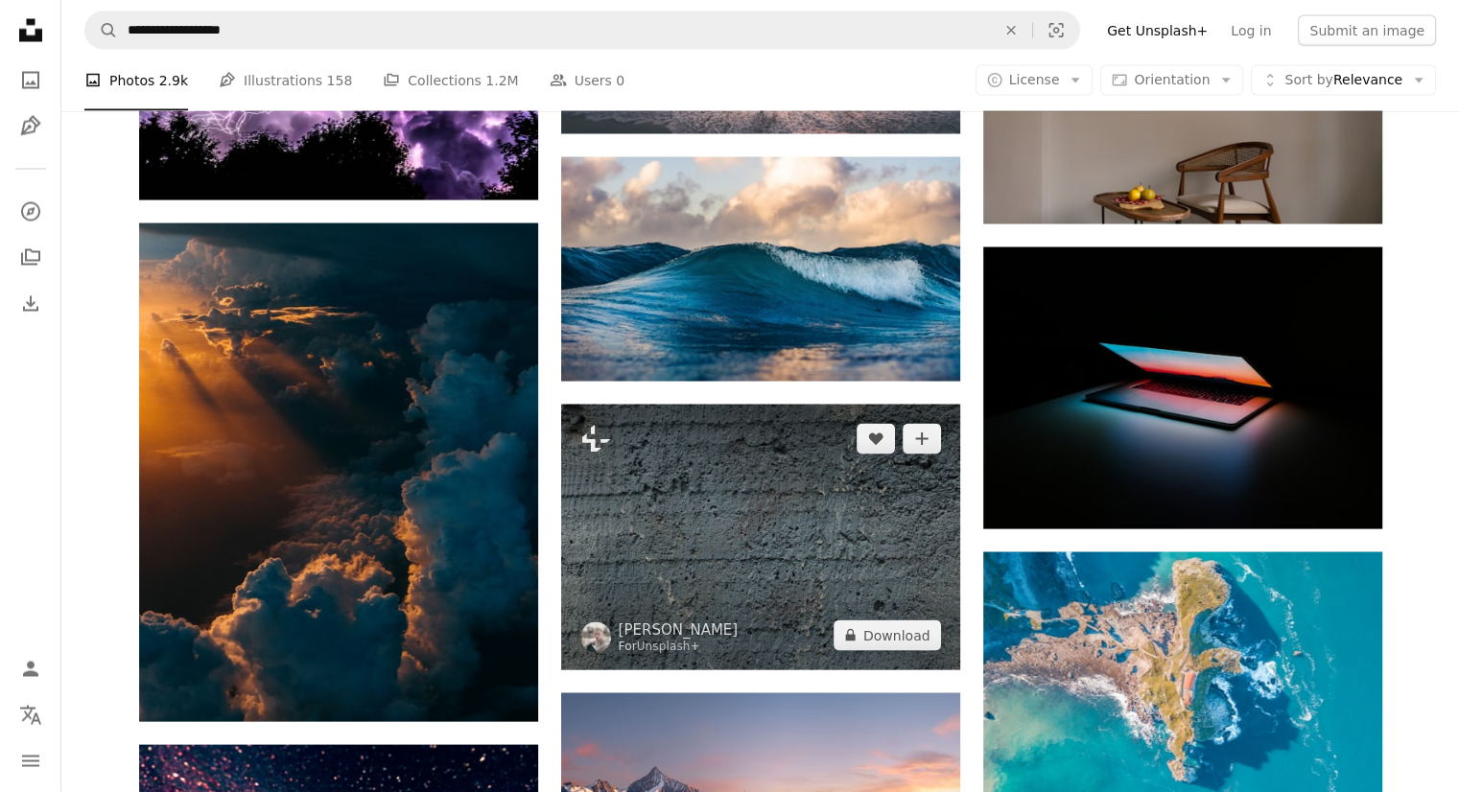
scroll to position [32899, 0]
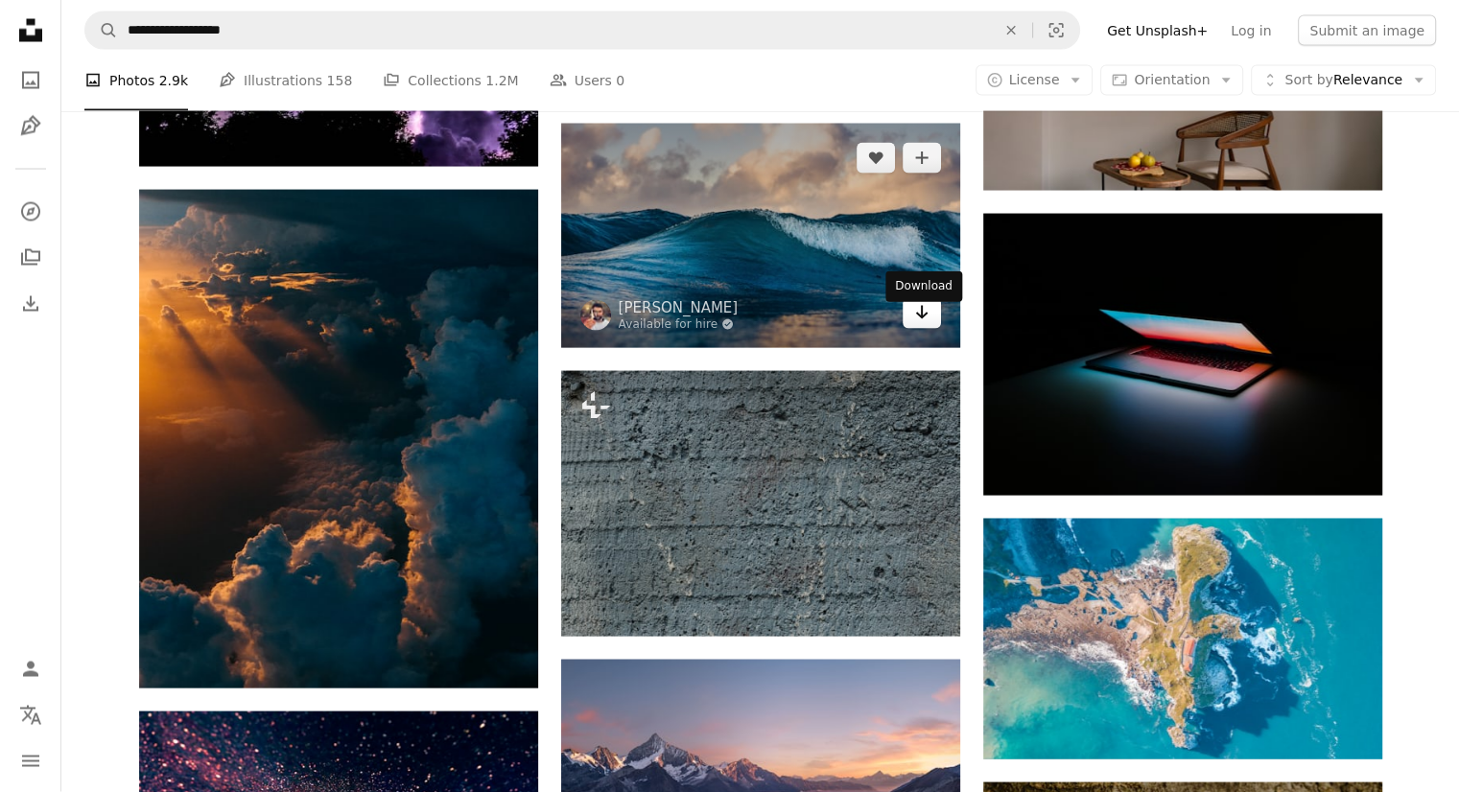
click at [921, 319] on icon "Download" at bounding box center [921, 312] width 12 height 13
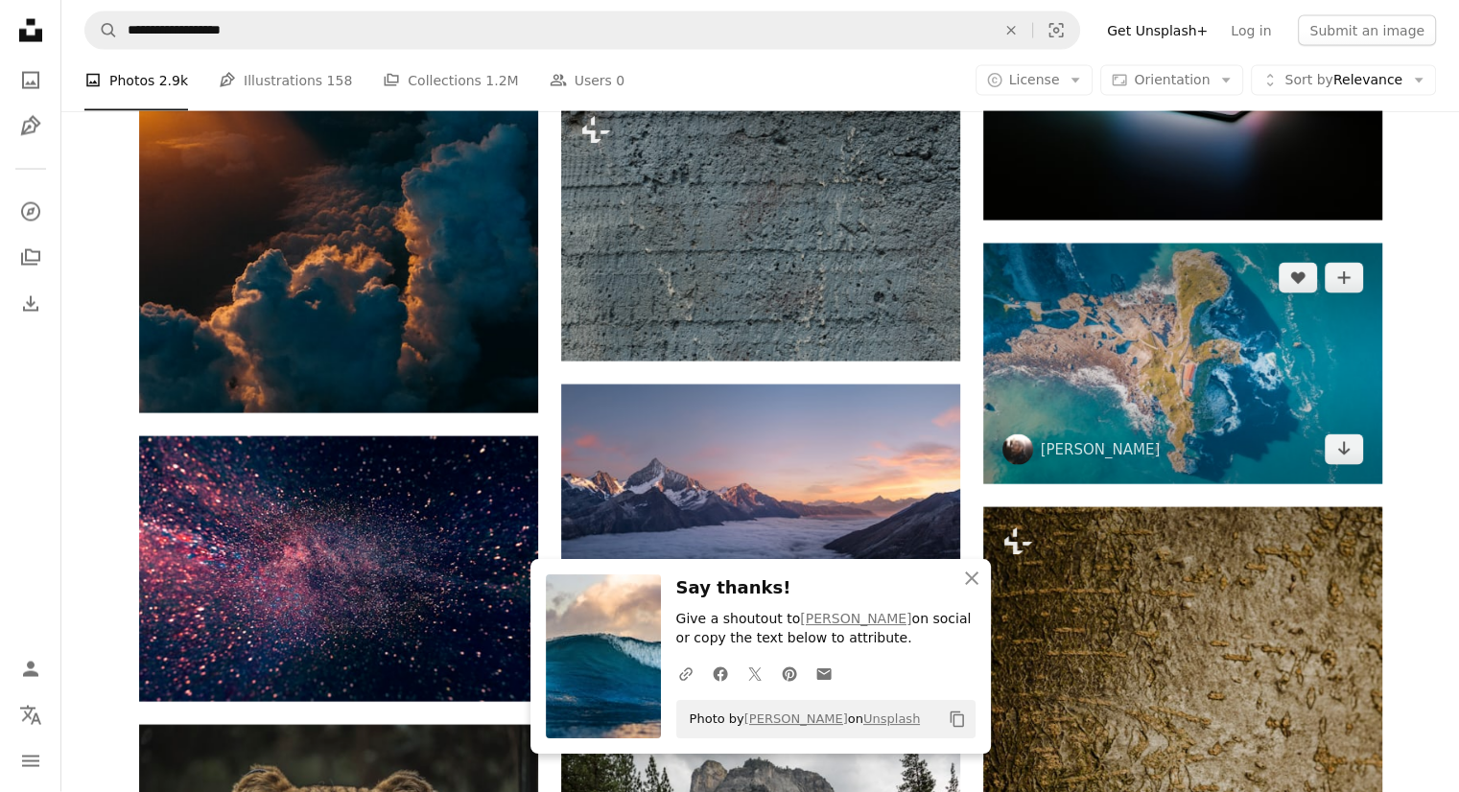
scroll to position [33187, 0]
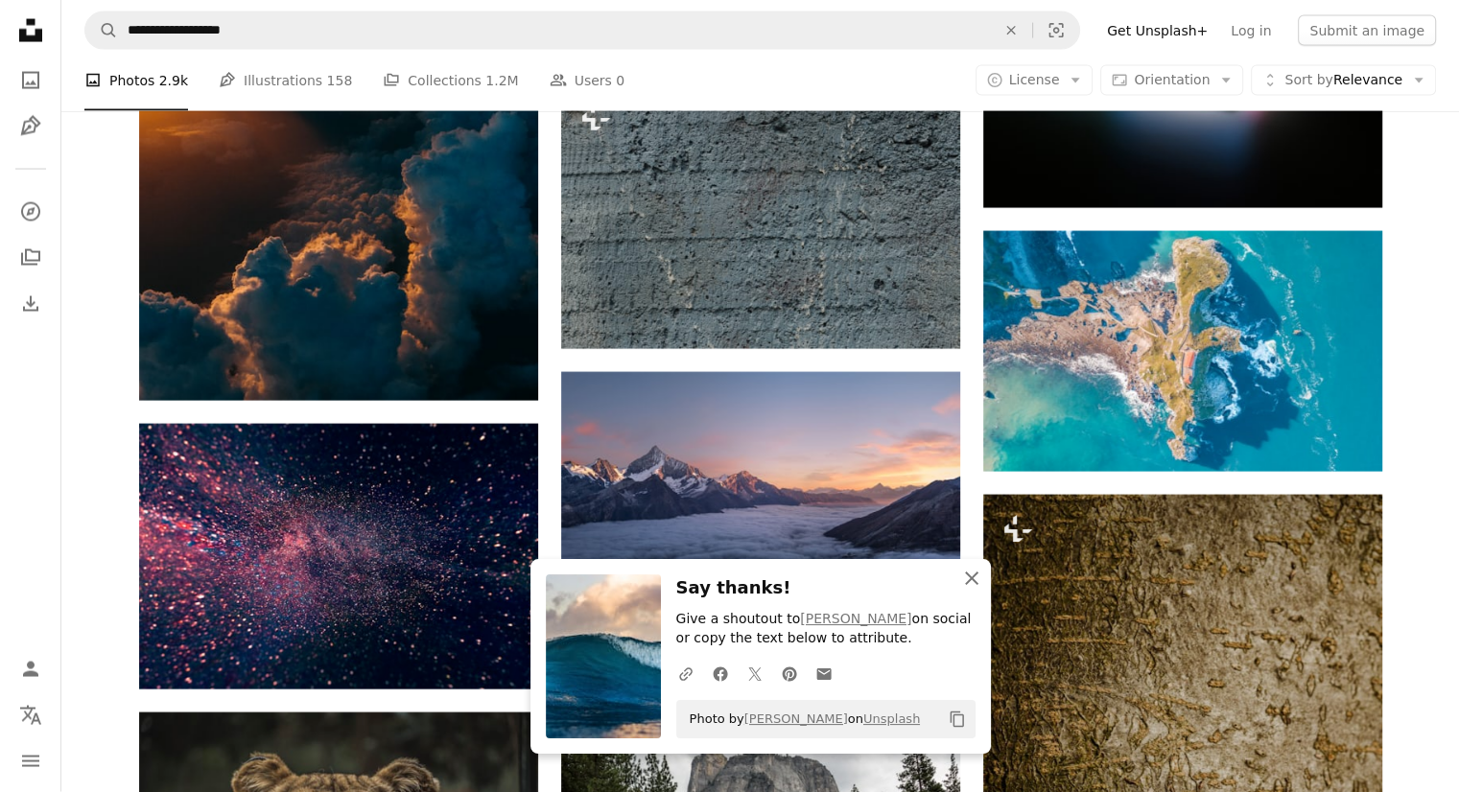
click at [971, 576] on icon "An X shape" at bounding box center [971, 578] width 23 height 23
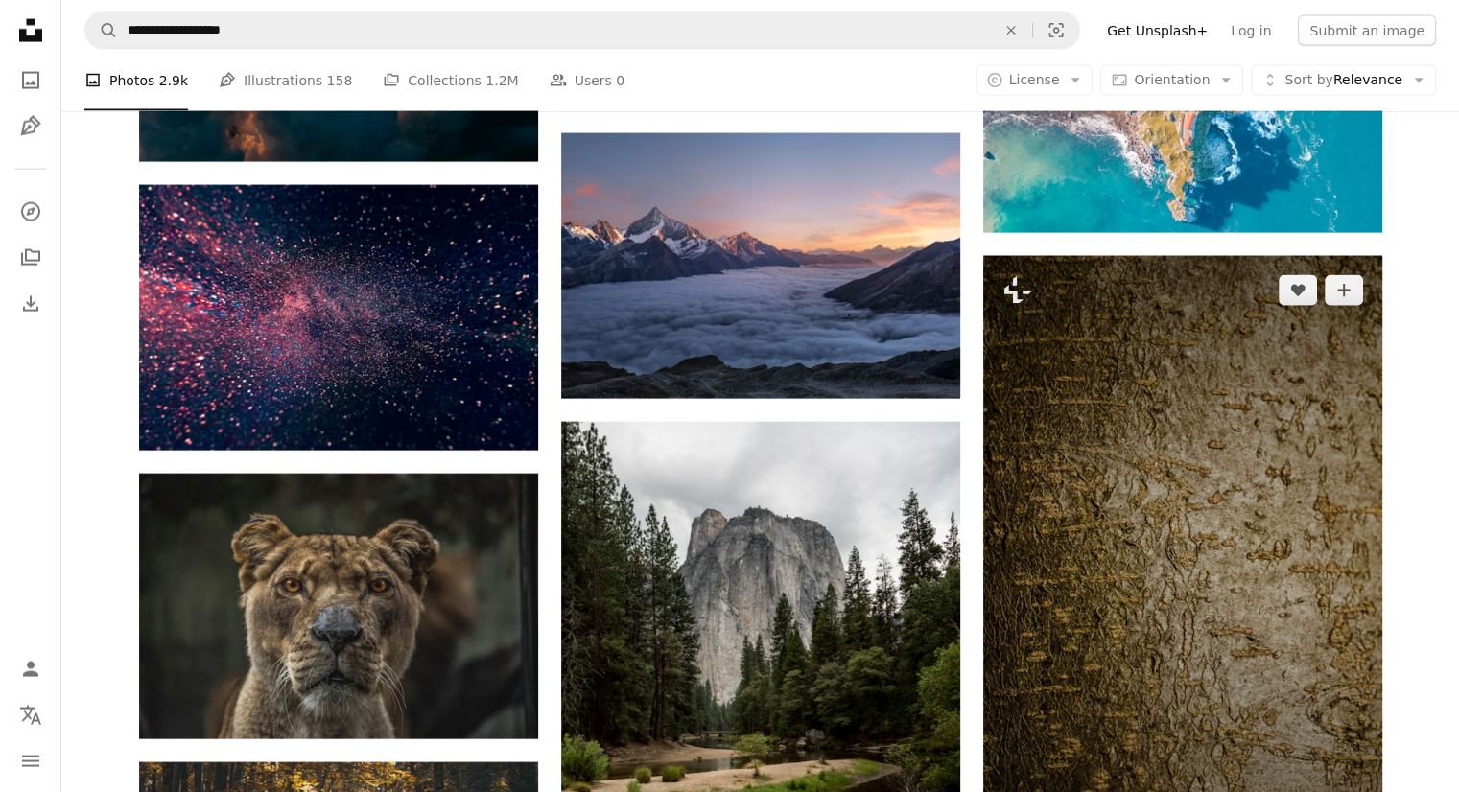
scroll to position [33474, 0]
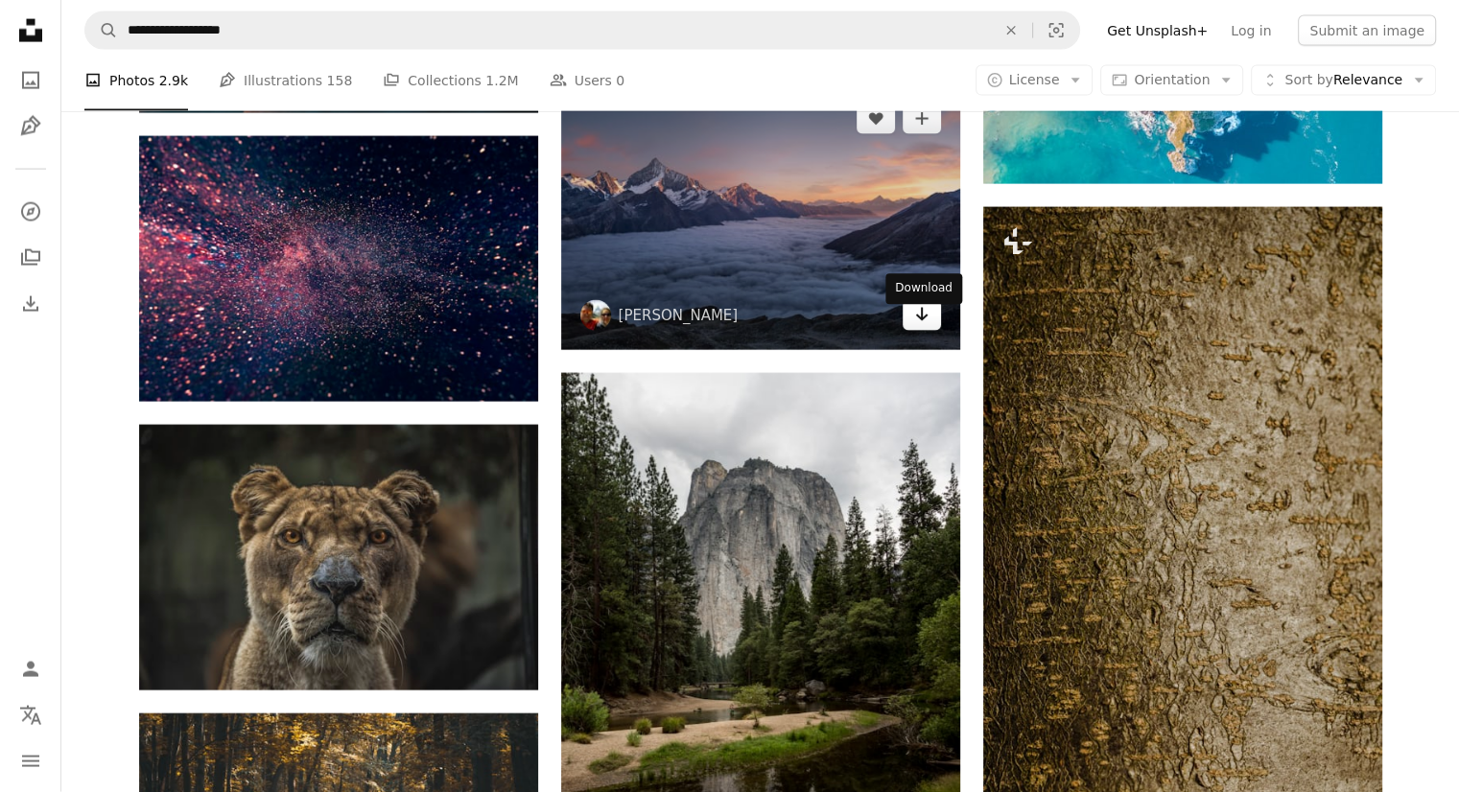
click at [910, 331] on link "Arrow pointing down" at bounding box center [922, 315] width 38 height 31
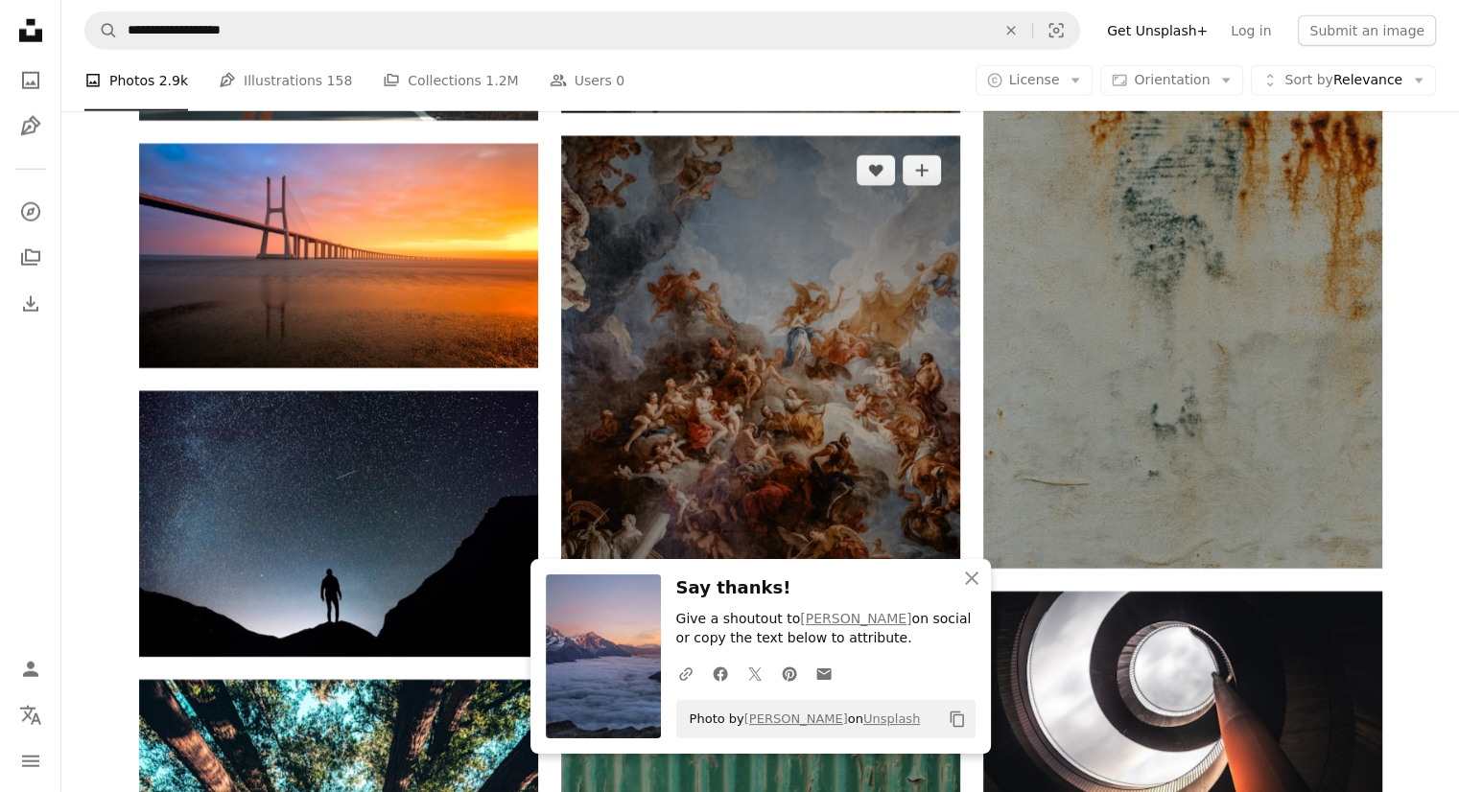
scroll to position [34434, 0]
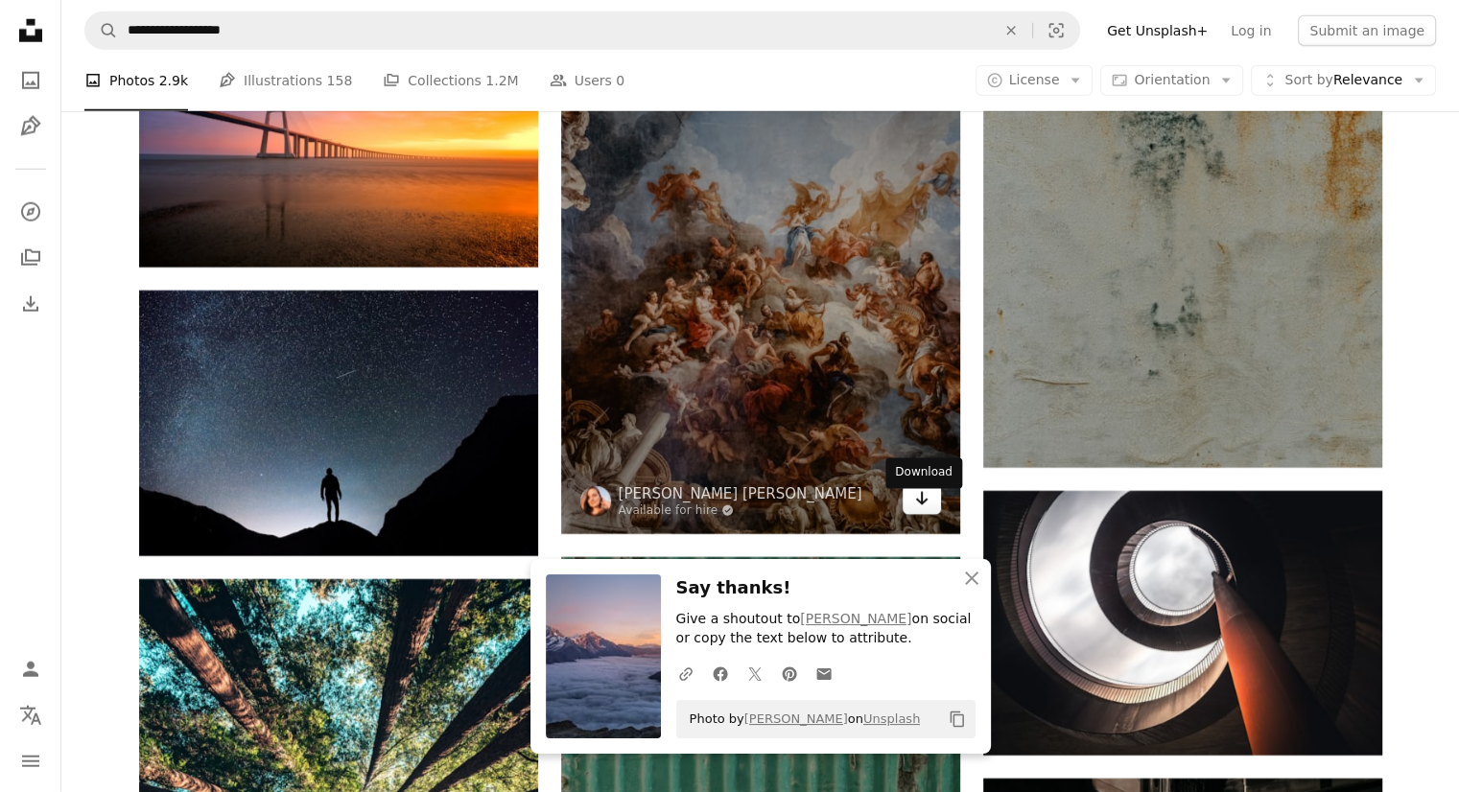
click at [921, 505] on icon "Download" at bounding box center [921, 498] width 12 height 13
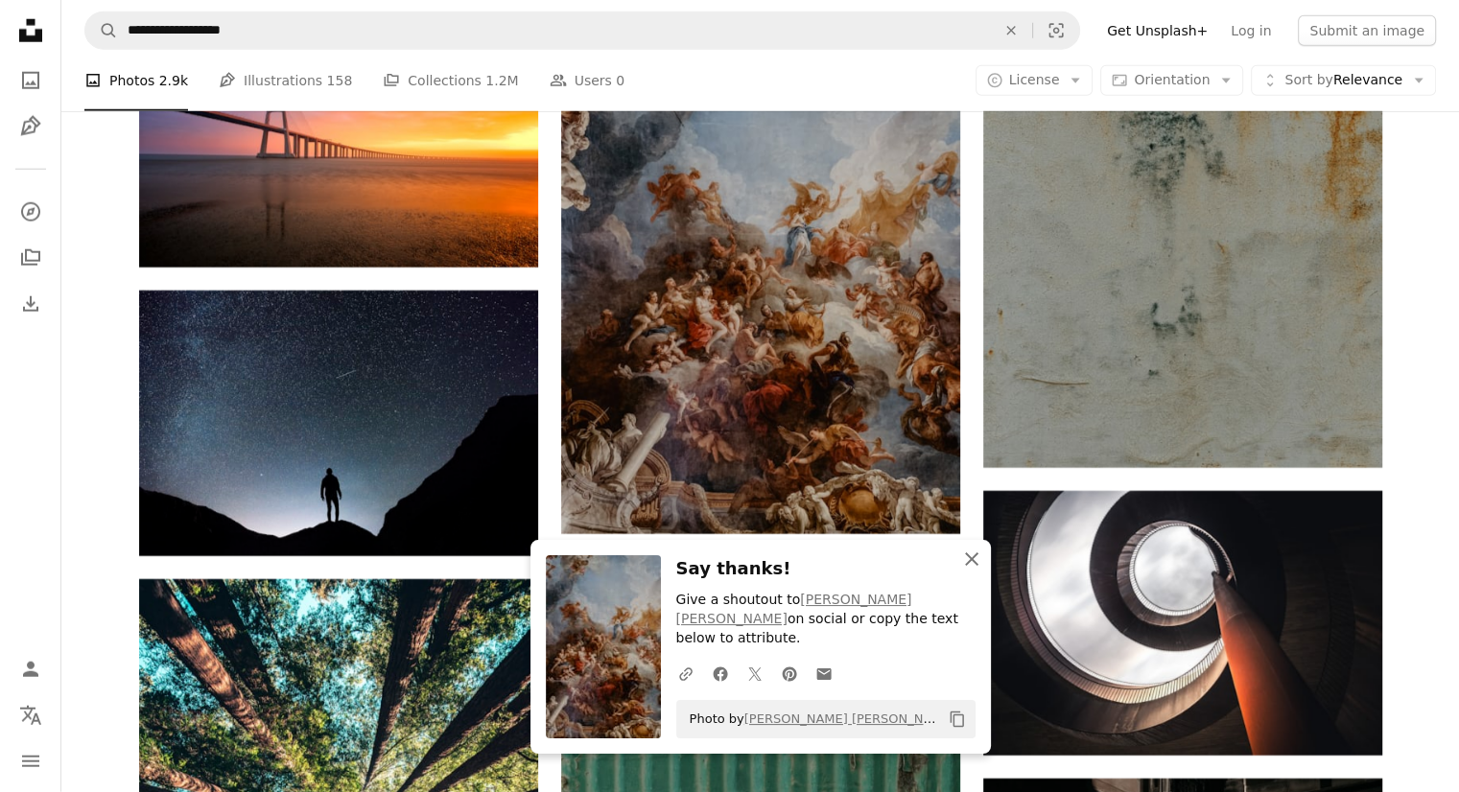
click at [977, 571] on icon "An X shape" at bounding box center [971, 559] width 23 height 23
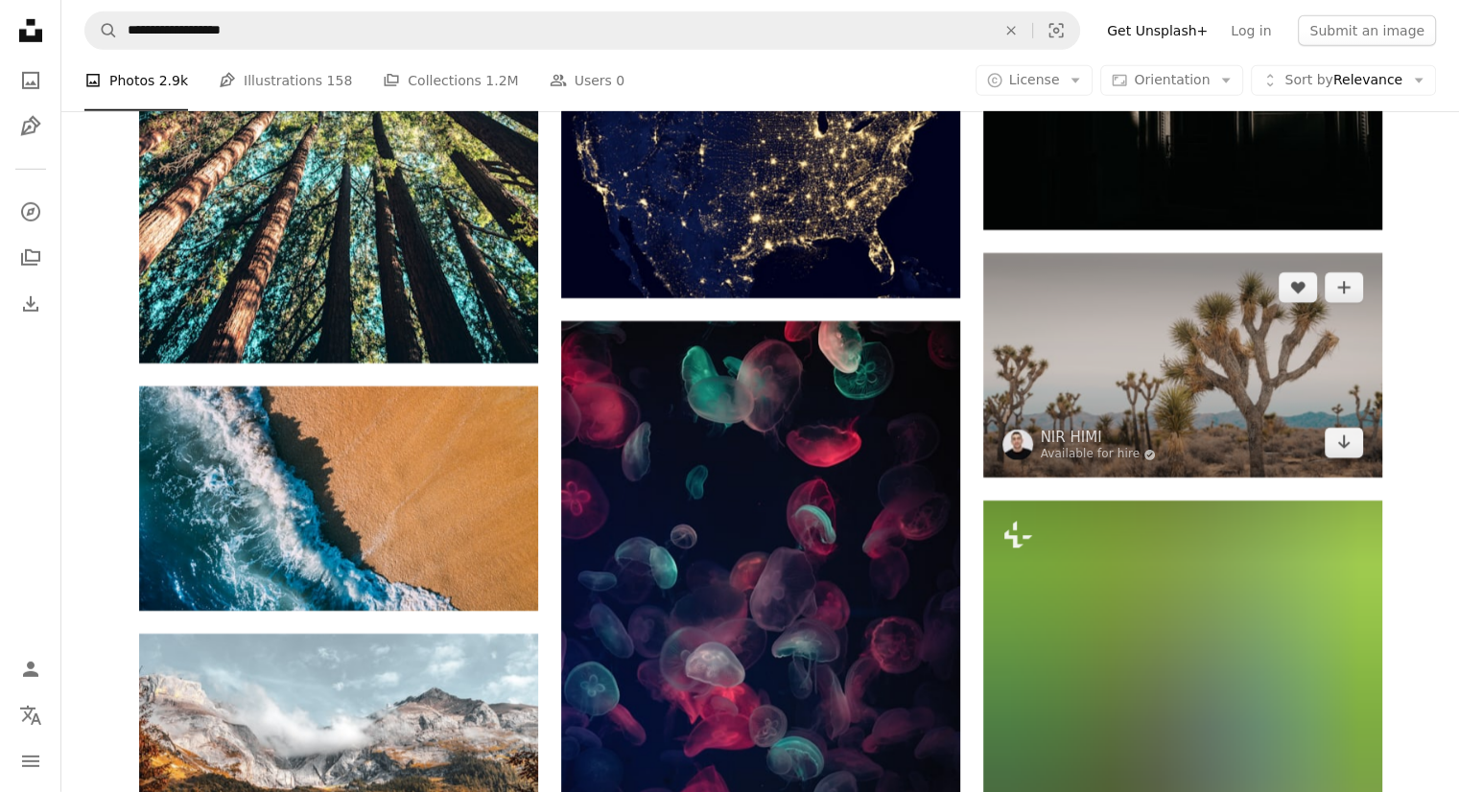
scroll to position [35297, 0]
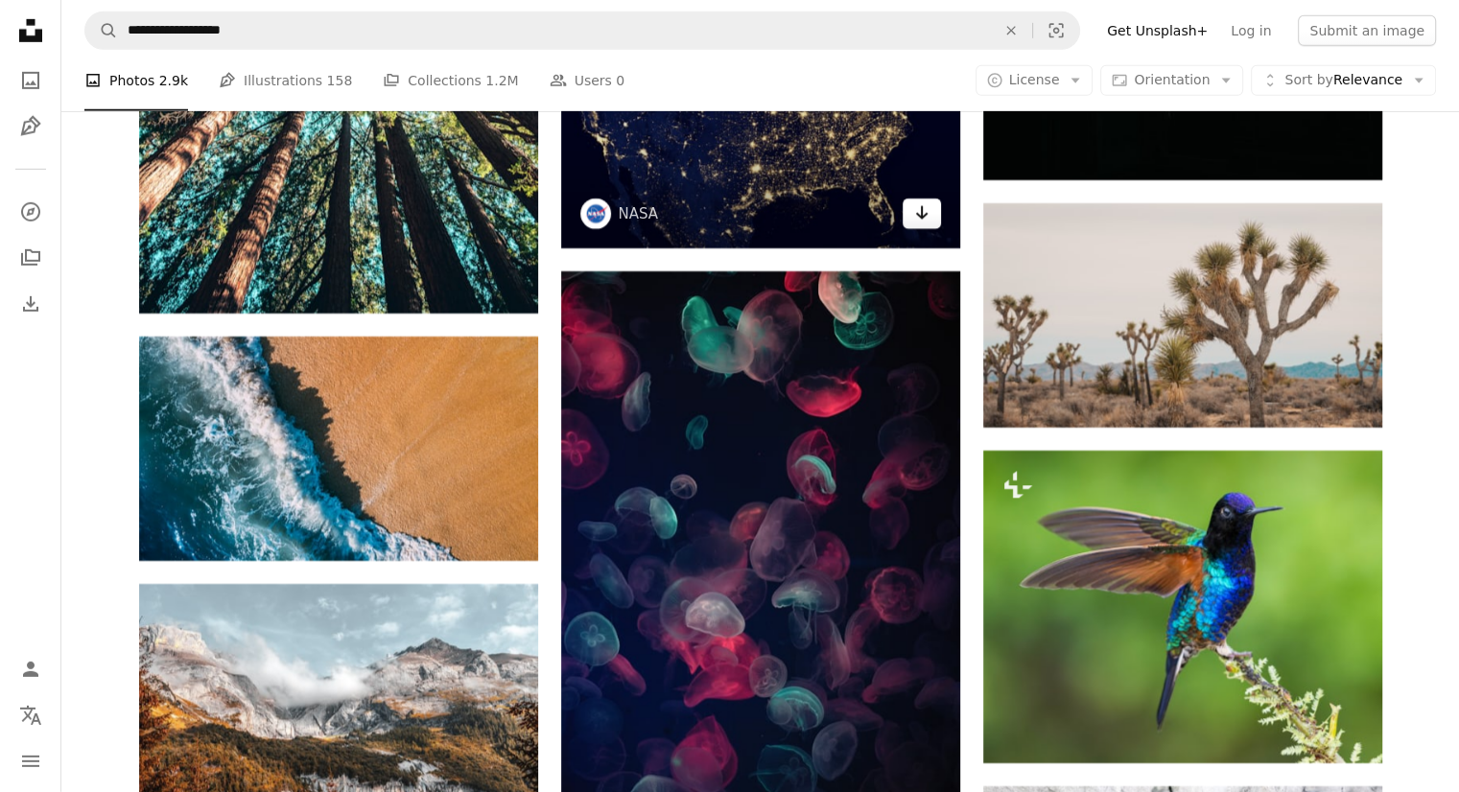
click at [928, 224] on icon "Arrow pointing down" at bounding box center [921, 212] width 15 height 23
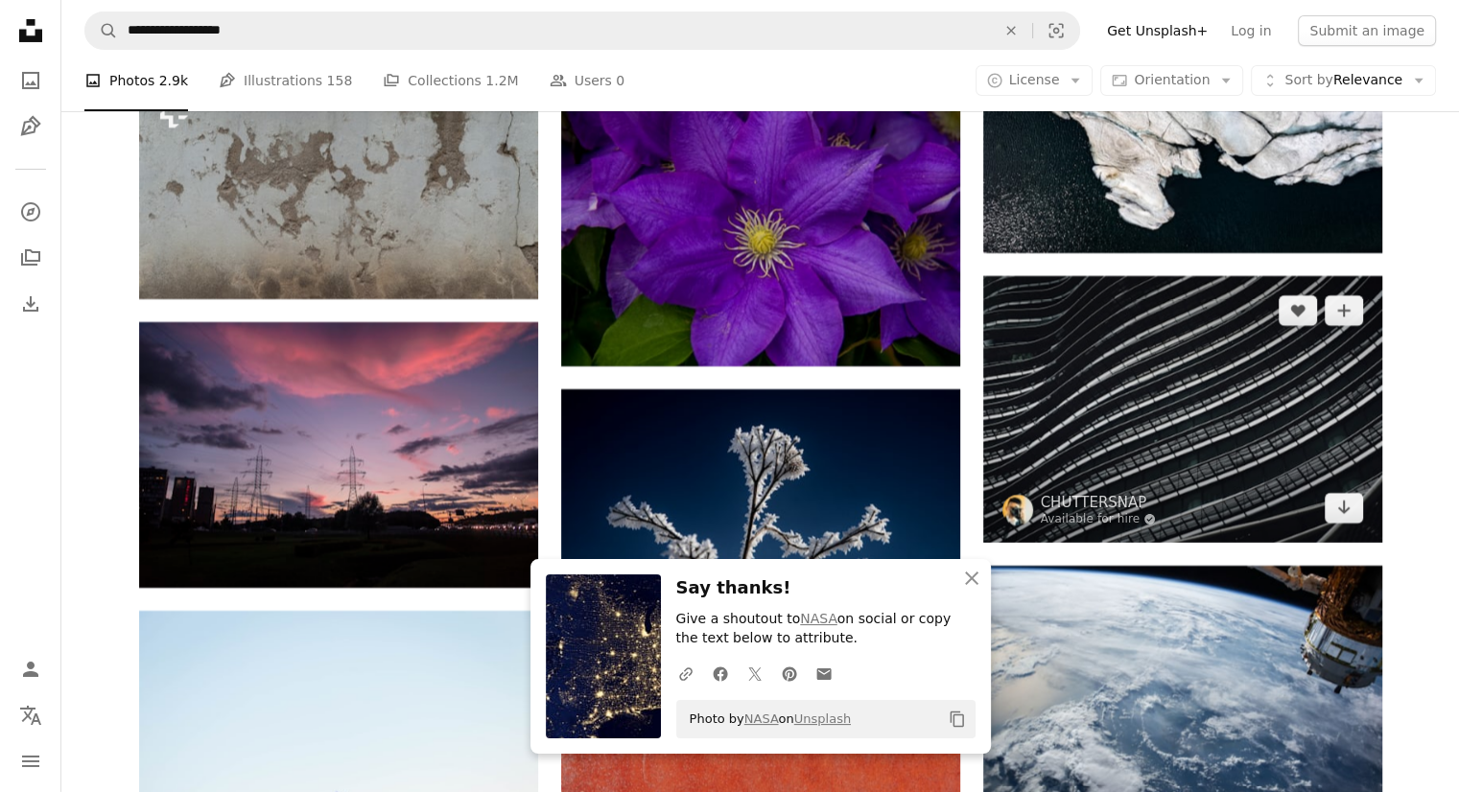
scroll to position [36160, 0]
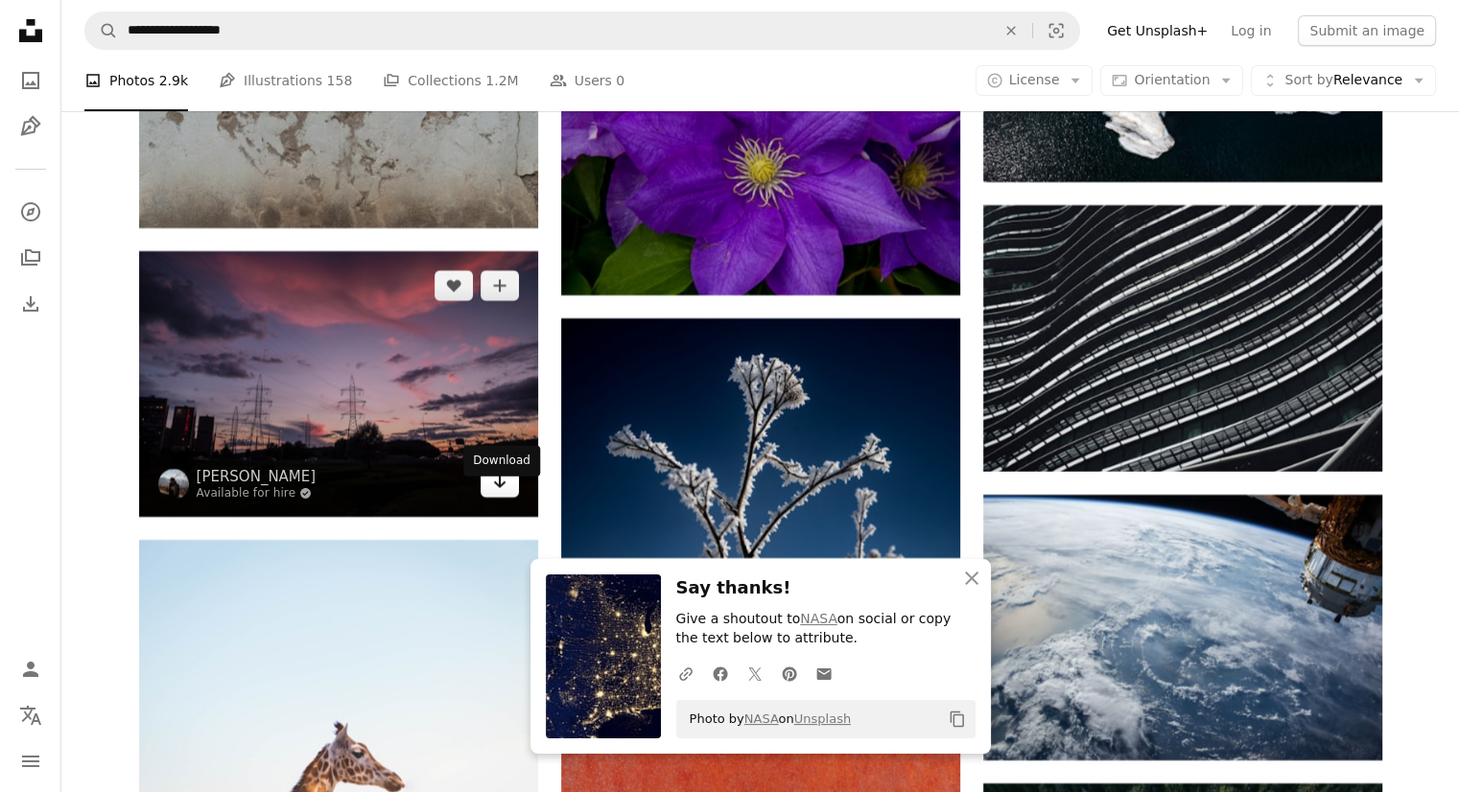
click at [493, 493] on icon "Arrow pointing down" at bounding box center [499, 481] width 15 height 23
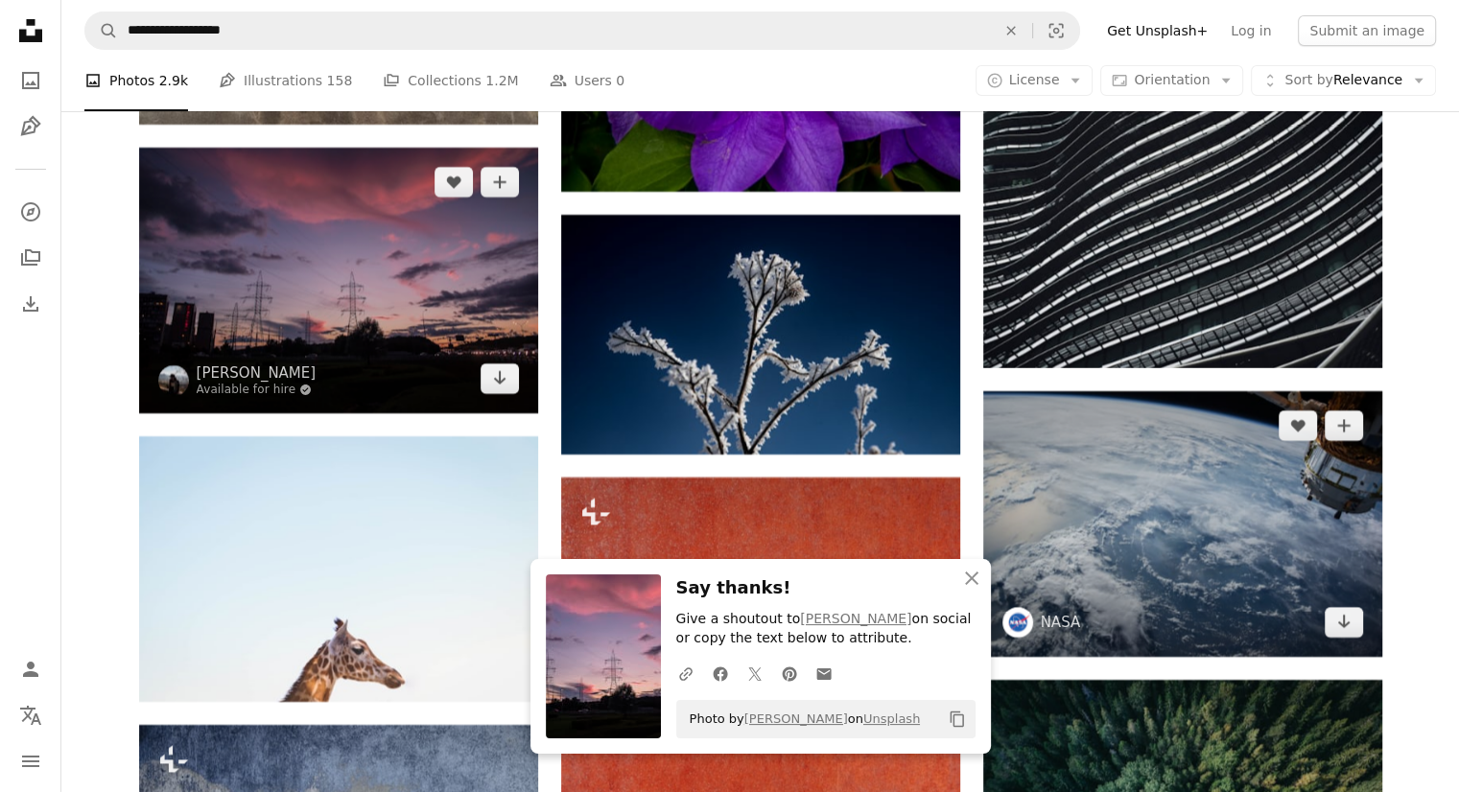
scroll to position [36352, 0]
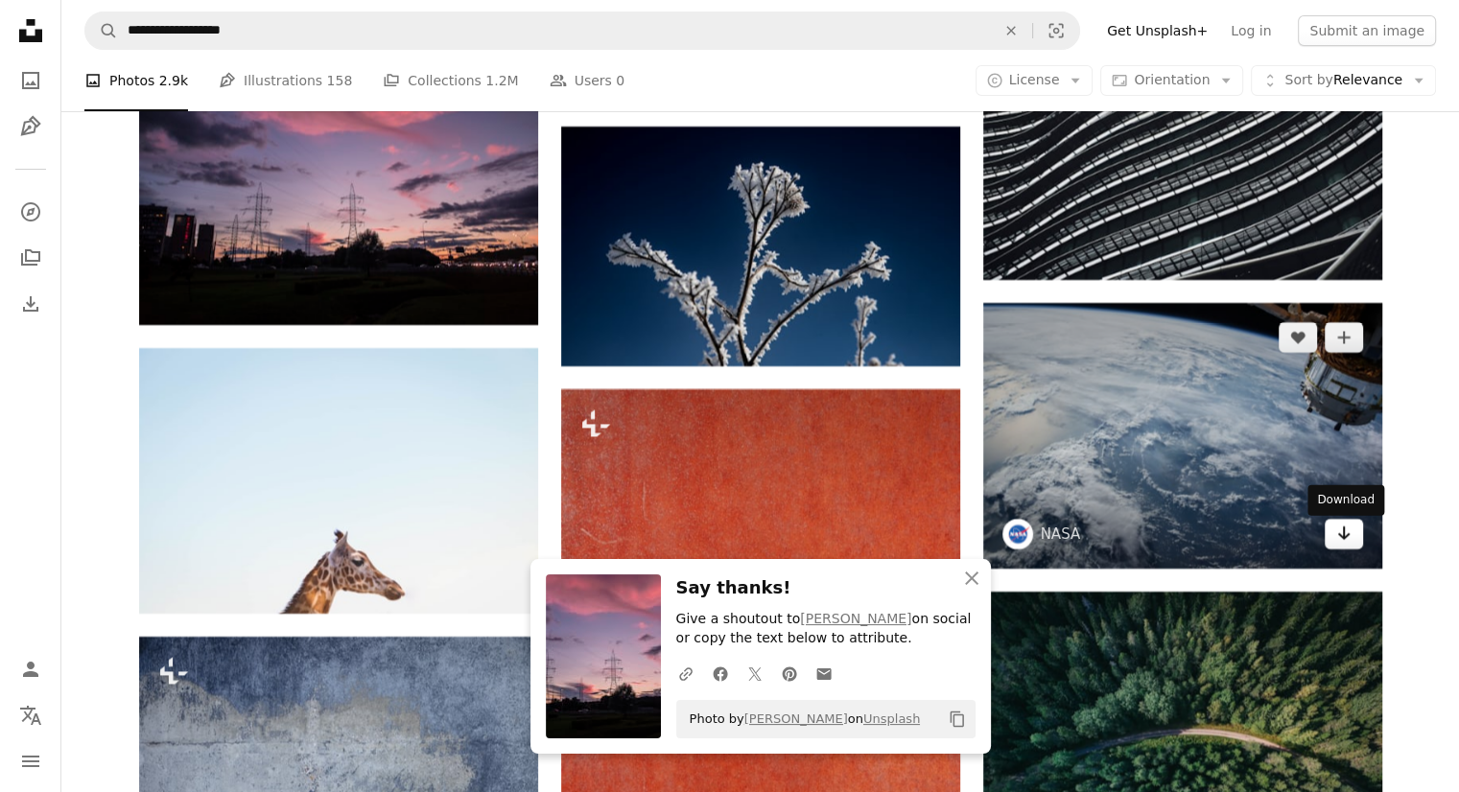
click at [1343, 537] on icon "Download" at bounding box center [1343, 533] width 12 height 13
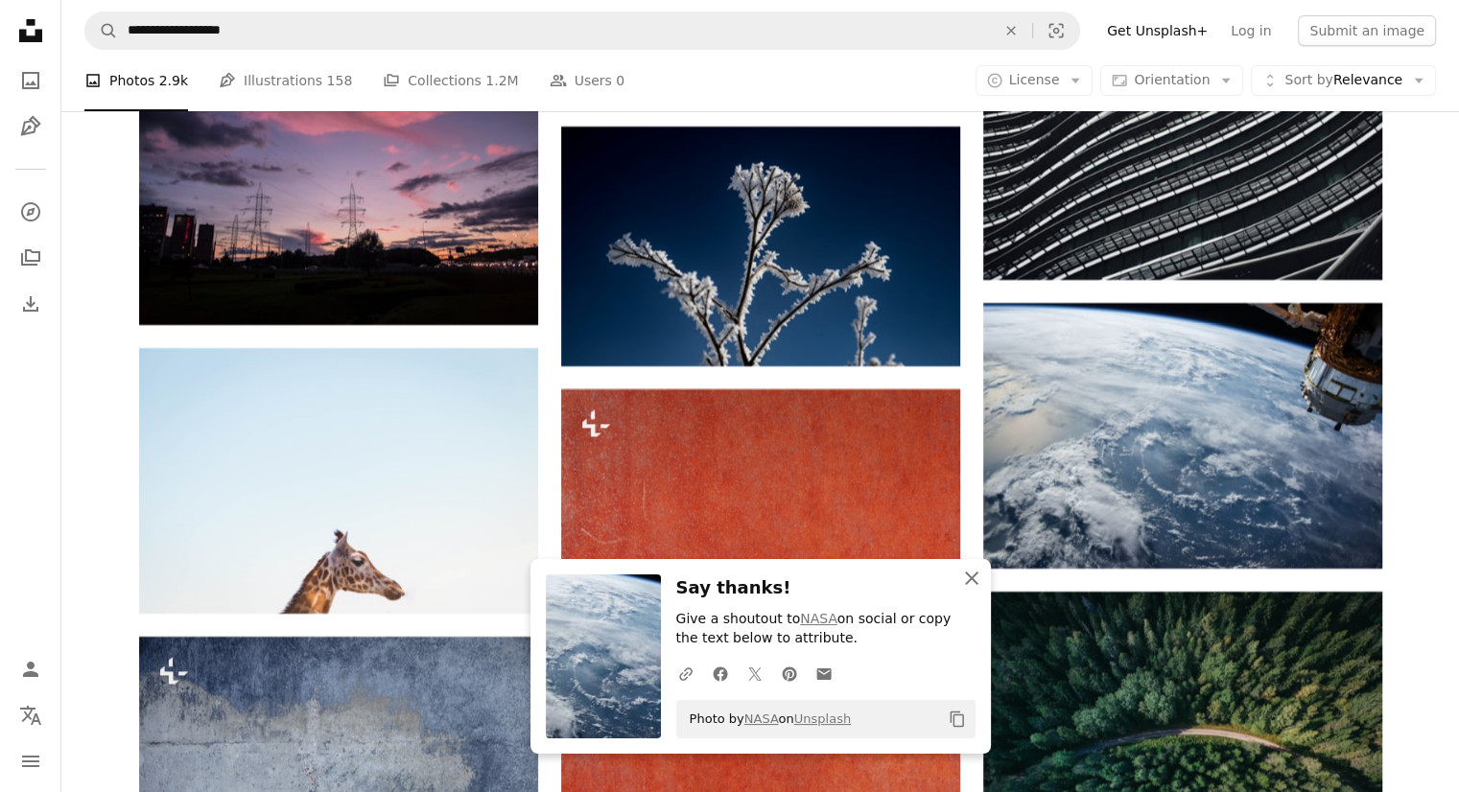
click at [976, 580] on icon "An X shape" at bounding box center [971, 578] width 23 height 23
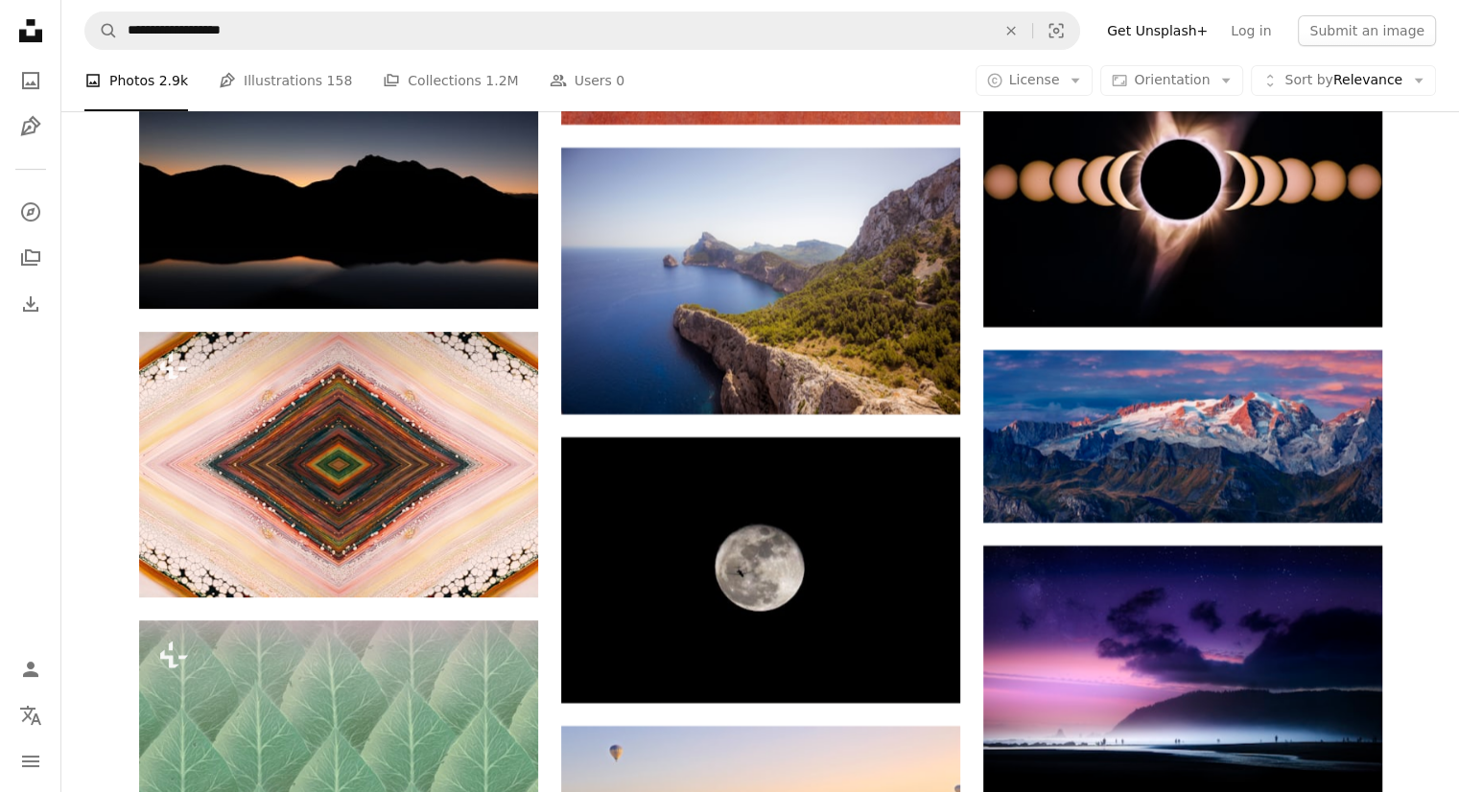
scroll to position [37407, 0]
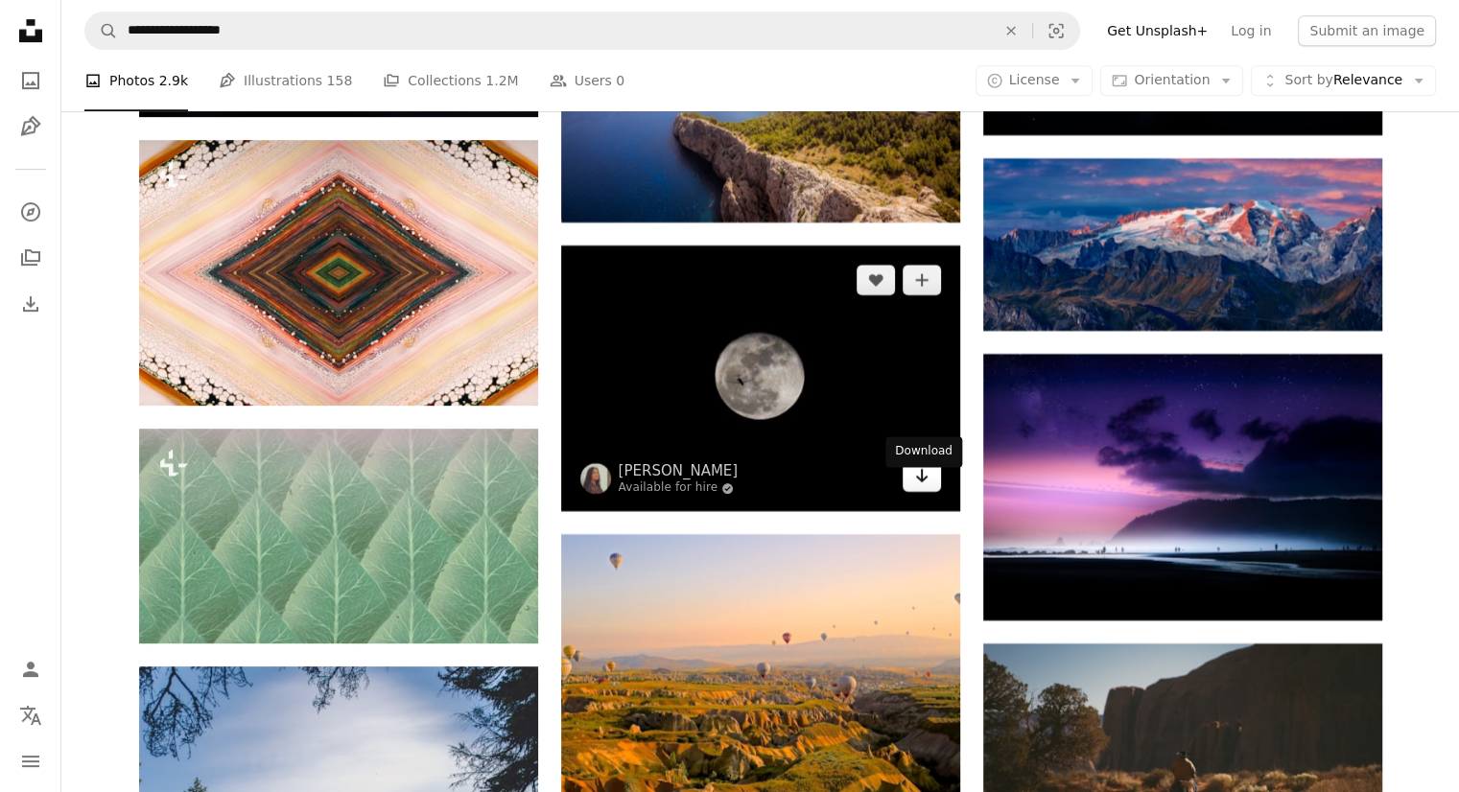
click at [914, 487] on icon "Arrow pointing down" at bounding box center [921, 475] width 15 height 23
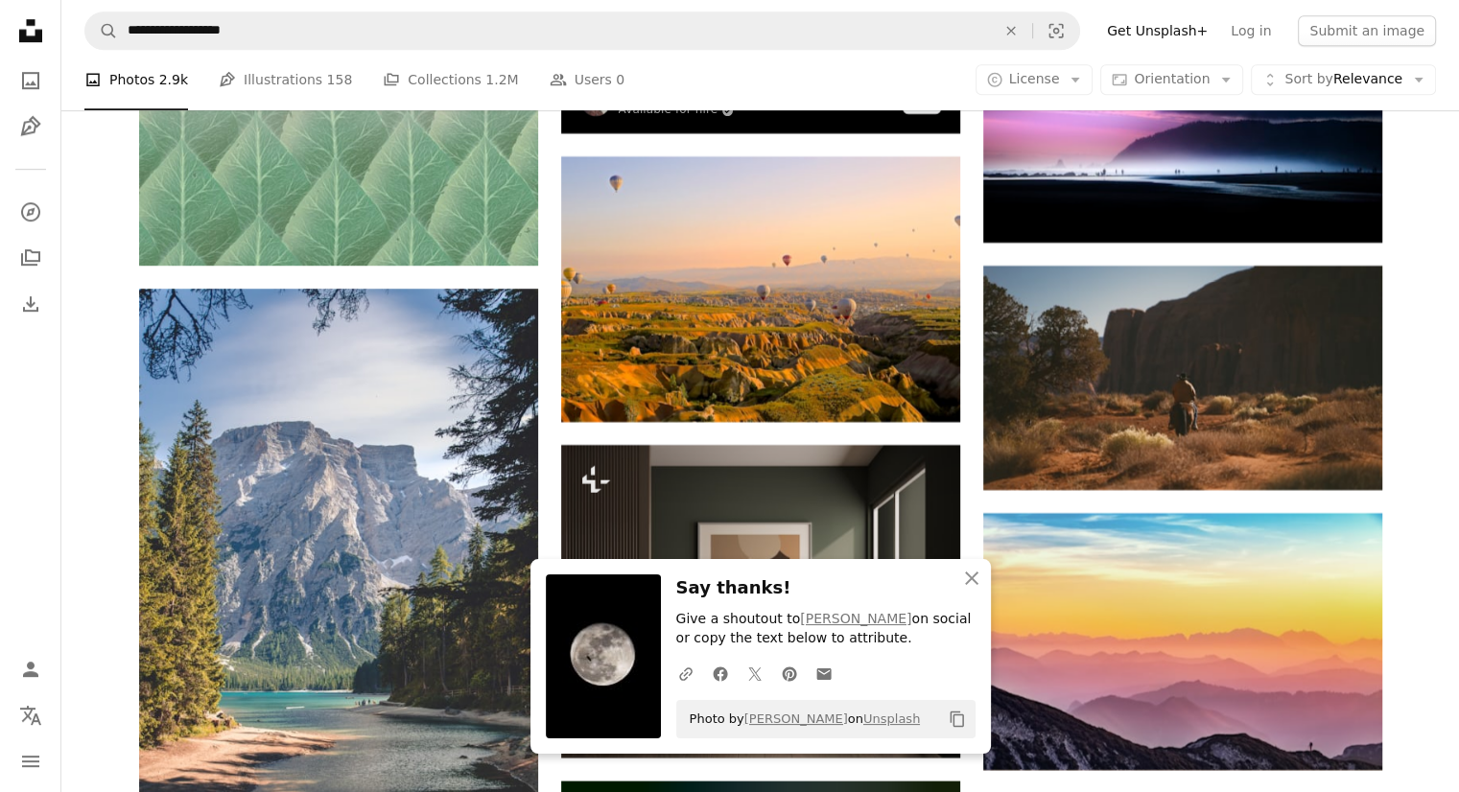
scroll to position [37791, 0]
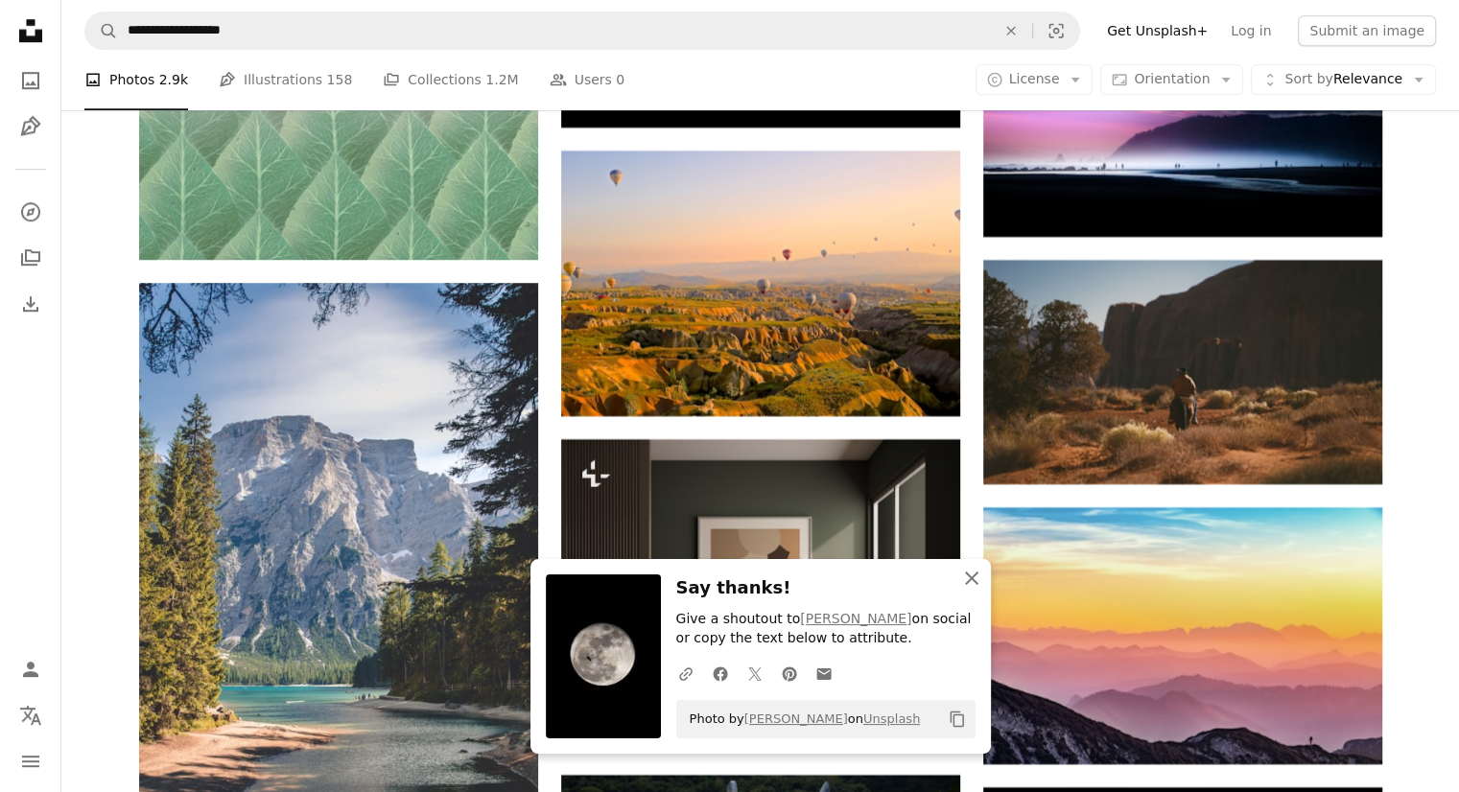
click at [974, 582] on icon "An X shape" at bounding box center [971, 578] width 23 height 23
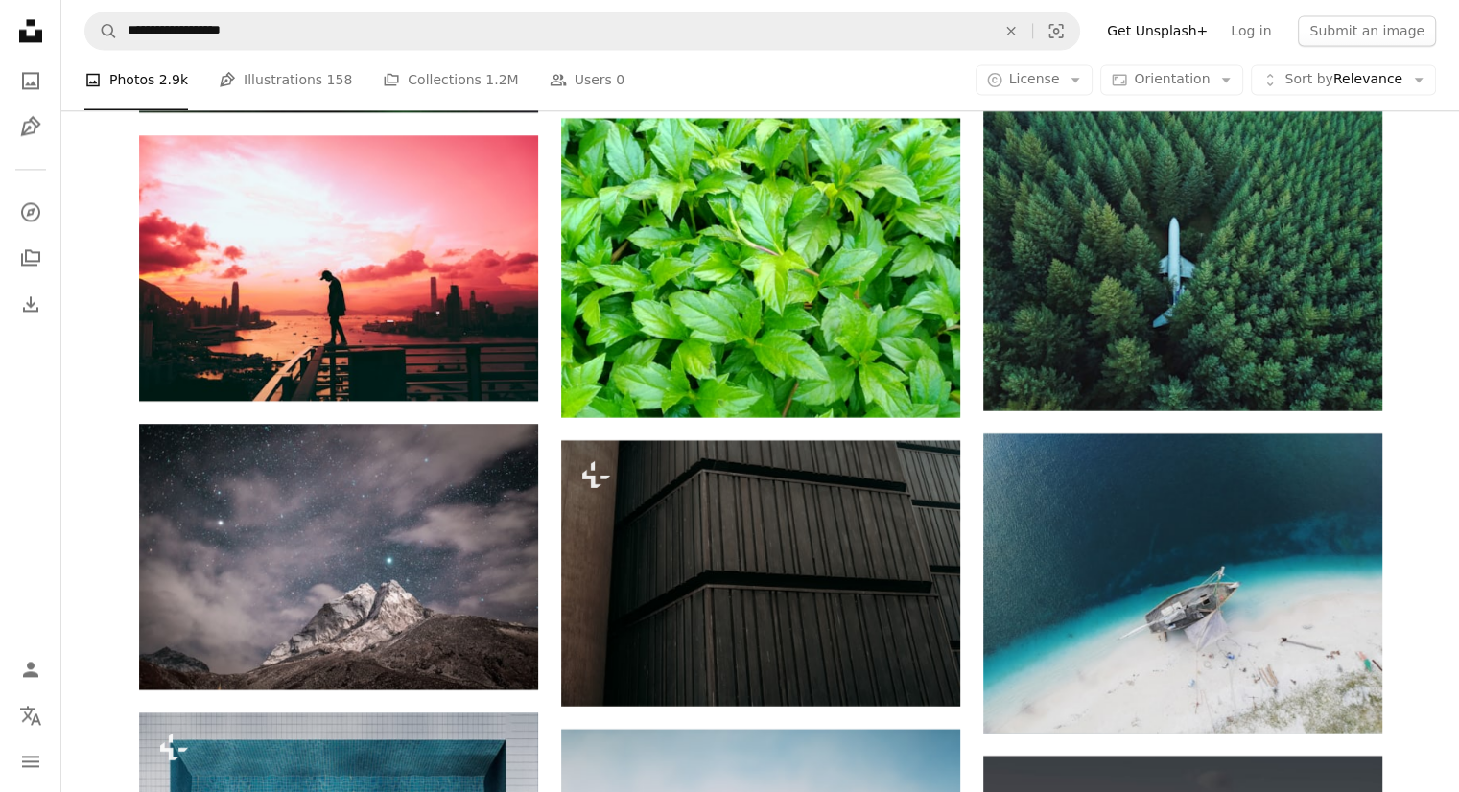
scroll to position [39421, 0]
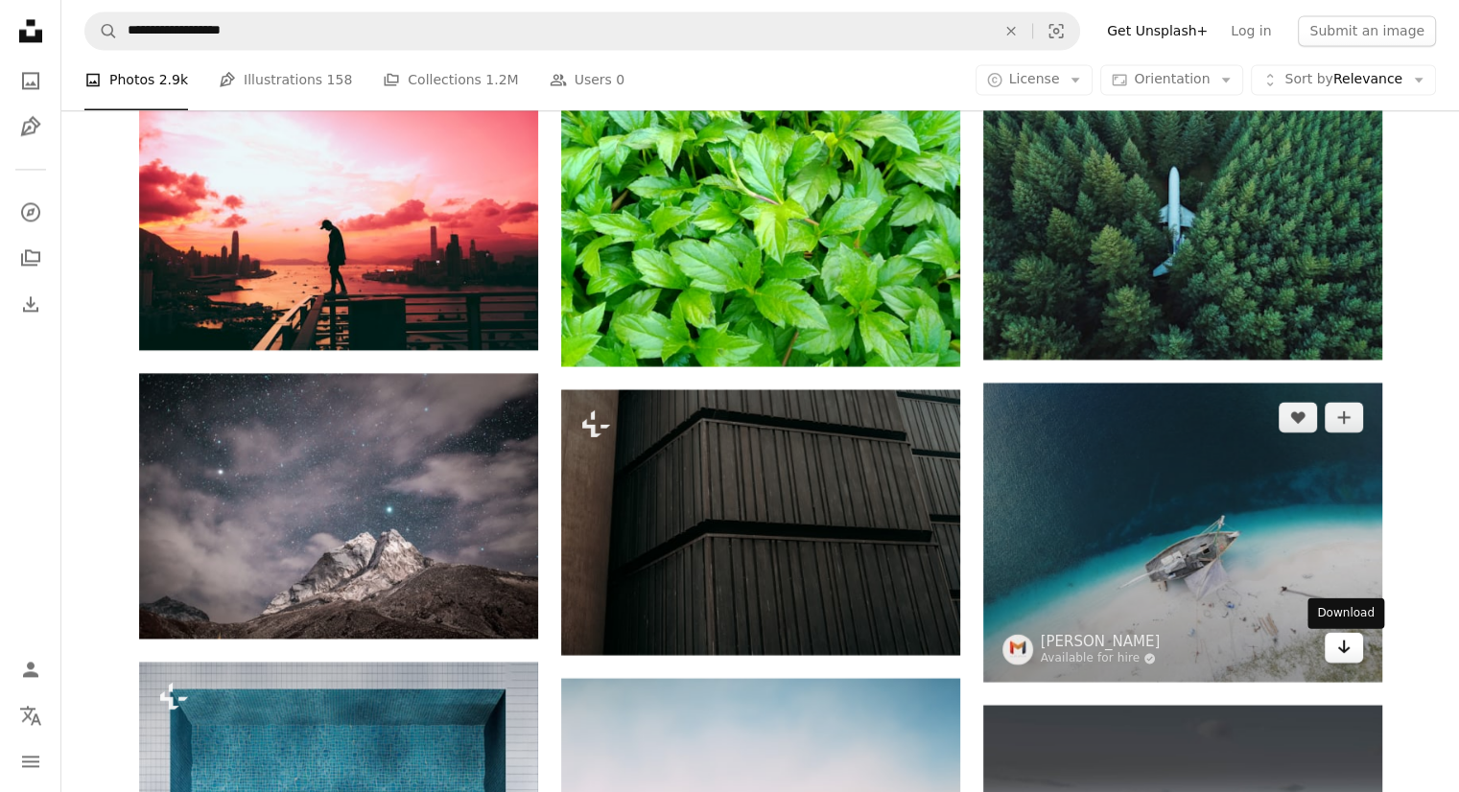
click at [1354, 661] on link "Arrow pointing down" at bounding box center [1344, 647] width 38 height 31
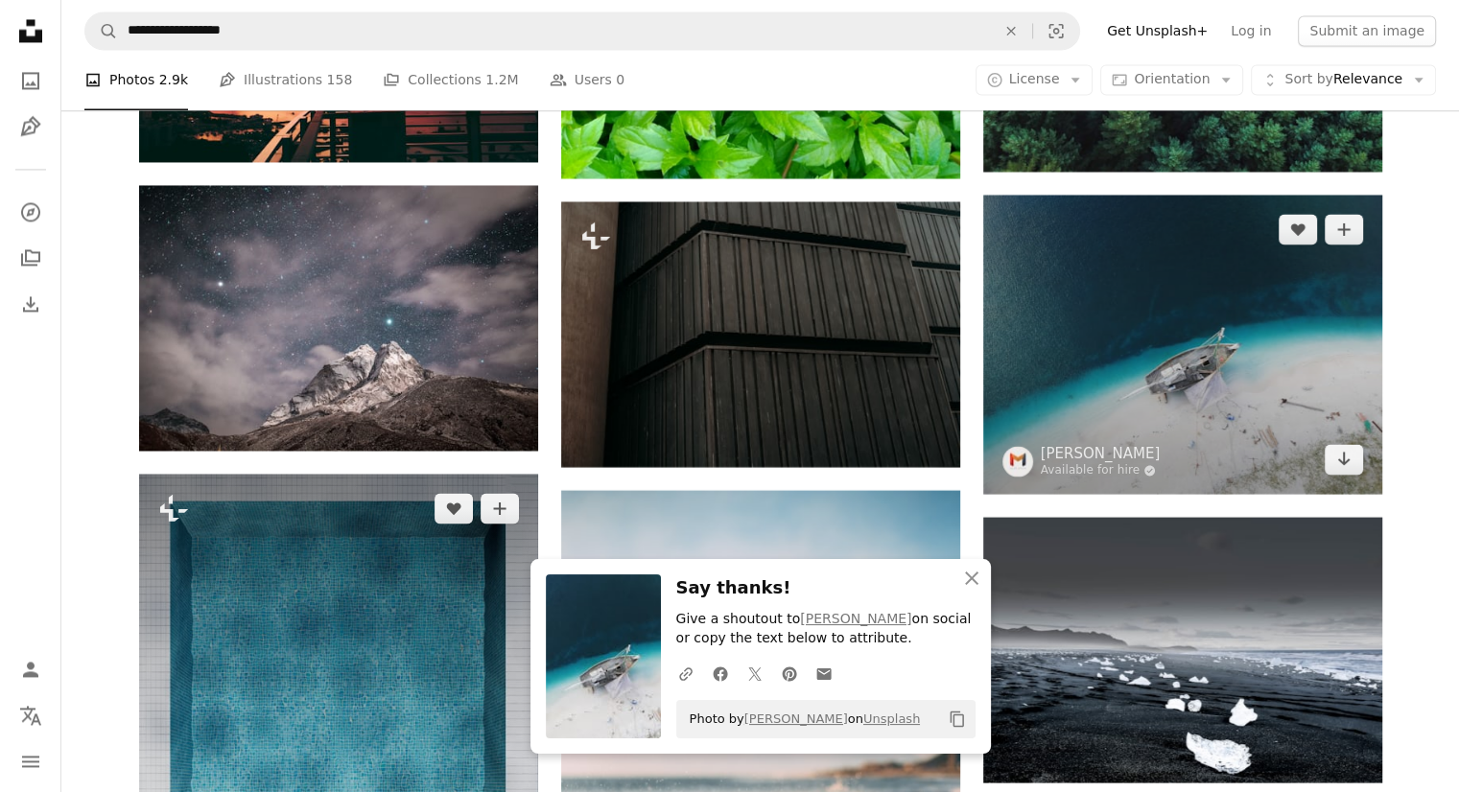
scroll to position [39613, 0]
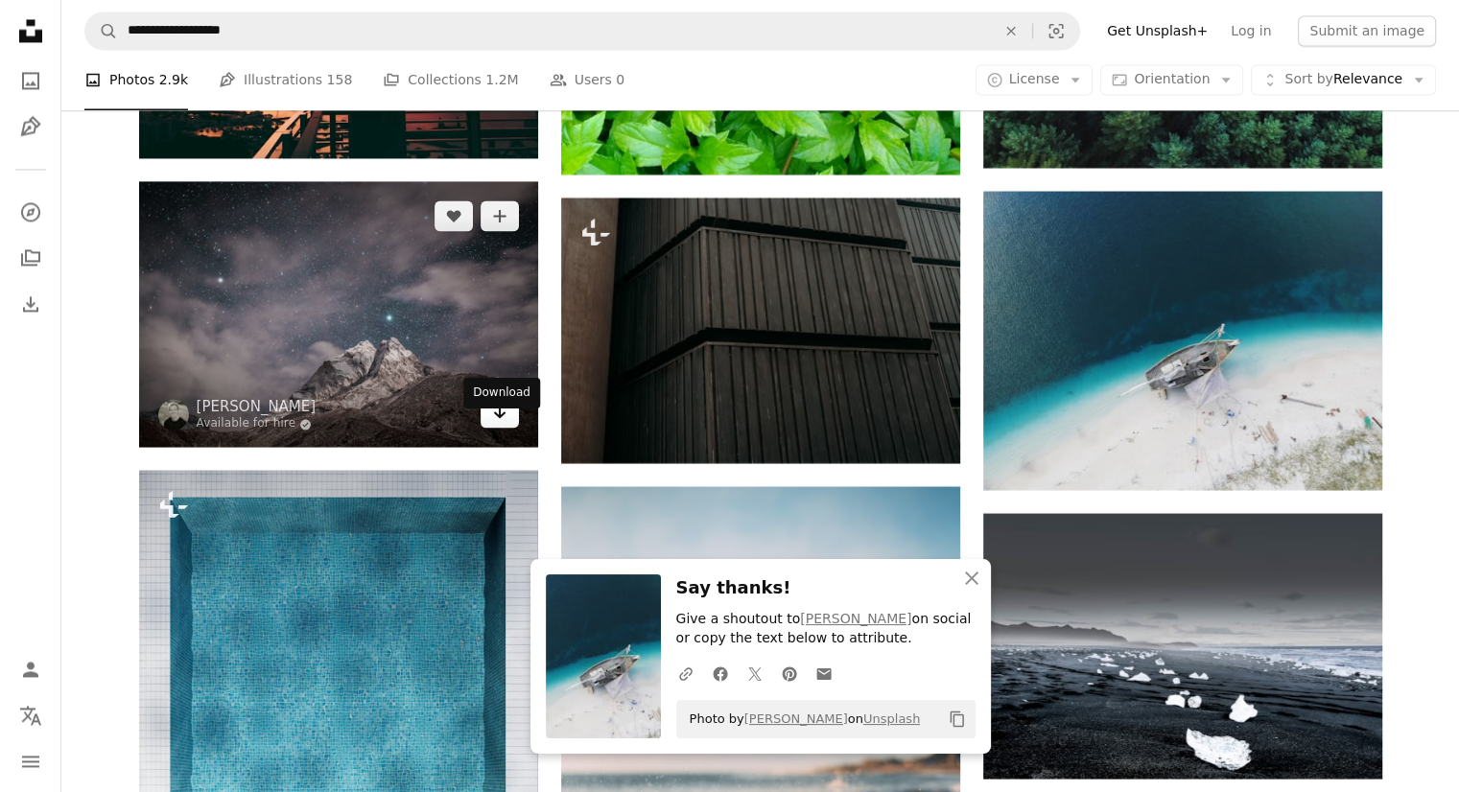
click at [503, 423] on icon "Arrow pointing down" at bounding box center [499, 411] width 15 height 23
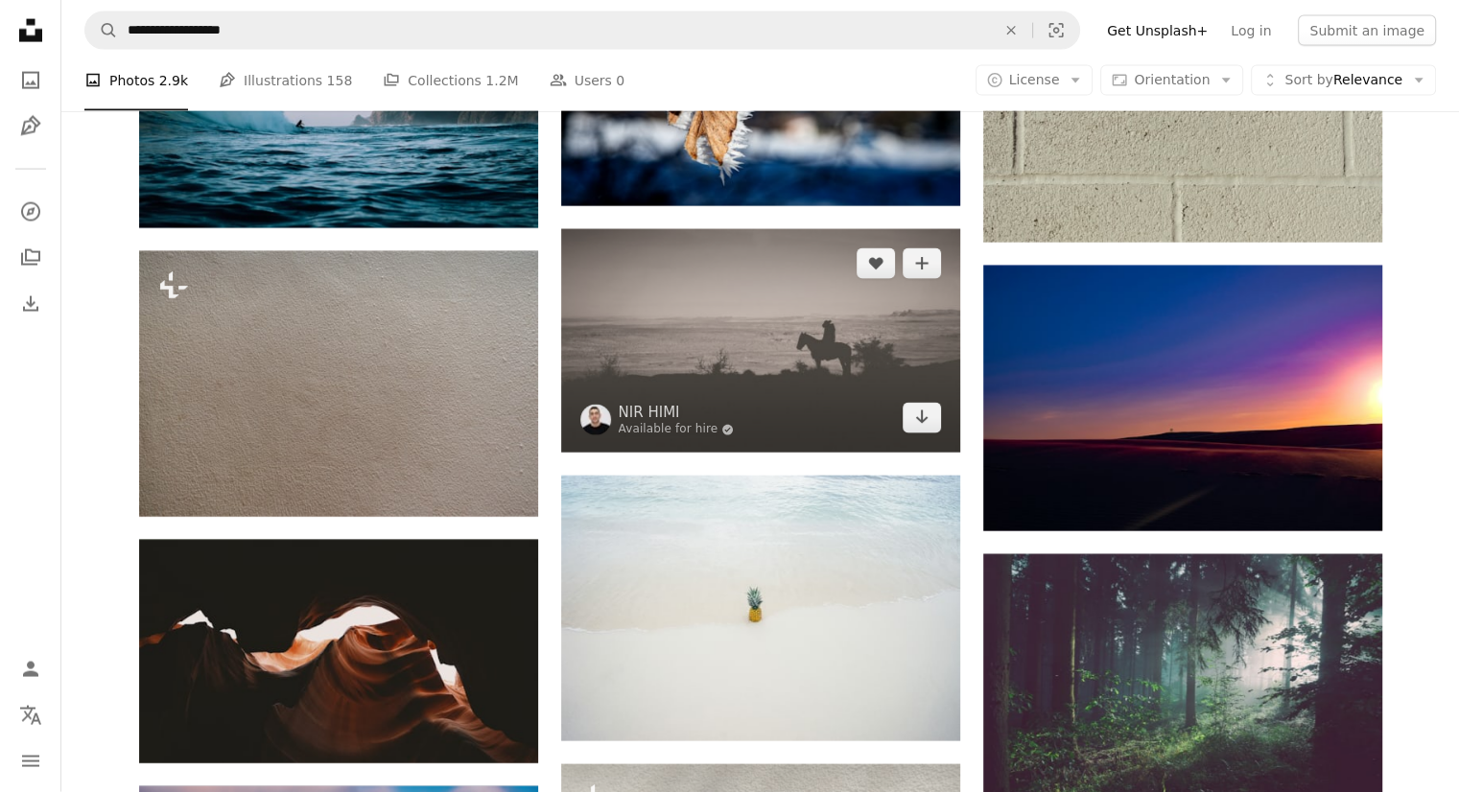
scroll to position [40764, 0]
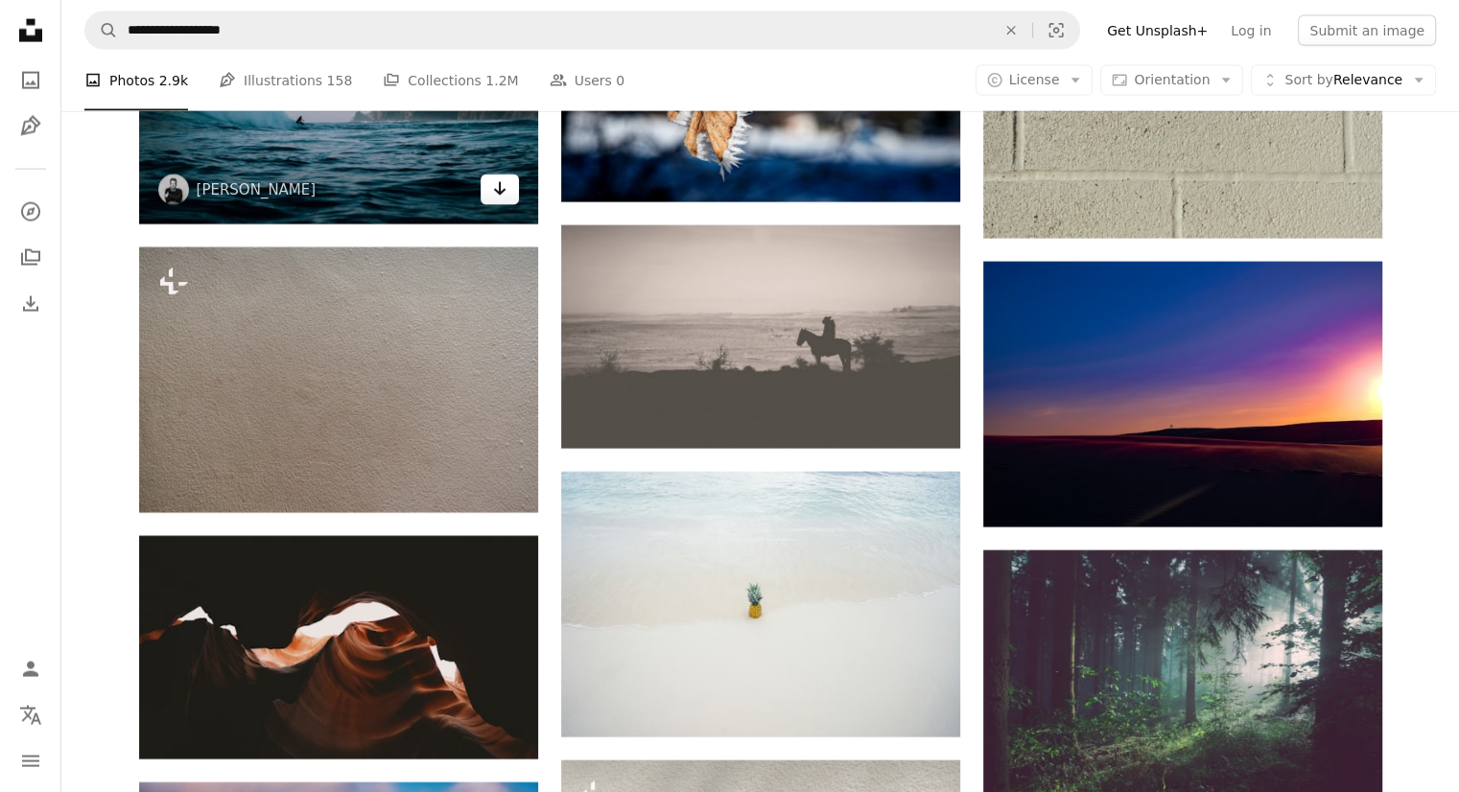
click at [492, 200] on icon "Arrow pointing down" at bounding box center [499, 188] width 15 height 23
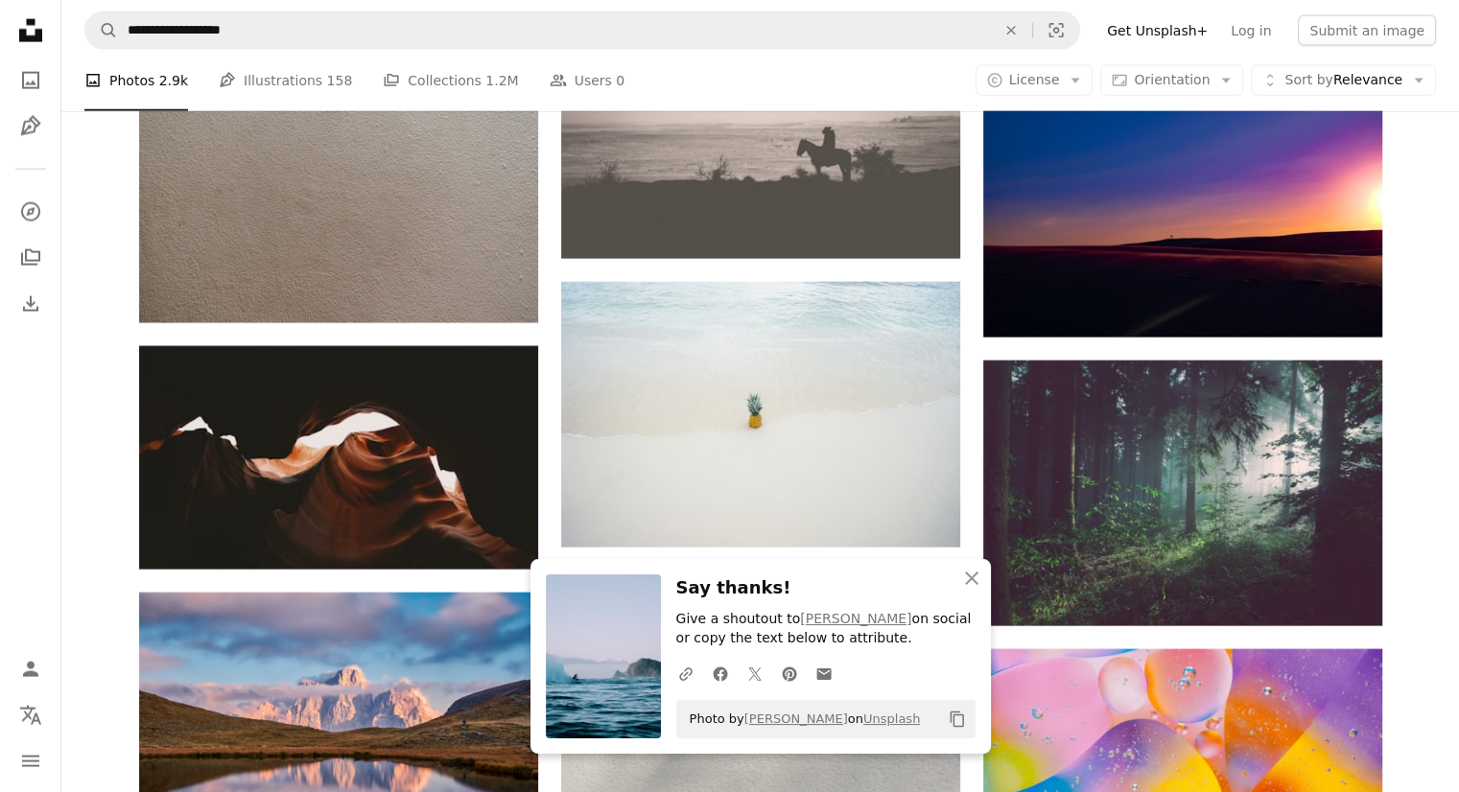
scroll to position [40956, 0]
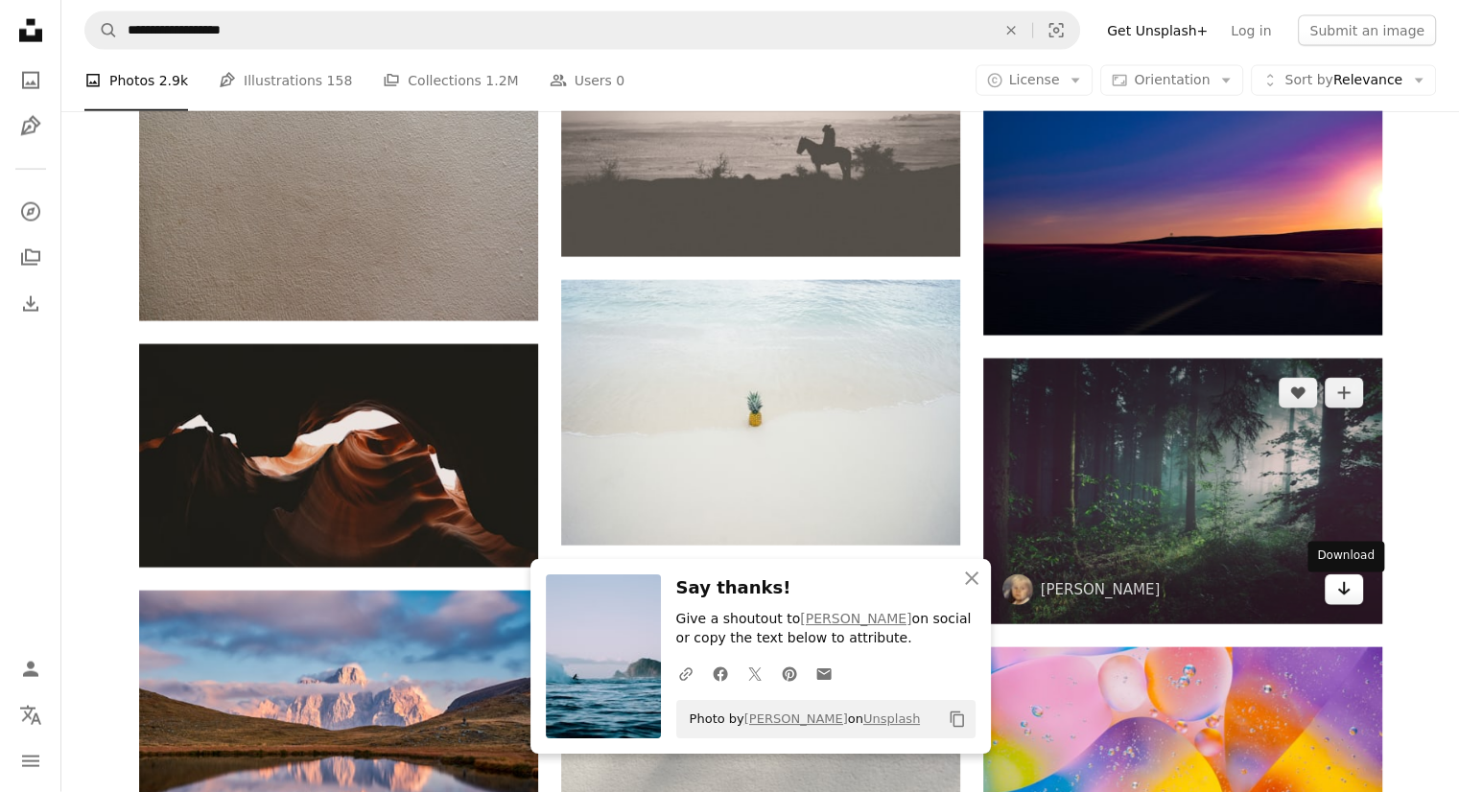
click at [1347, 605] on link "Arrow pointing down" at bounding box center [1344, 590] width 38 height 31
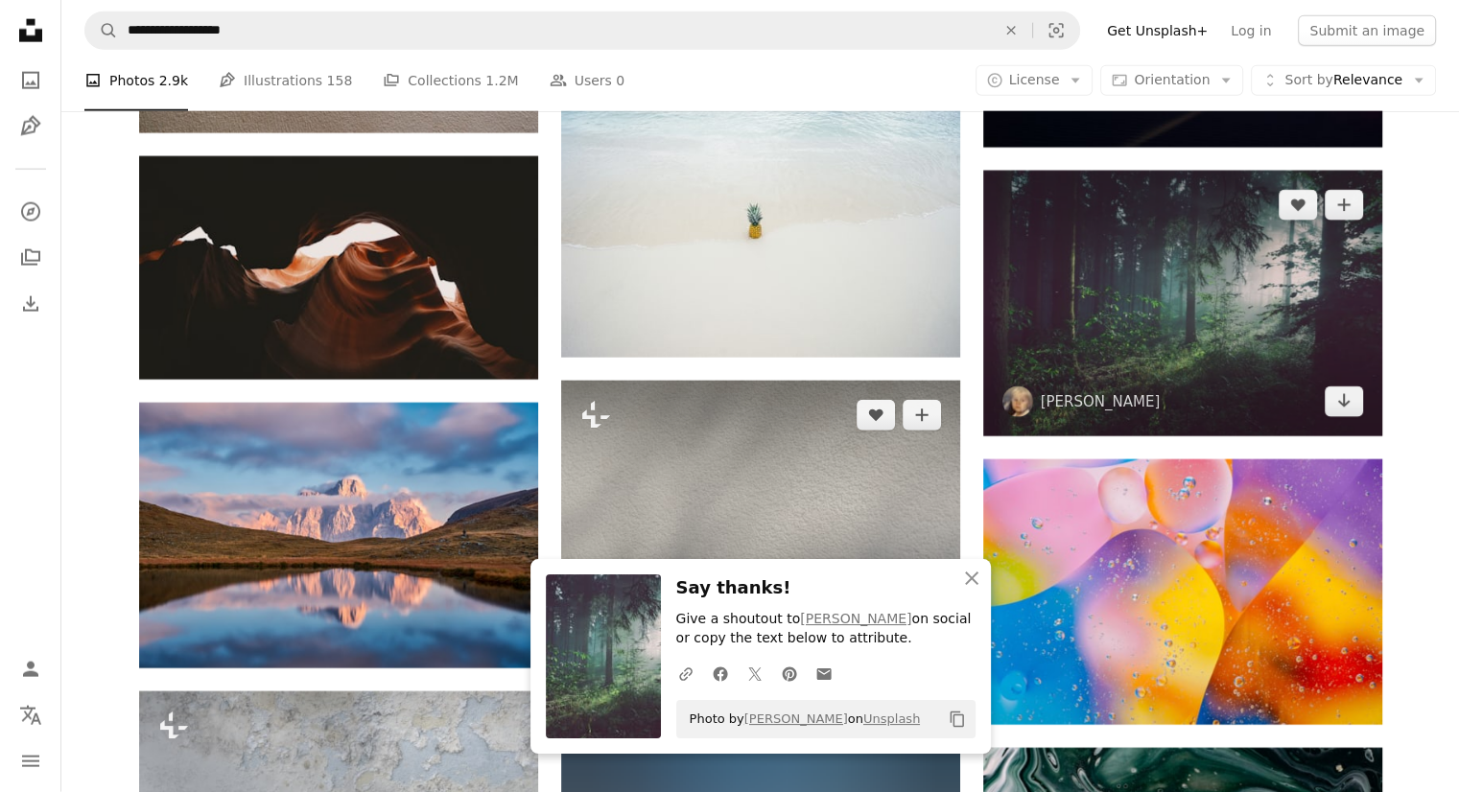
scroll to position [41148, 0]
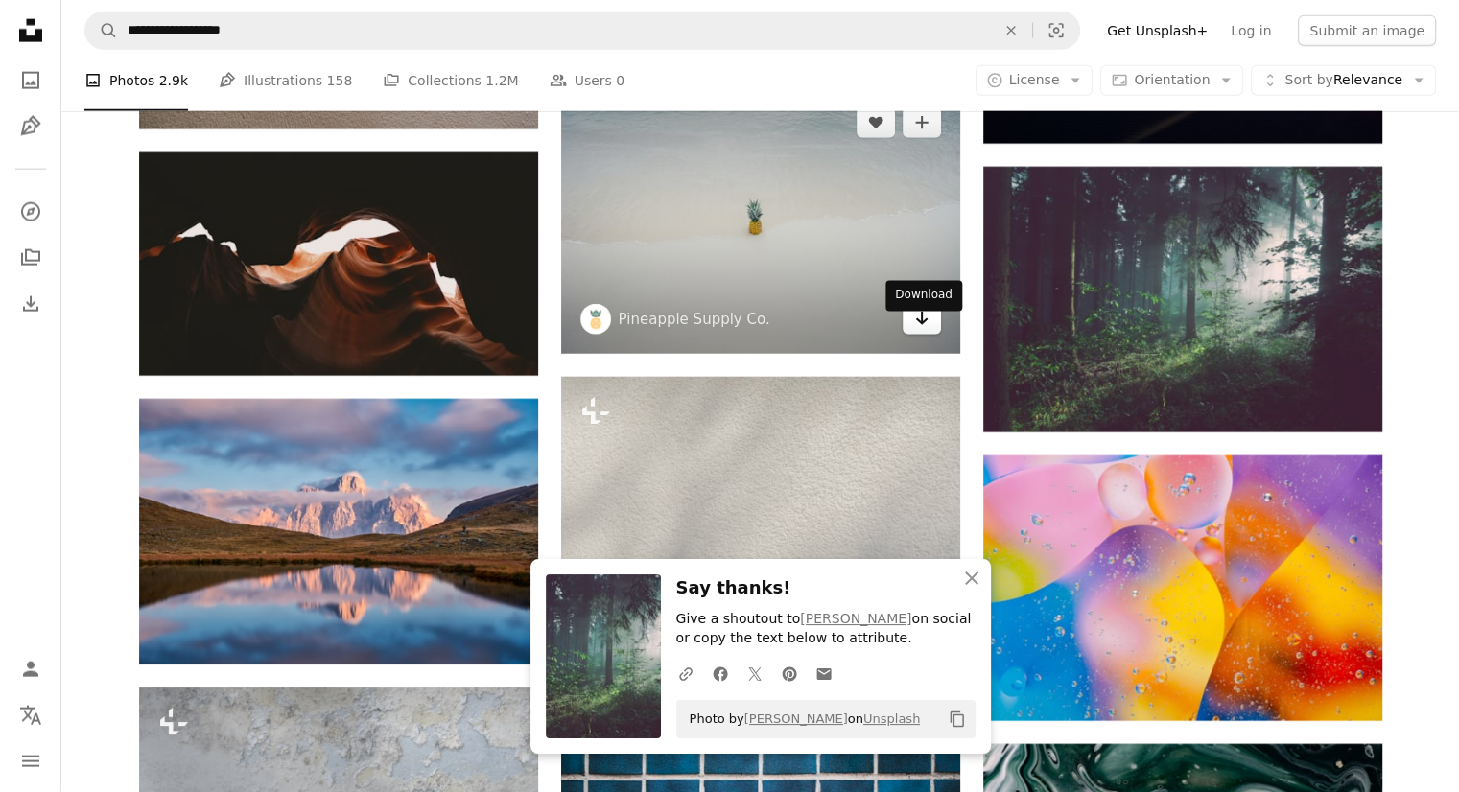
click at [917, 330] on icon "Arrow pointing down" at bounding box center [921, 318] width 15 height 23
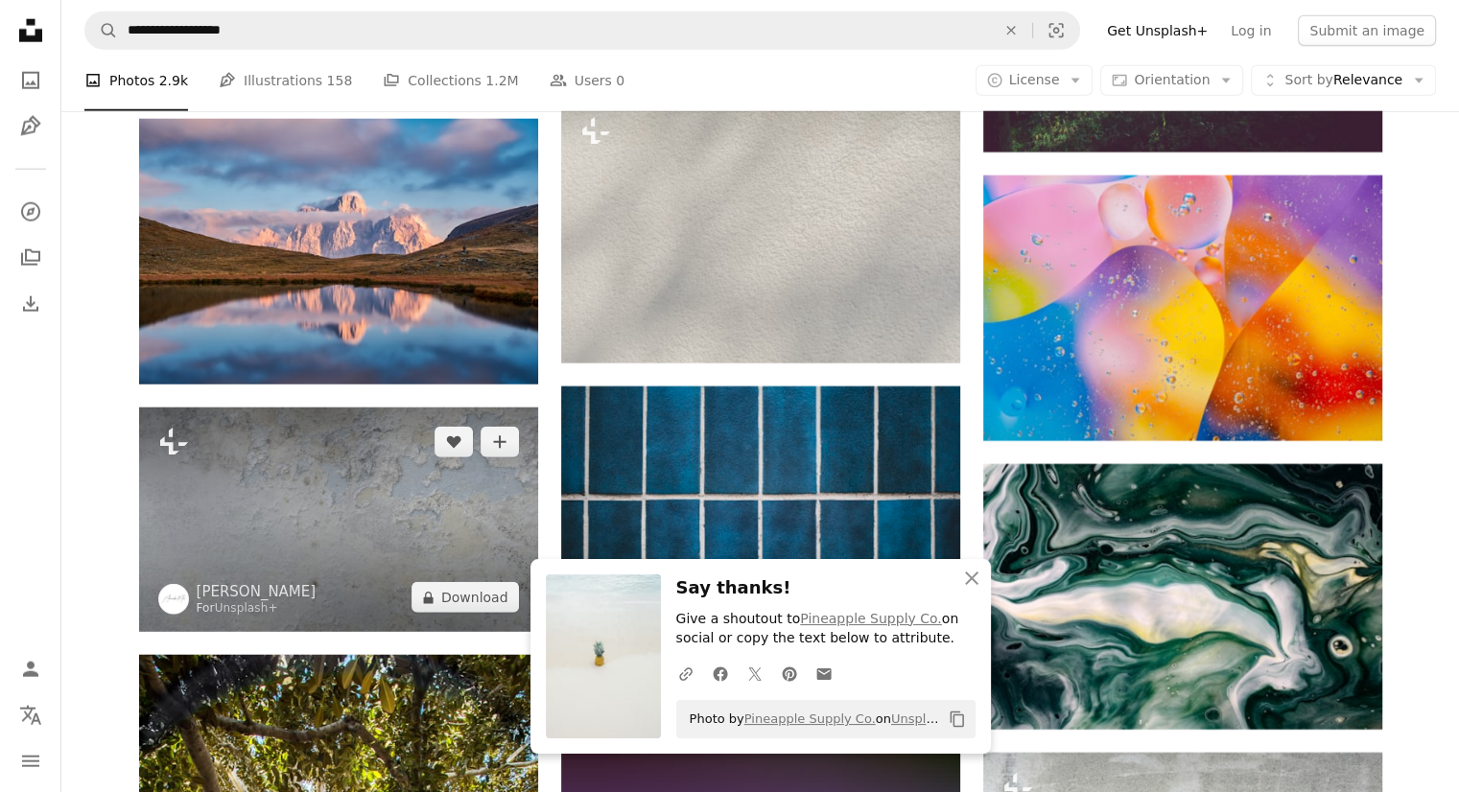
scroll to position [41435, 0]
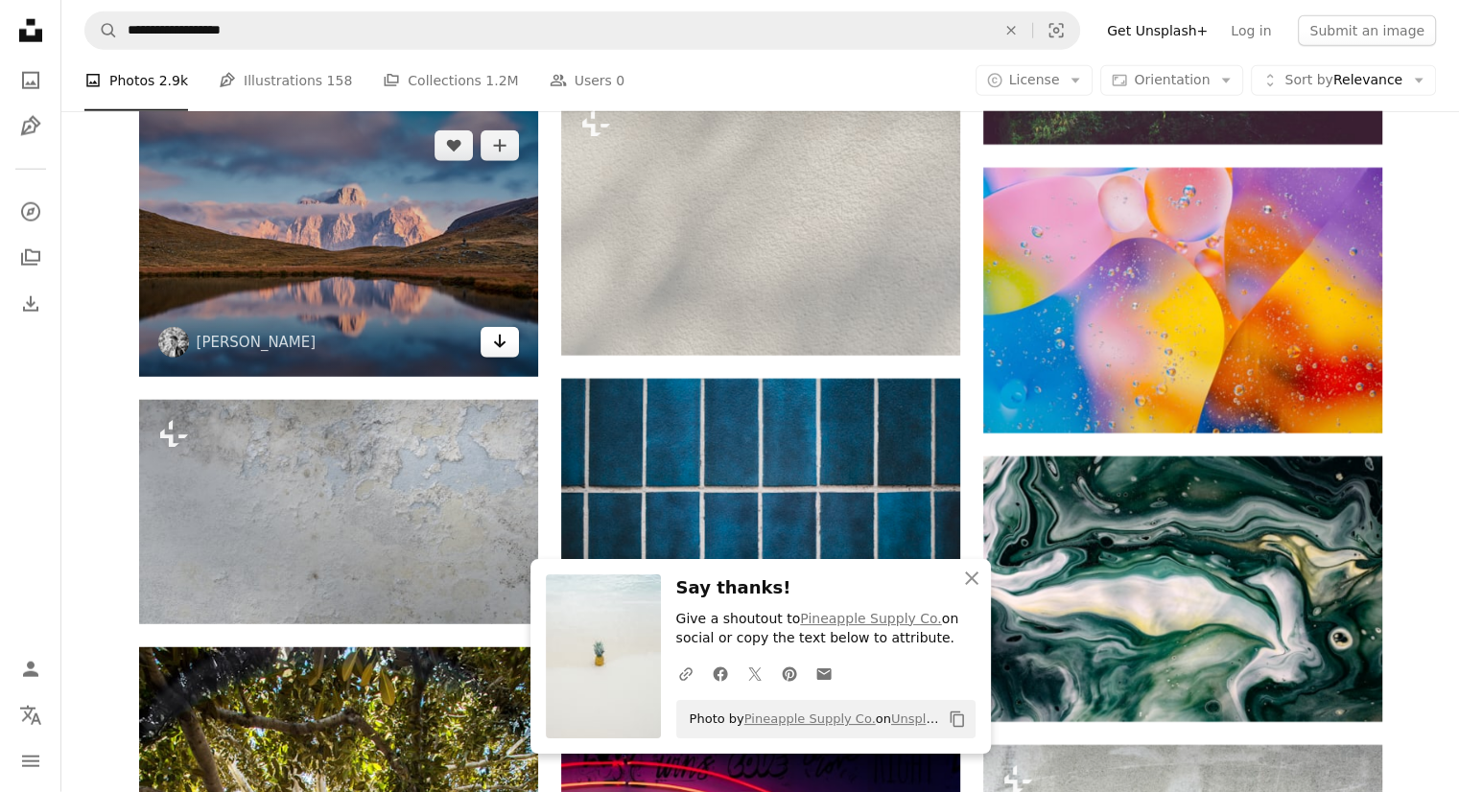
click at [496, 348] on icon "Download" at bounding box center [499, 341] width 12 height 13
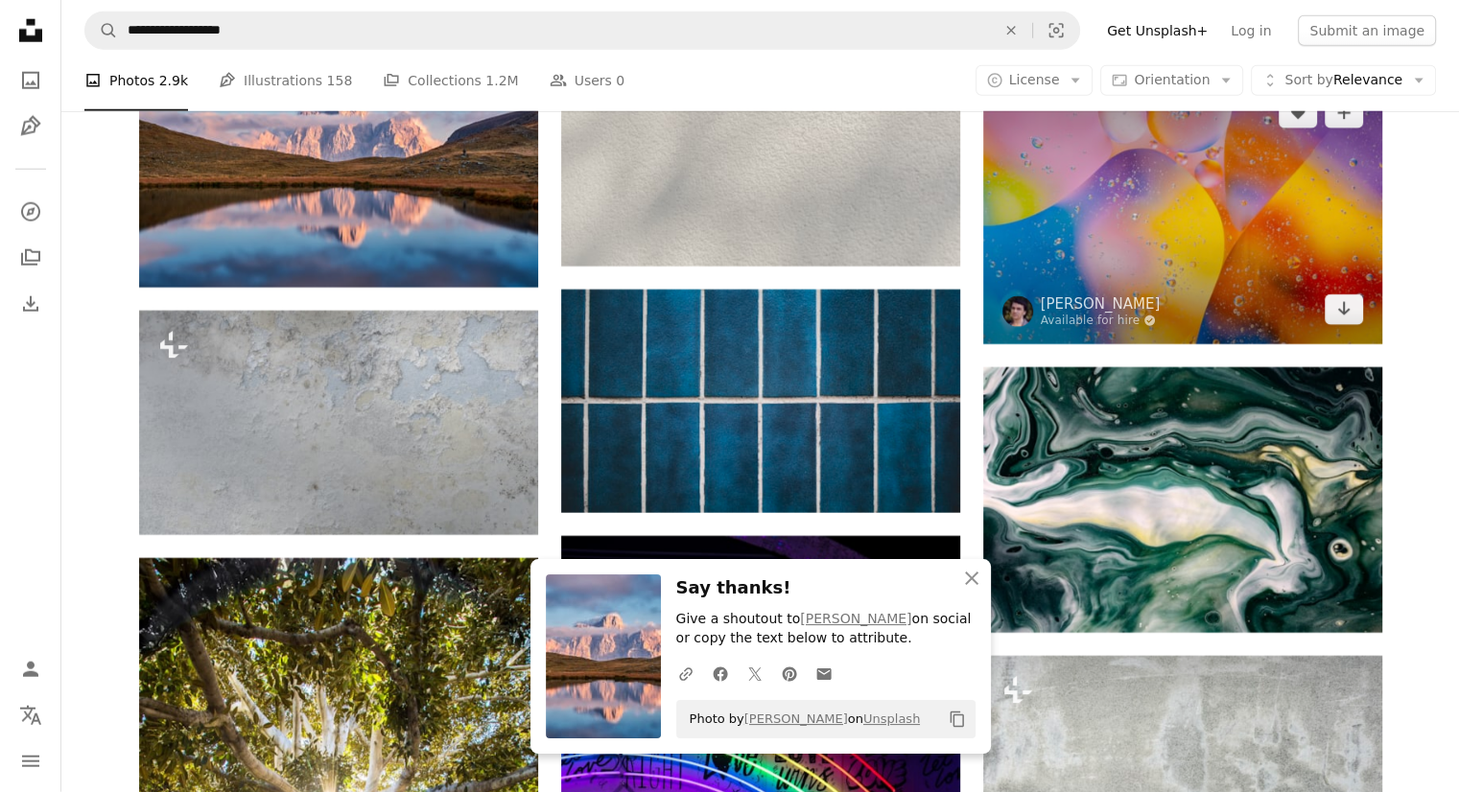
scroll to position [41627, 0]
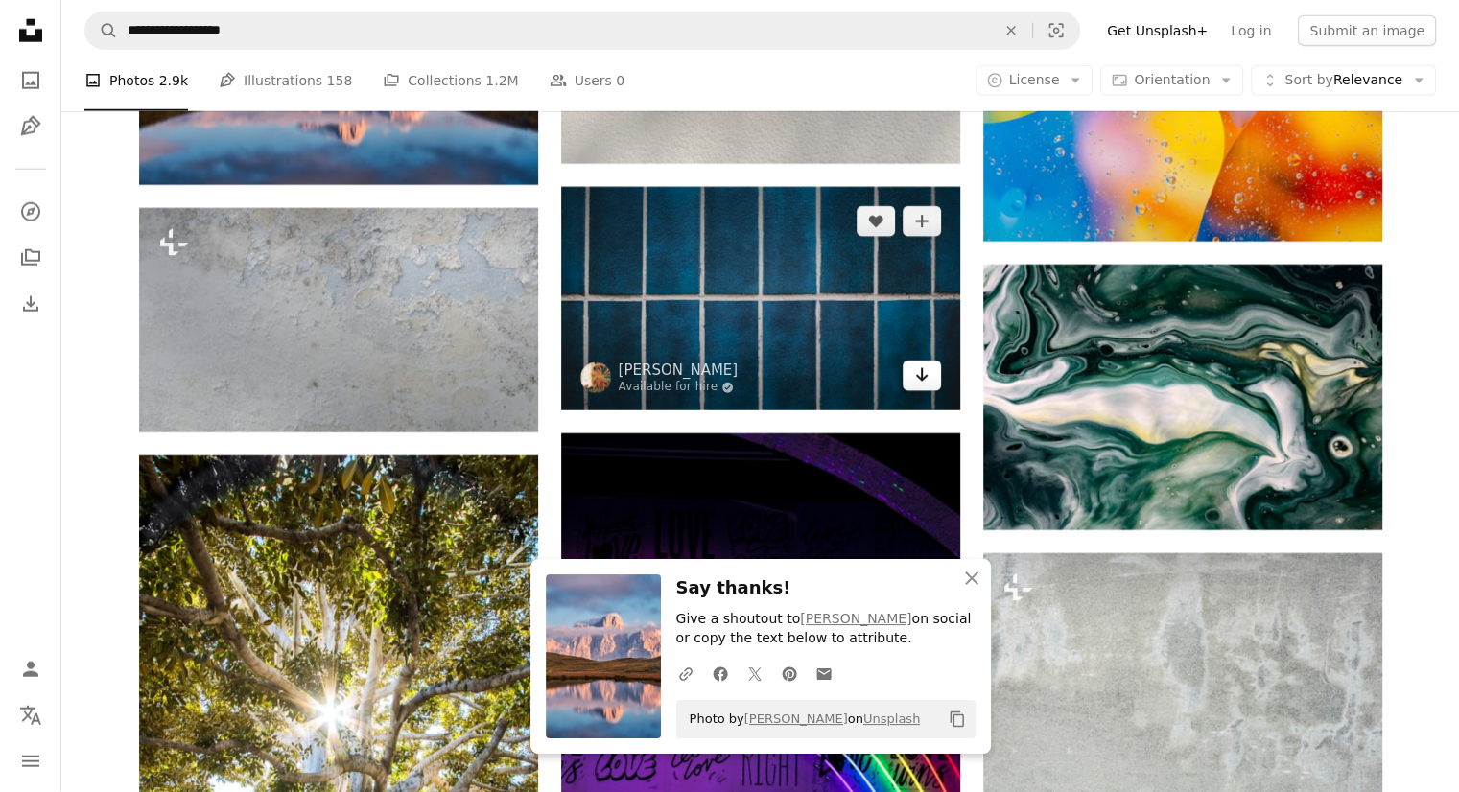
click at [909, 389] on link "Arrow pointing down" at bounding box center [922, 376] width 38 height 31
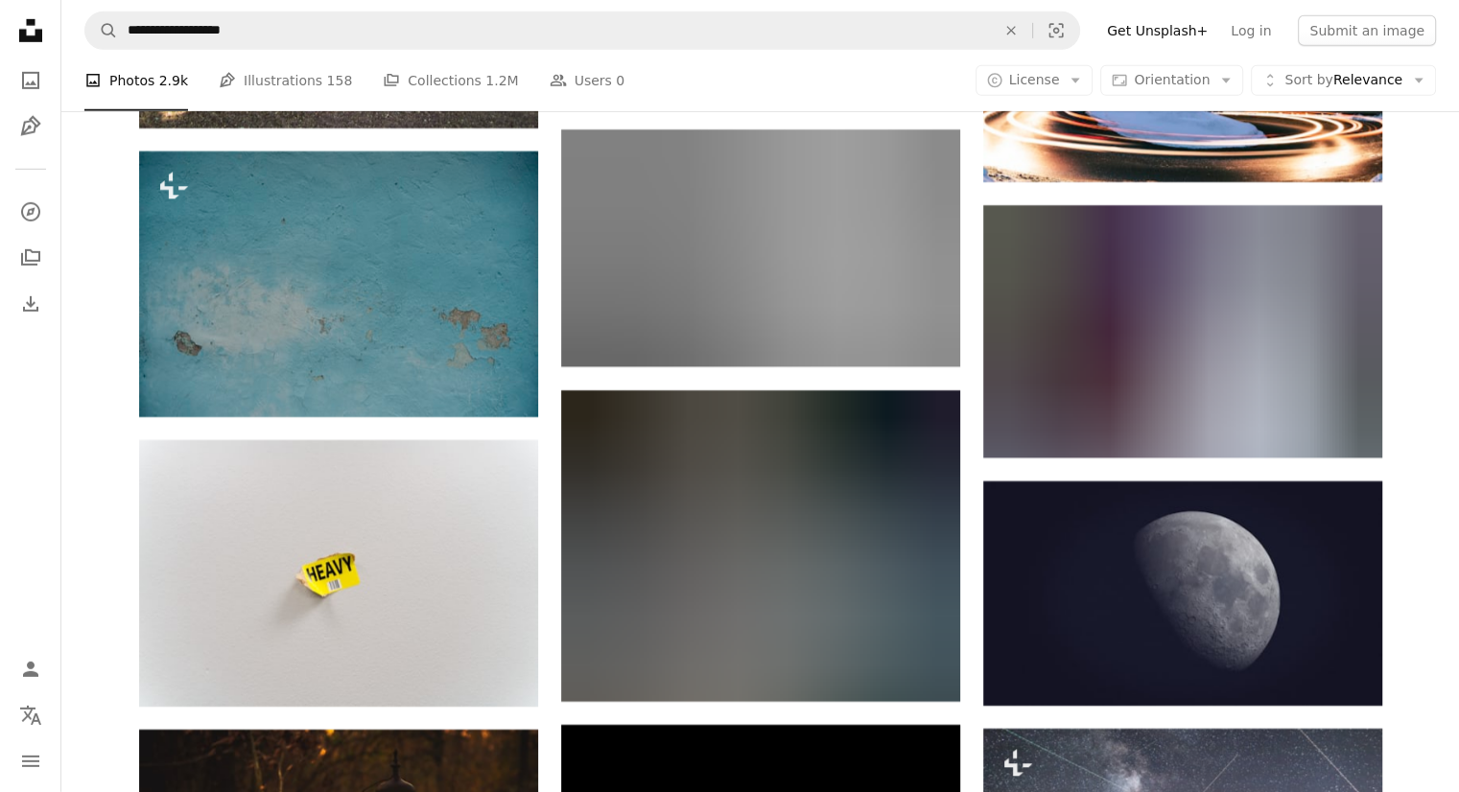
scroll to position [42586, 0]
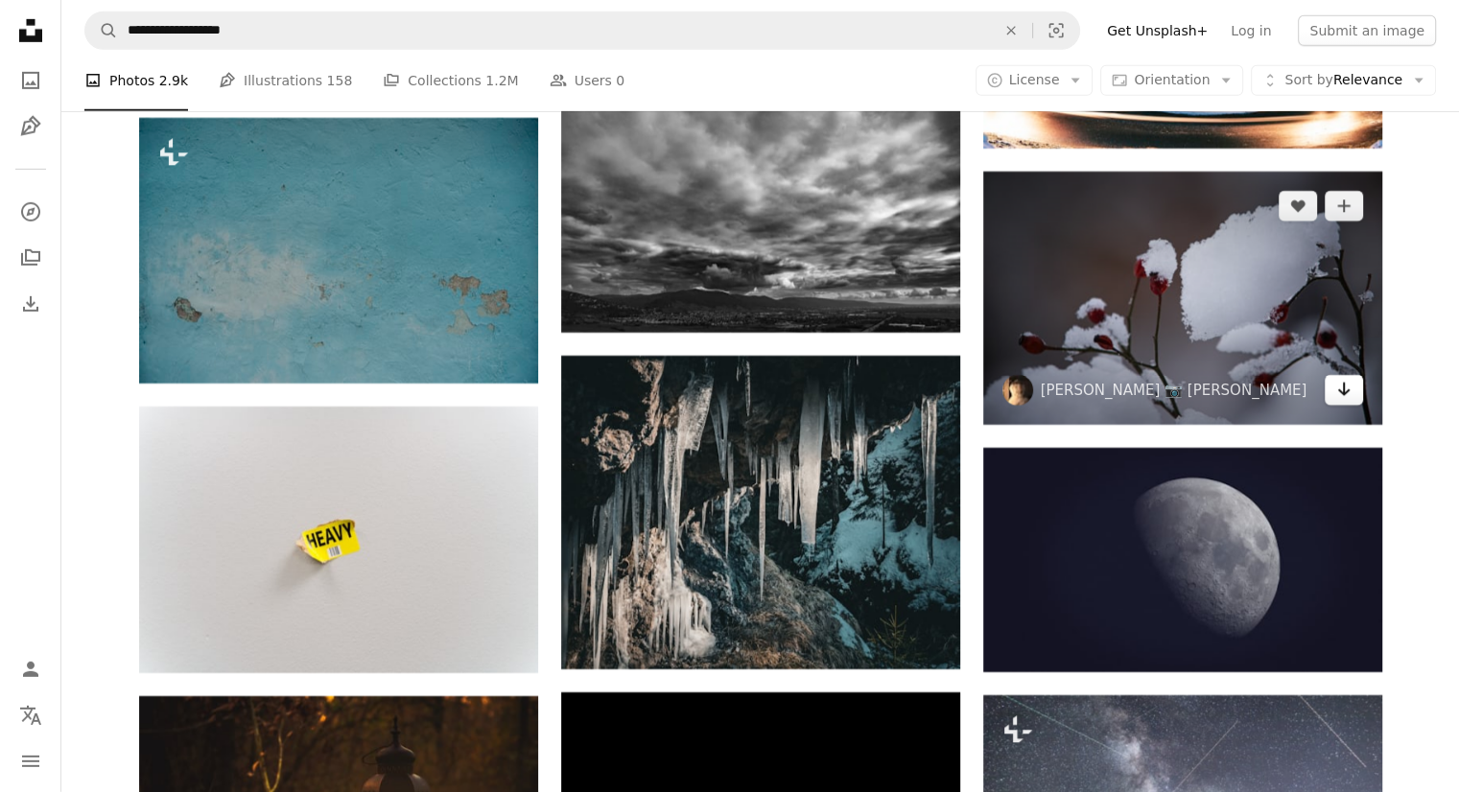
click at [1340, 396] on icon "Download" at bounding box center [1343, 389] width 12 height 13
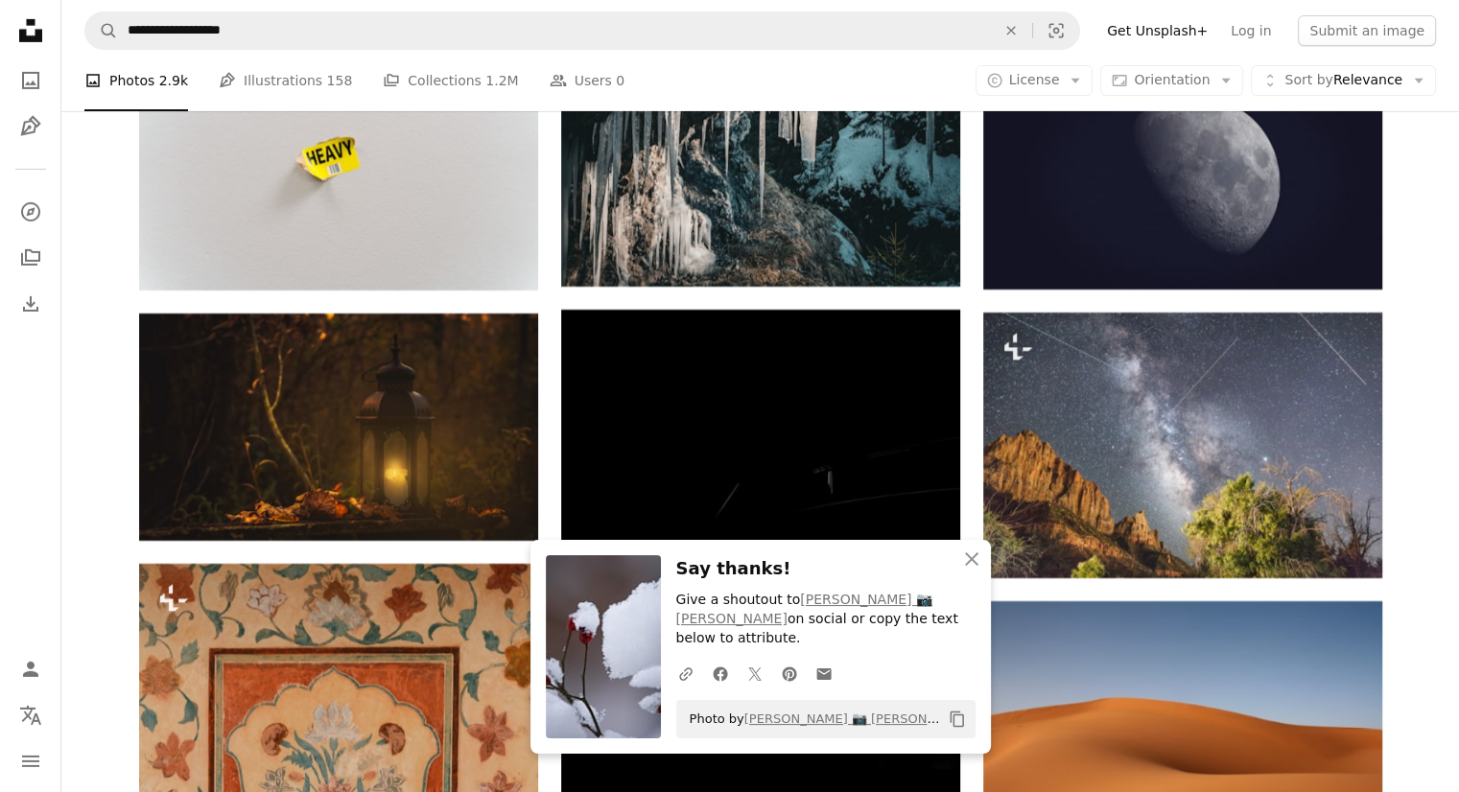
scroll to position [42970, 0]
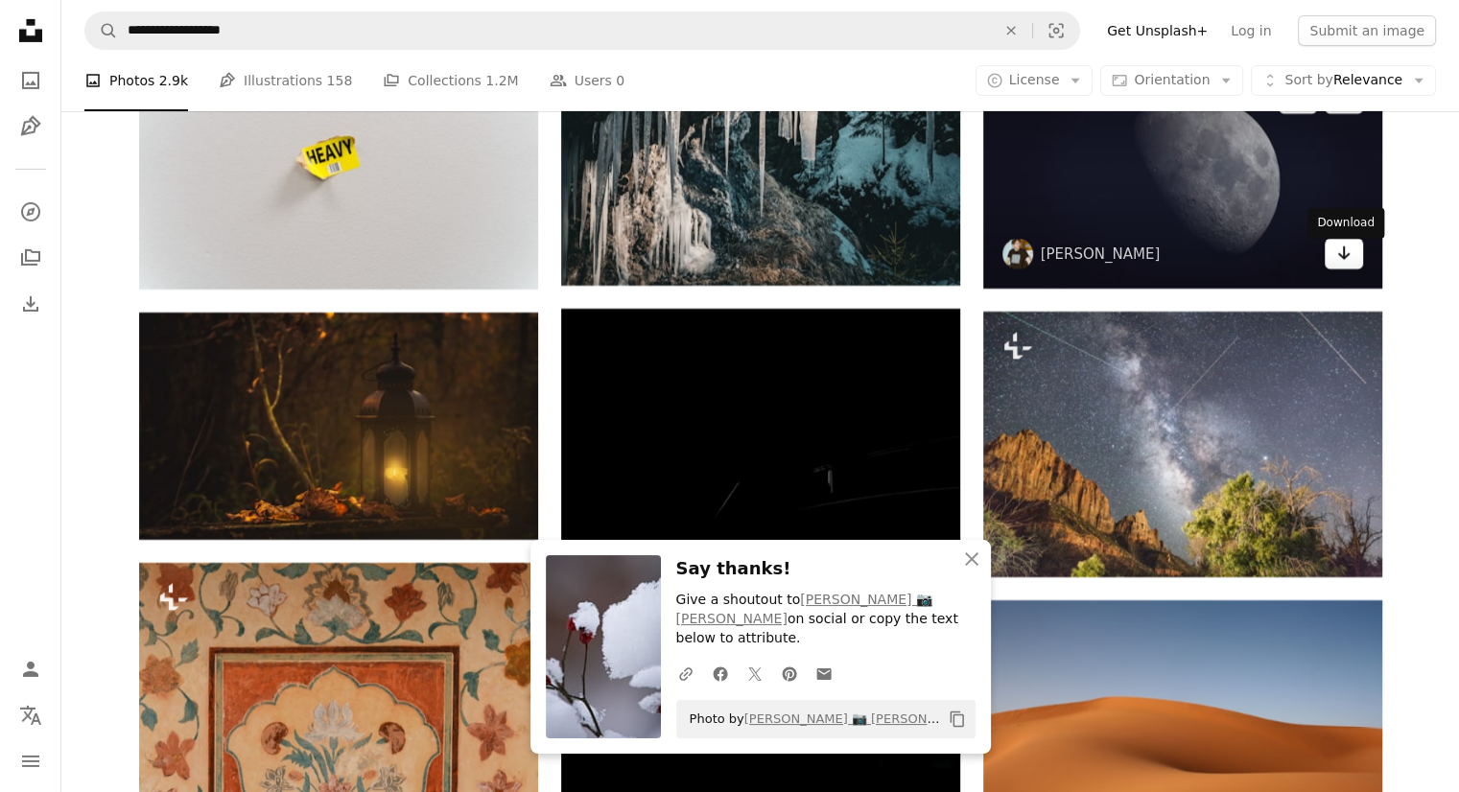
click at [1343, 260] on icon "Download" at bounding box center [1343, 253] width 12 height 13
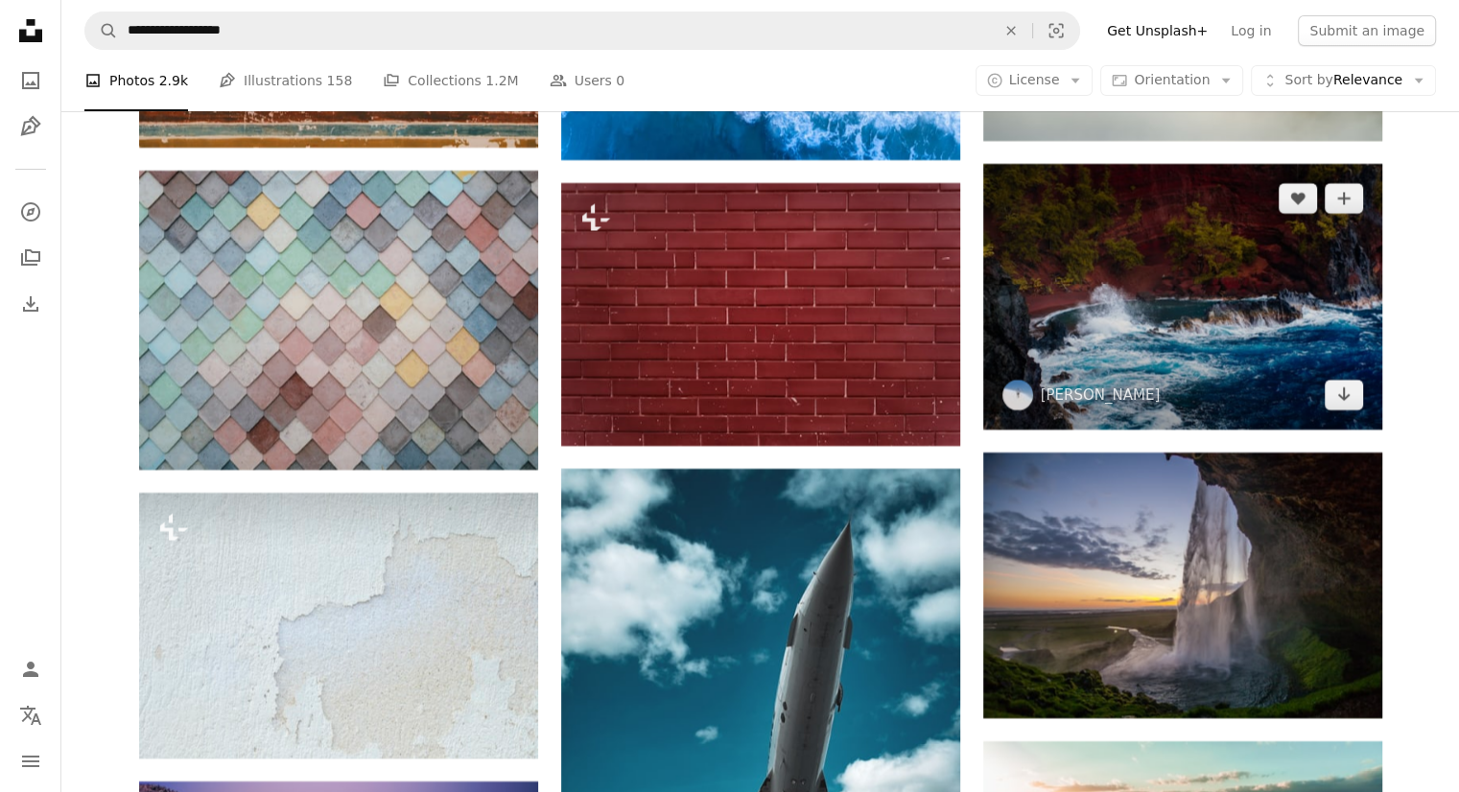
scroll to position [44025, 0]
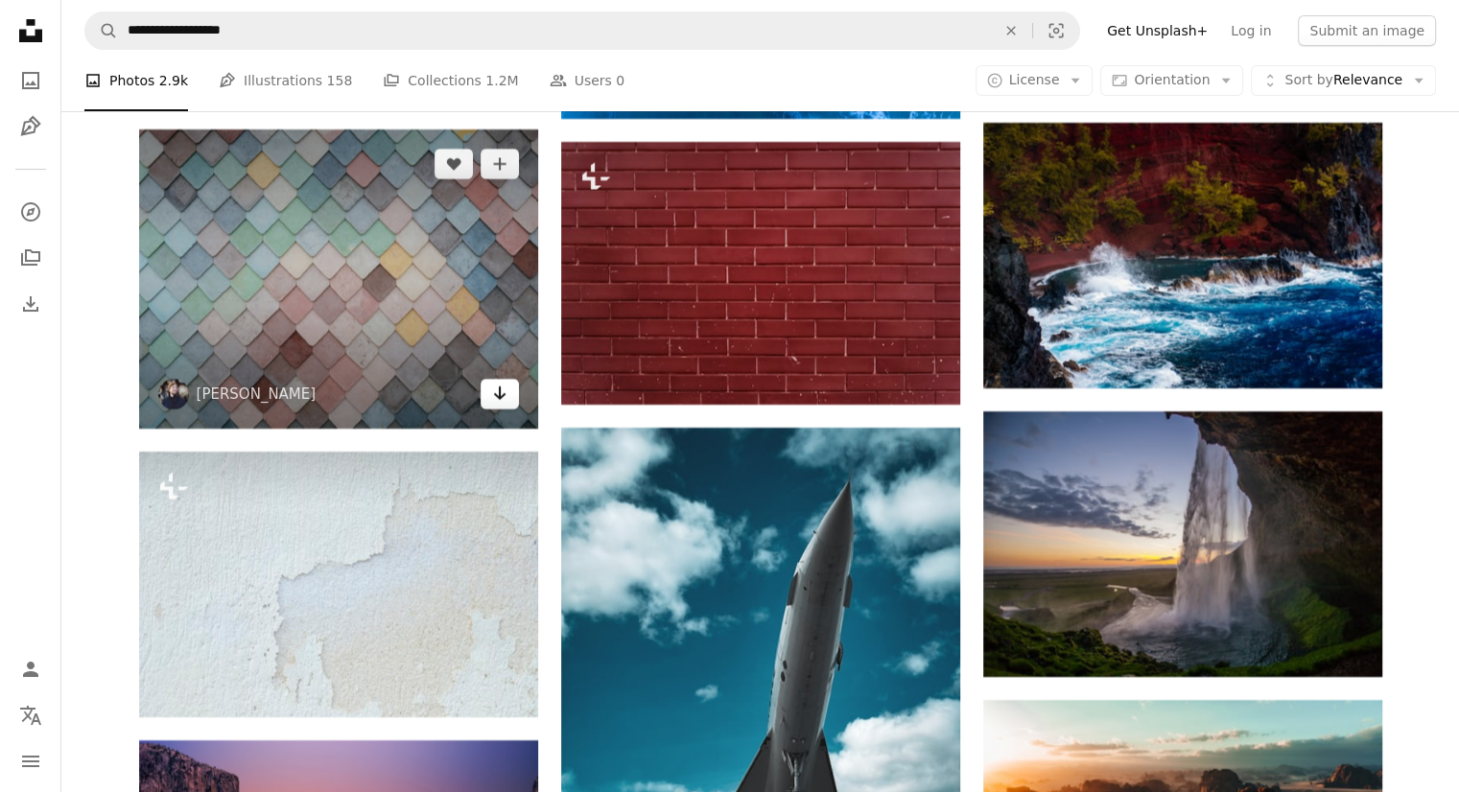
click at [495, 405] on icon "Arrow pointing down" at bounding box center [499, 393] width 15 height 23
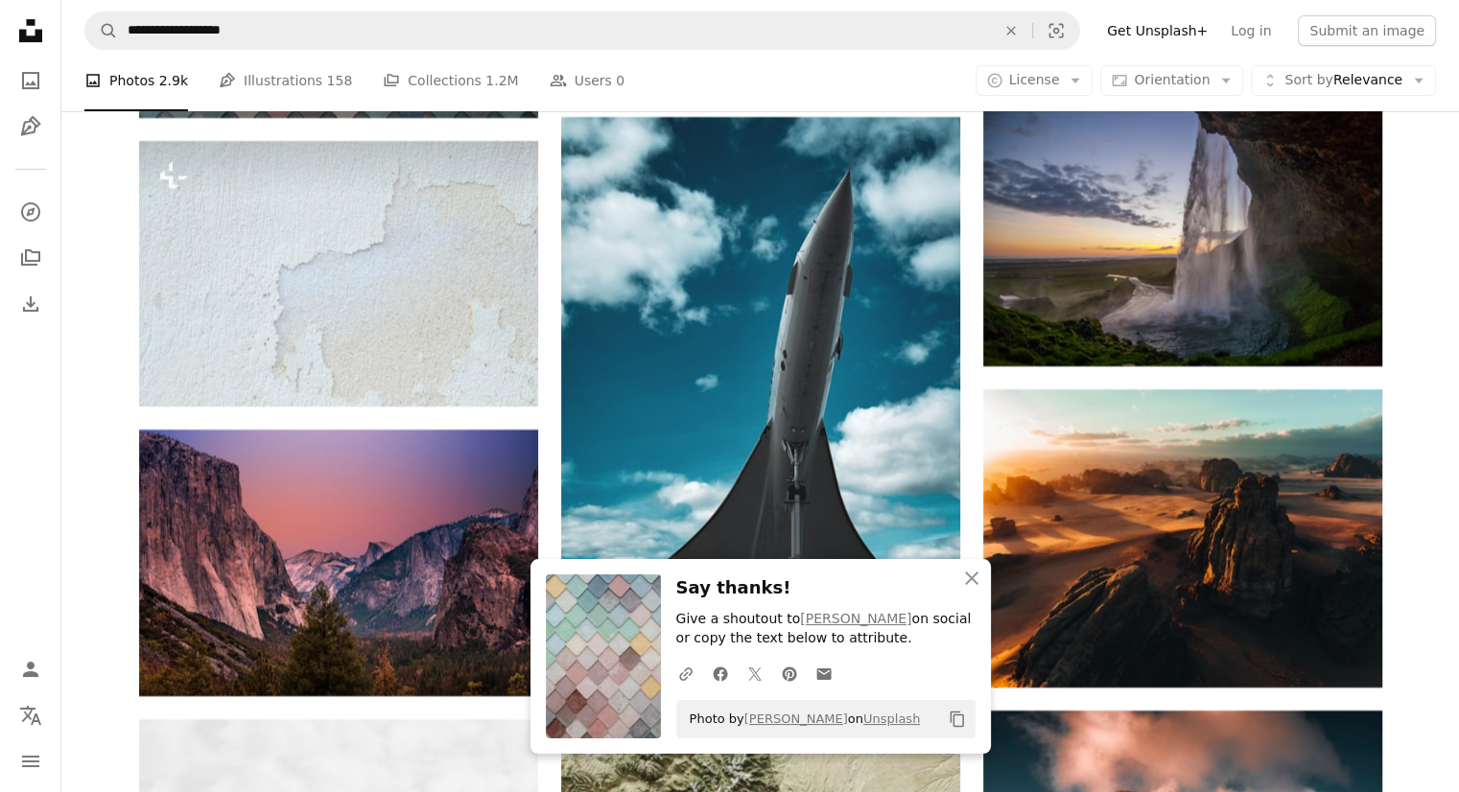
scroll to position [44313, 0]
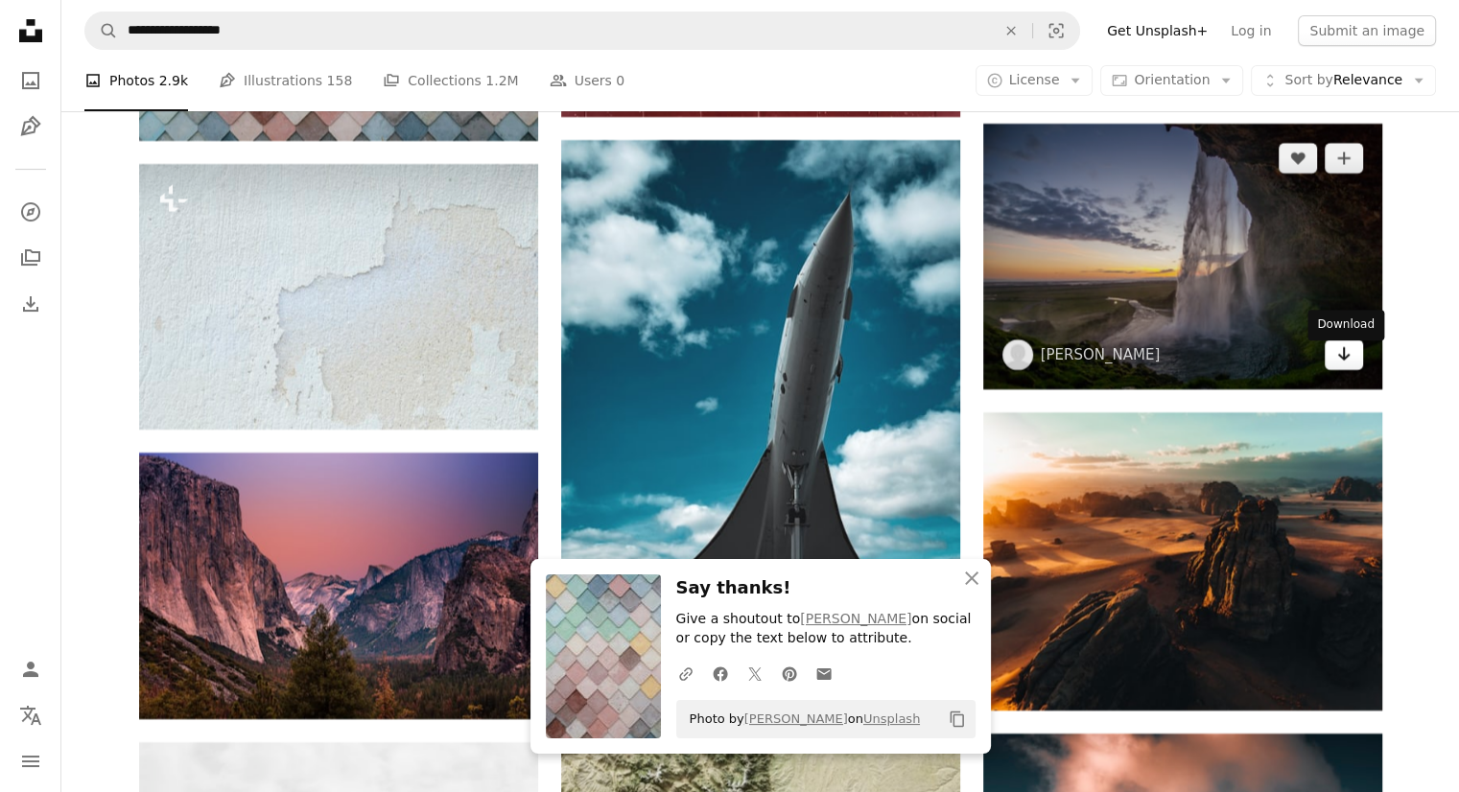
click at [1341, 364] on icon "Arrow pointing down" at bounding box center [1343, 353] width 15 height 23
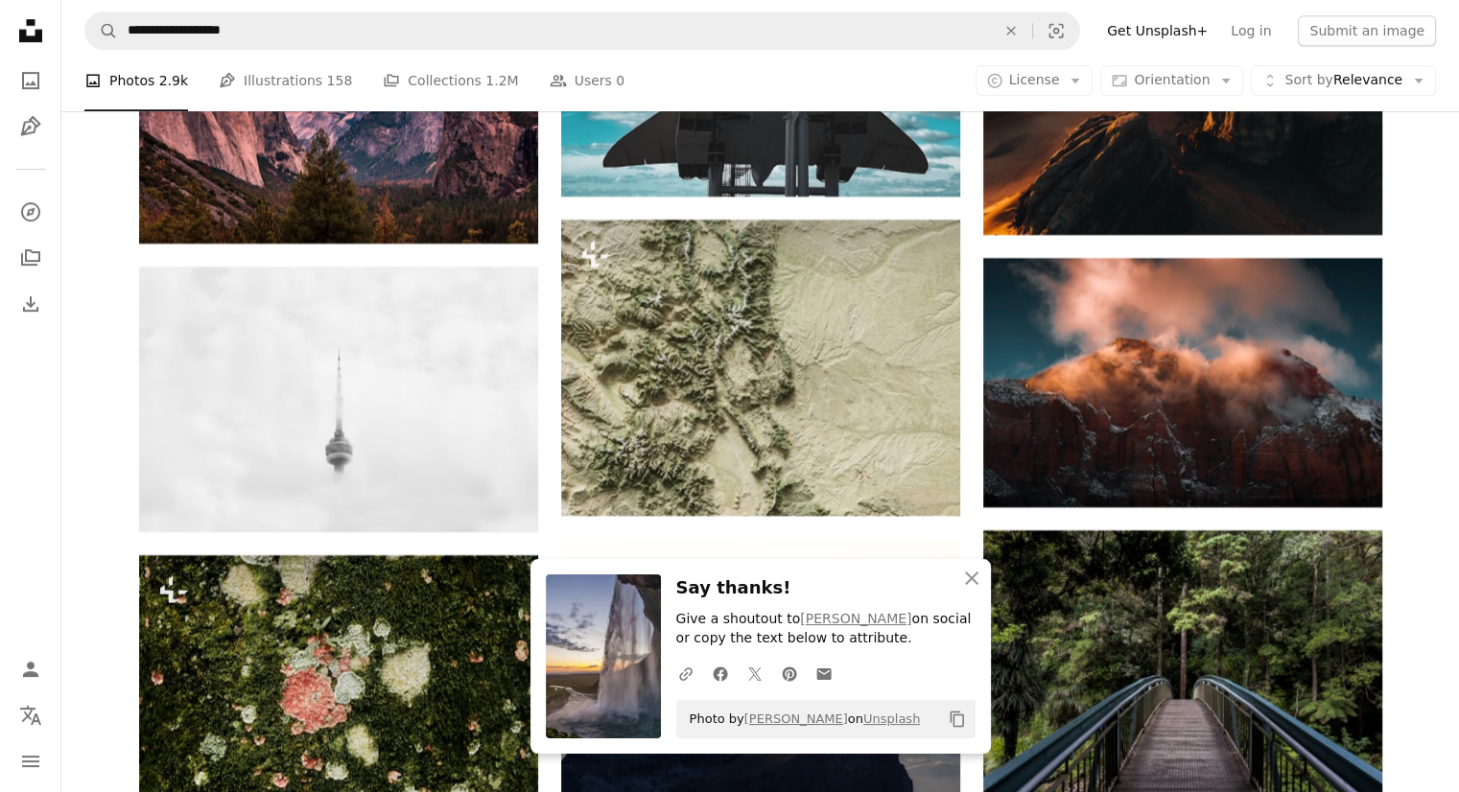
scroll to position [44792, 0]
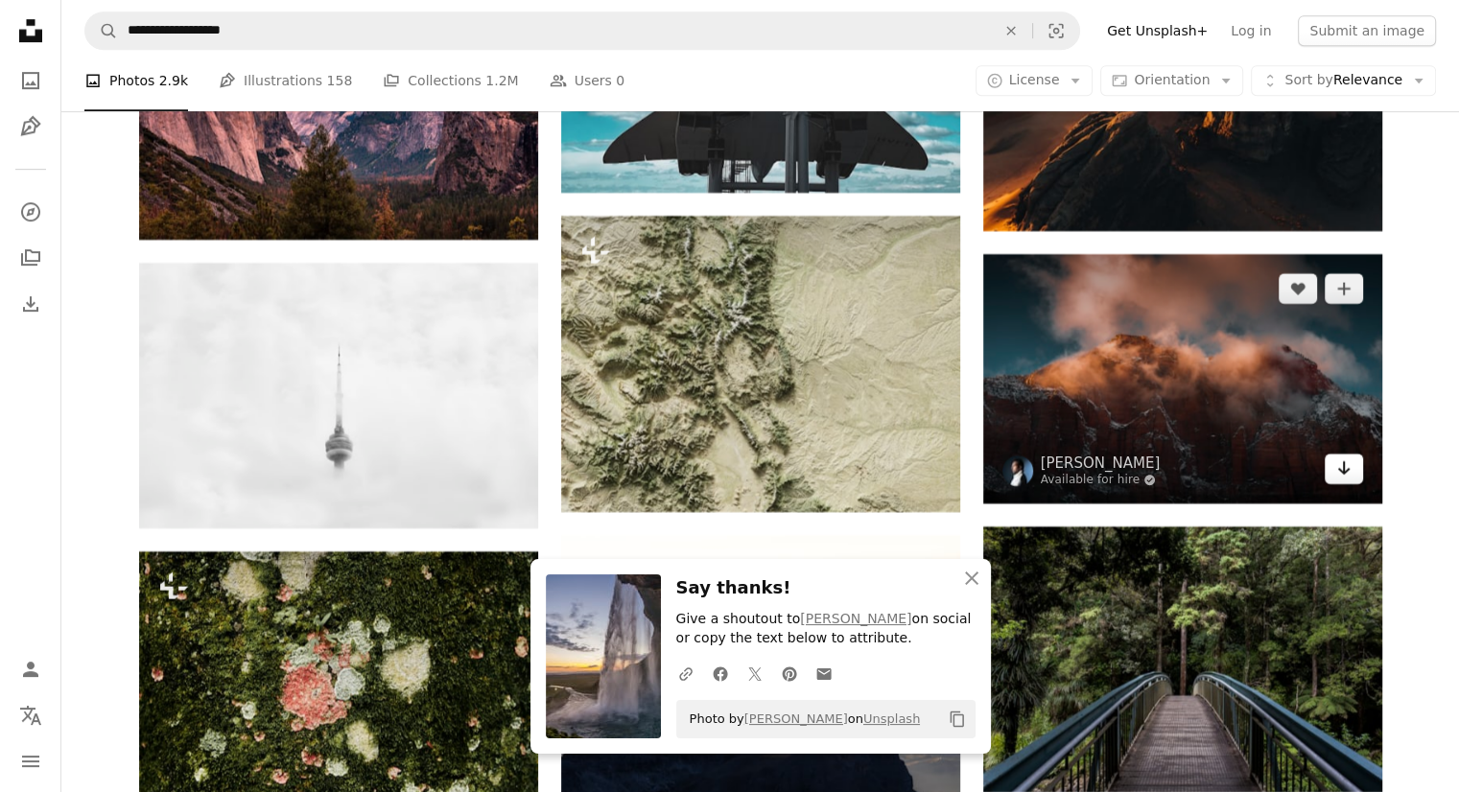
click at [1348, 480] on icon "Arrow pointing down" at bounding box center [1343, 468] width 15 height 23
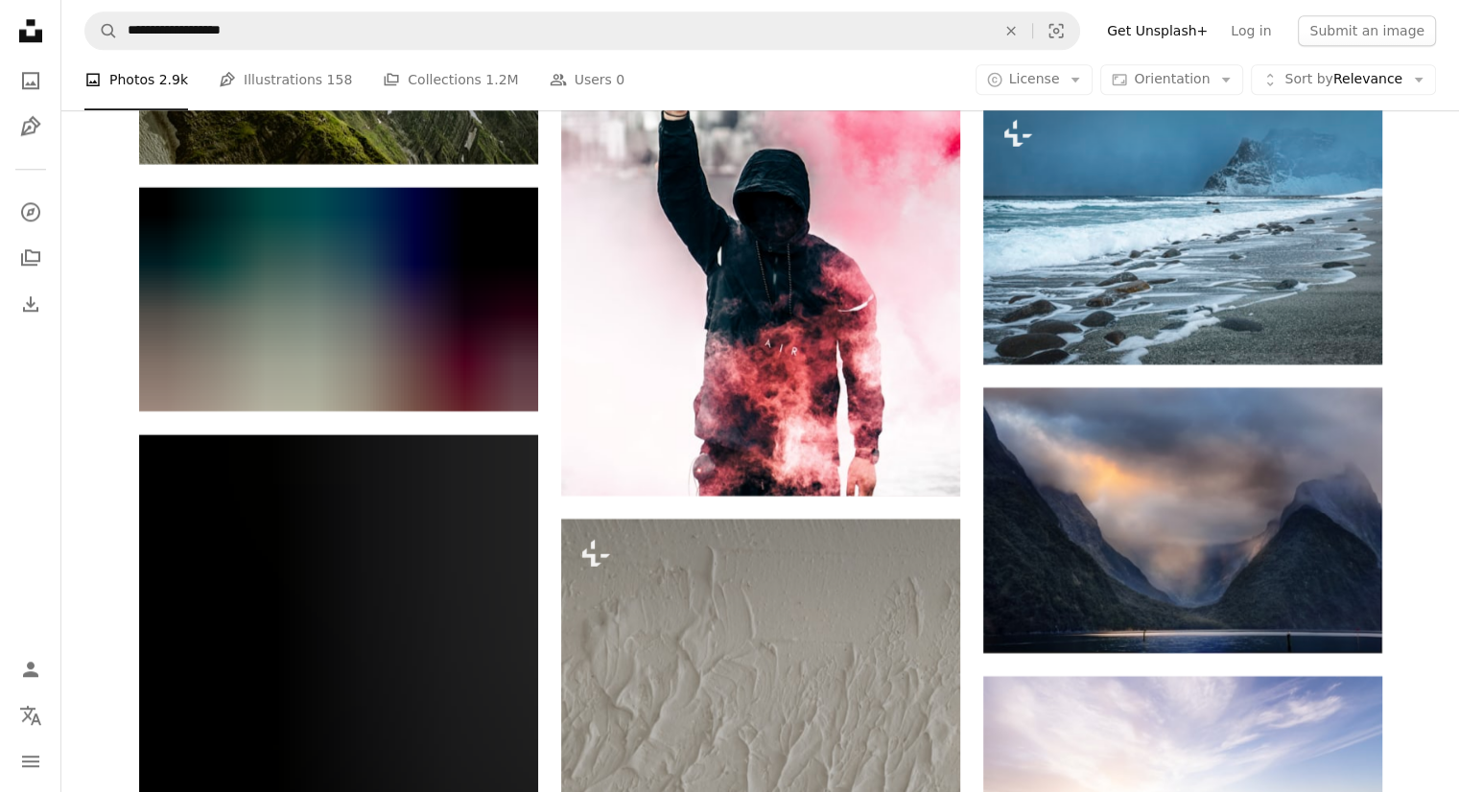
scroll to position [45943, 0]
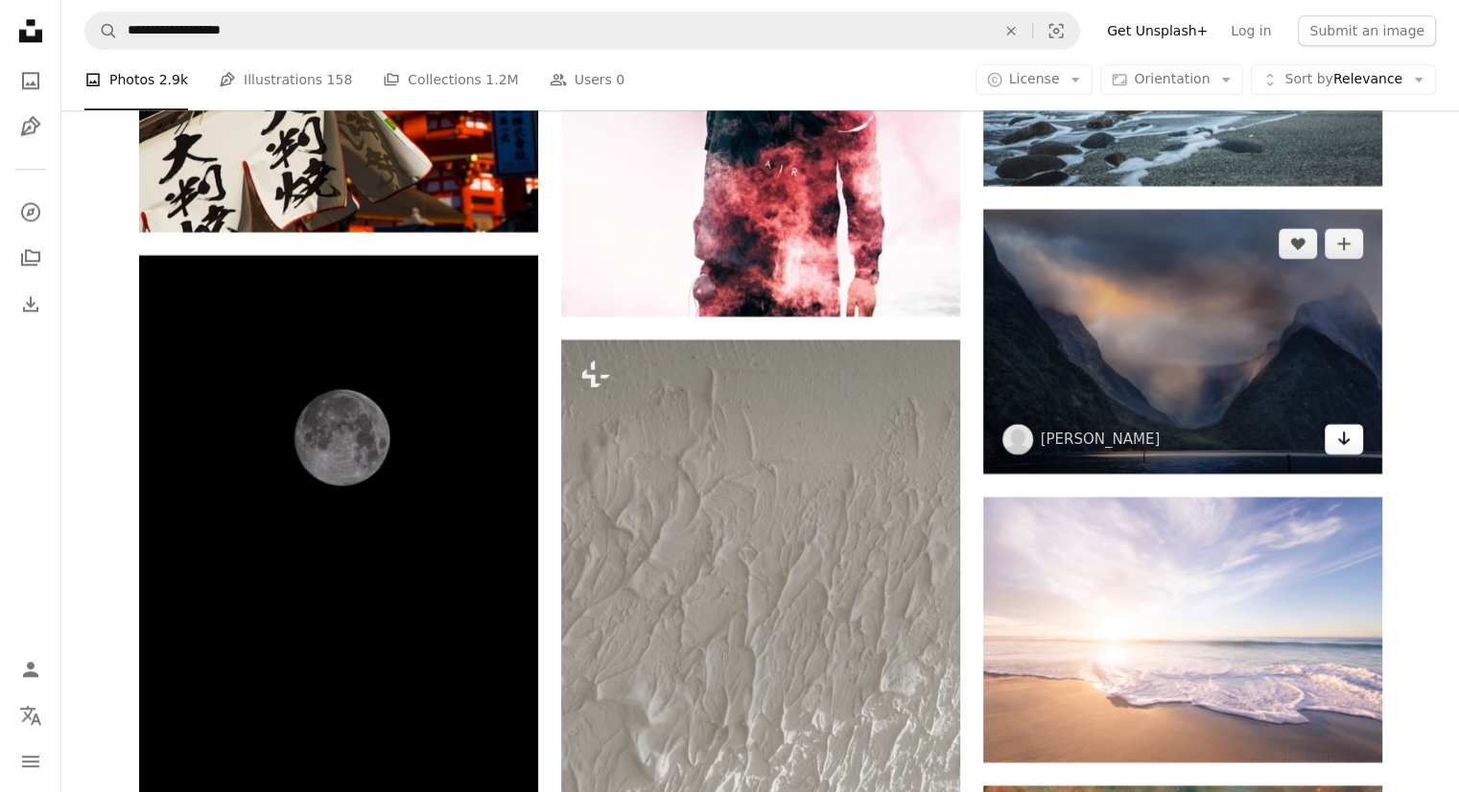
click at [1342, 445] on icon "Download" at bounding box center [1343, 438] width 12 height 13
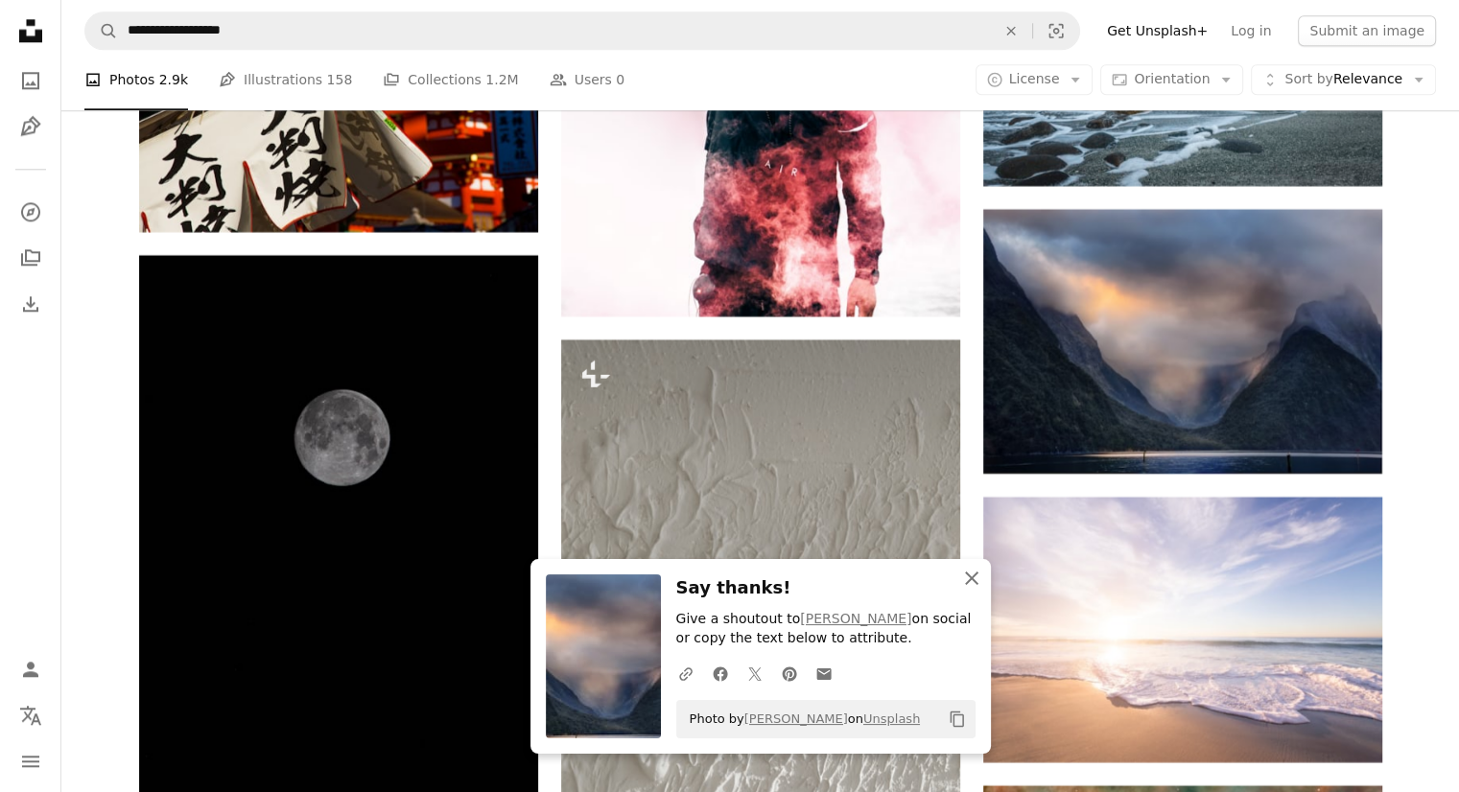
click at [977, 580] on icon "An X shape" at bounding box center [971, 578] width 23 height 23
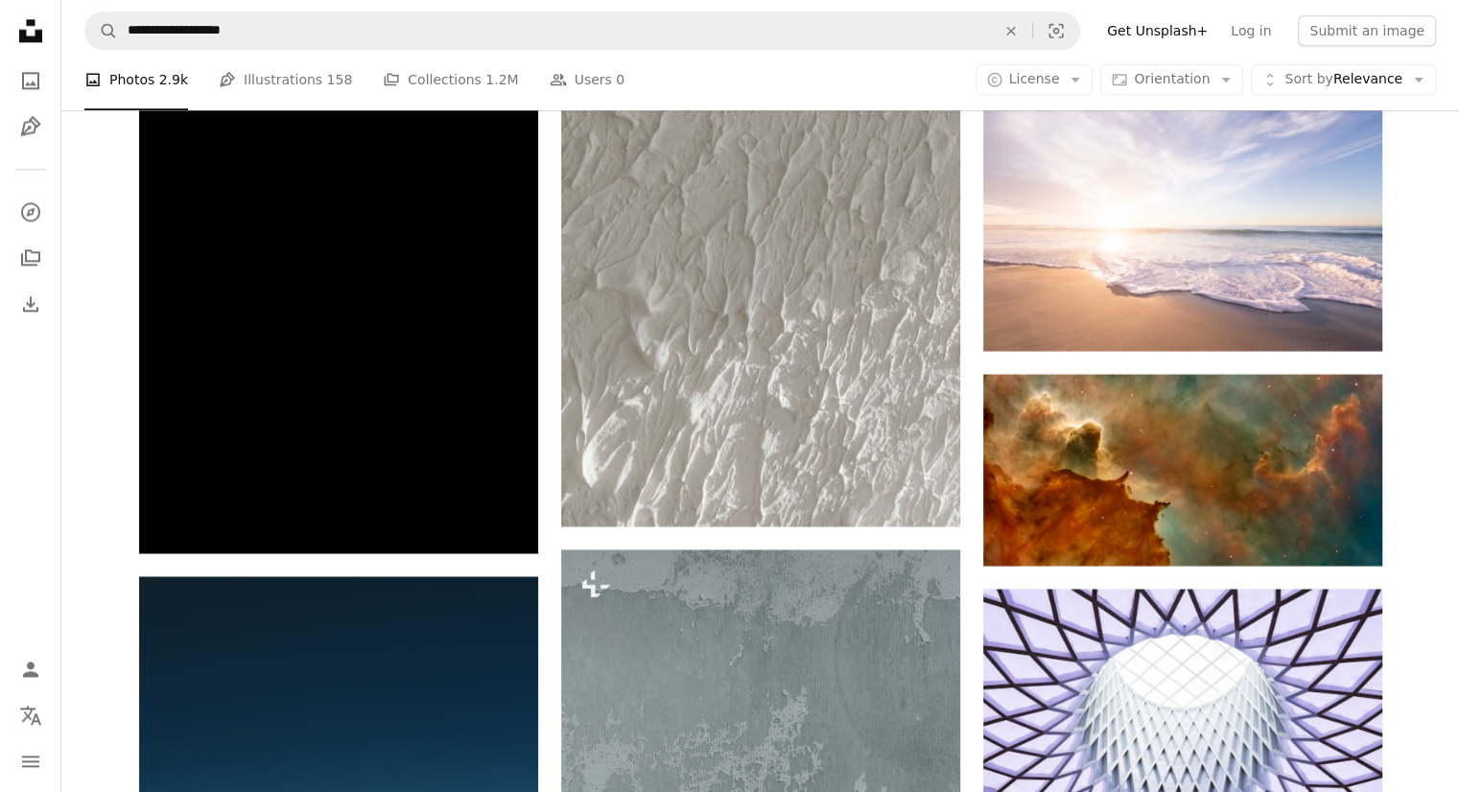
scroll to position [46423, 0]
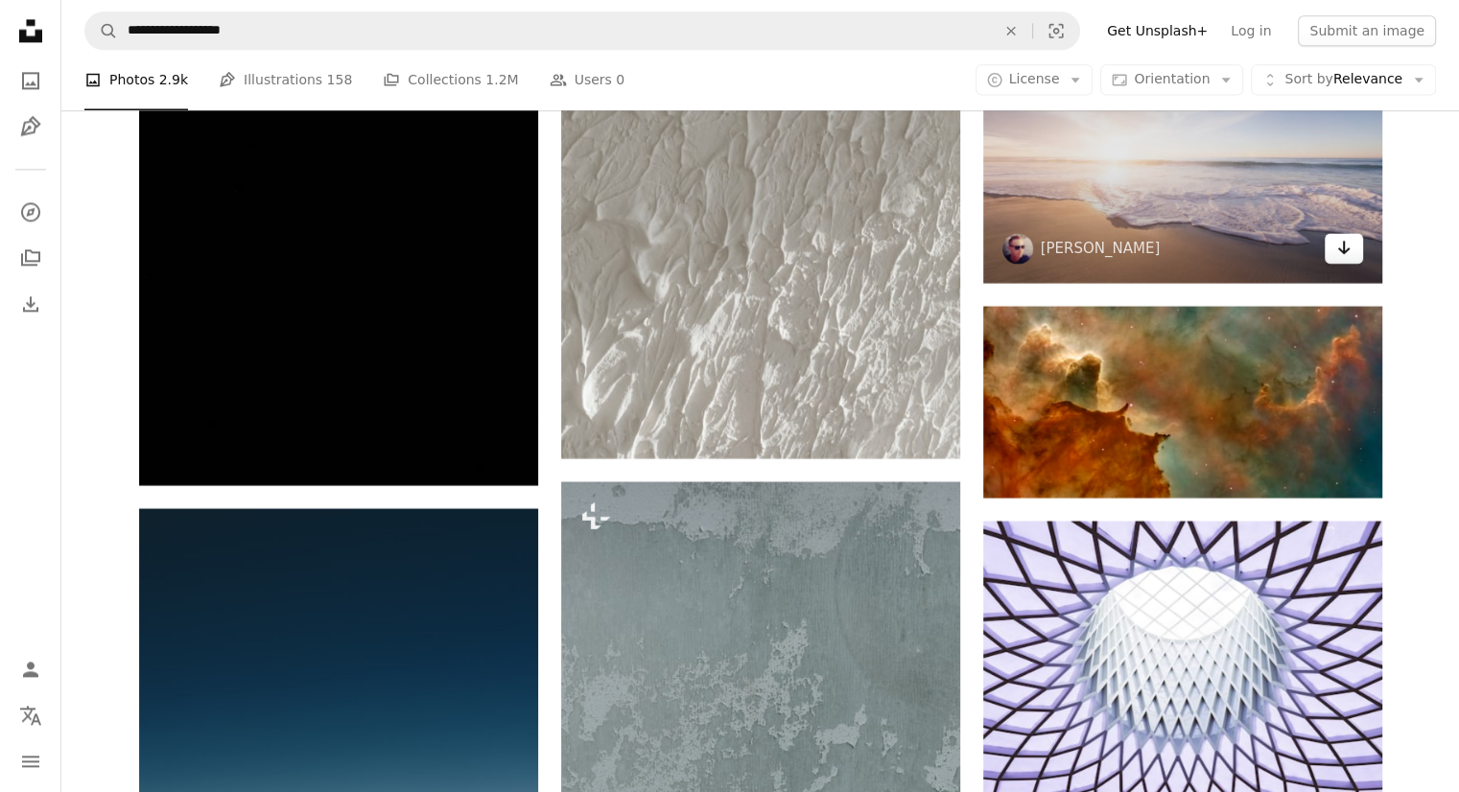
click at [1336, 259] on icon "Arrow pointing down" at bounding box center [1343, 247] width 15 height 23
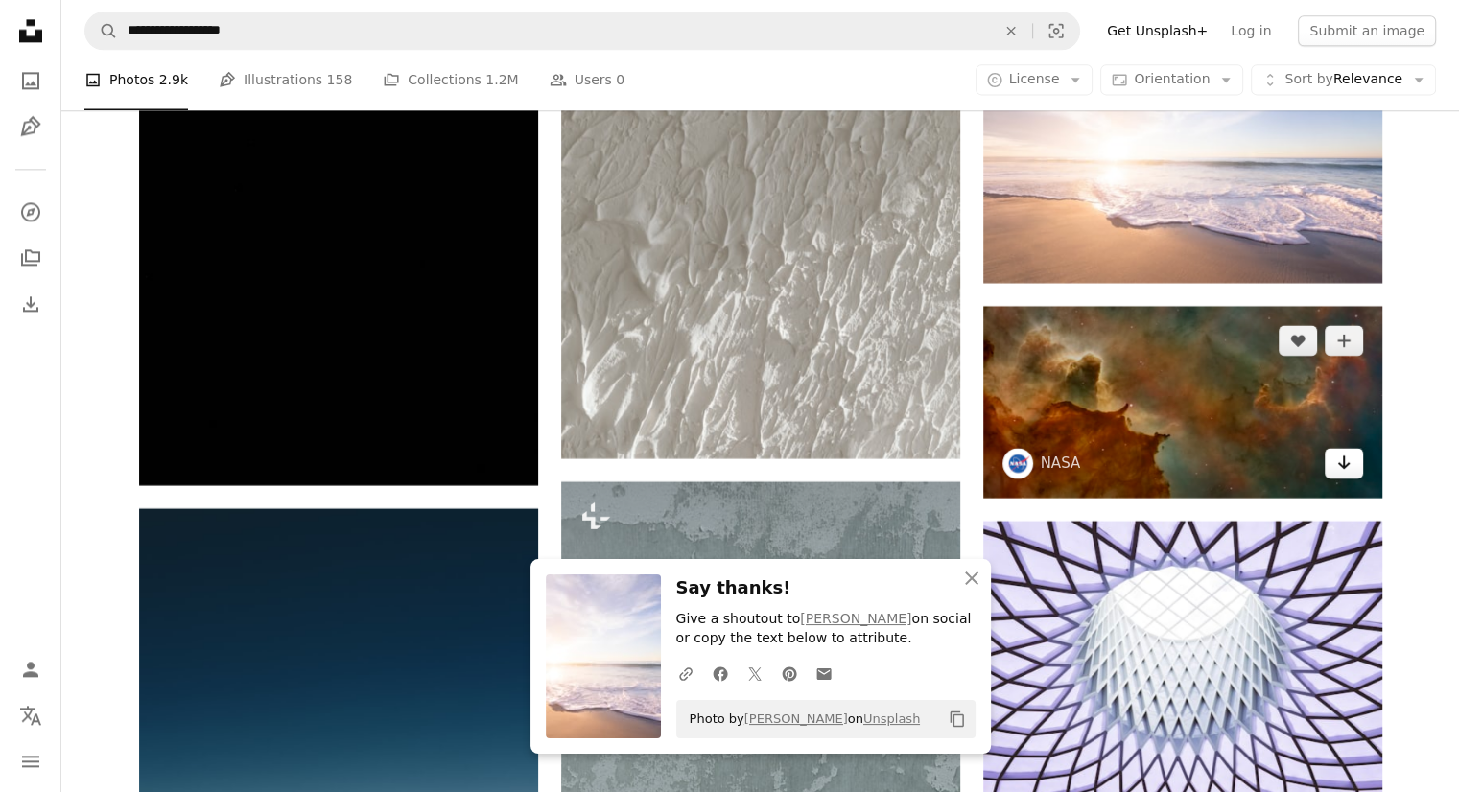
click at [1334, 477] on link "Arrow pointing down" at bounding box center [1344, 463] width 38 height 31
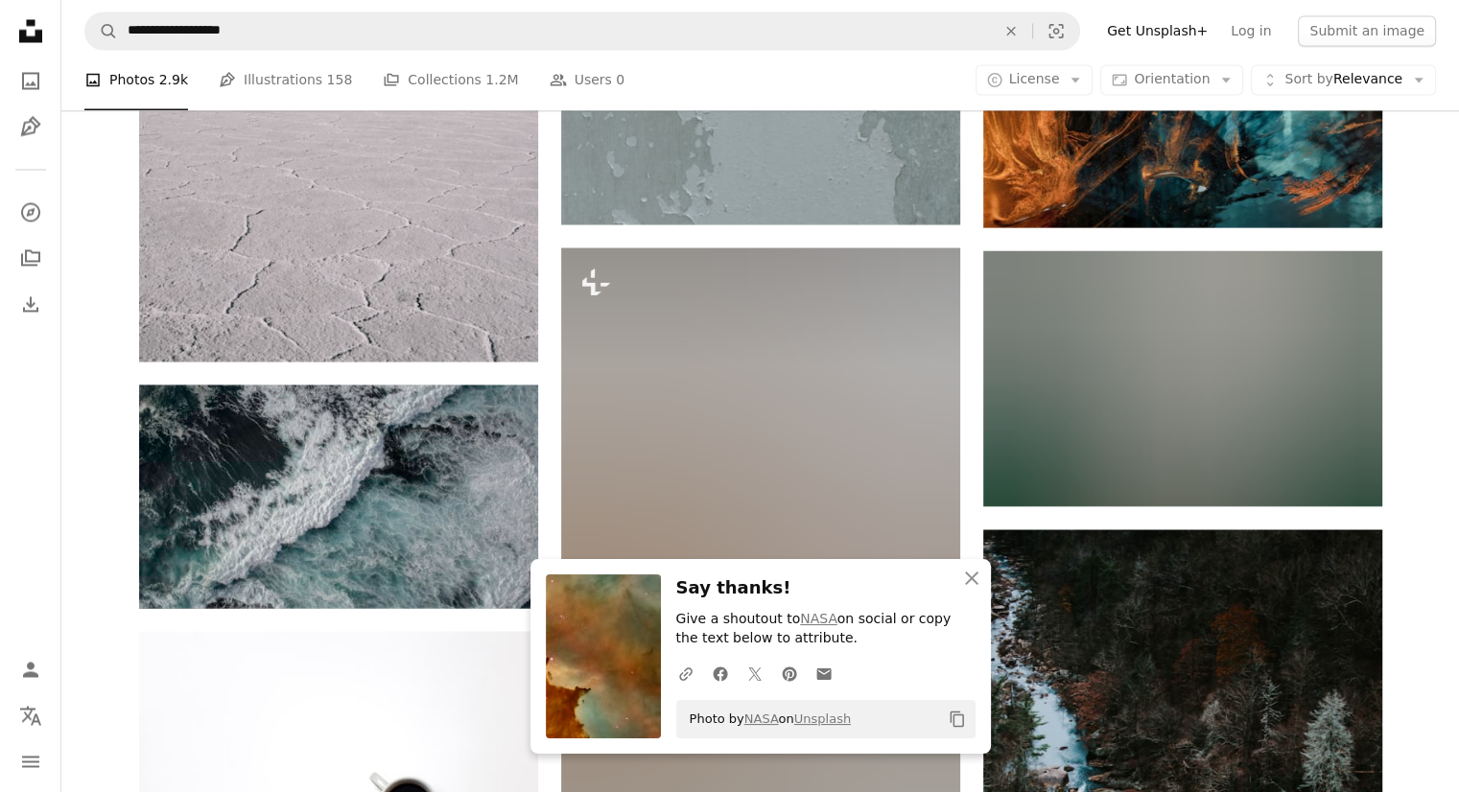
scroll to position [47382, 0]
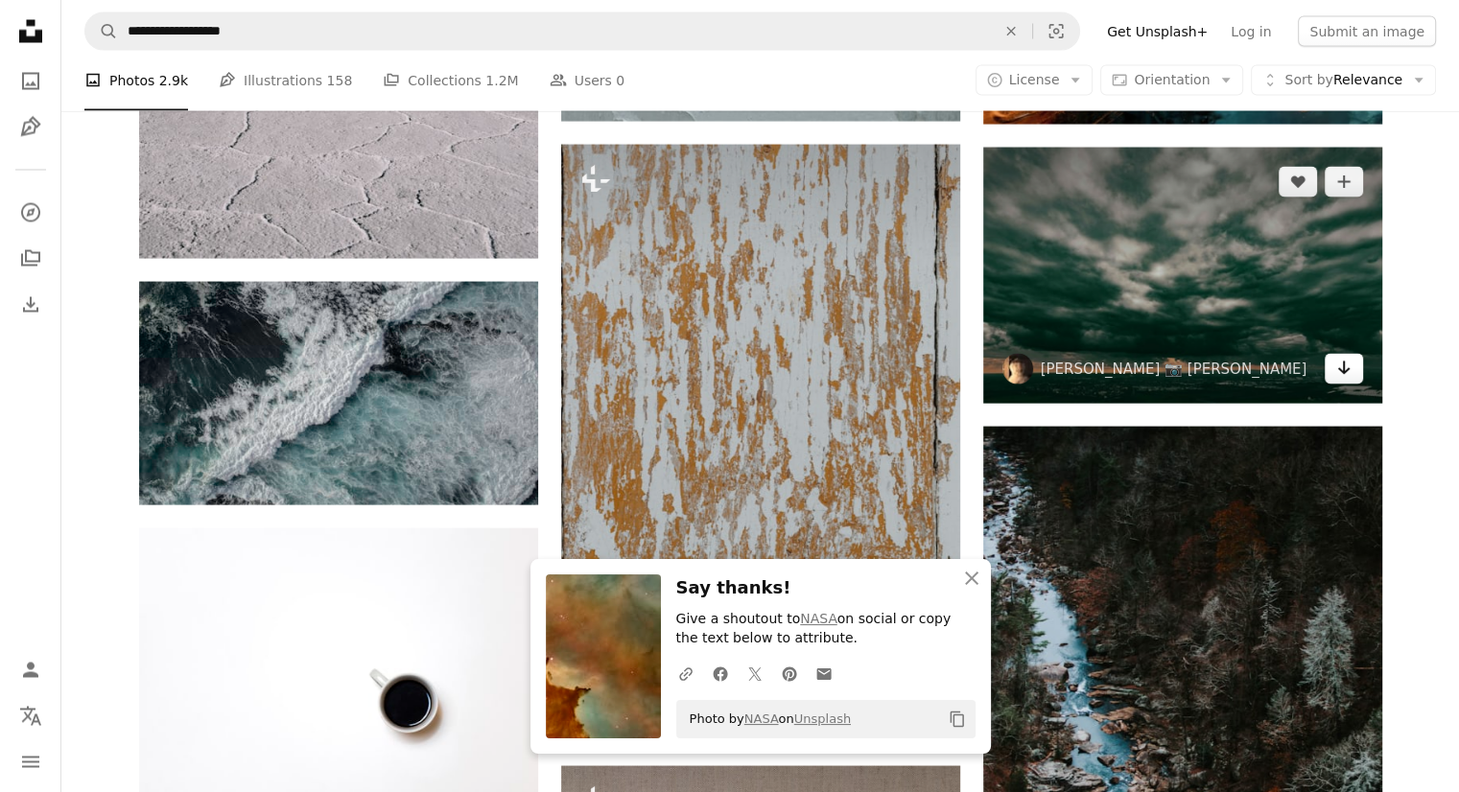
click at [1344, 374] on icon "Download" at bounding box center [1343, 367] width 12 height 13
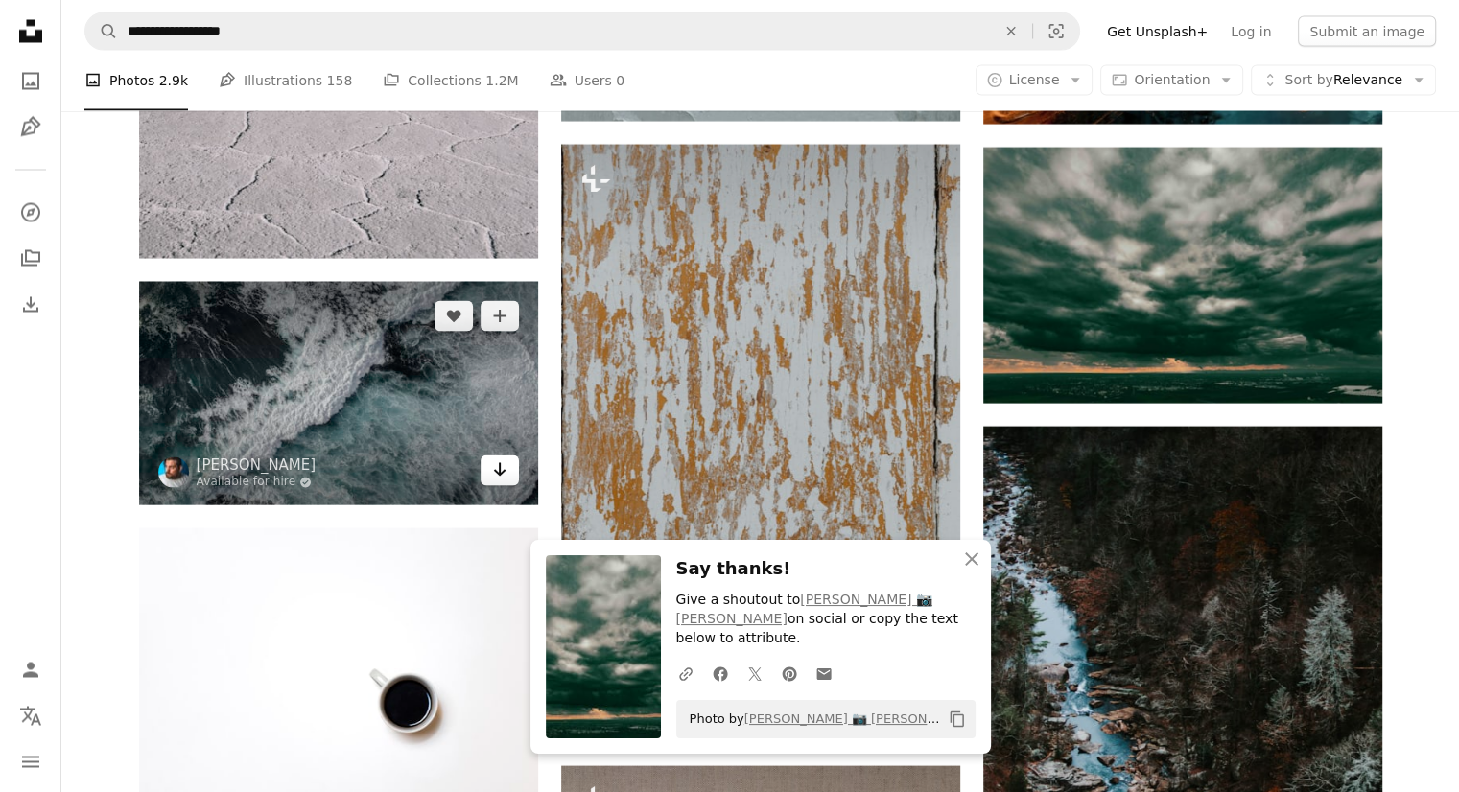
click at [505, 481] on icon "Arrow pointing down" at bounding box center [499, 469] width 15 height 23
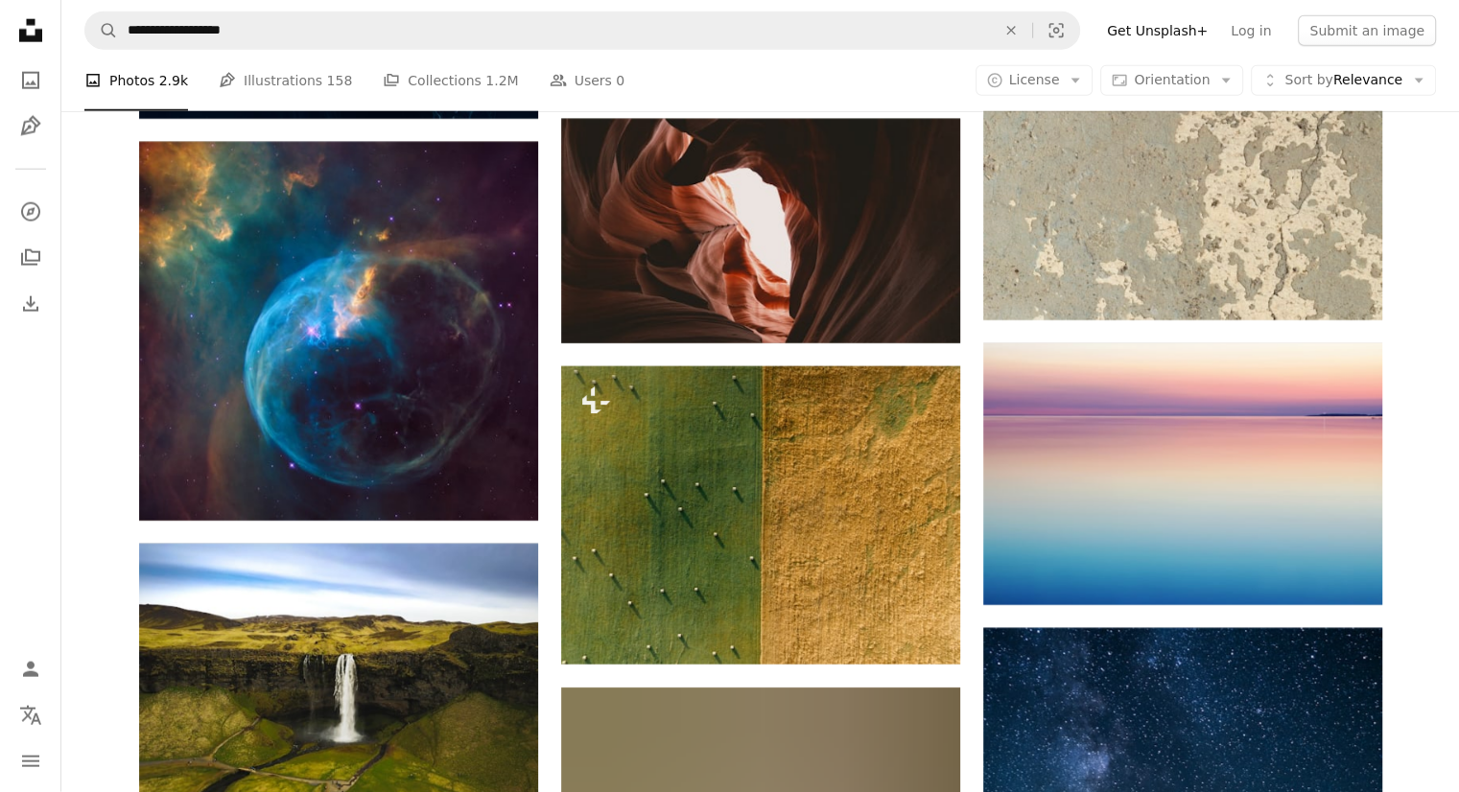
scroll to position [48629, 0]
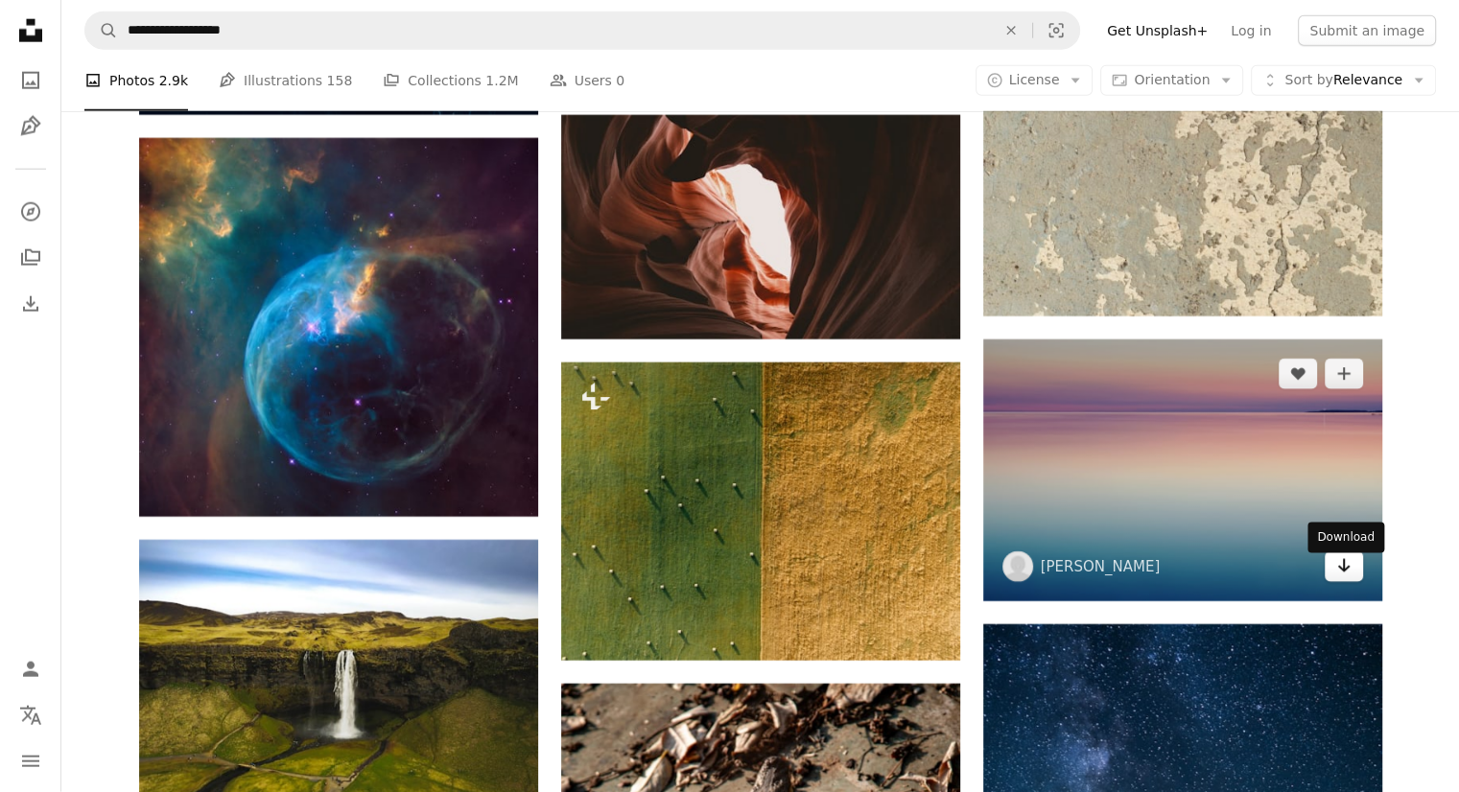
click at [1349, 572] on icon "Arrow pointing down" at bounding box center [1343, 565] width 15 height 23
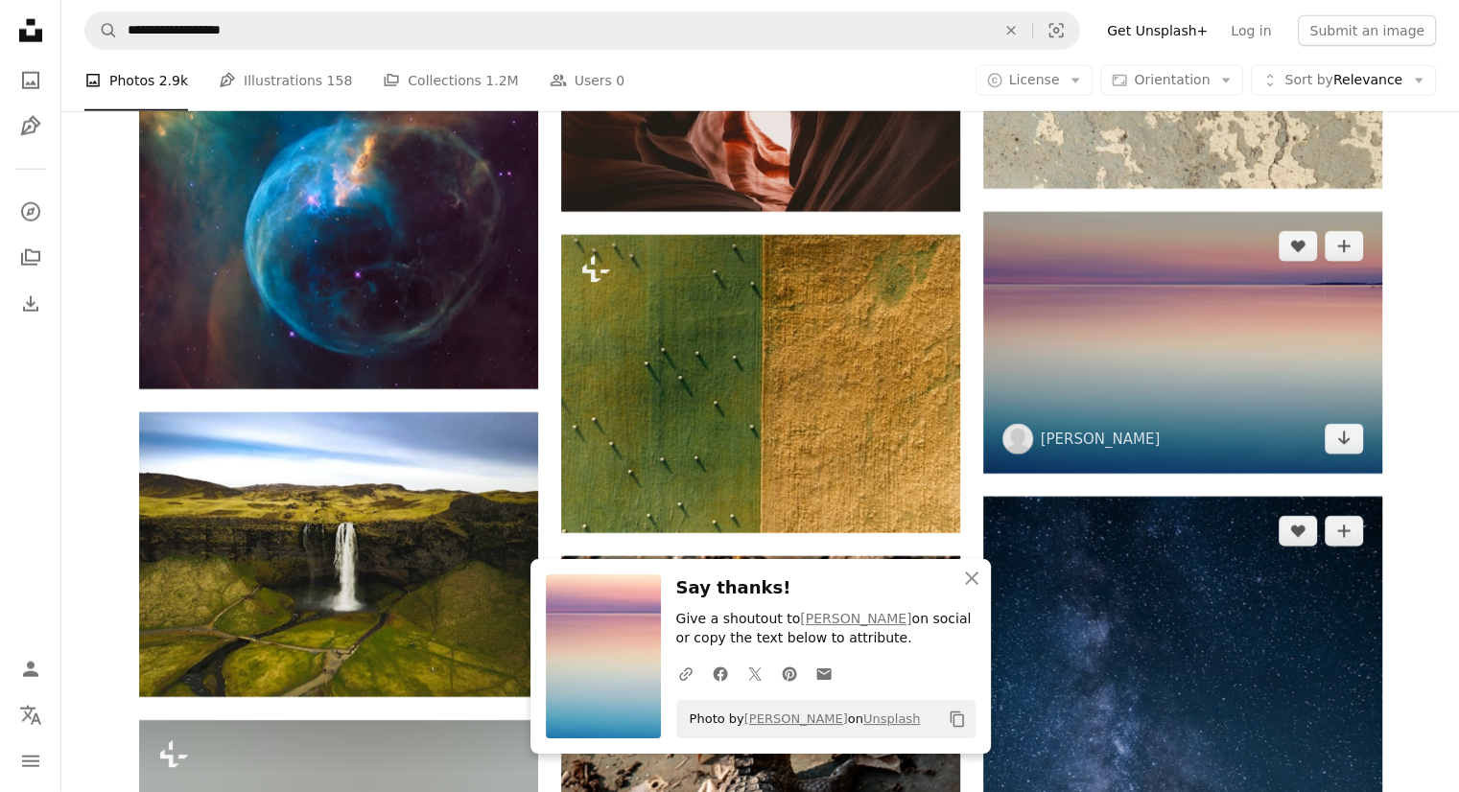
scroll to position [49013, 0]
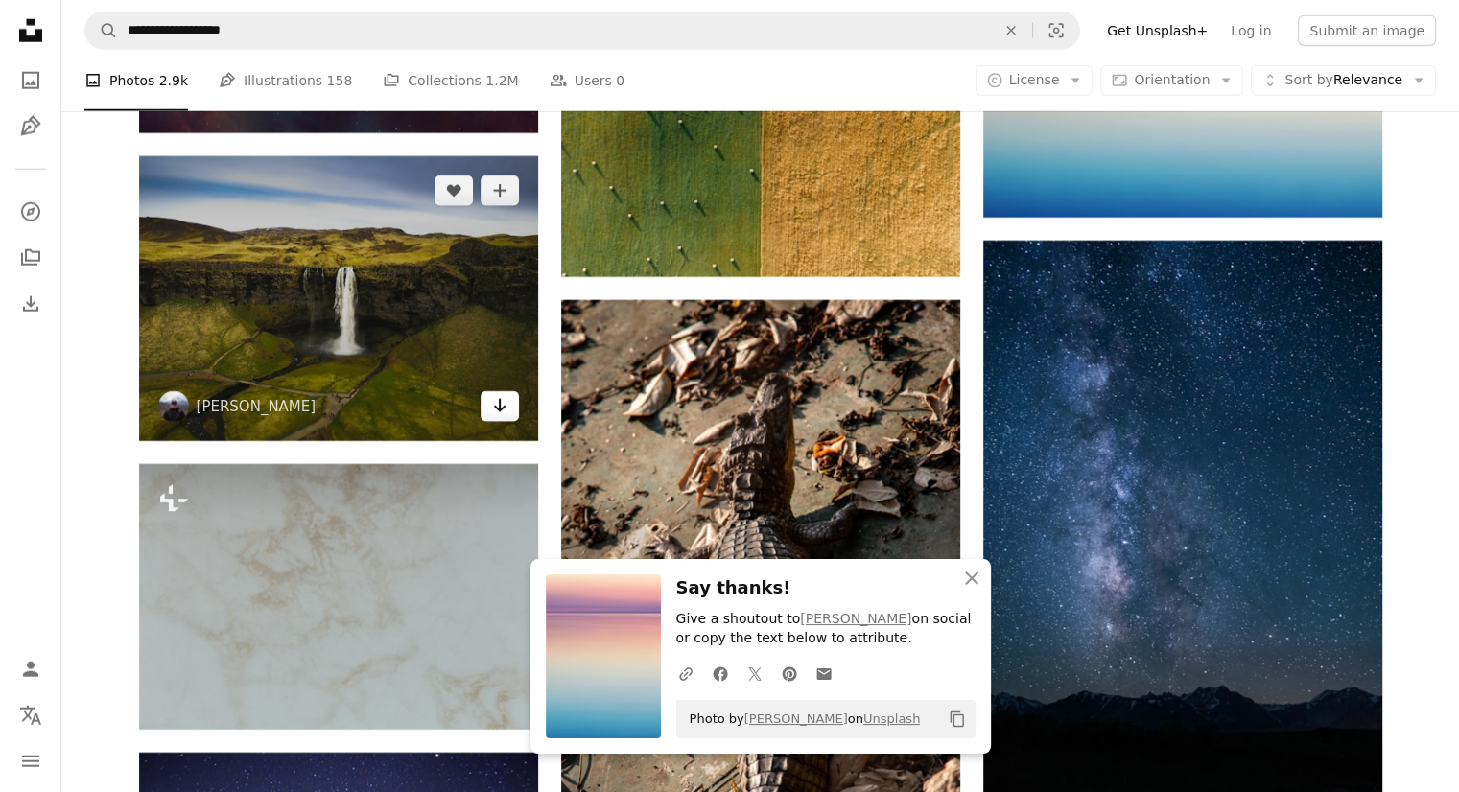
click at [499, 412] on icon "Download" at bounding box center [499, 405] width 12 height 13
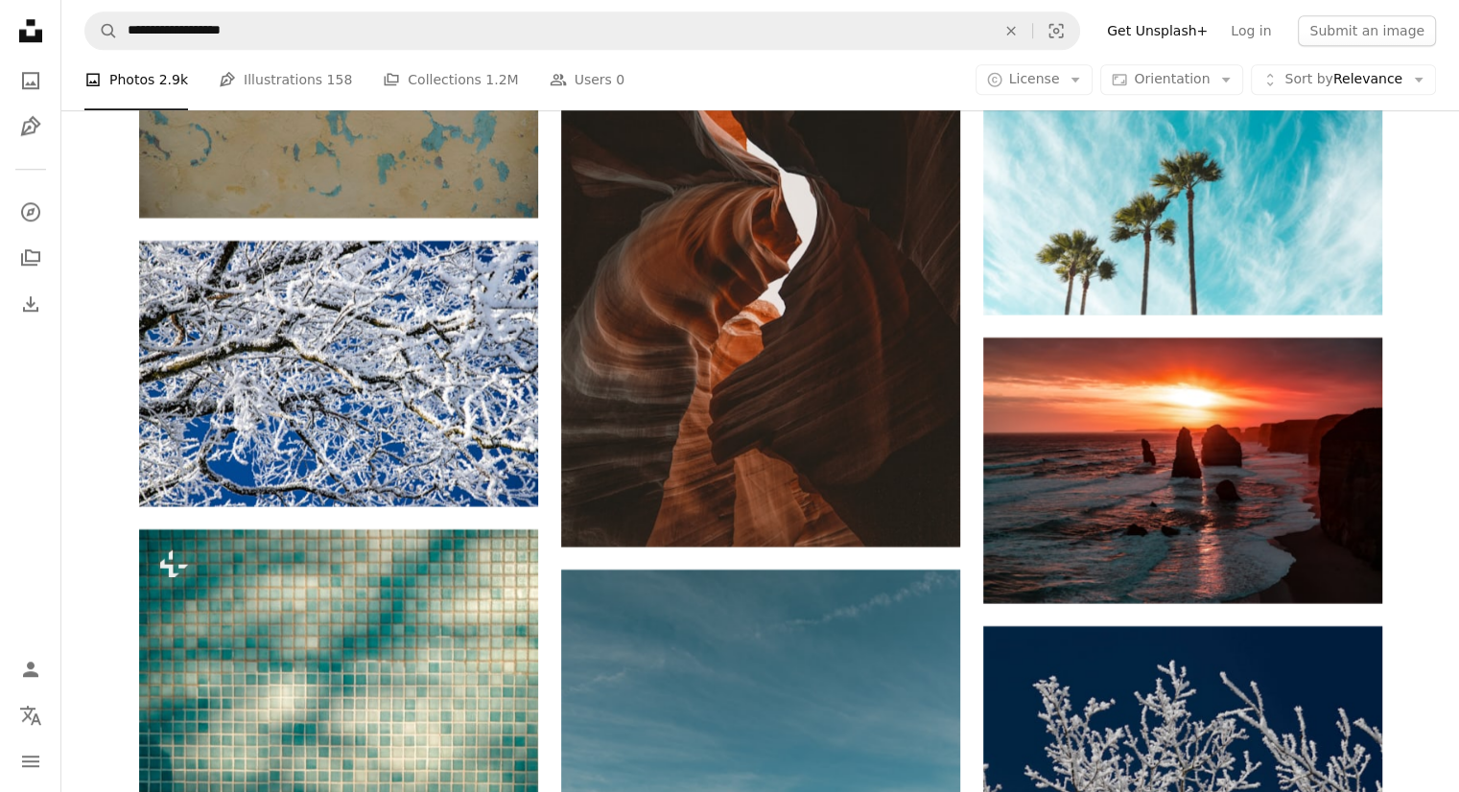
scroll to position [52849, 0]
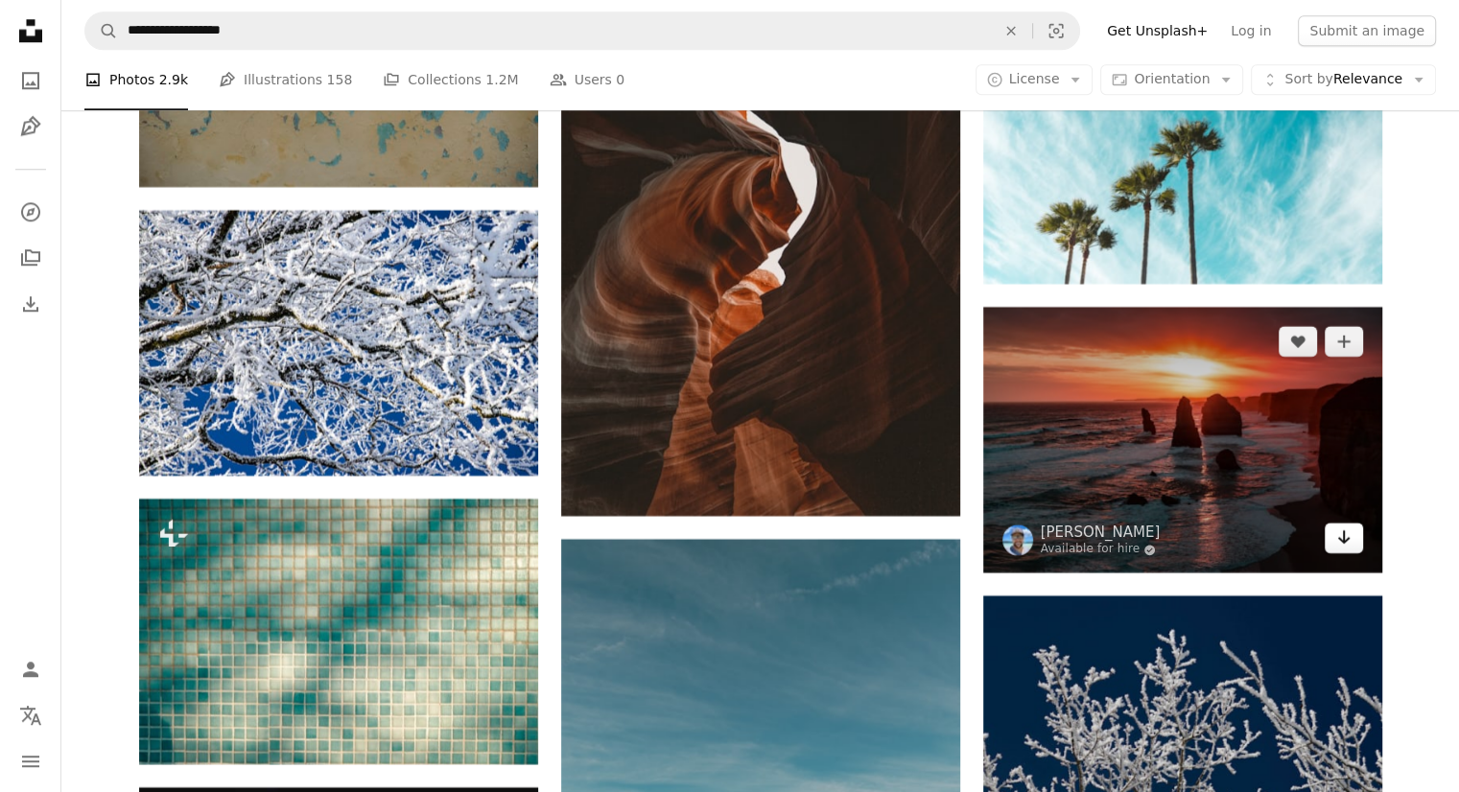
click at [1347, 543] on icon "Arrow pointing down" at bounding box center [1343, 537] width 15 height 23
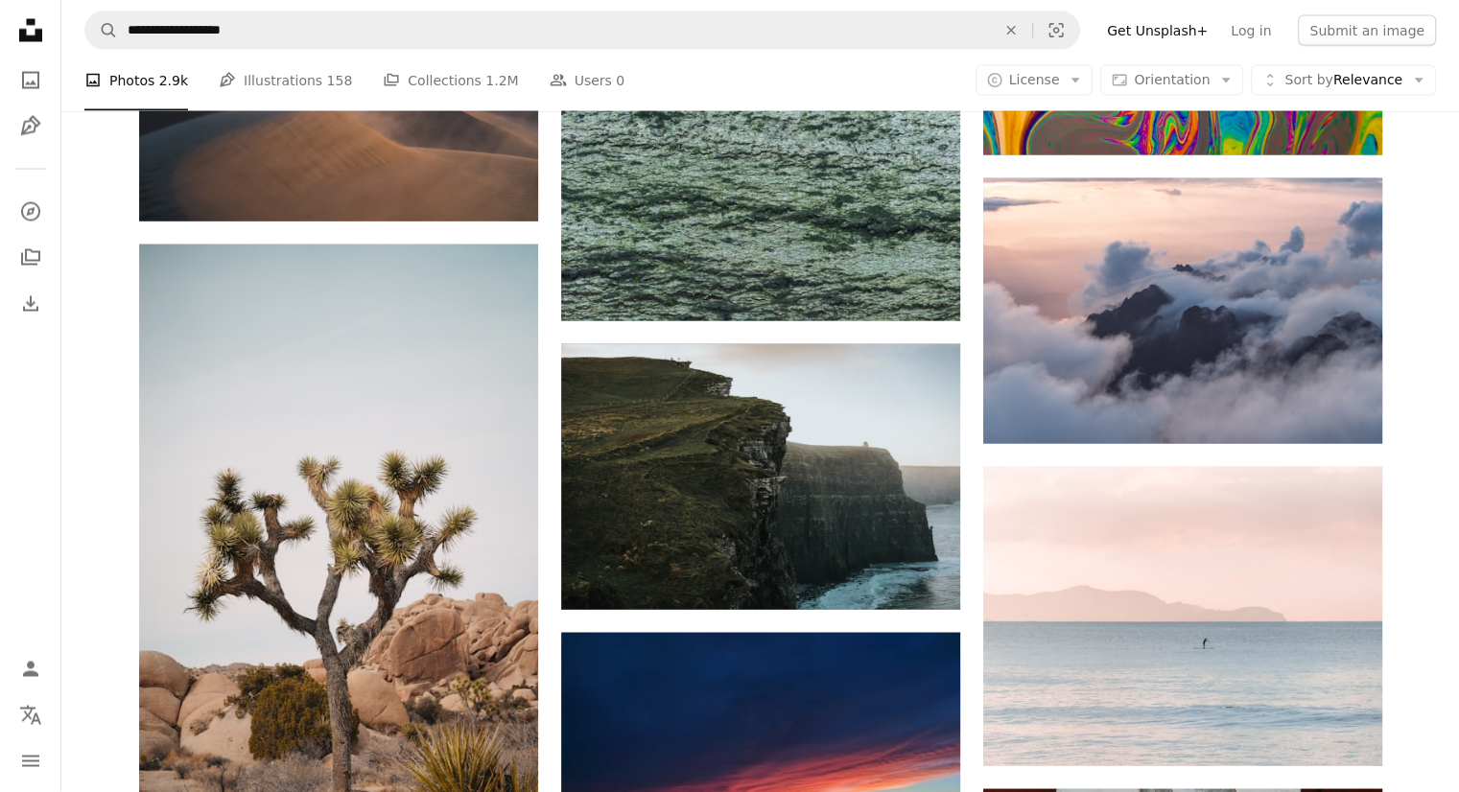
scroll to position [54672, 0]
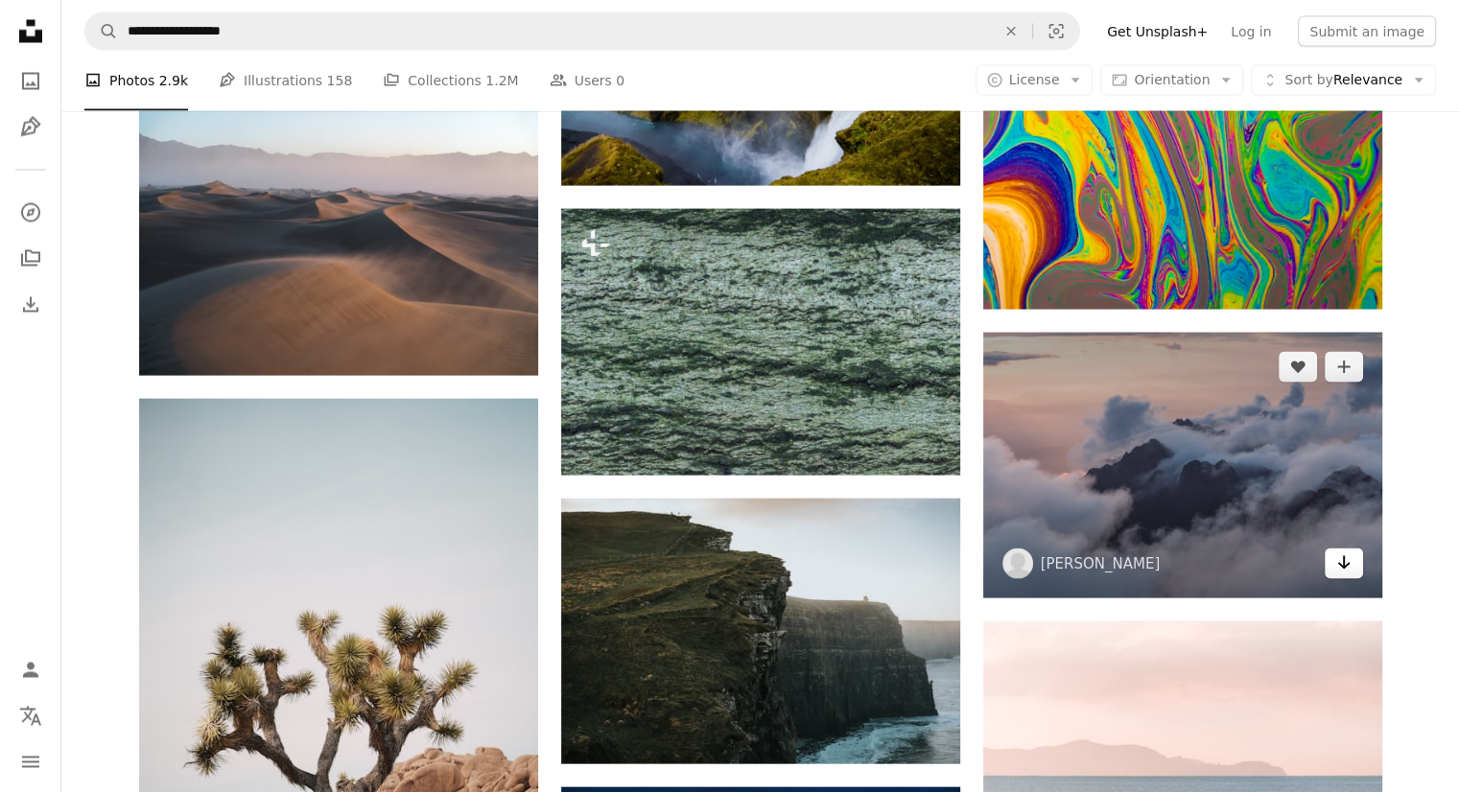
click at [1354, 573] on link "Arrow pointing down" at bounding box center [1344, 563] width 38 height 31
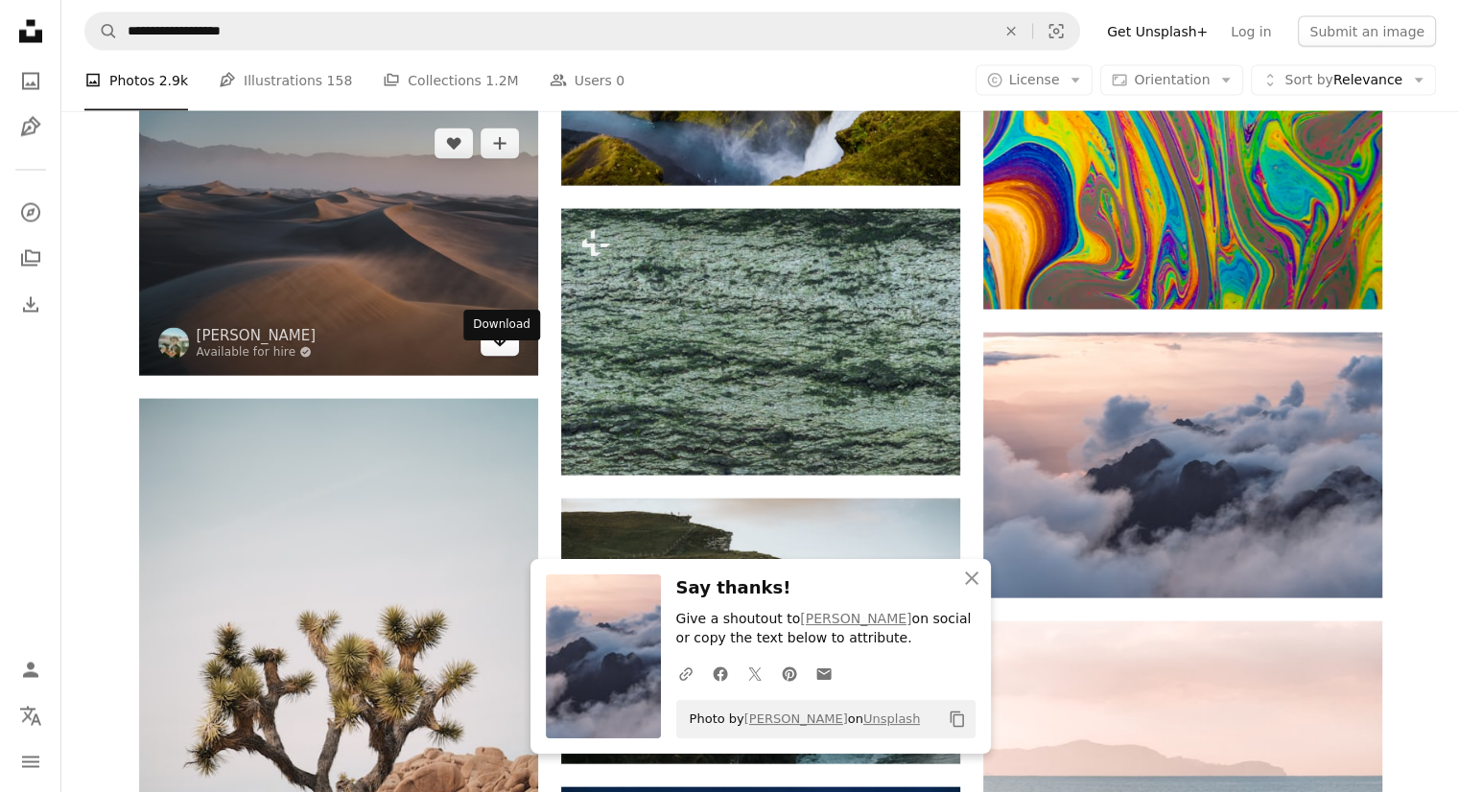
click at [500, 351] on icon "Arrow pointing down" at bounding box center [499, 339] width 15 height 23
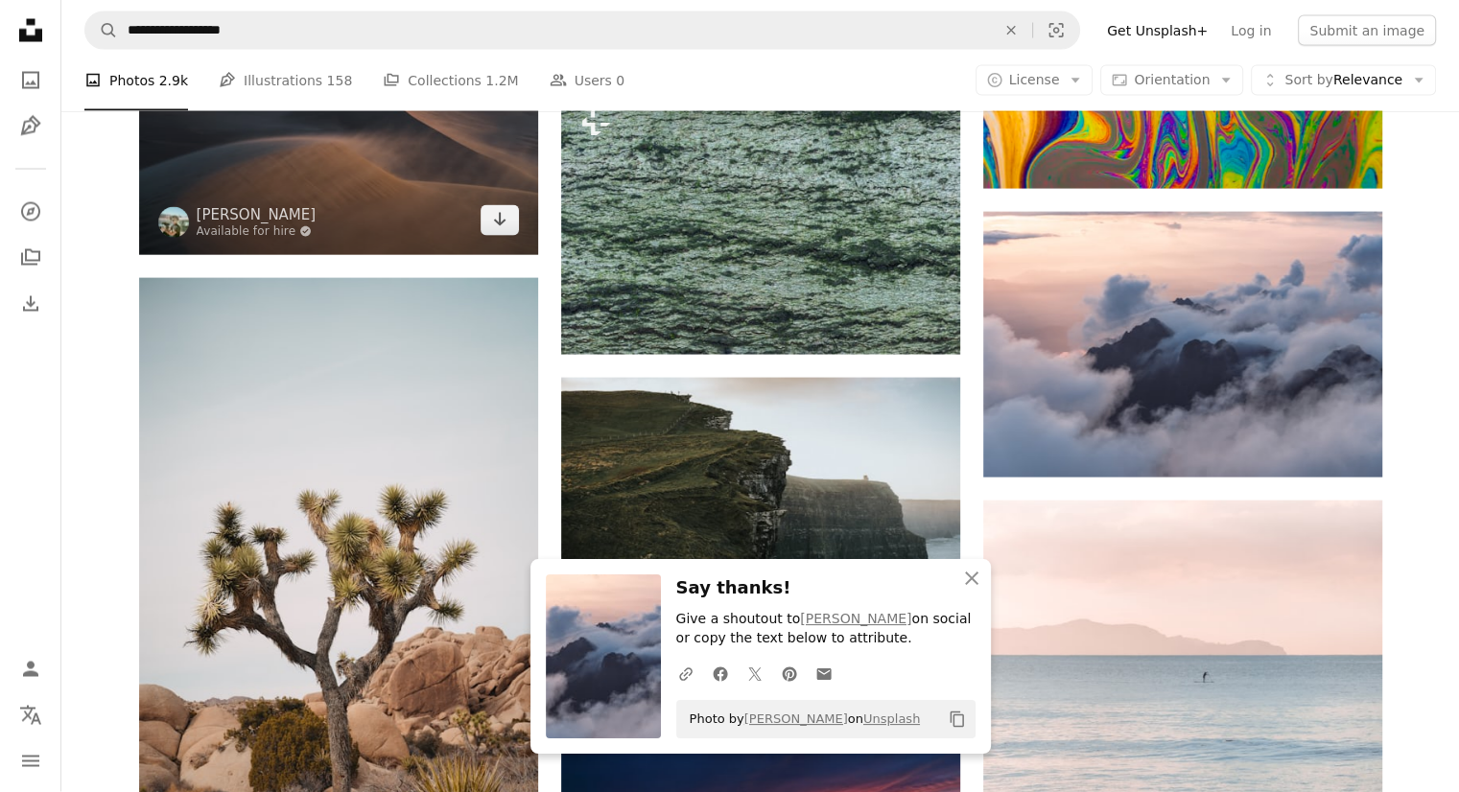
scroll to position [55151, 0]
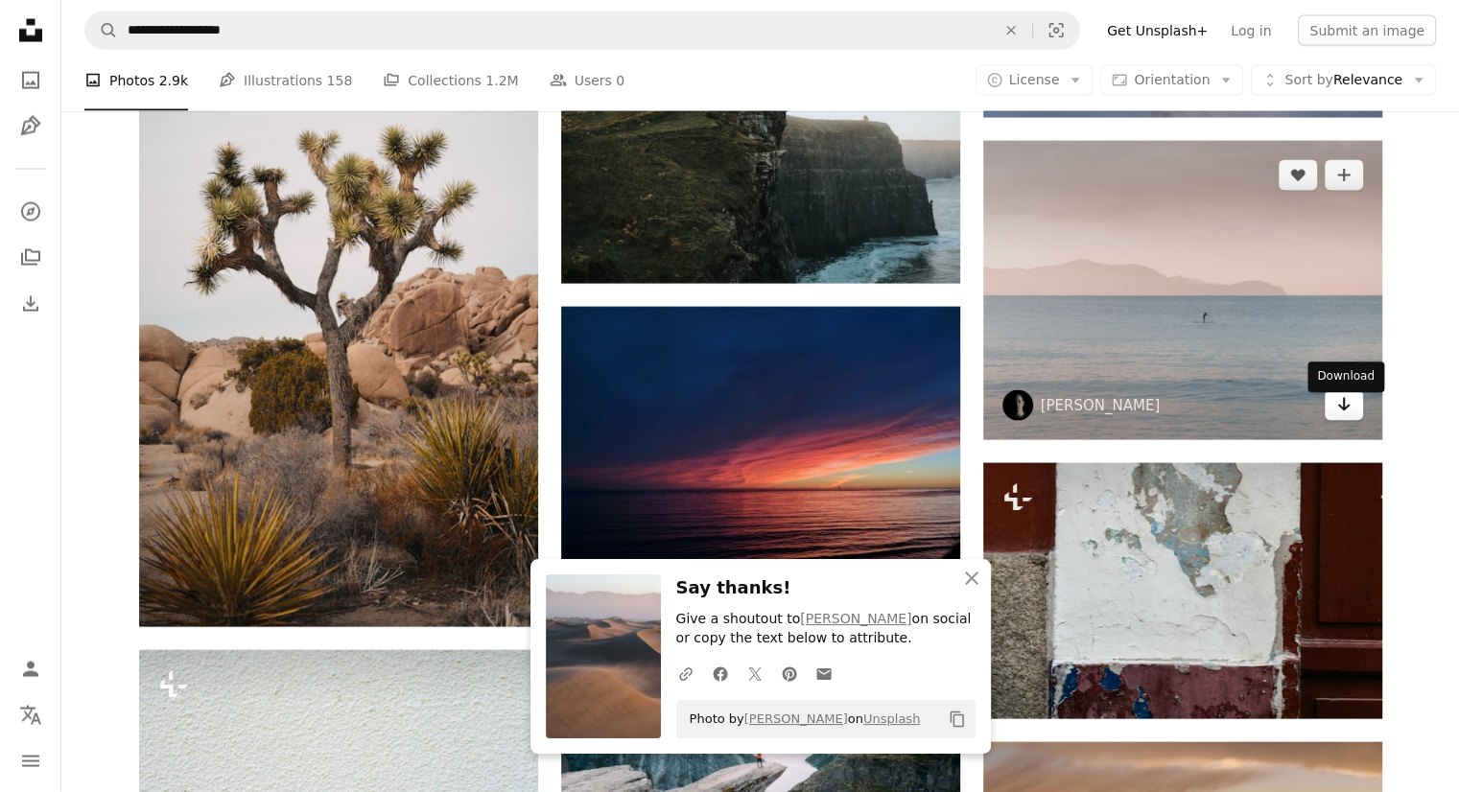
click at [1338, 412] on icon "Arrow pointing down" at bounding box center [1343, 404] width 15 height 23
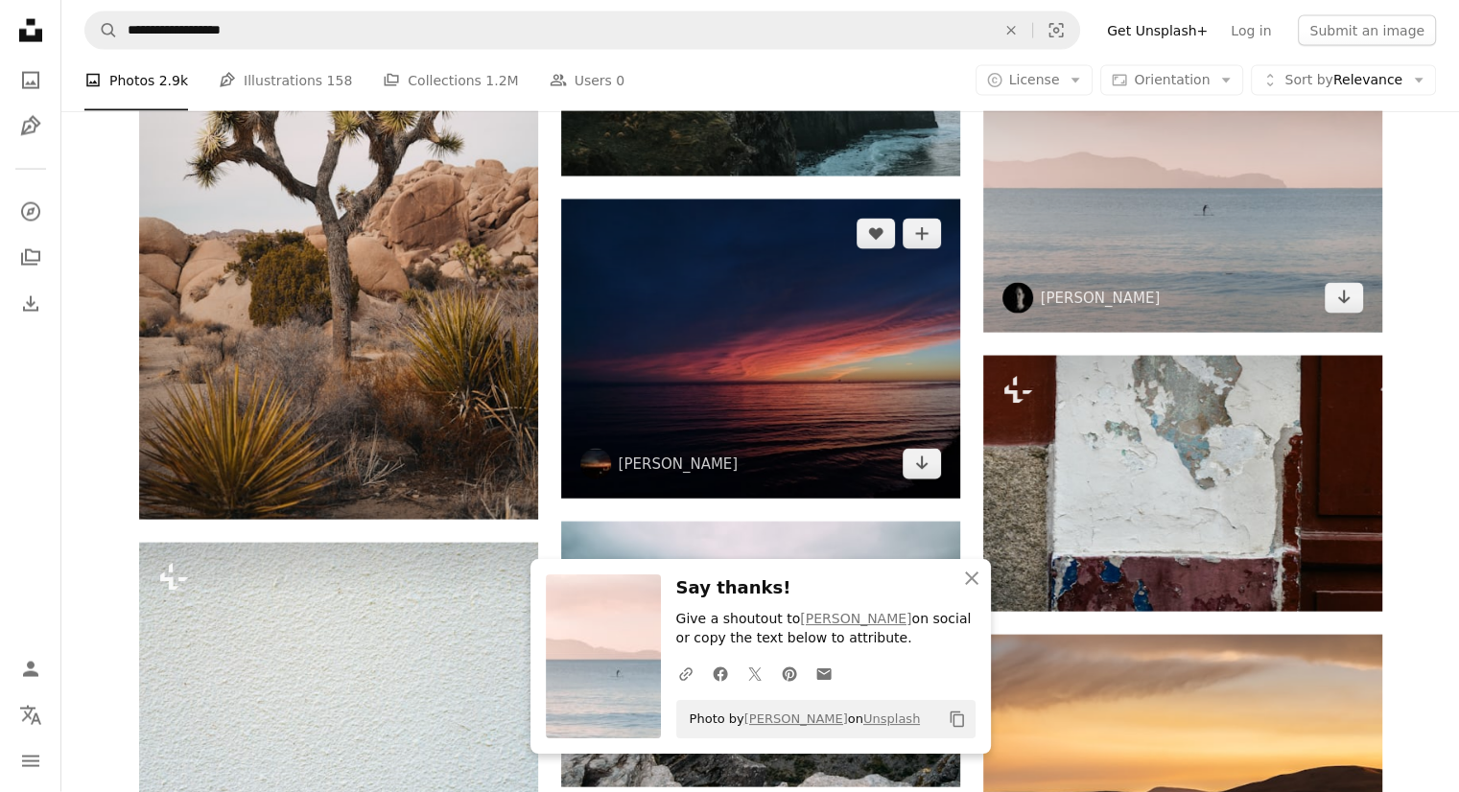
scroll to position [55343, 0]
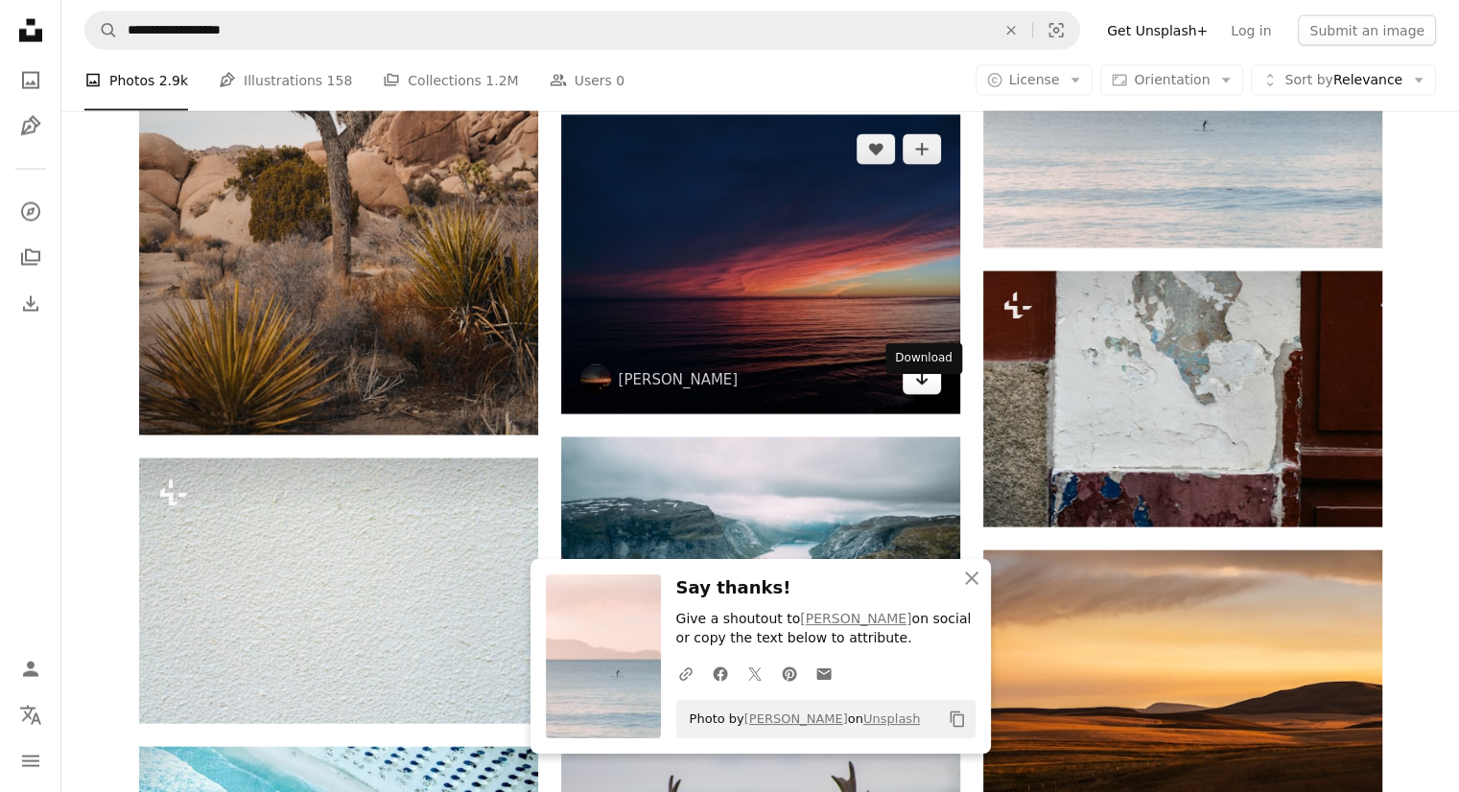
click at [928, 390] on icon "Arrow pointing down" at bounding box center [921, 378] width 15 height 23
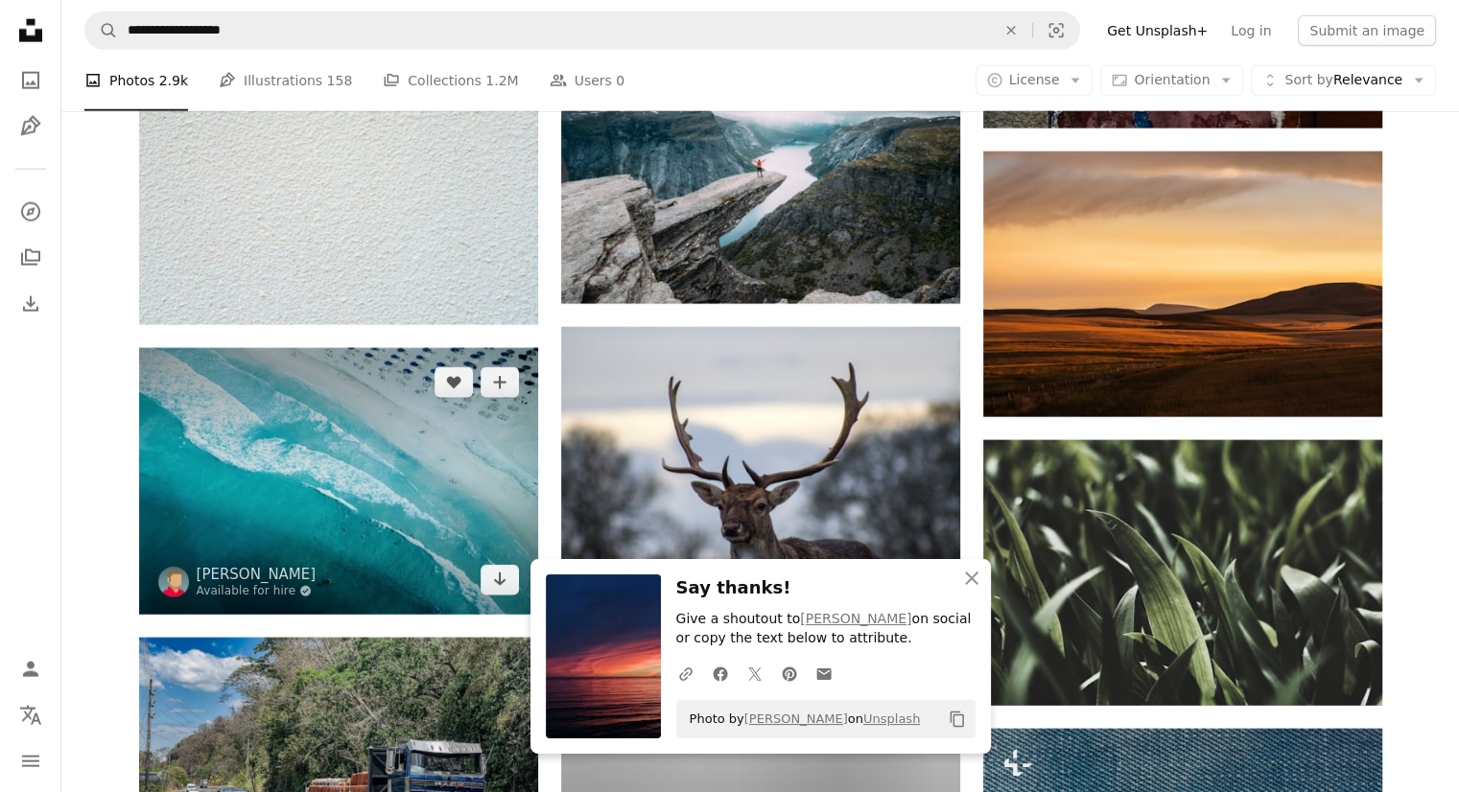
scroll to position [55919, 0]
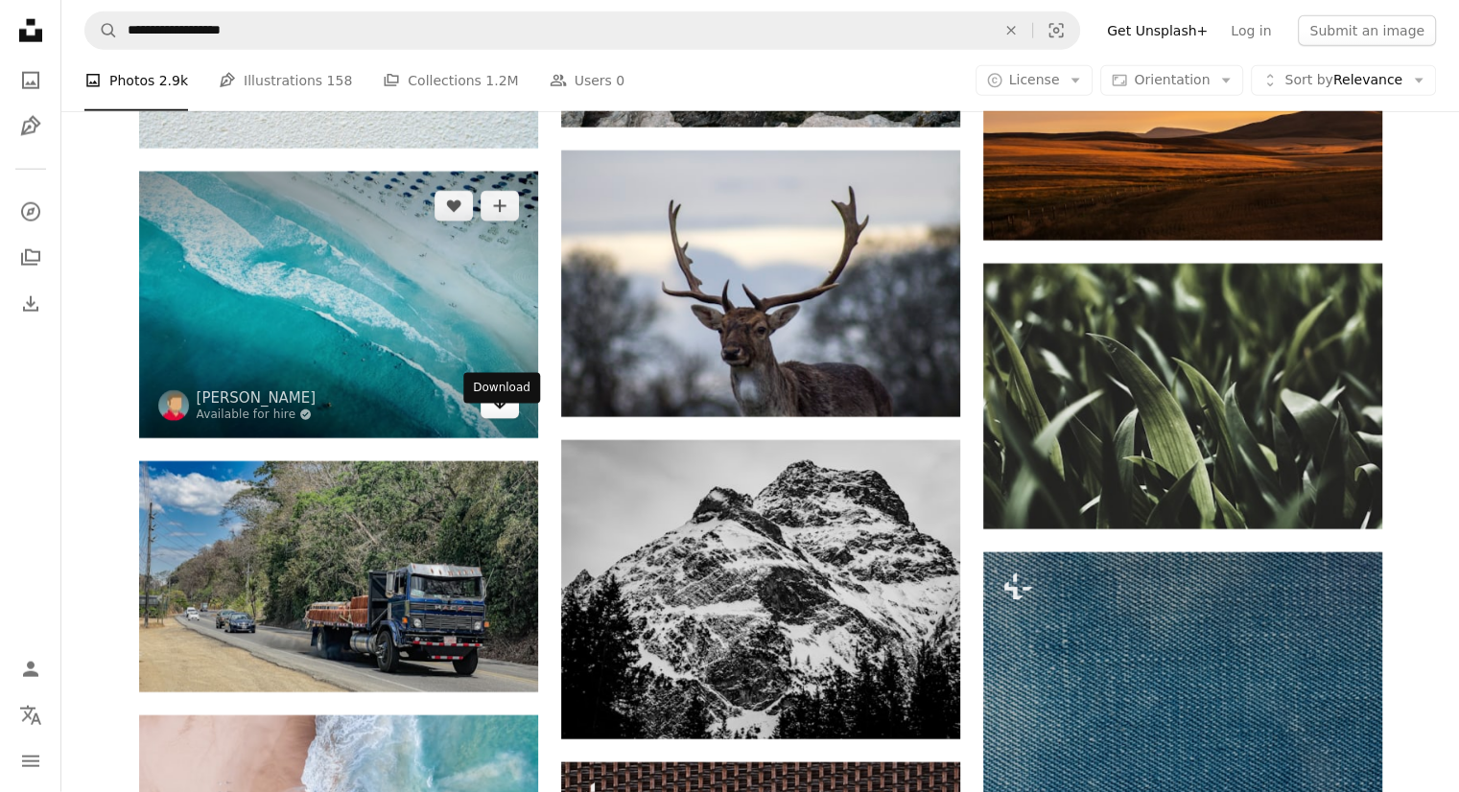
click at [495, 414] on icon "Arrow pointing down" at bounding box center [499, 402] width 15 height 23
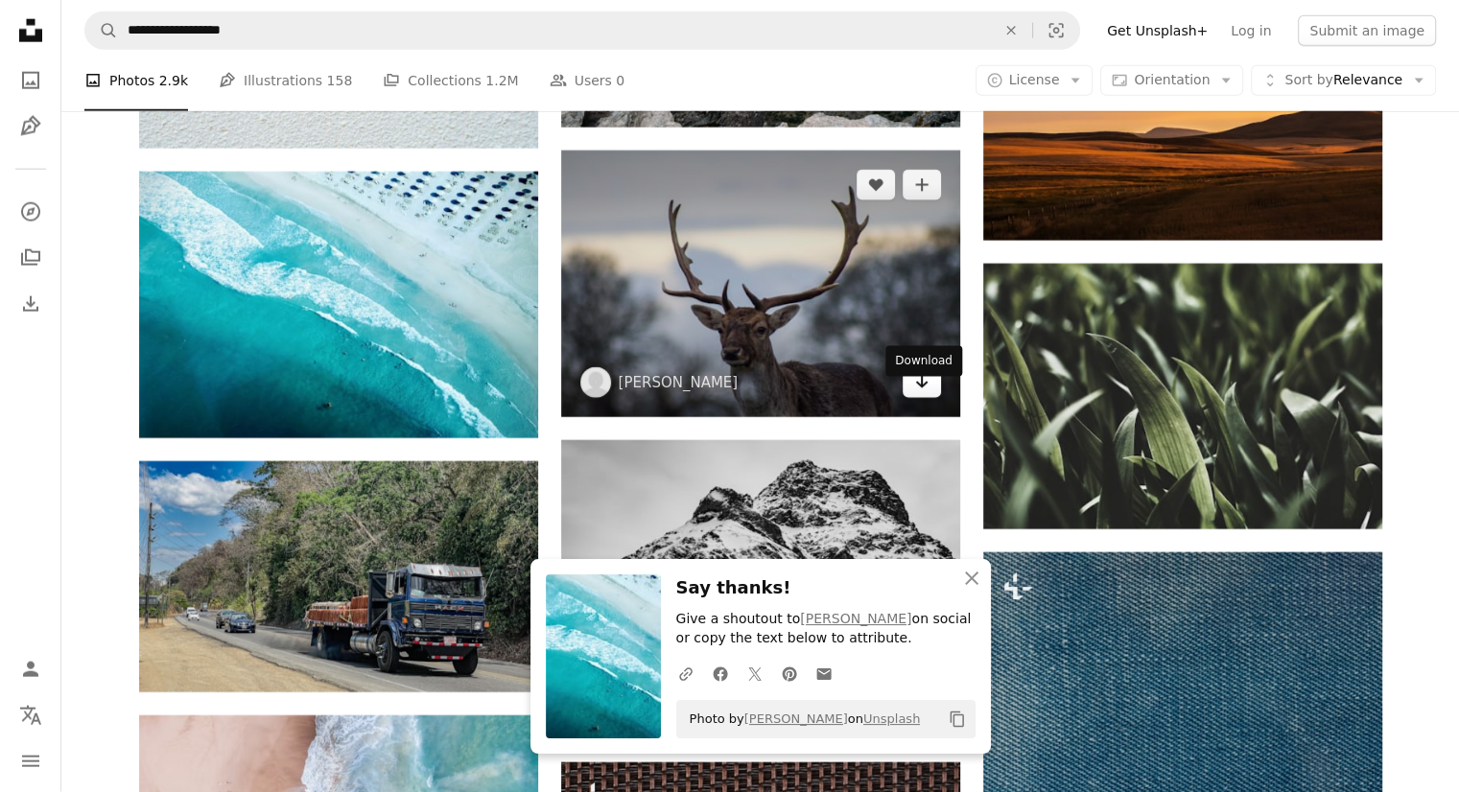
click at [925, 388] on icon "Download" at bounding box center [921, 381] width 12 height 13
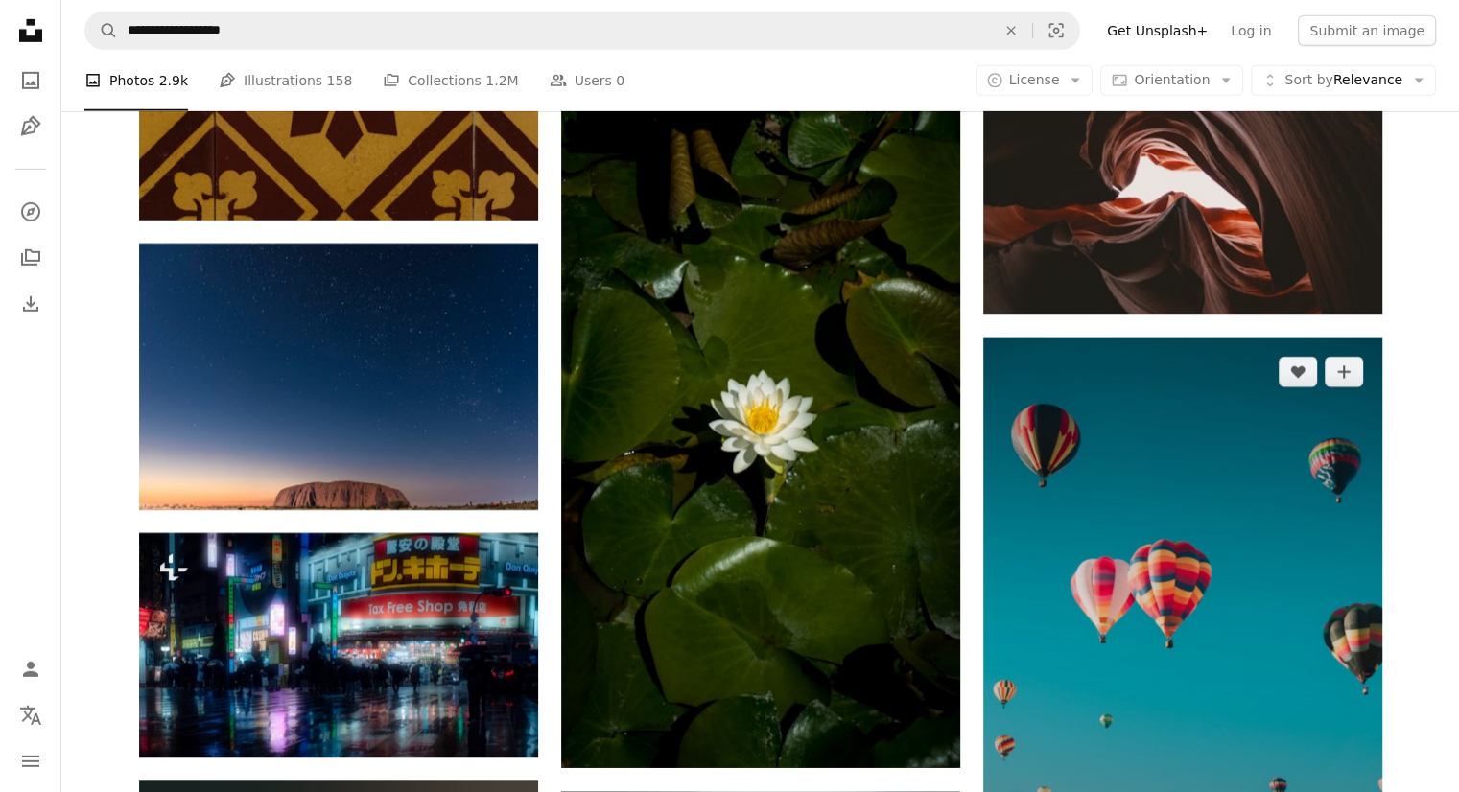
scroll to position [57261, 0]
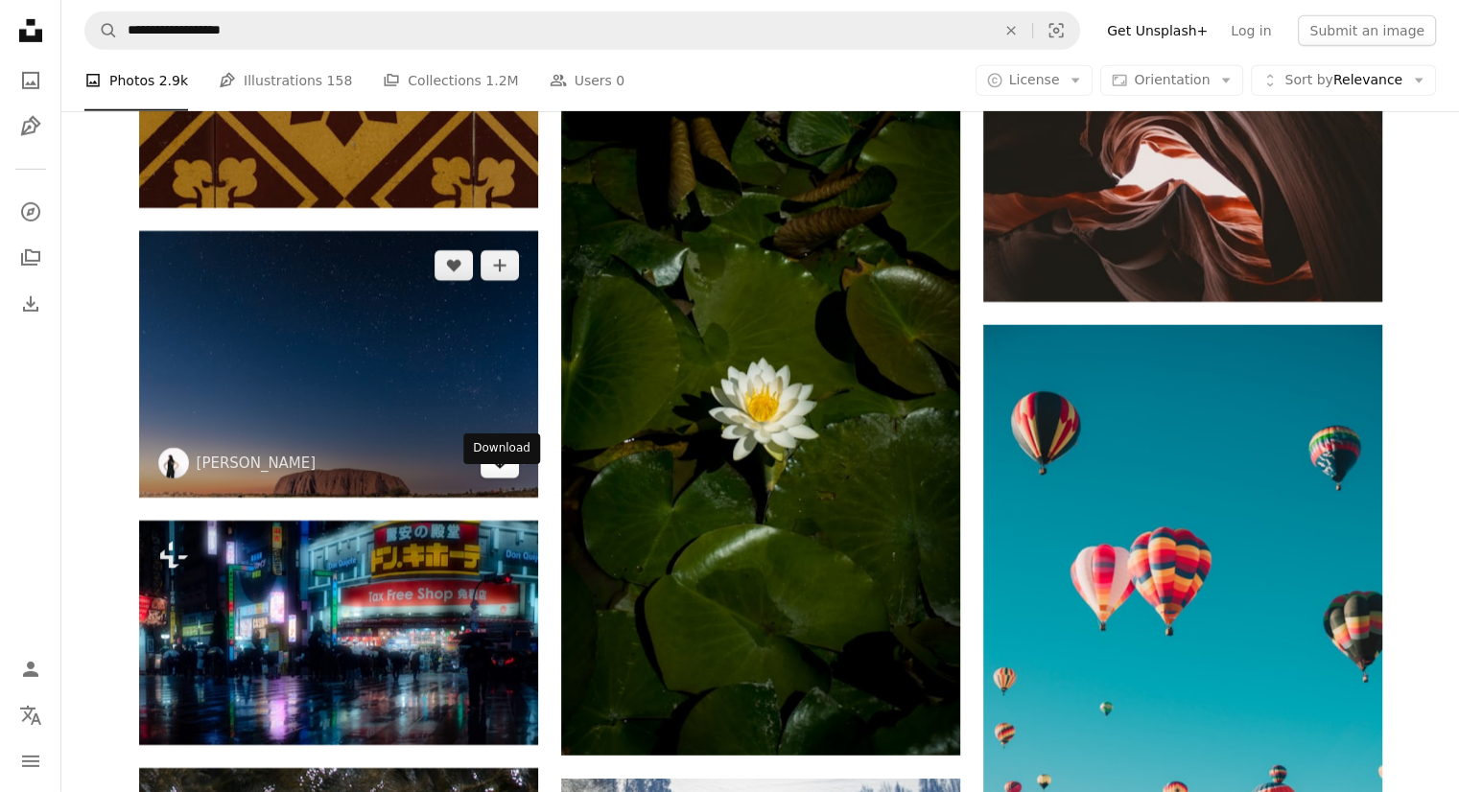
click at [498, 474] on icon "Arrow pointing down" at bounding box center [499, 462] width 15 height 23
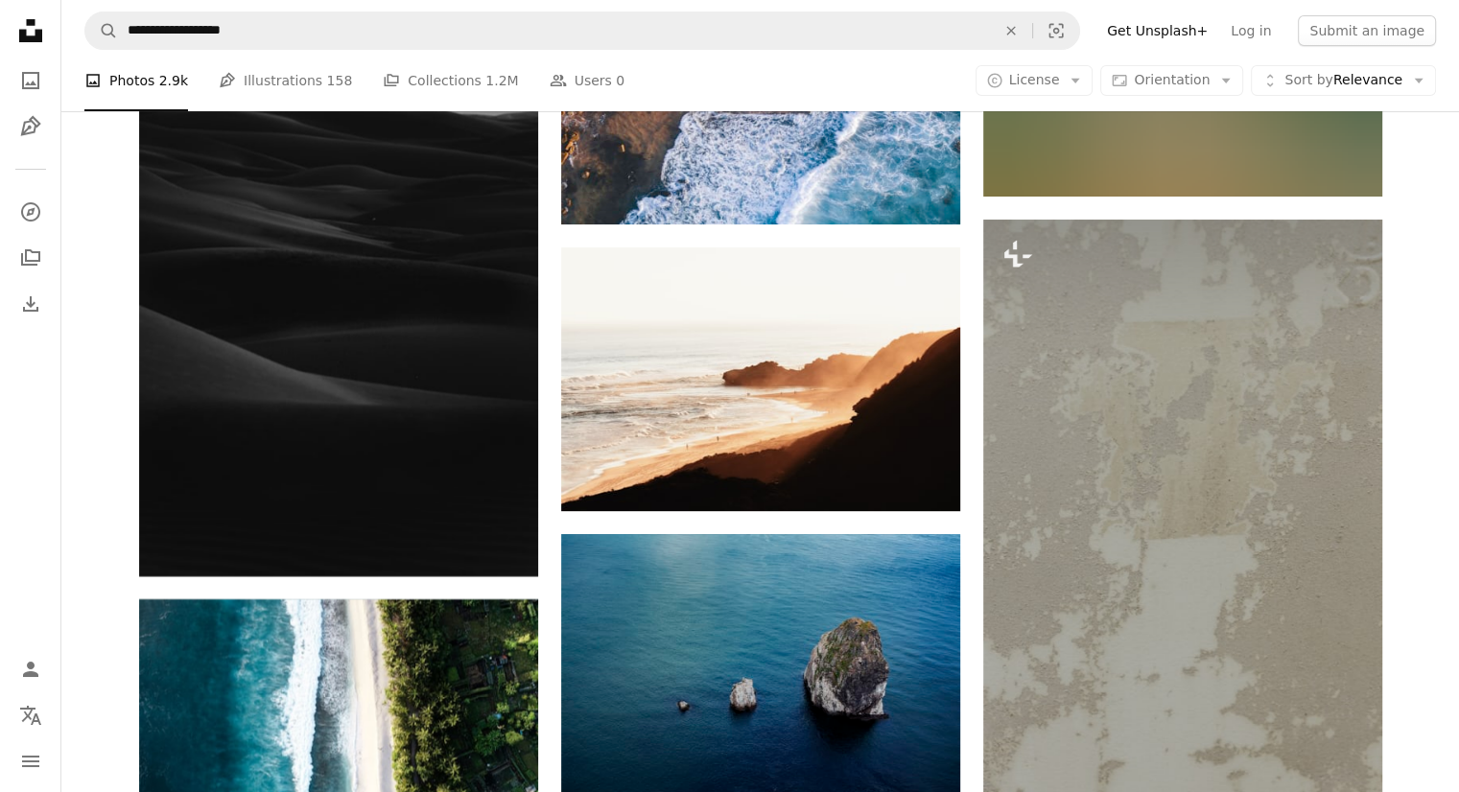
scroll to position [58796, 0]
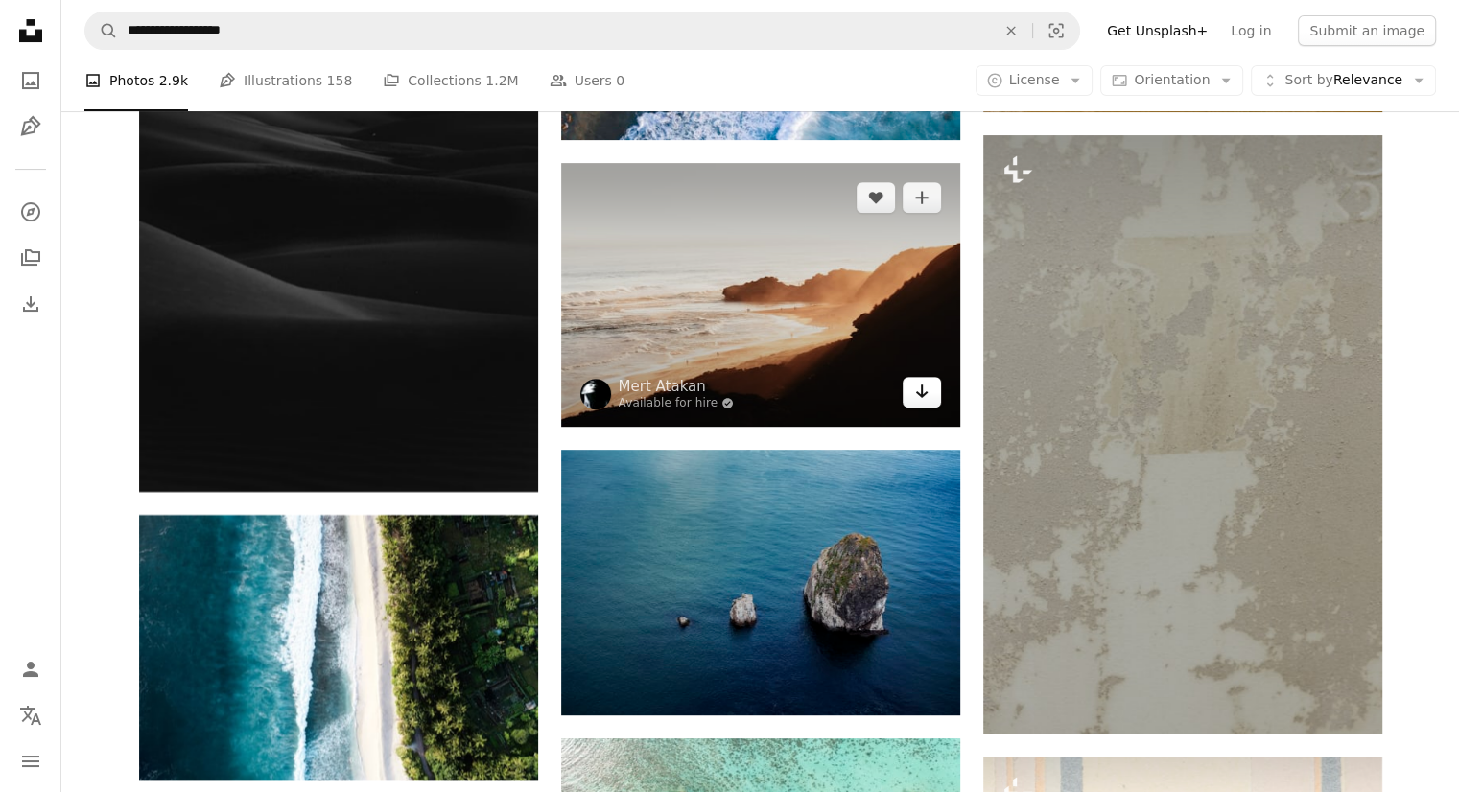
click at [925, 403] on icon "Arrow pointing down" at bounding box center [921, 391] width 15 height 23
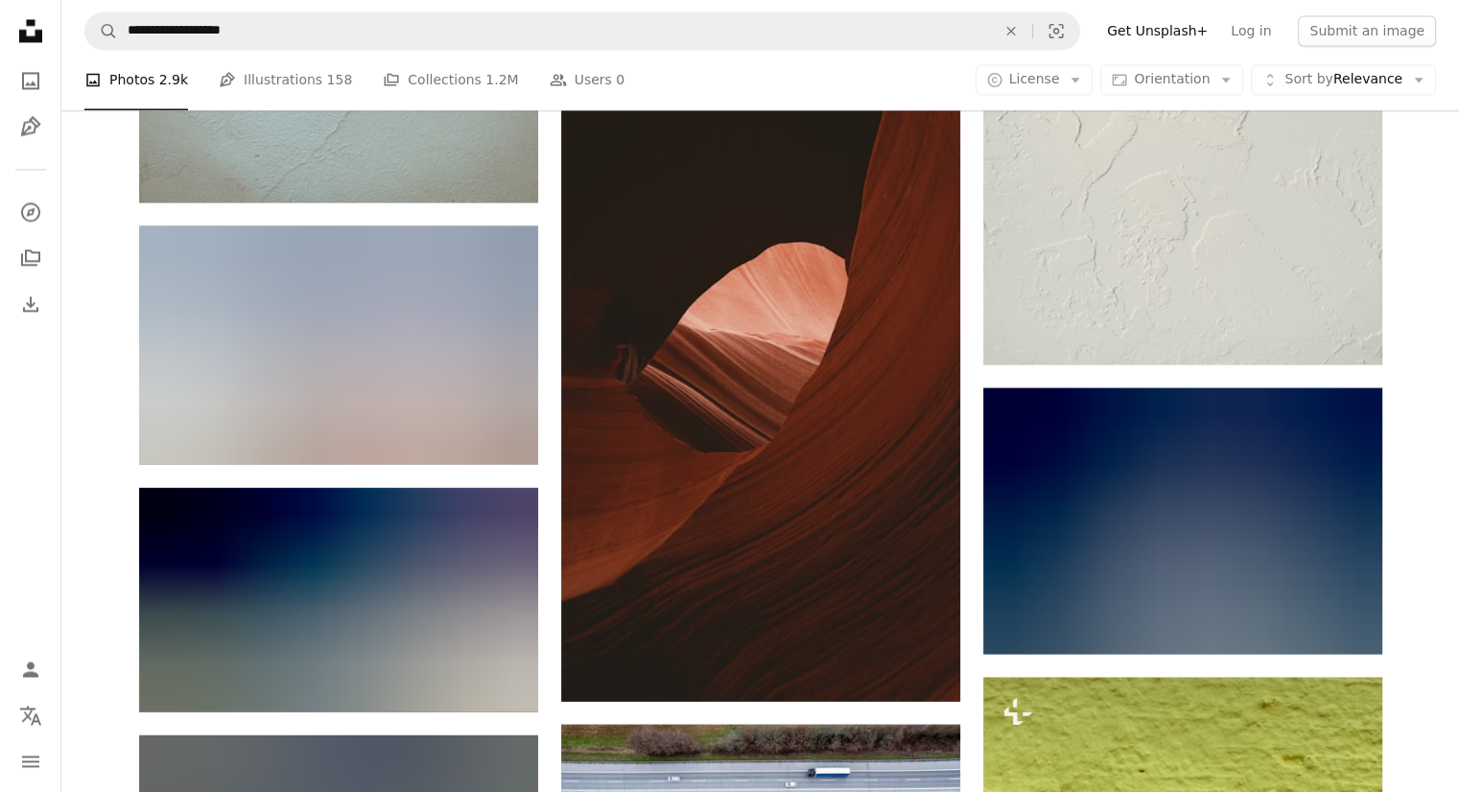
scroll to position [68867, 0]
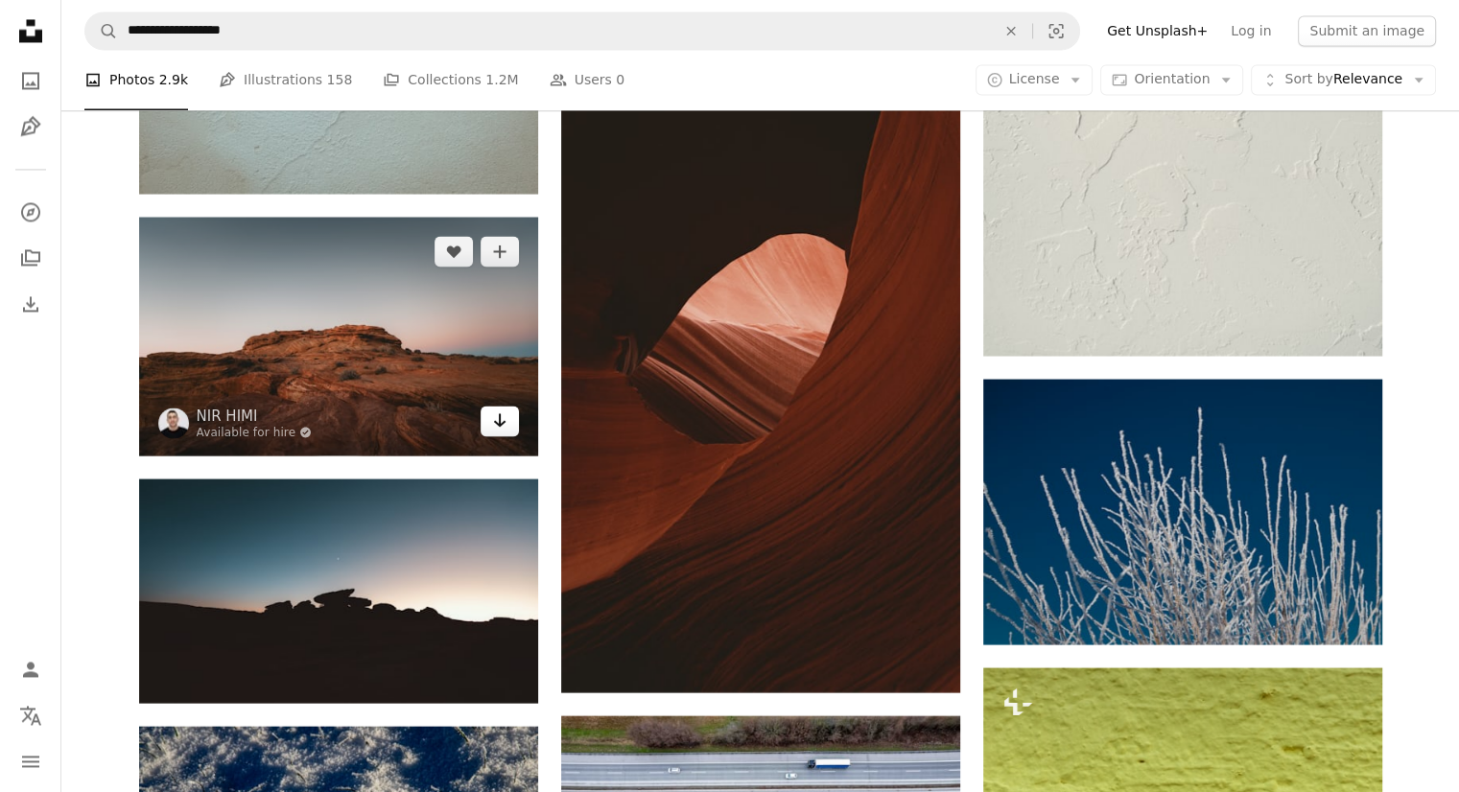
click at [503, 432] on icon "Arrow pointing down" at bounding box center [499, 420] width 15 height 23
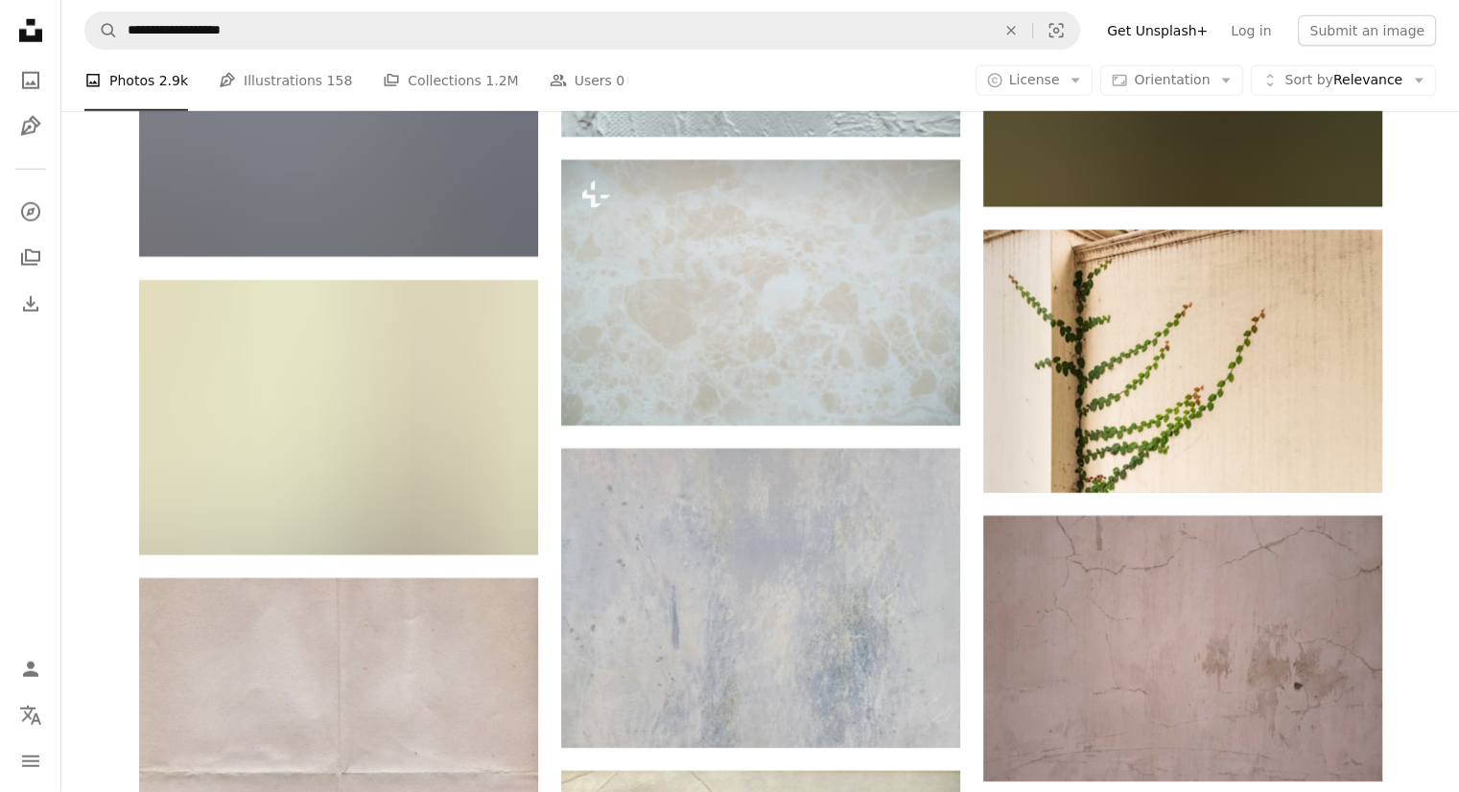
scroll to position [85461, 0]
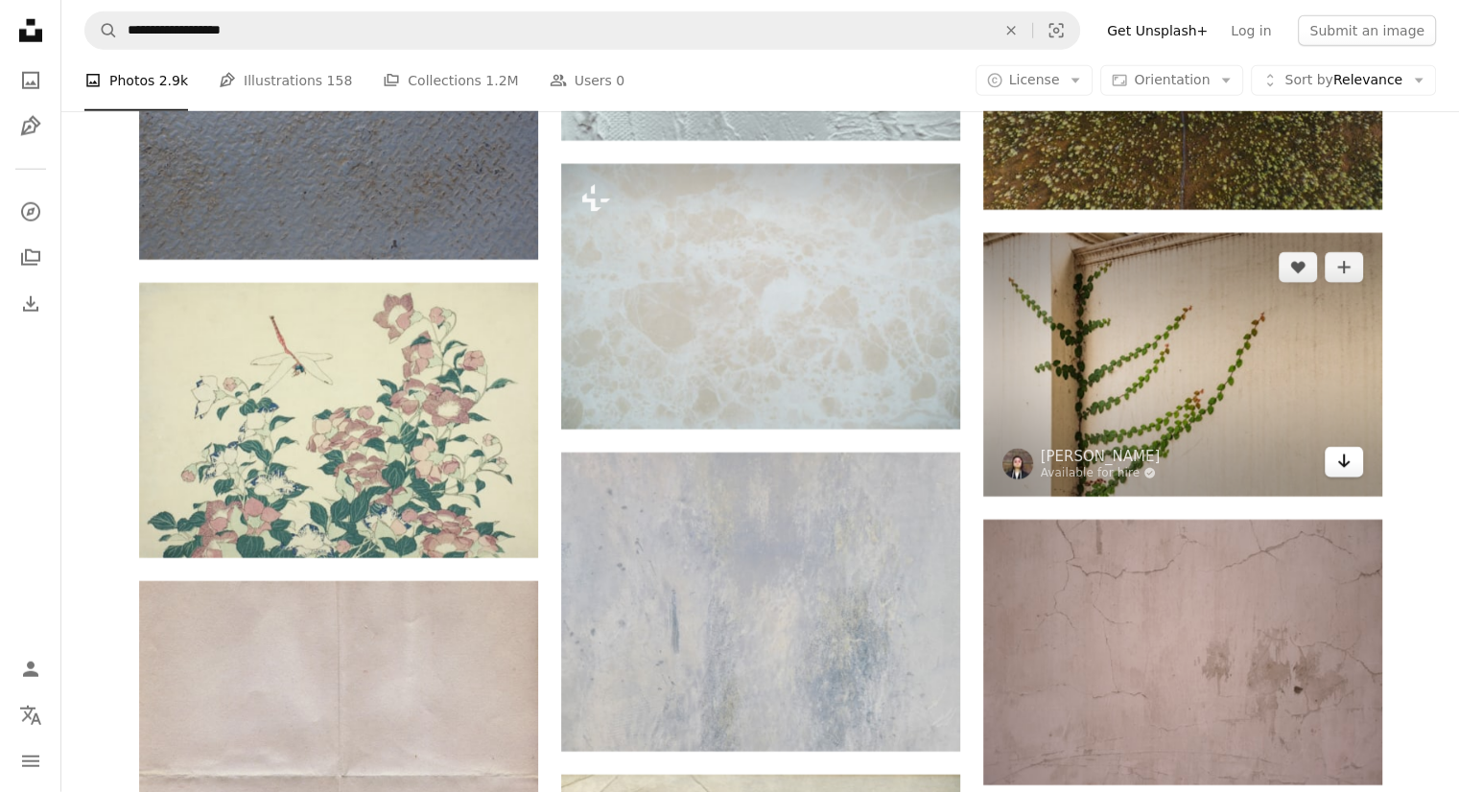
click at [1336, 473] on icon "Arrow pointing down" at bounding box center [1343, 461] width 15 height 23
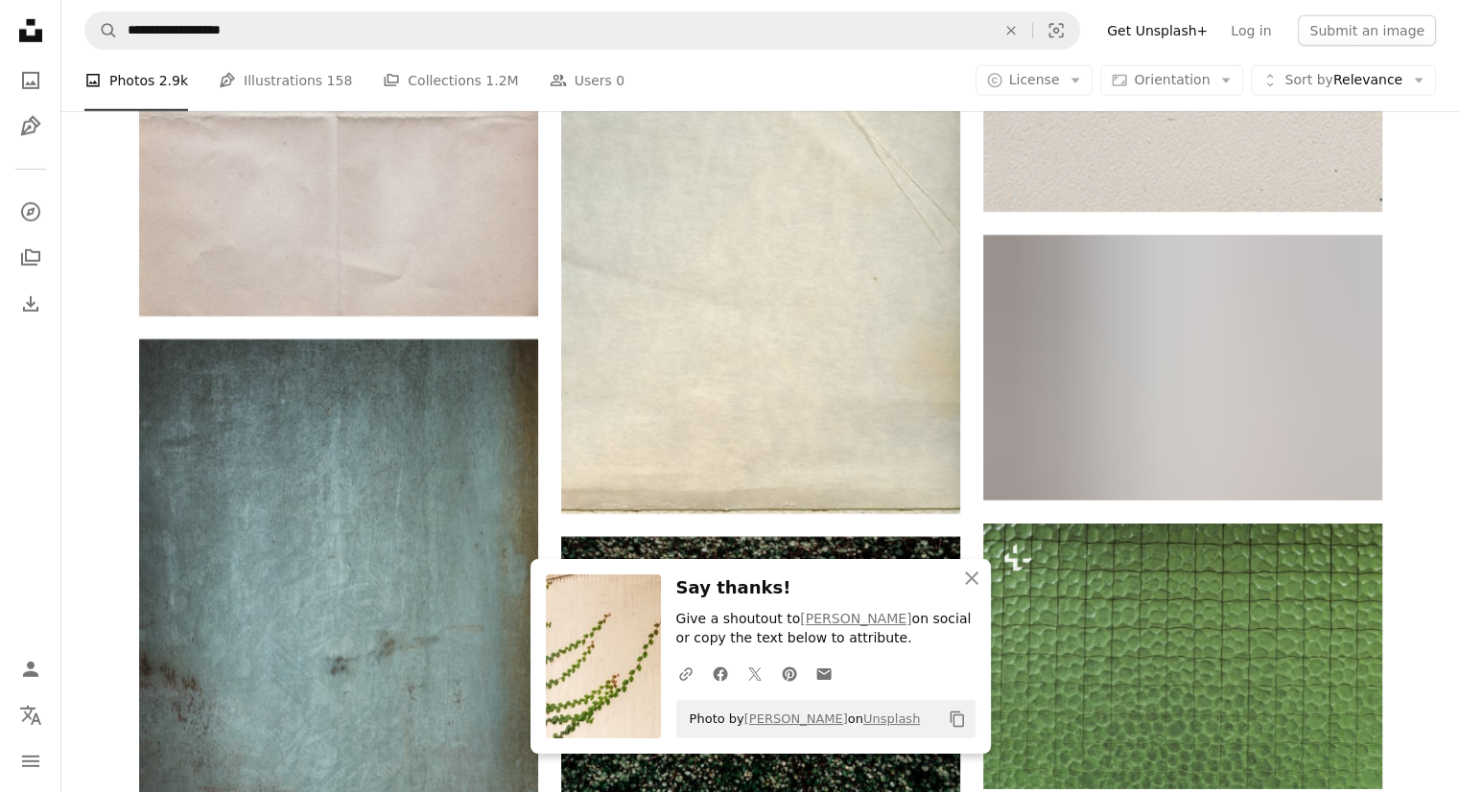
scroll to position [86420, 0]
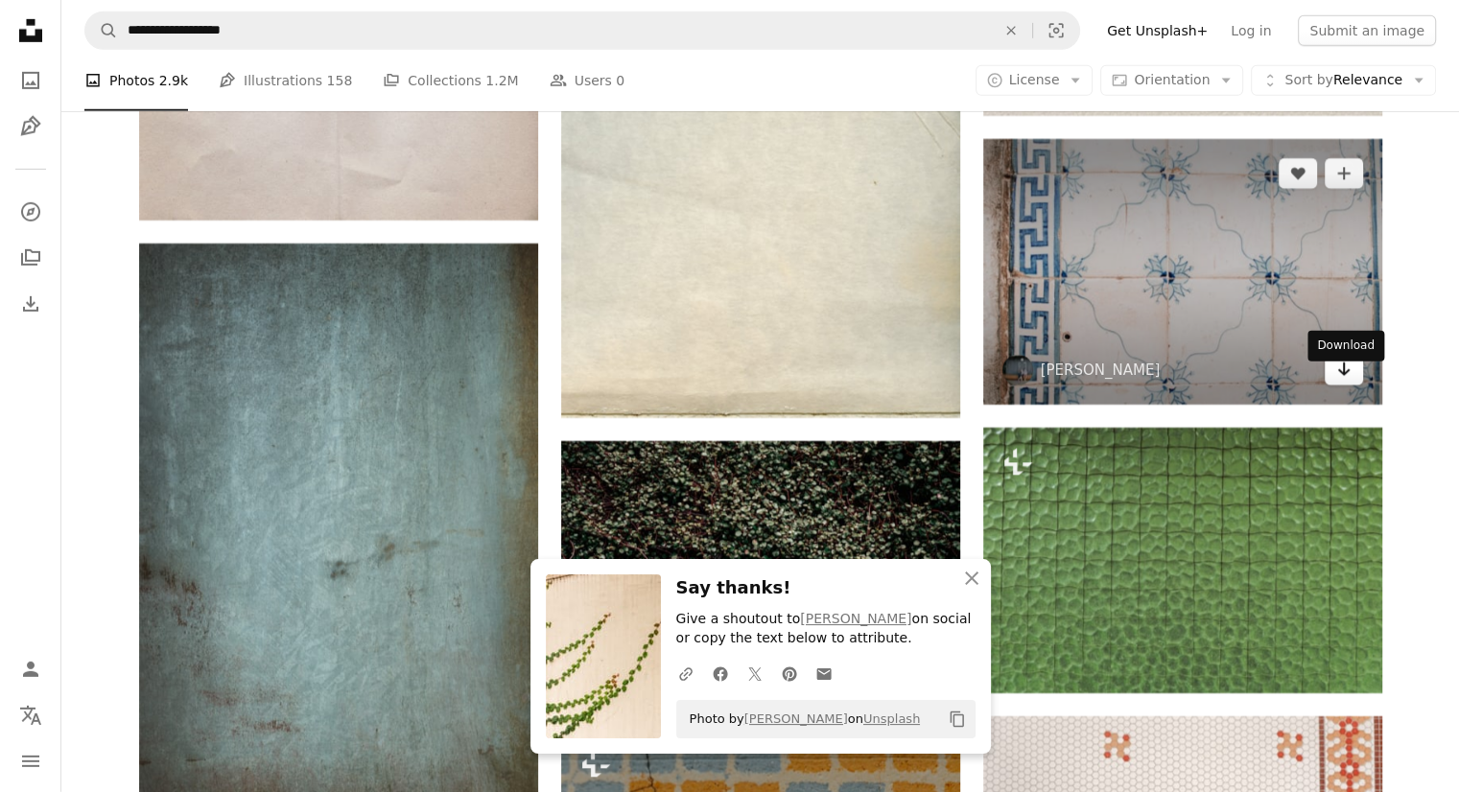
click at [1339, 381] on icon "Arrow pointing down" at bounding box center [1343, 369] width 15 height 23
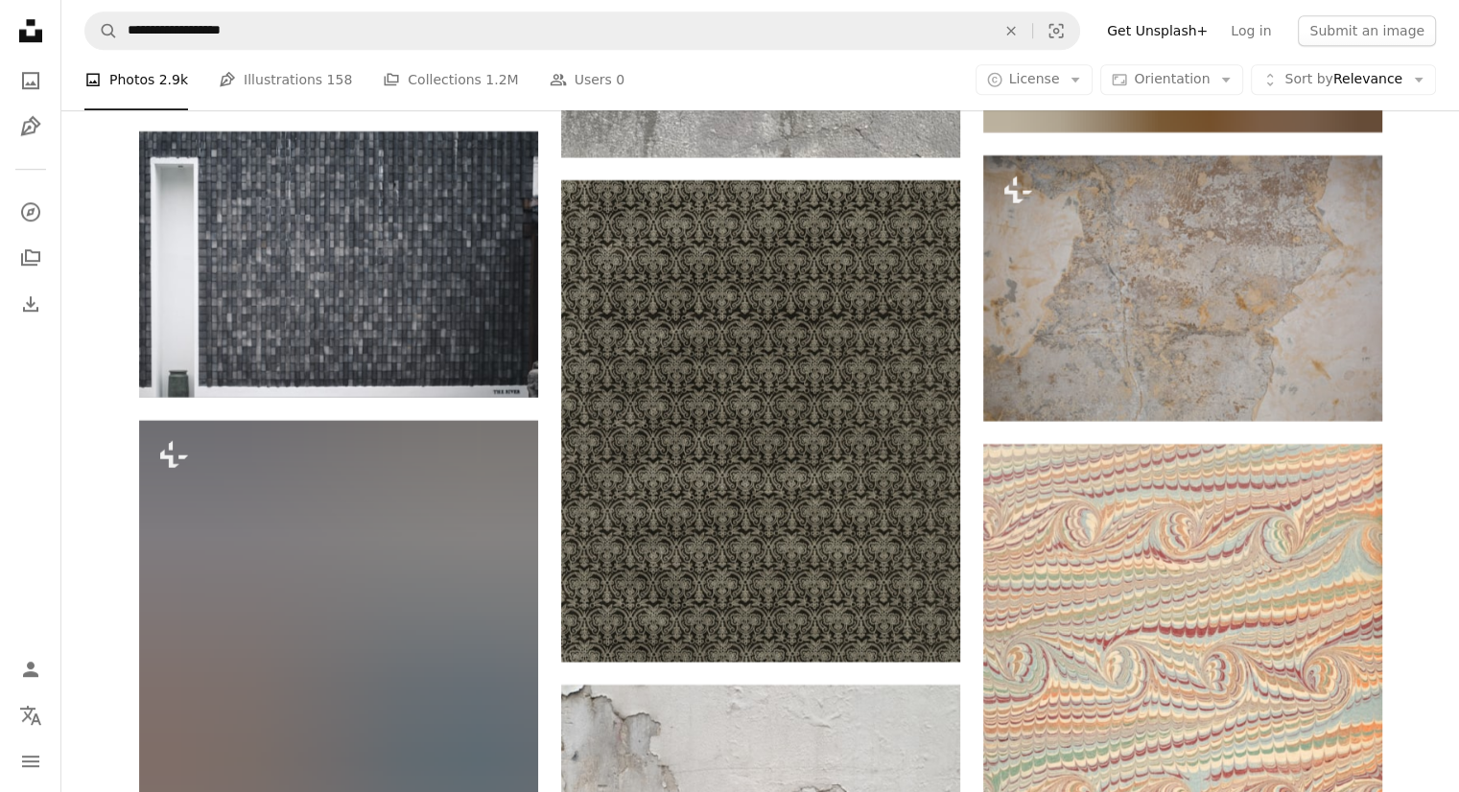
scroll to position [89009, 0]
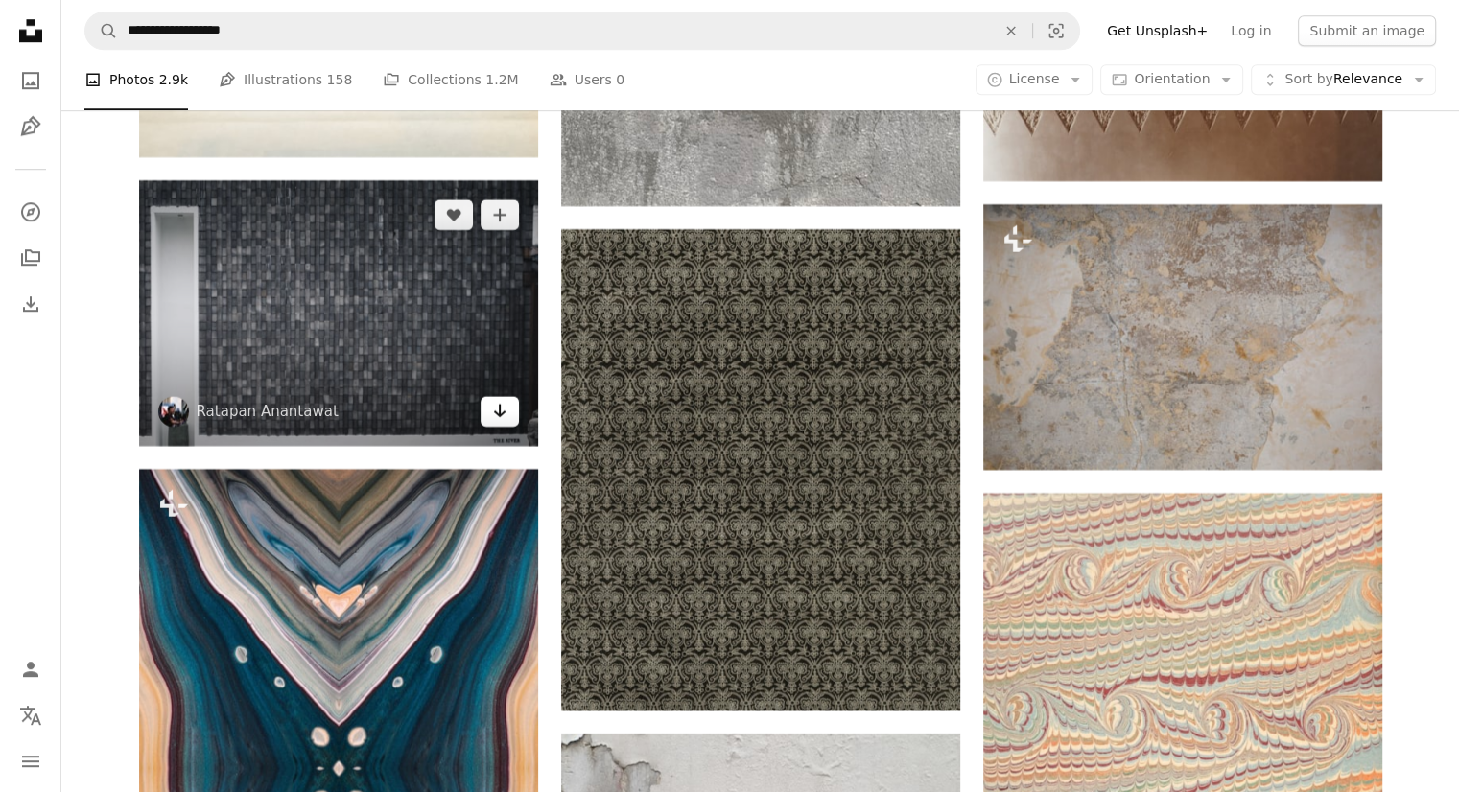
click at [501, 422] on icon "Arrow pointing down" at bounding box center [499, 410] width 15 height 23
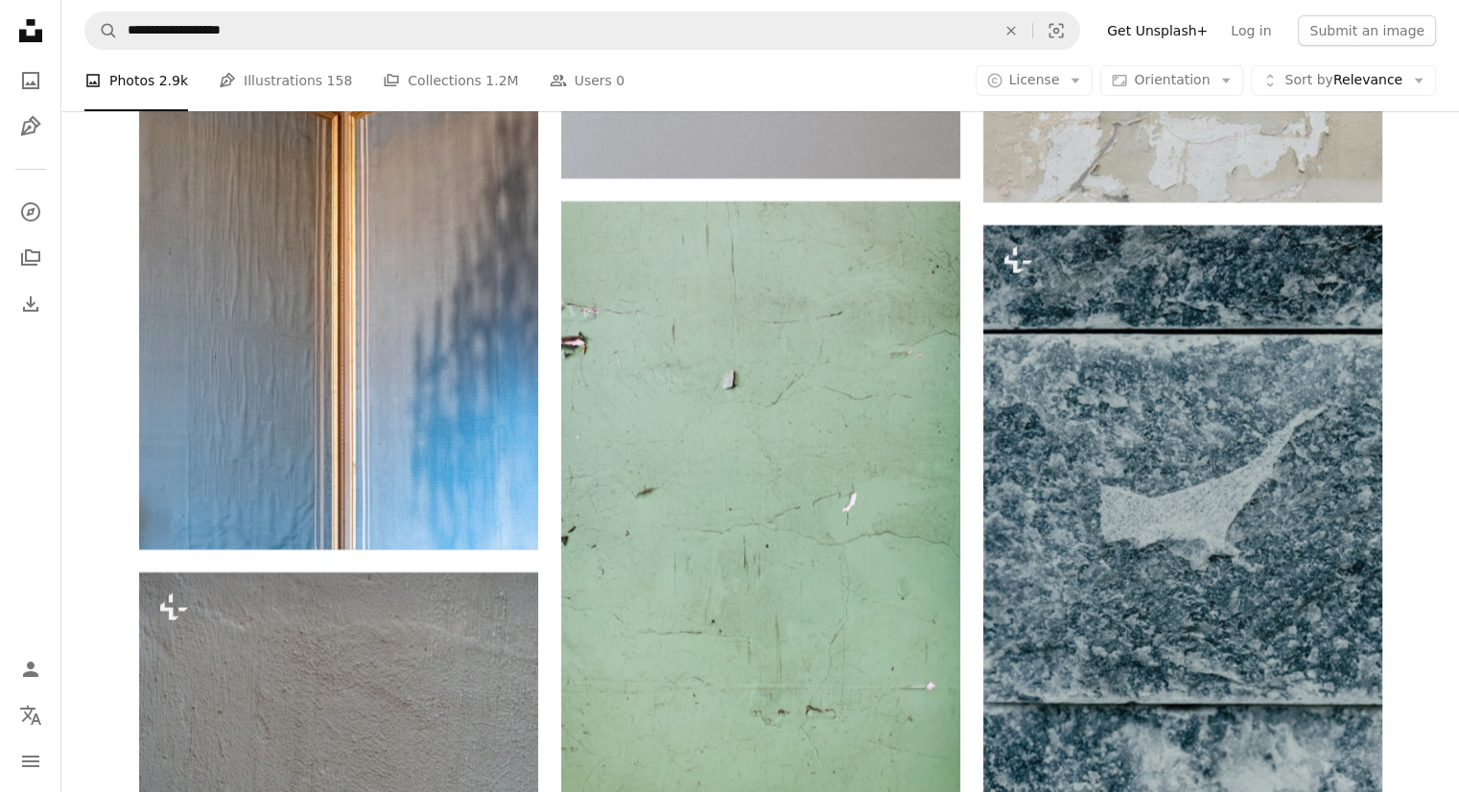
scroll to position [95819, 0]
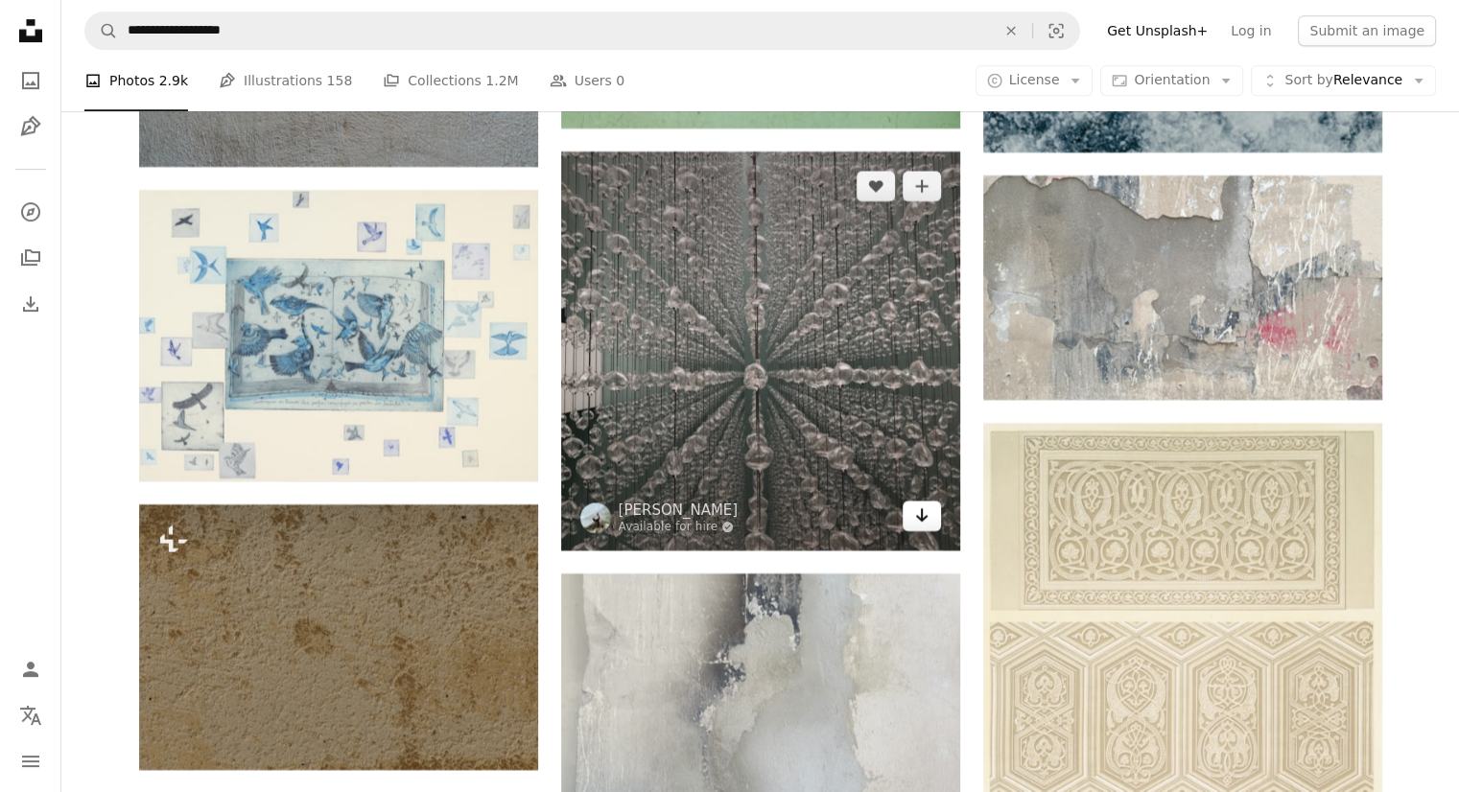
click at [919, 522] on icon "Download" at bounding box center [921, 514] width 12 height 13
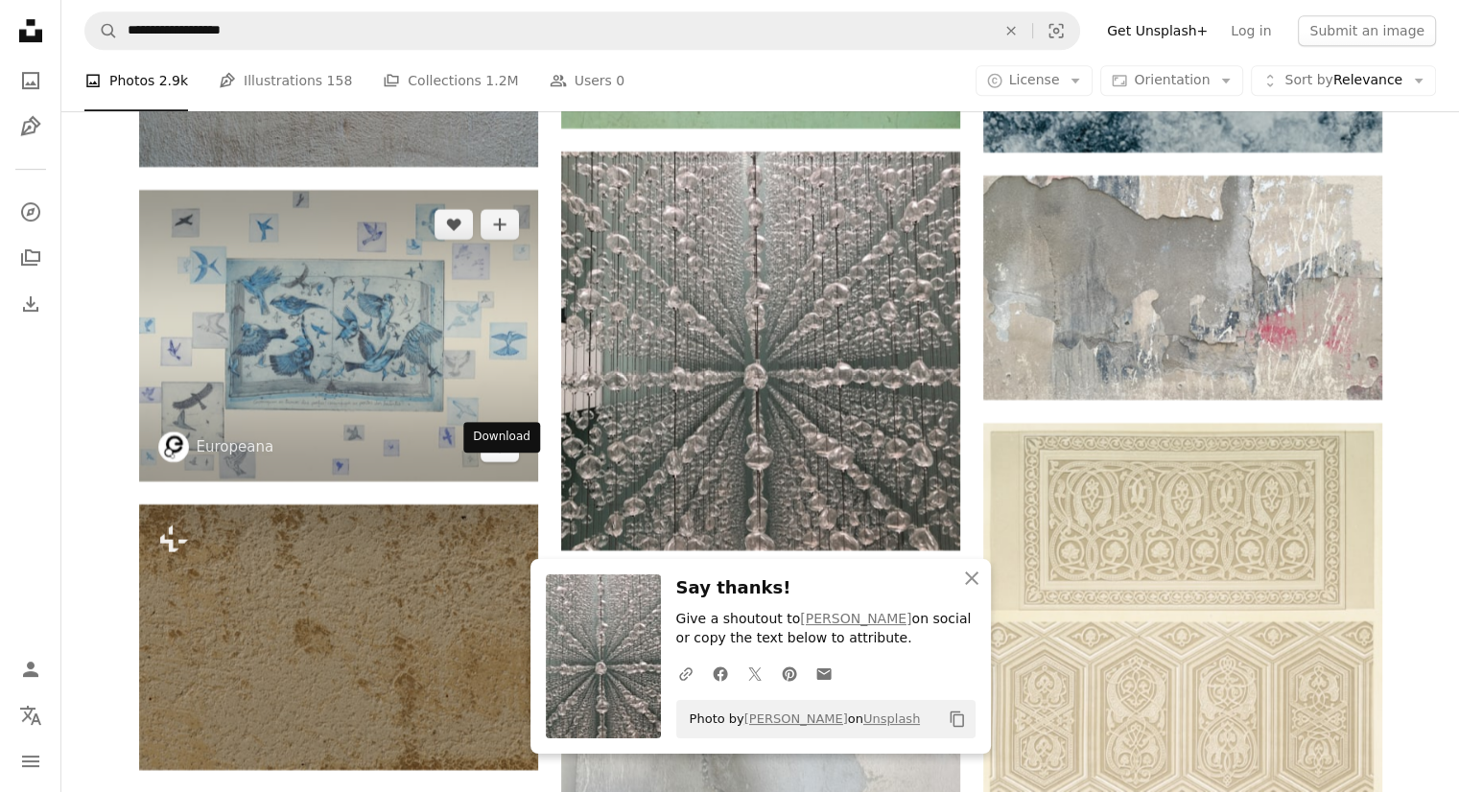
click at [507, 462] on link "Arrow pointing down" at bounding box center [500, 447] width 38 height 31
click at [503, 458] on icon "Arrow pointing down" at bounding box center [499, 445] width 15 height 23
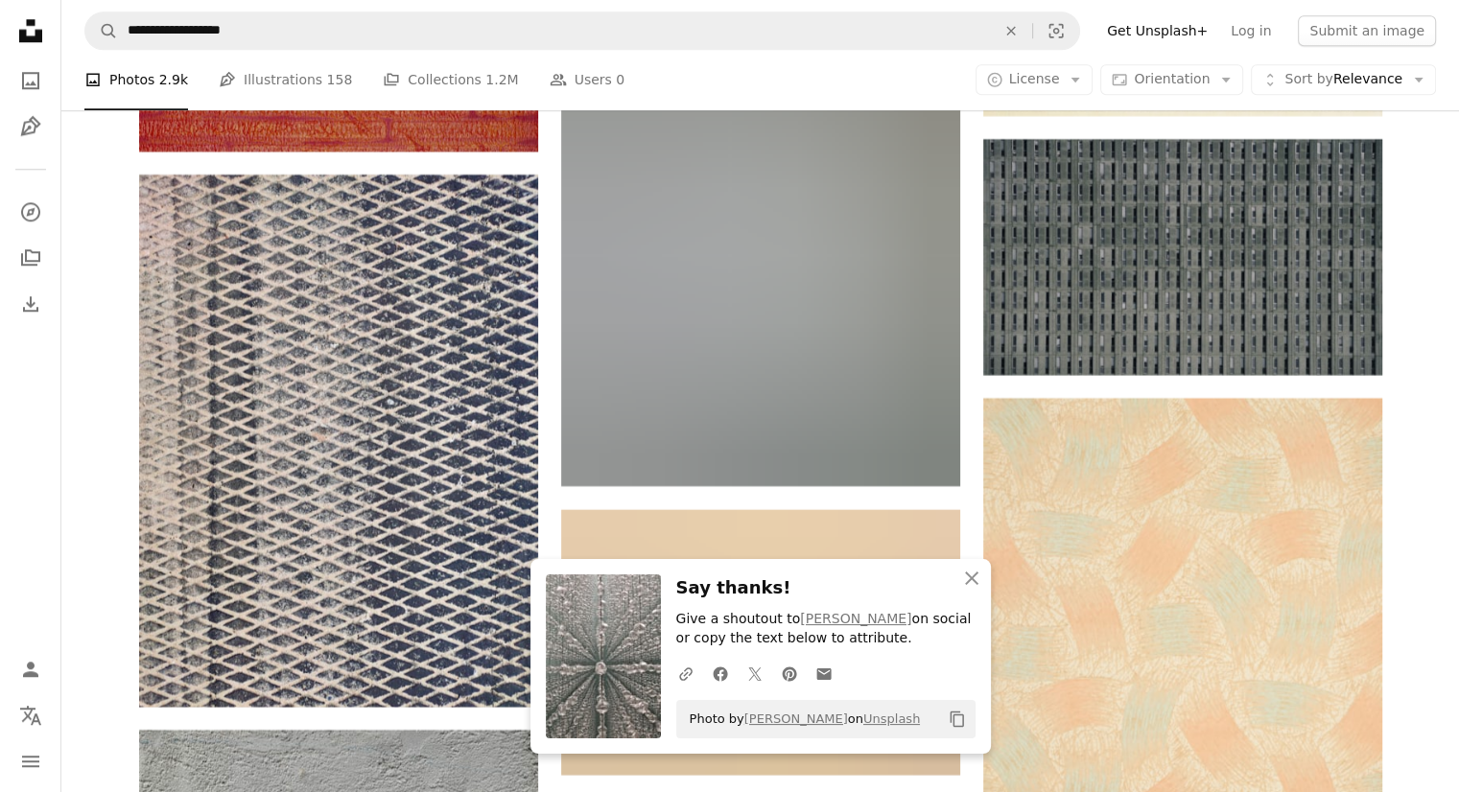
scroll to position [96779, 0]
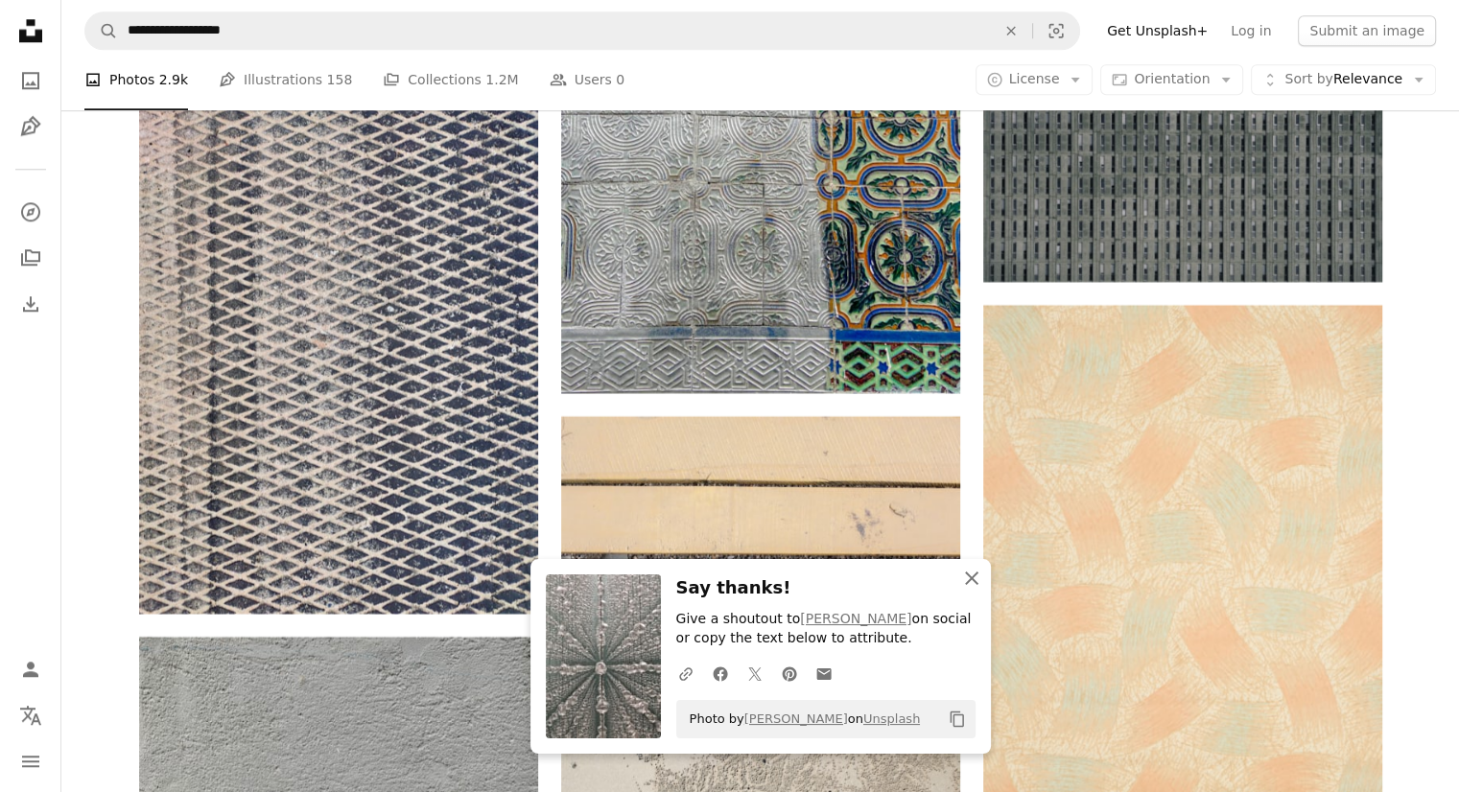
click at [974, 580] on icon "An X shape" at bounding box center [971, 578] width 23 height 23
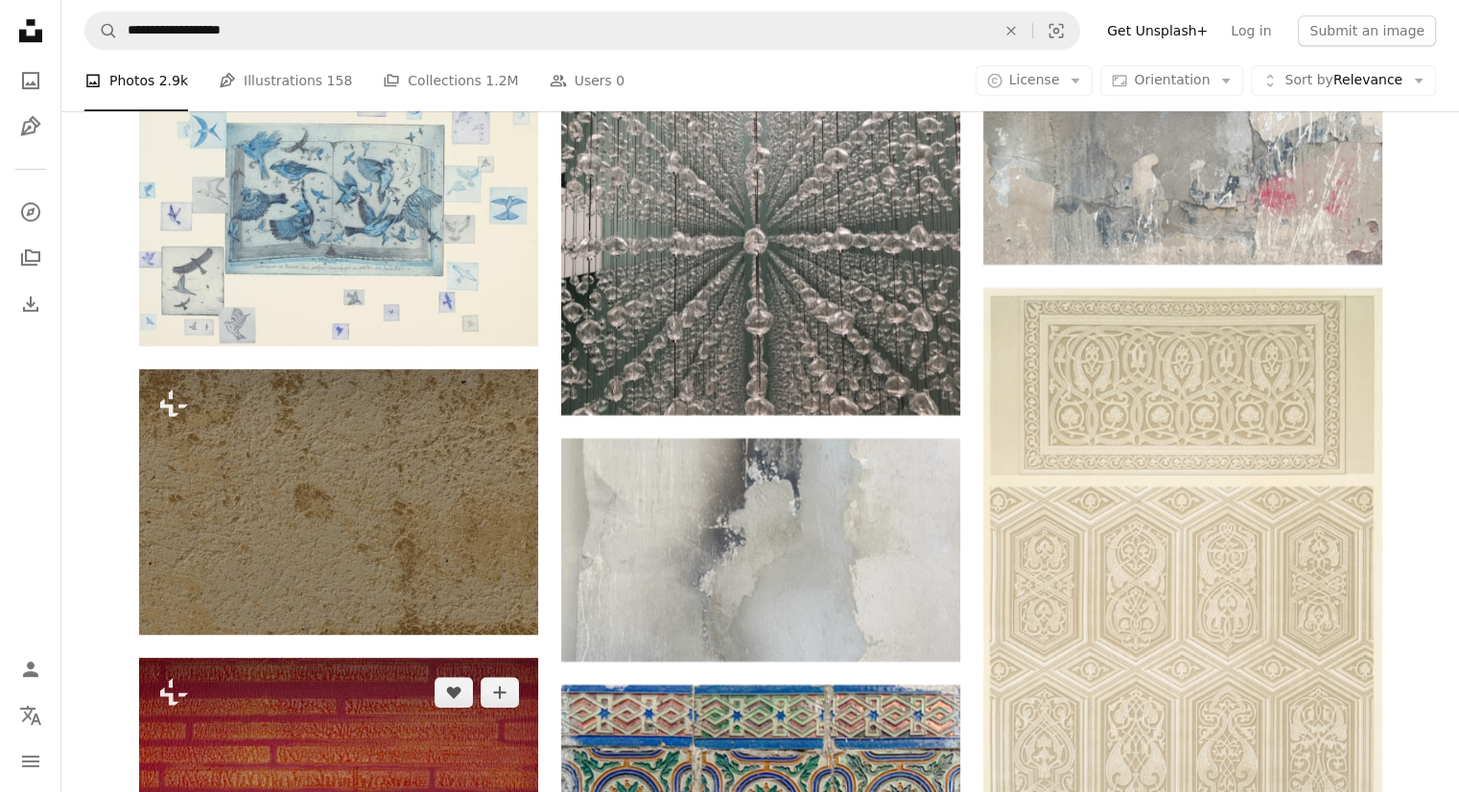
scroll to position [95723, 0]
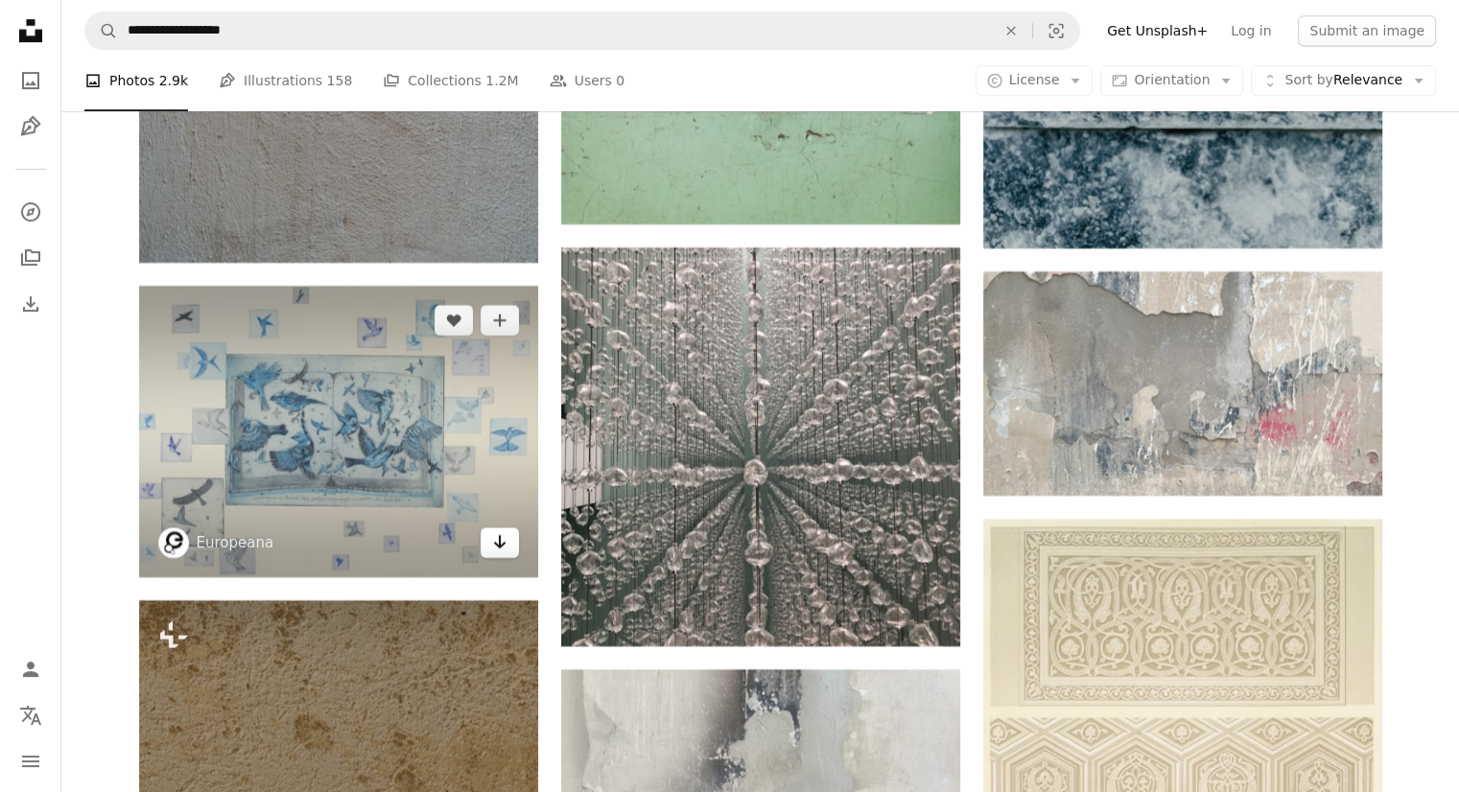
click at [497, 553] on icon "Arrow pointing down" at bounding box center [499, 541] width 15 height 23
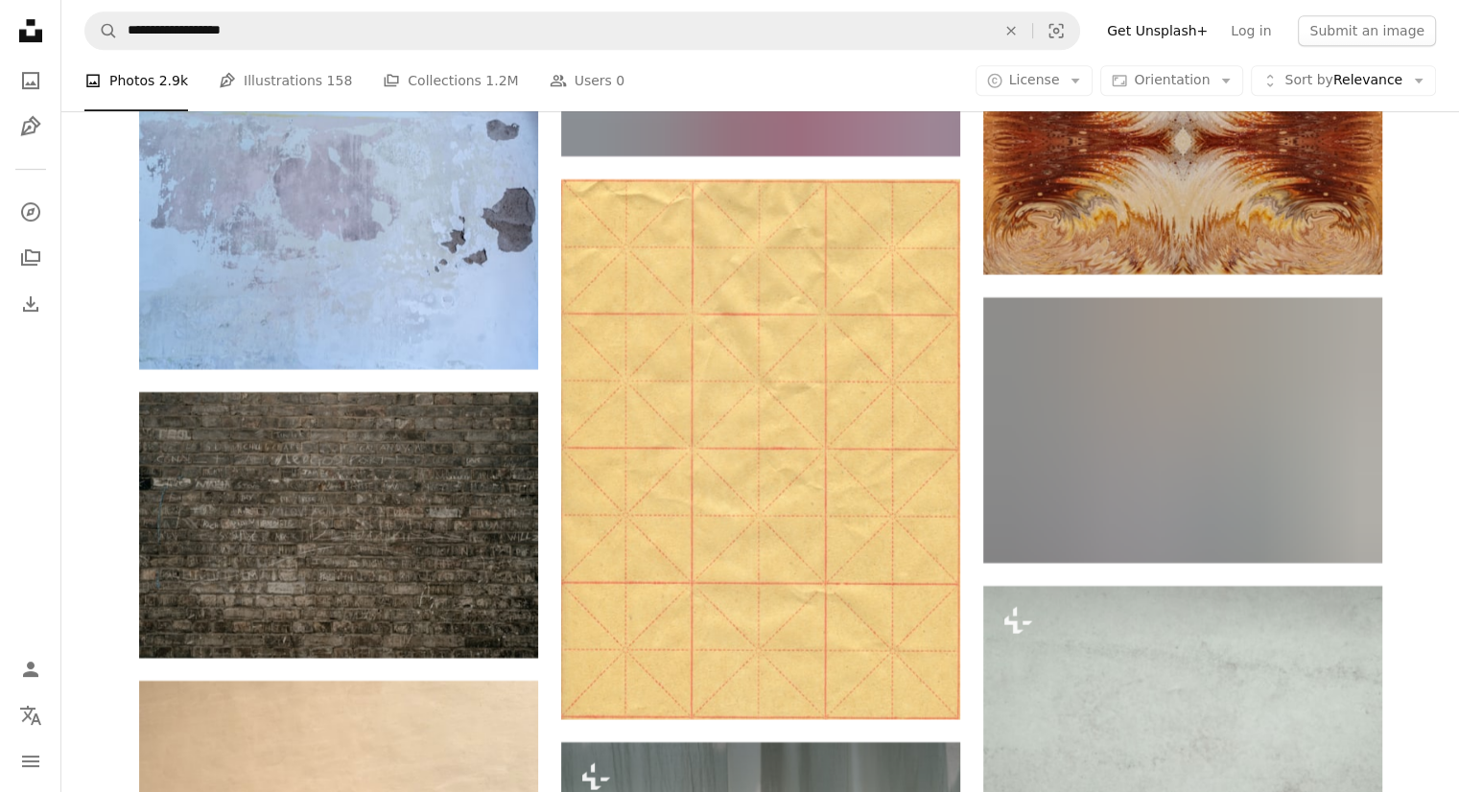
scroll to position [117688, 0]
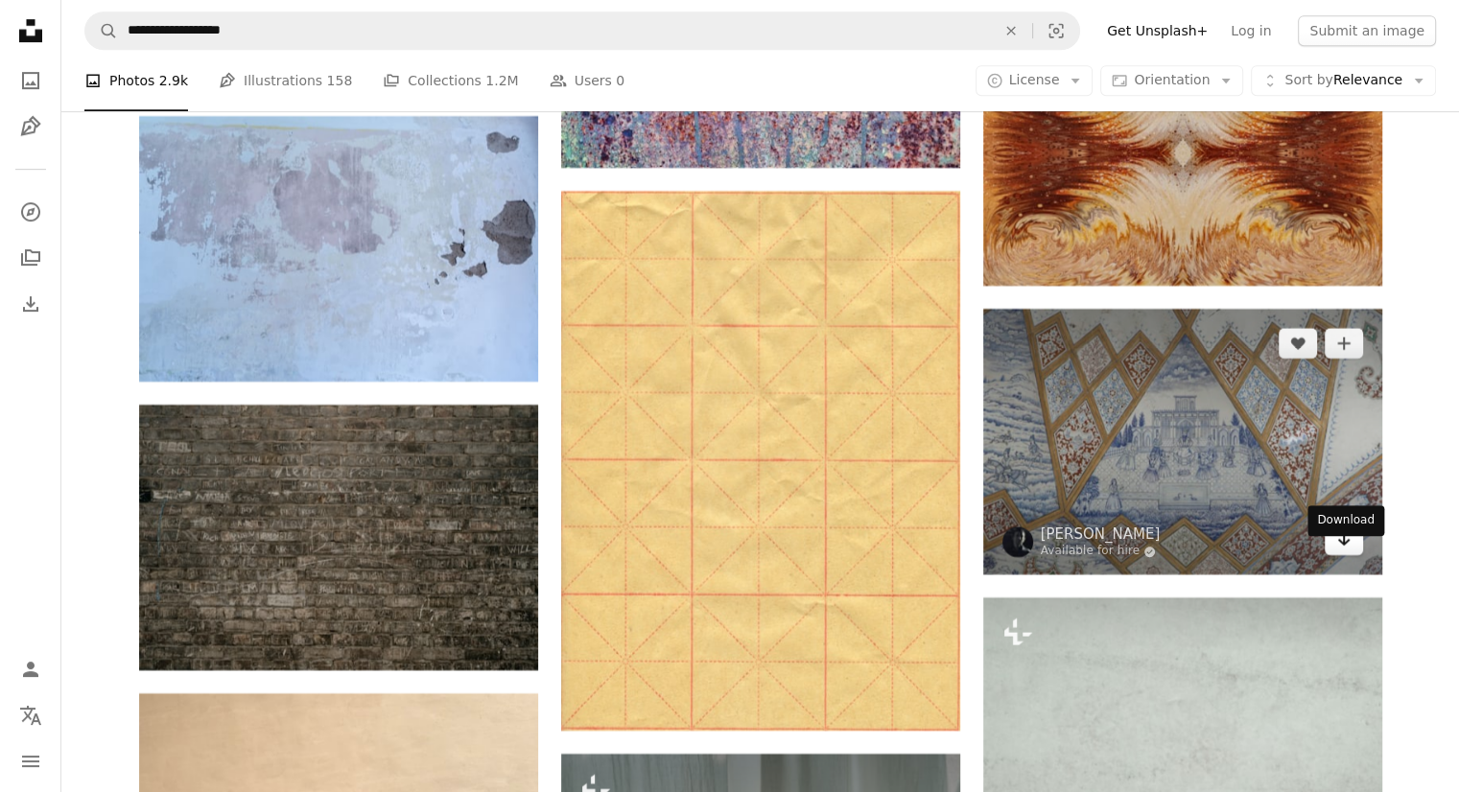
click at [1349, 551] on icon "Arrow pointing down" at bounding box center [1343, 539] width 15 height 23
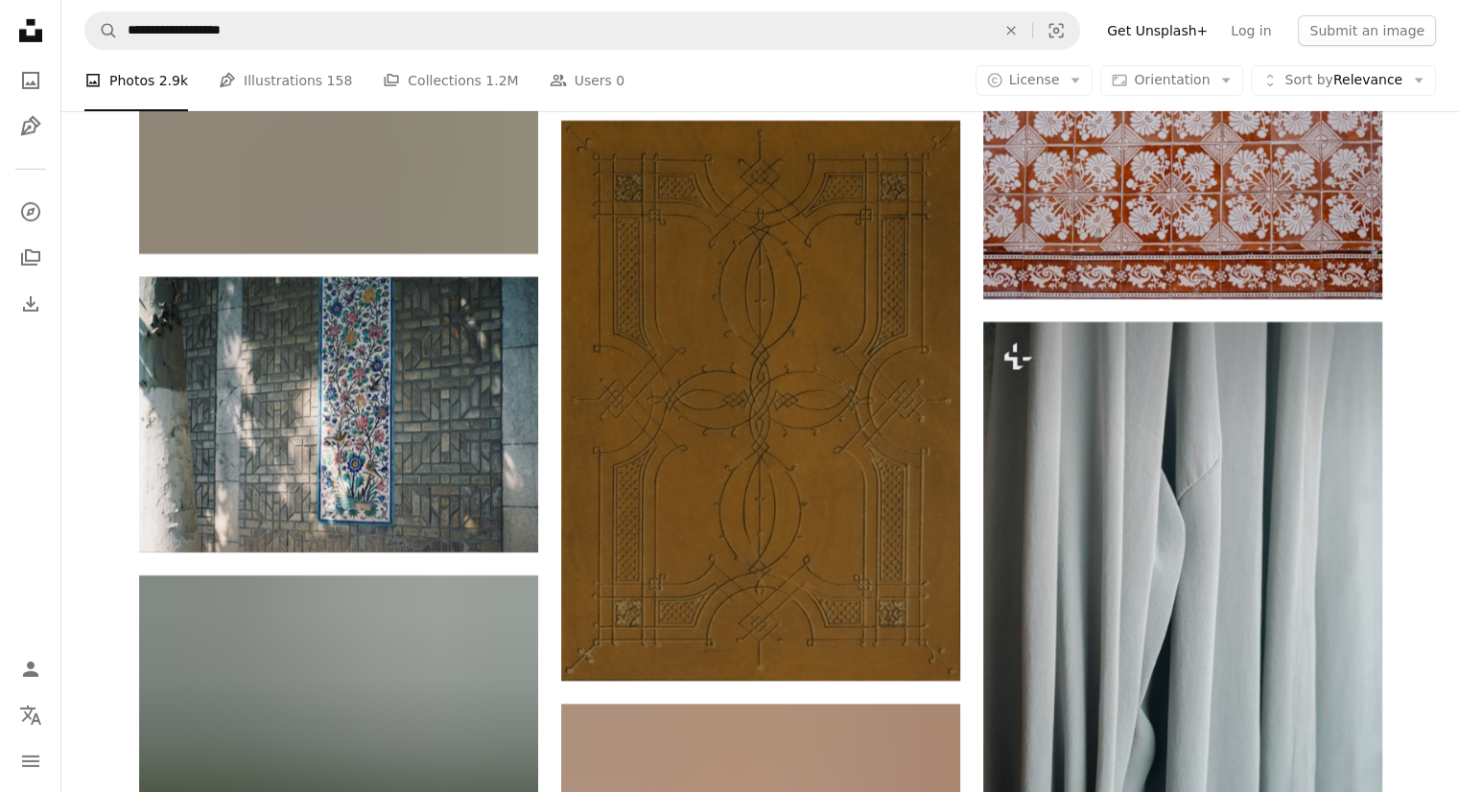
scroll to position [137734, 0]
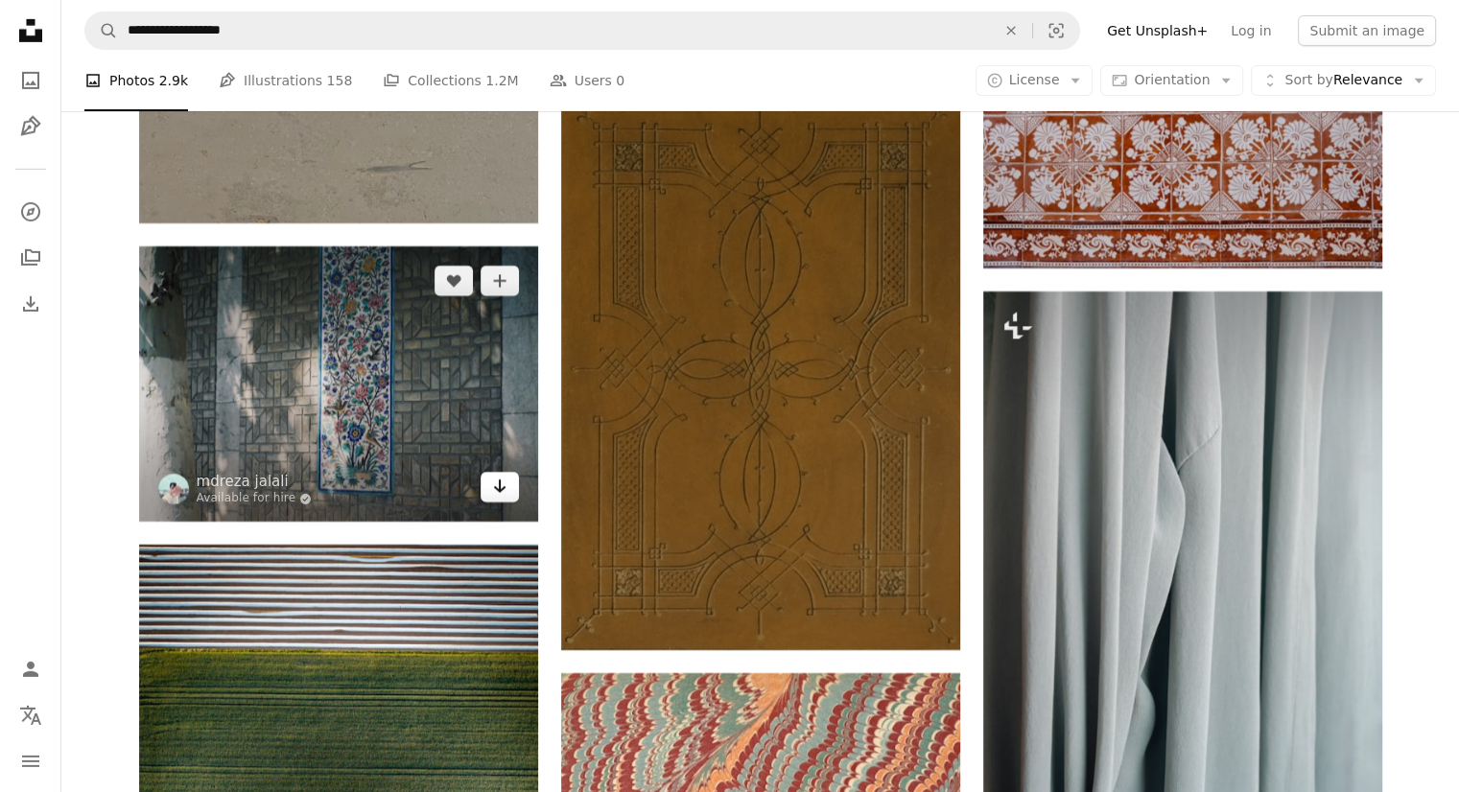
click at [492, 498] on icon "Arrow pointing down" at bounding box center [499, 486] width 15 height 23
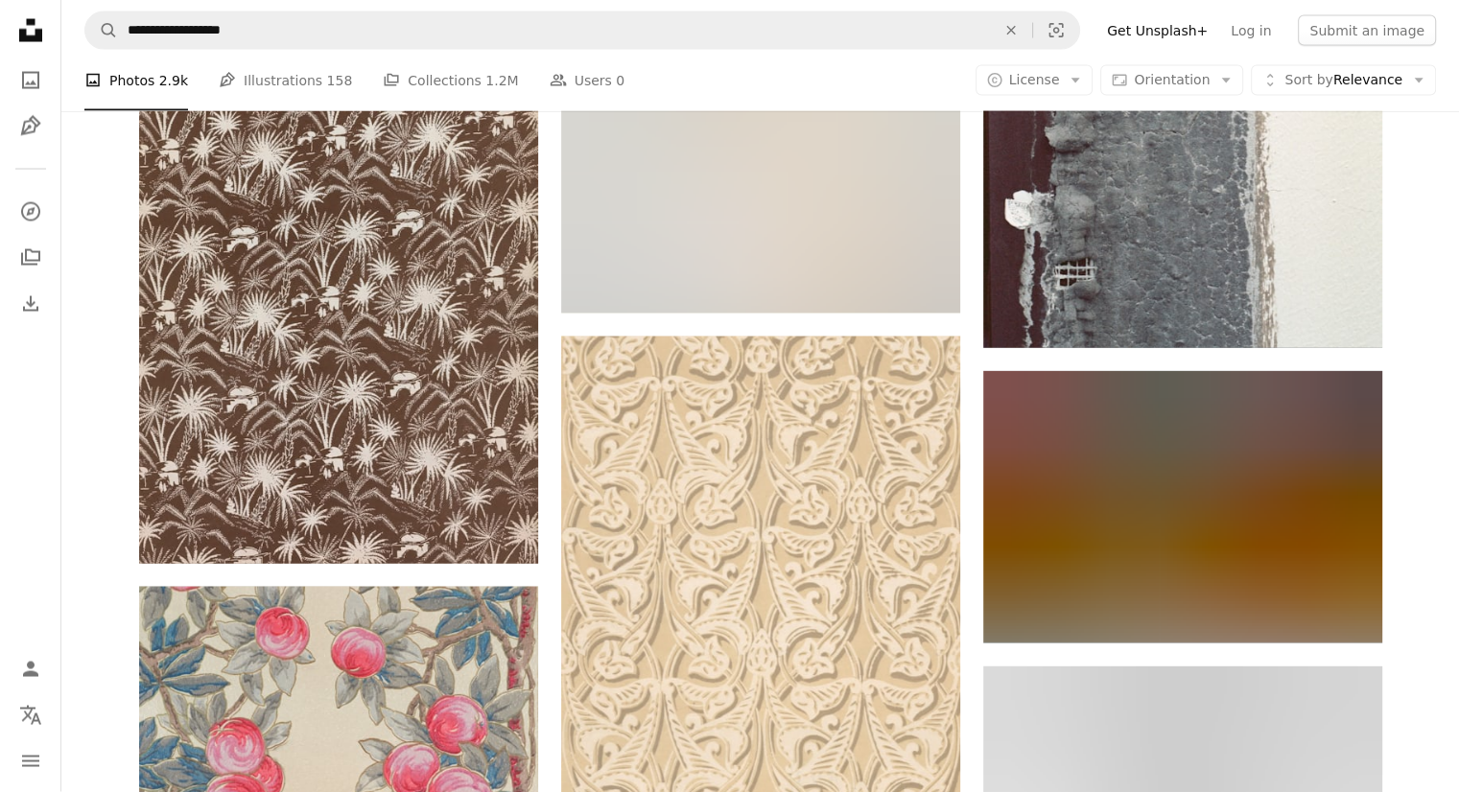
scroll to position [150107, 0]
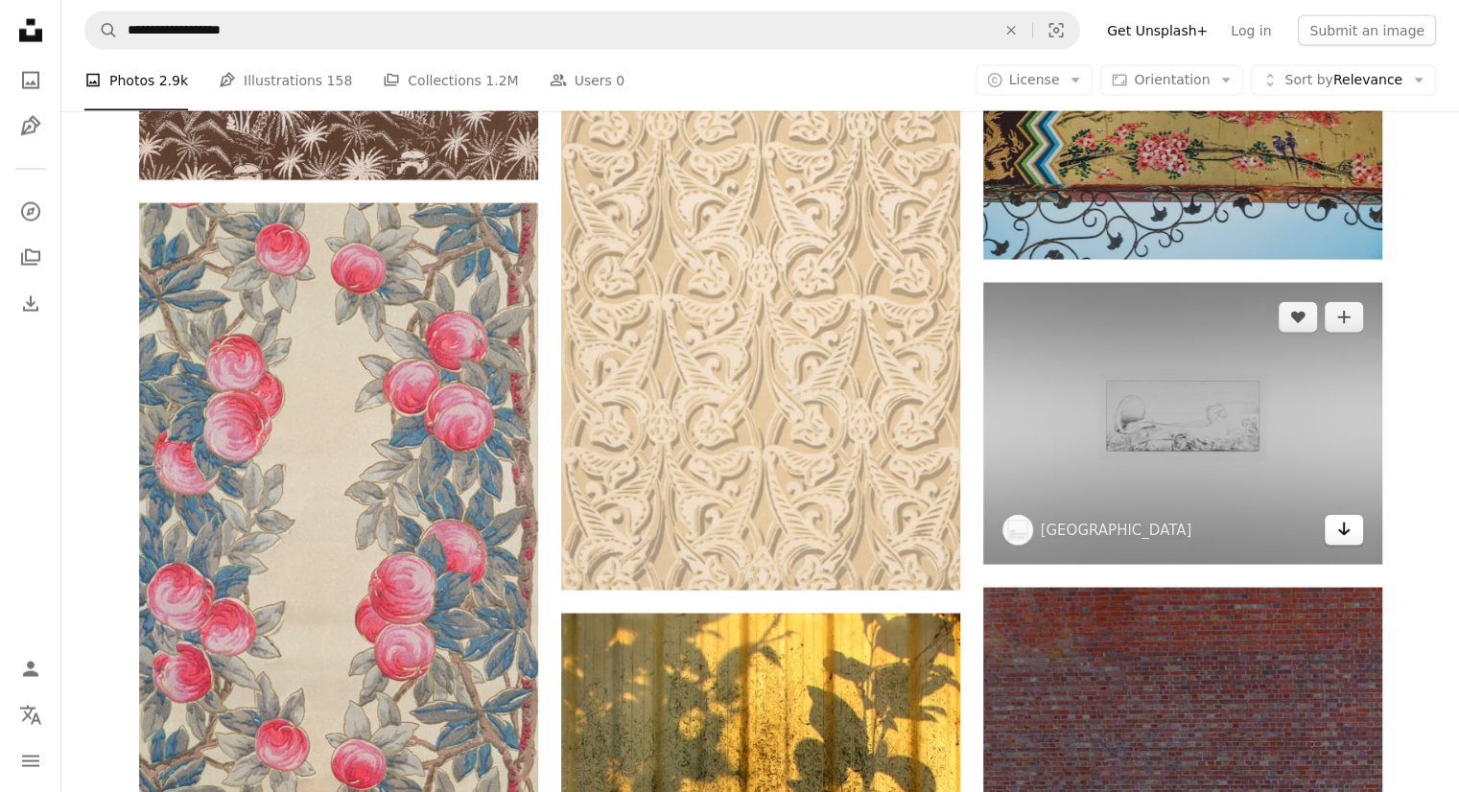
click at [1336, 541] on icon "Arrow pointing down" at bounding box center [1343, 529] width 15 height 23
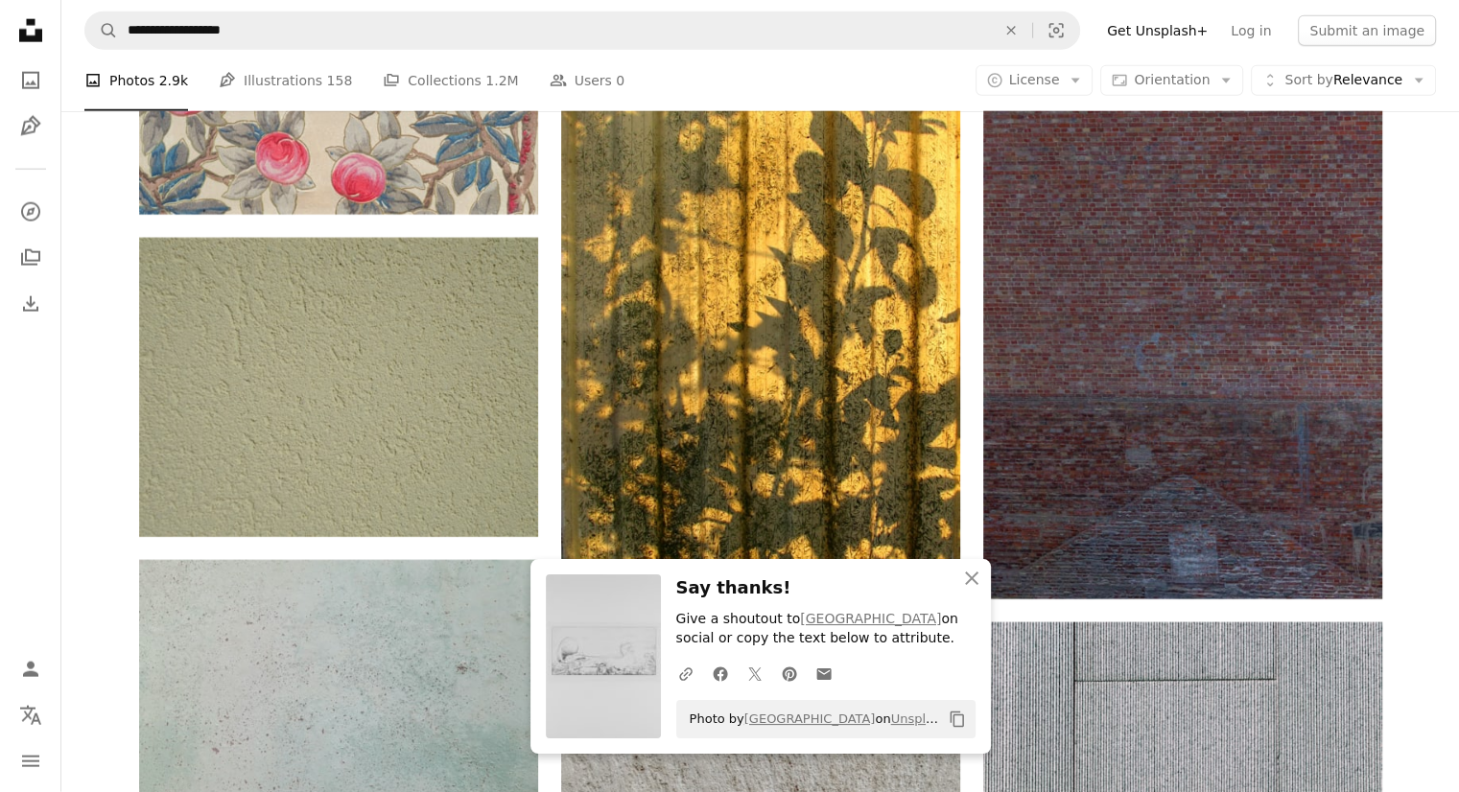
scroll to position [150971, 0]
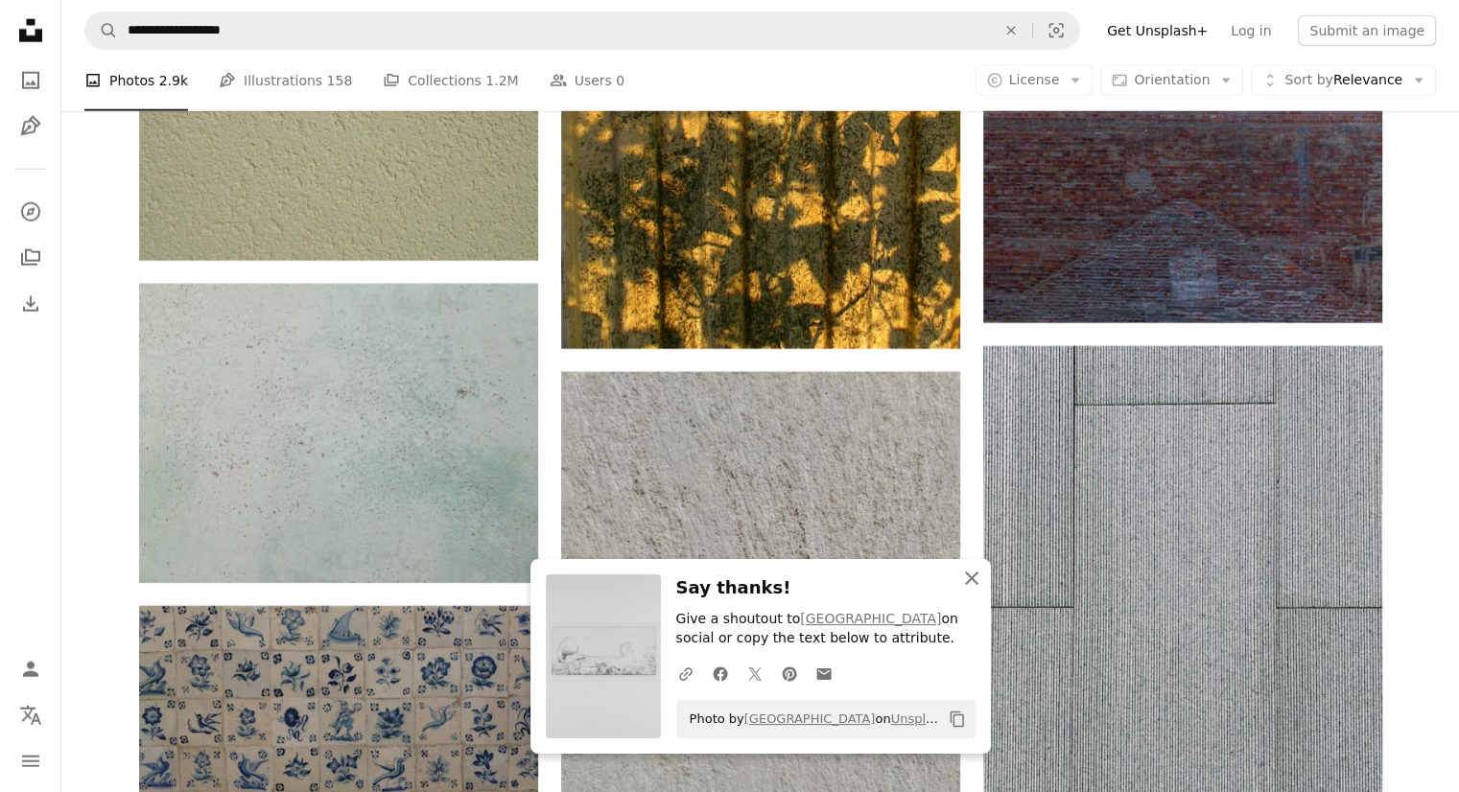
click at [967, 584] on icon "An X shape" at bounding box center [971, 578] width 23 height 23
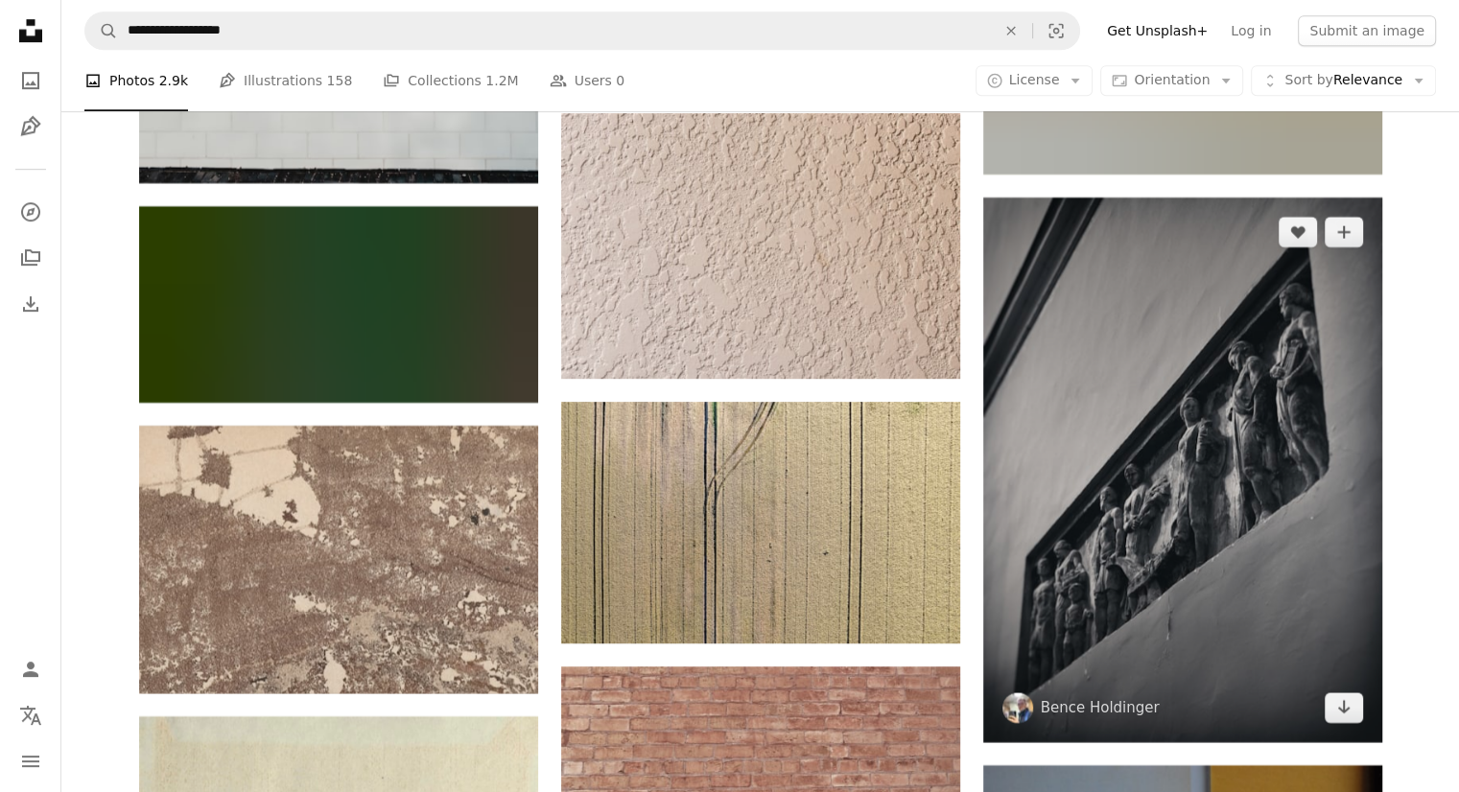
scroll to position [154615, 0]
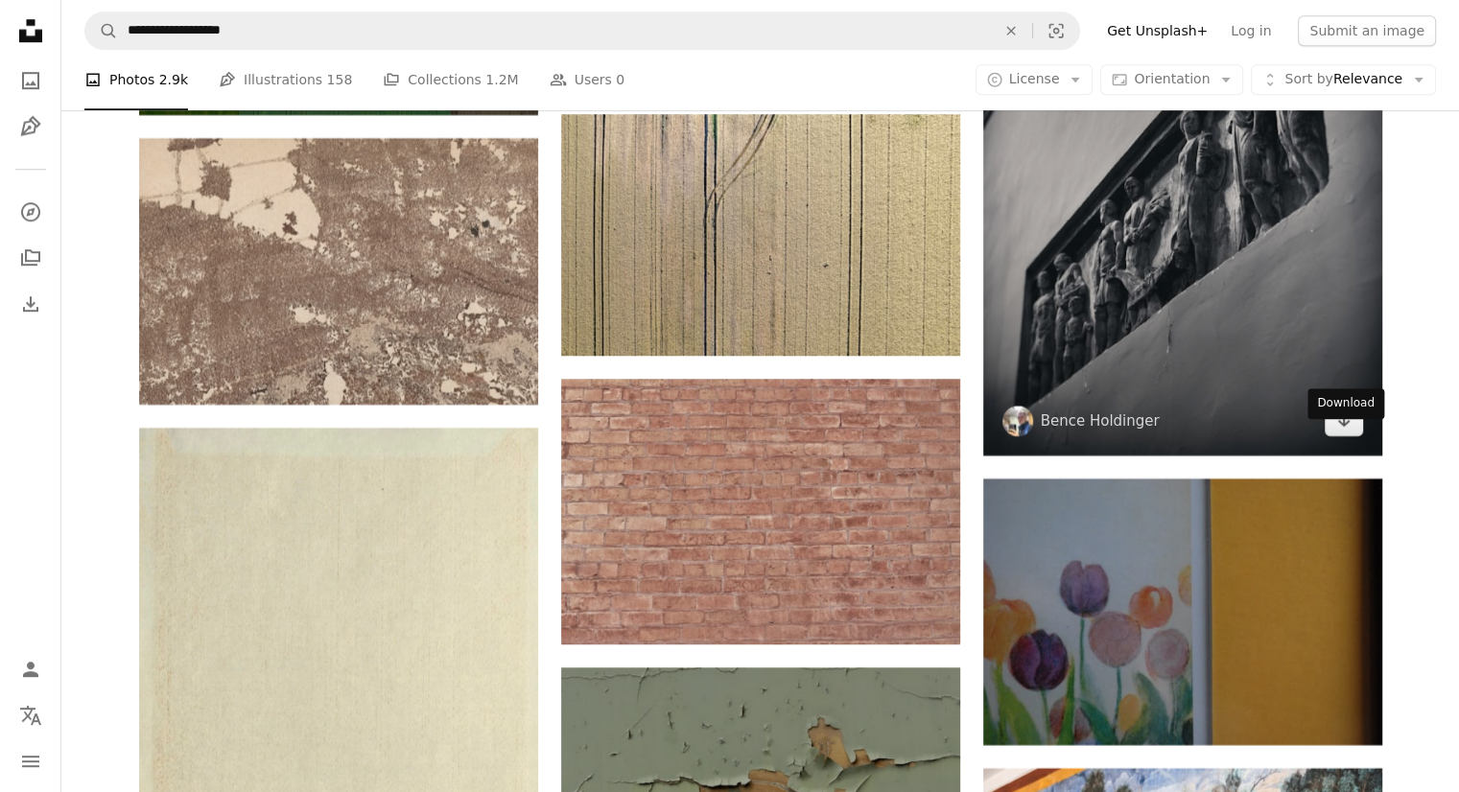
click at [1349, 432] on icon "Arrow pointing down" at bounding box center [1343, 420] width 15 height 23
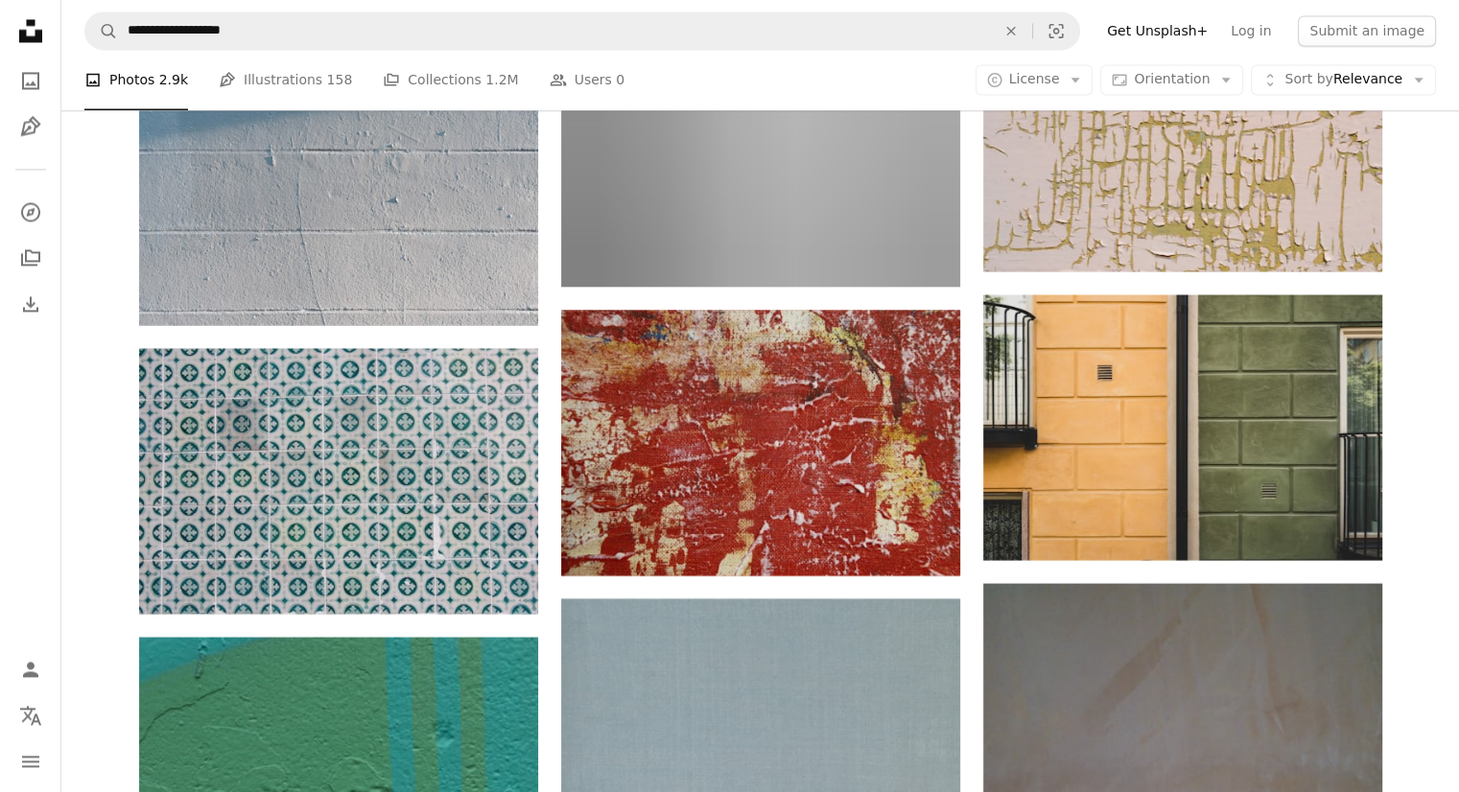
scroll to position [172168, 0]
